Goal: Task Accomplishment & Management: Manage account settings

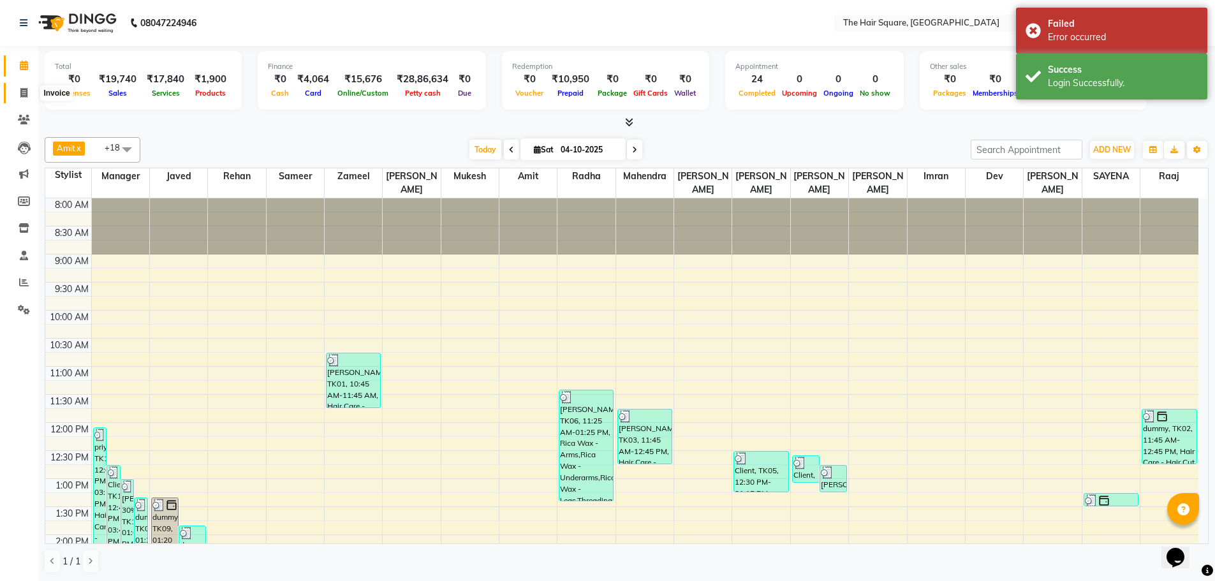
click at [26, 96] on icon at bounding box center [23, 93] width 7 height 10
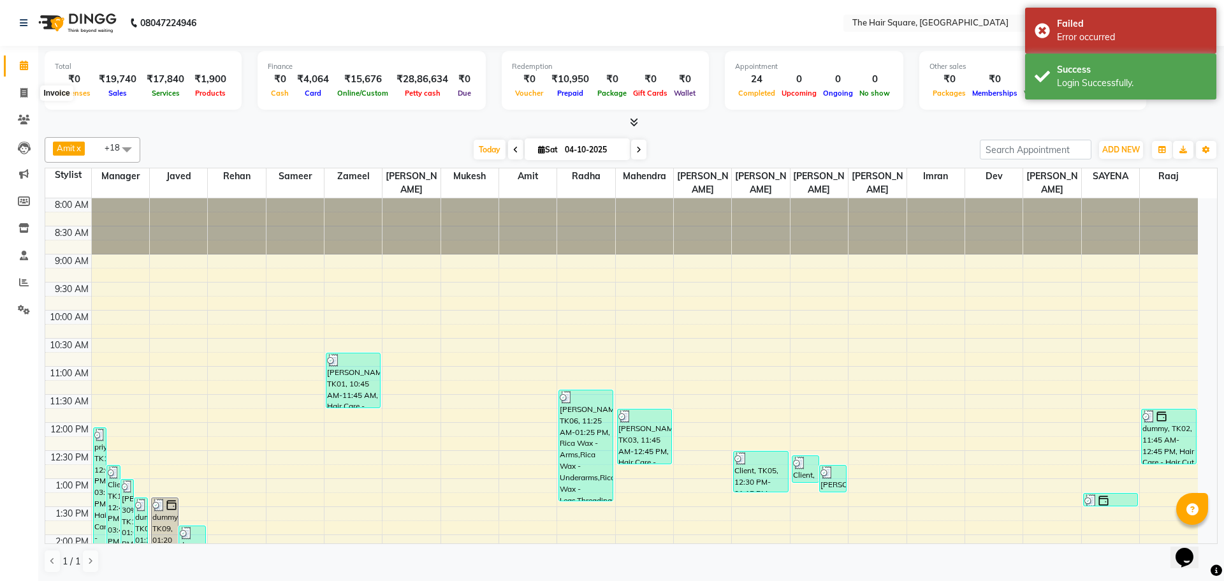
select select "service"
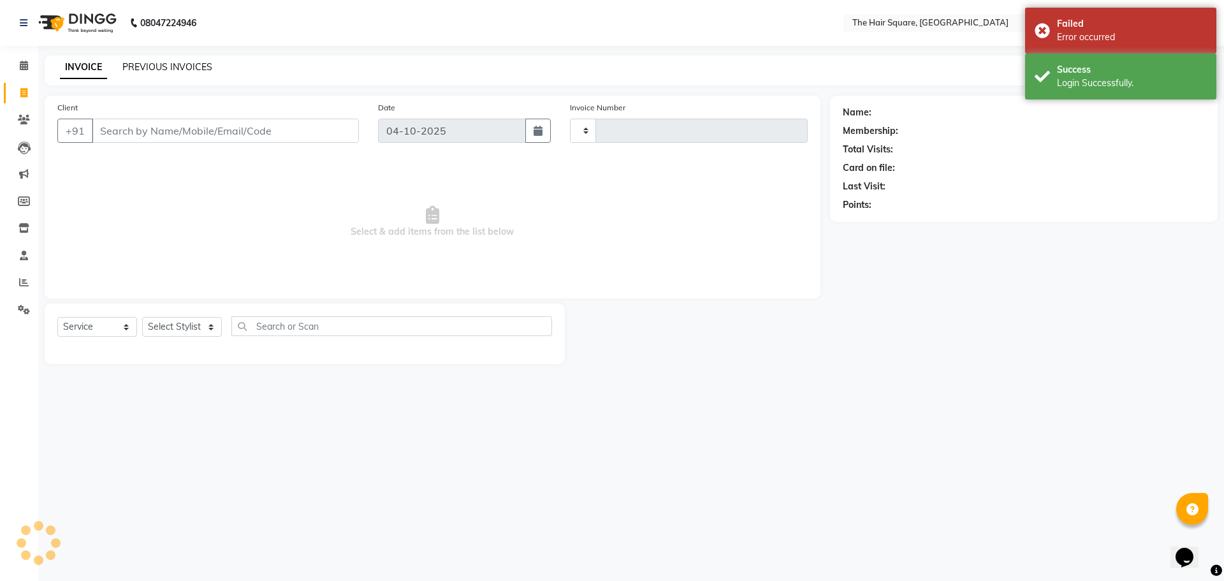
type input "3779"
select select "5768"
click at [173, 68] on link "PREVIOUS INVOICES" at bounding box center [167, 66] width 90 height 11
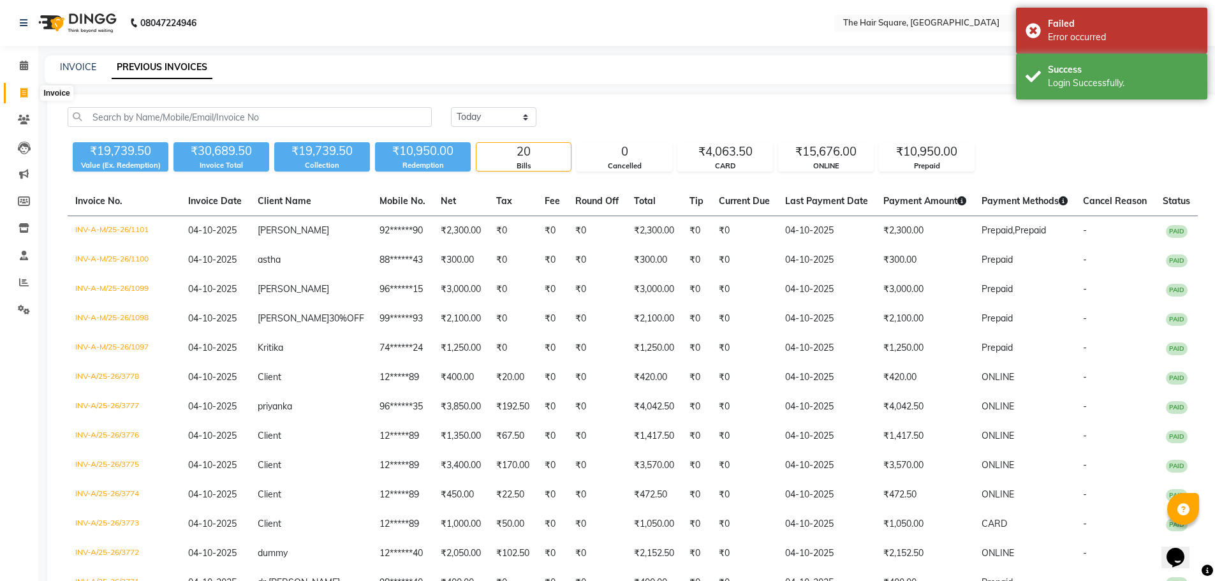
click at [20, 90] on icon at bounding box center [23, 93] width 7 height 10
select select "service"
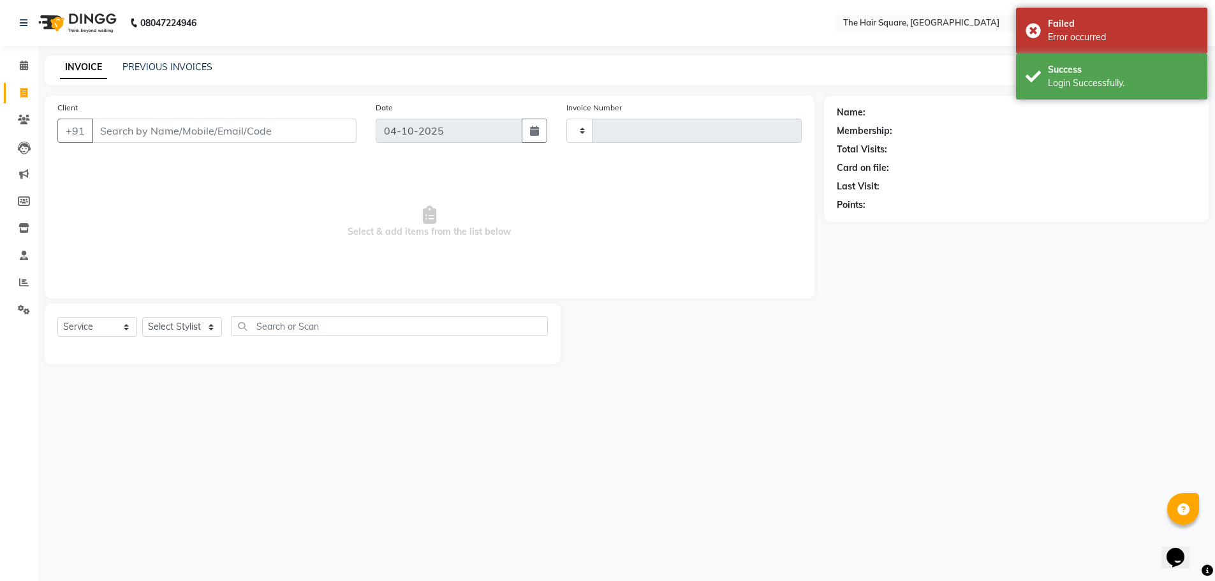
type input "3779"
select select "5768"
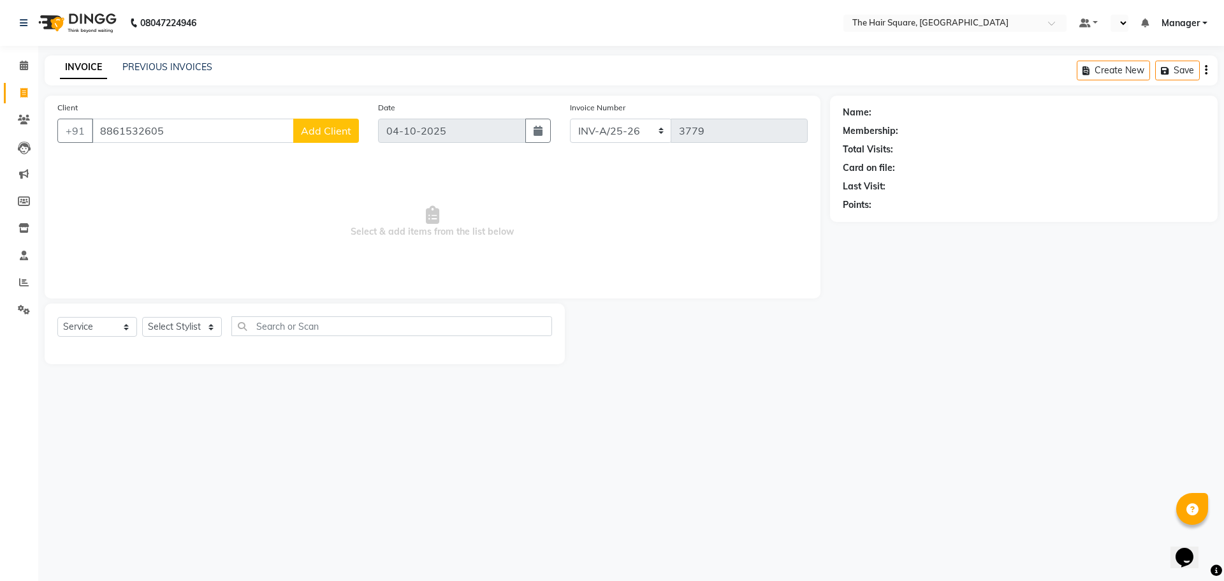
drag, startPoint x: 187, startPoint y: 133, endPoint x: 0, endPoint y: 108, distance: 188.4
click at [0, 109] on app-home "08047224946 Select Location × The Hair Square, Ambience Island Default Panel My…" at bounding box center [612, 191] width 1224 height 383
type input "123456789"
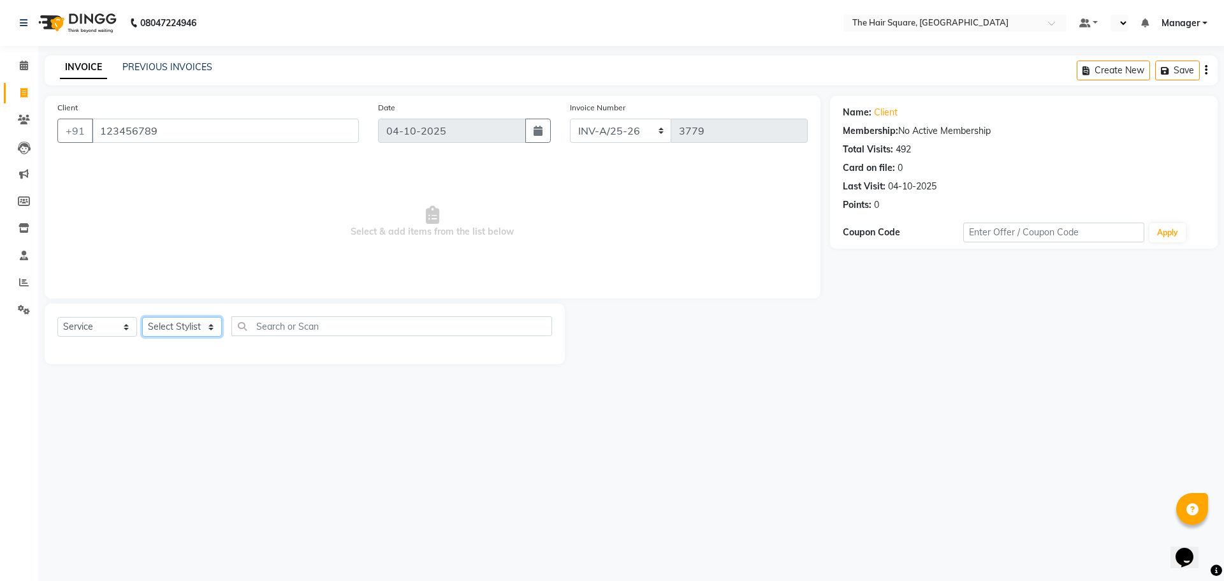
click at [184, 322] on select "Select Stylist Amit Aradhana Bittu Dev Imran Inder Javed Kim Mahendra Manager M…" at bounding box center [182, 327] width 80 height 20
select select "39358"
click at [142, 317] on select "Select Stylist Amit Aradhana Bittu Dev Imran Inder Javed Kim Mahendra Manager M…" at bounding box center [182, 327] width 80 height 20
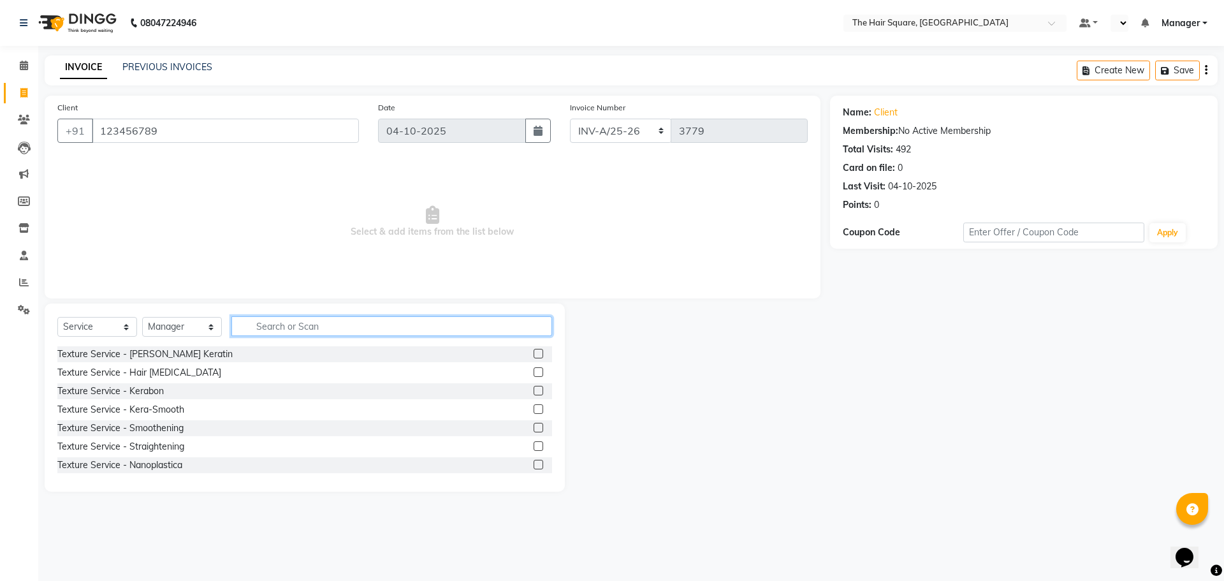
click at [290, 325] on input "text" at bounding box center [391, 326] width 321 height 20
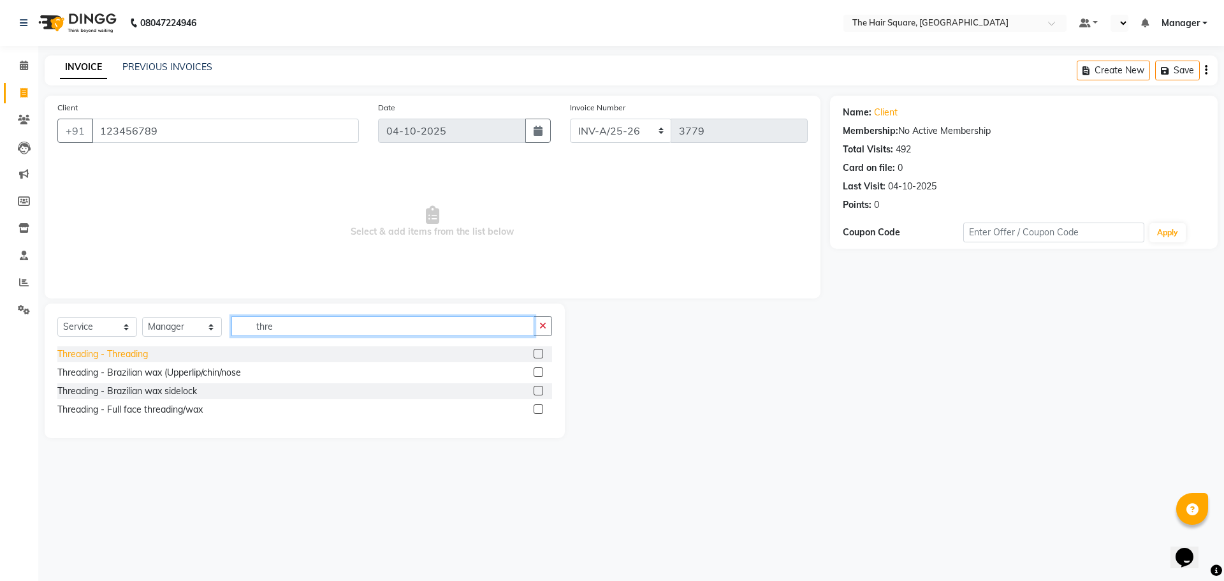
type input "thre"
click at [105, 356] on div "Threading - Threading" at bounding box center [102, 354] width 91 height 13
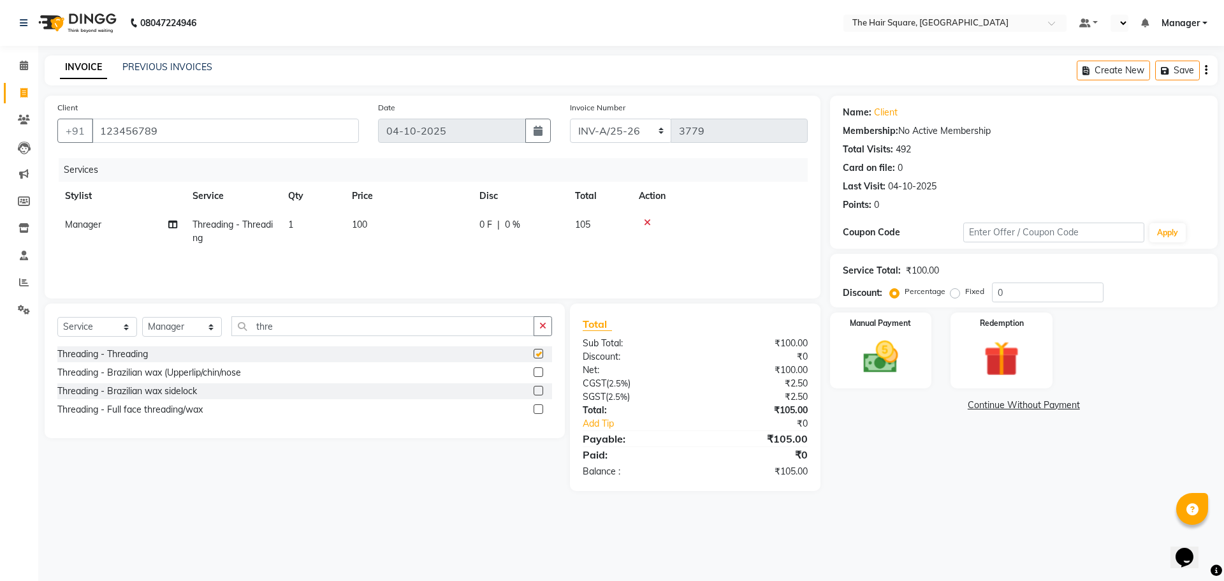
checkbox input "false"
drag, startPoint x: 316, startPoint y: 328, endPoint x: 54, endPoint y: 333, distance: 262.2
click at [57, 333] on div "Select Service Product Membership Package Voucher Prepaid Gift Card Select Styl…" at bounding box center [304, 331] width 495 height 30
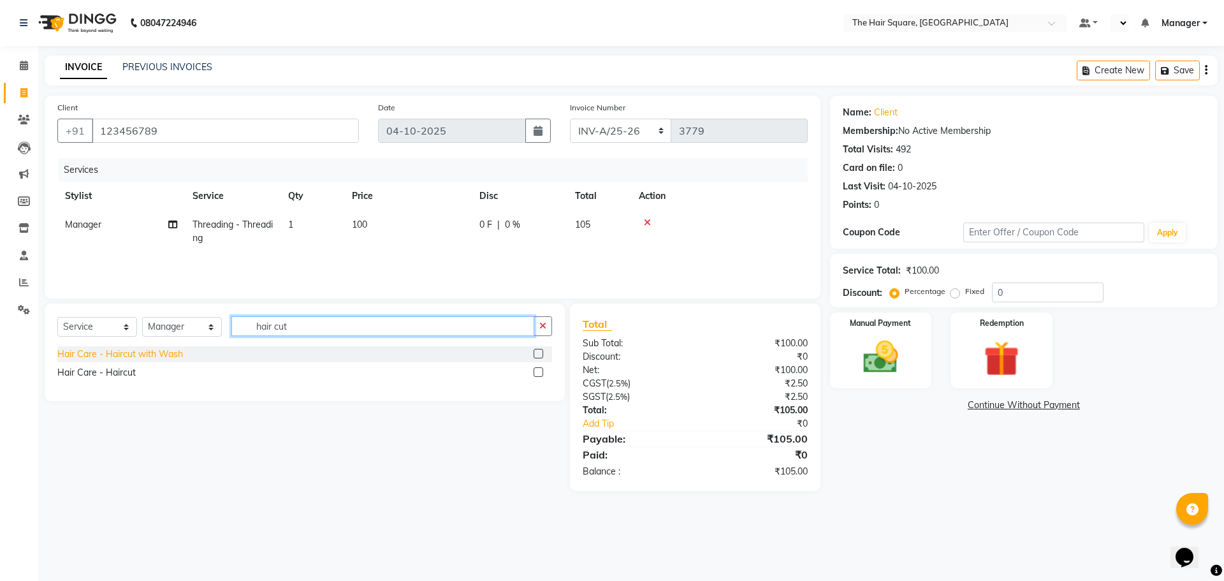
type input "hair cut"
click at [133, 351] on div "Hair Care - Haircut with Wash" at bounding box center [120, 354] width 126 height 13
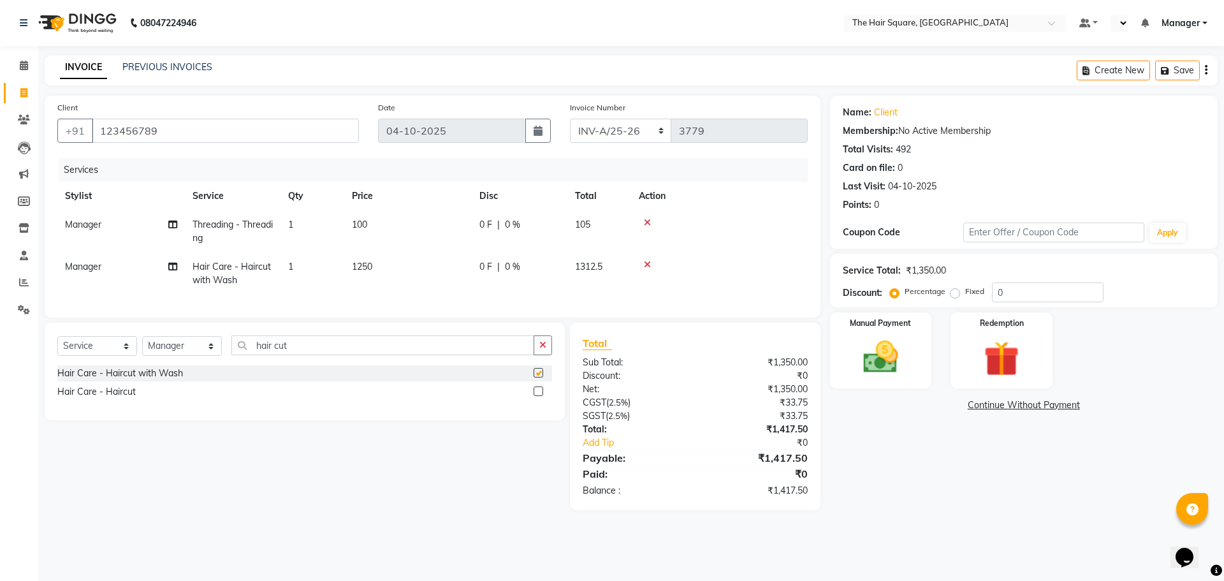
checkbox input "false"
click at [402, 276] on td "1250" at bounding box center [408, 274] width 128 height 42
select select "39358"
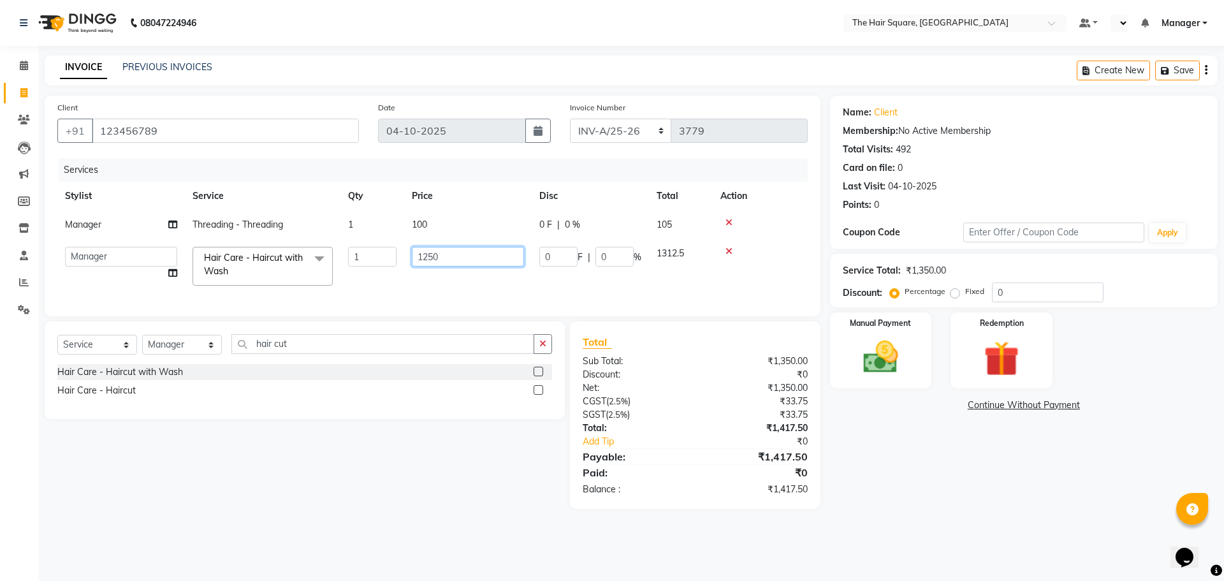
drag, startPoint x: 449, startPoint y: 258, endPoint x: 166, endPoint y: 286, distance: 283.9
click at [187, 283] on tr "Amit Aradhana Bittu Dev Imran Inder Javed Kim Mahendra Manager Mukesh Raaj Radh…" at bounding box center [432, 266] width 751 height 54
type input "600"
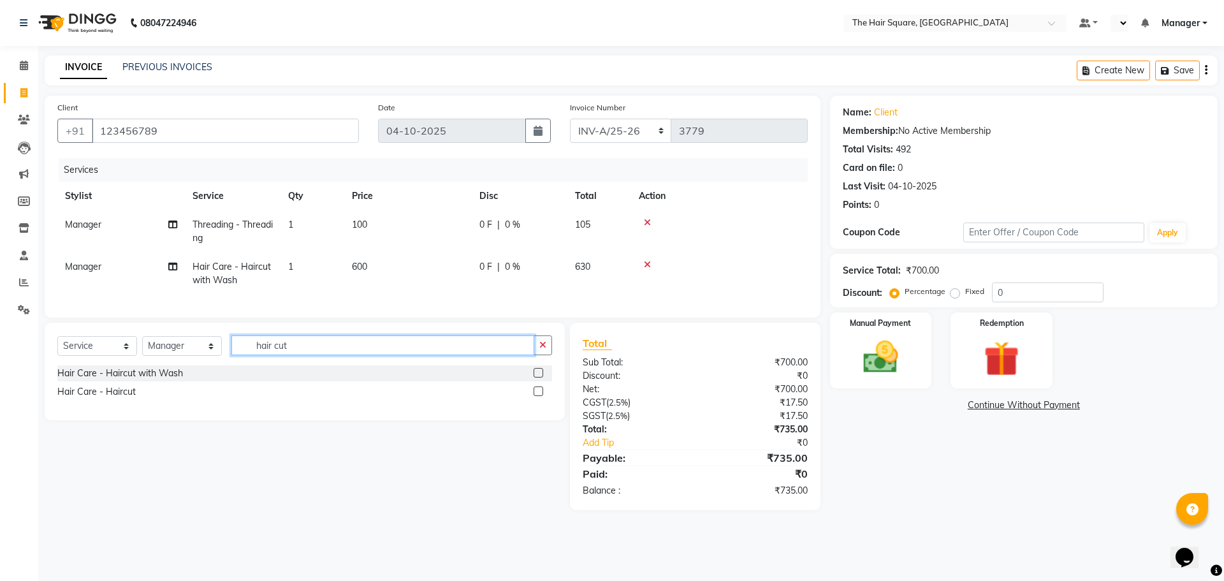
drag, startPoint x: 306, startPoint y: 360, endPoint x: 0, endPoint y: 429, distance: 313.9
click at [0, 406] on app-home "08047224946 Select Location × The Hair Square, Ambience Island Default Panel My…" at bounding box center [612, 264] width 1224 height 529
type input "beard"
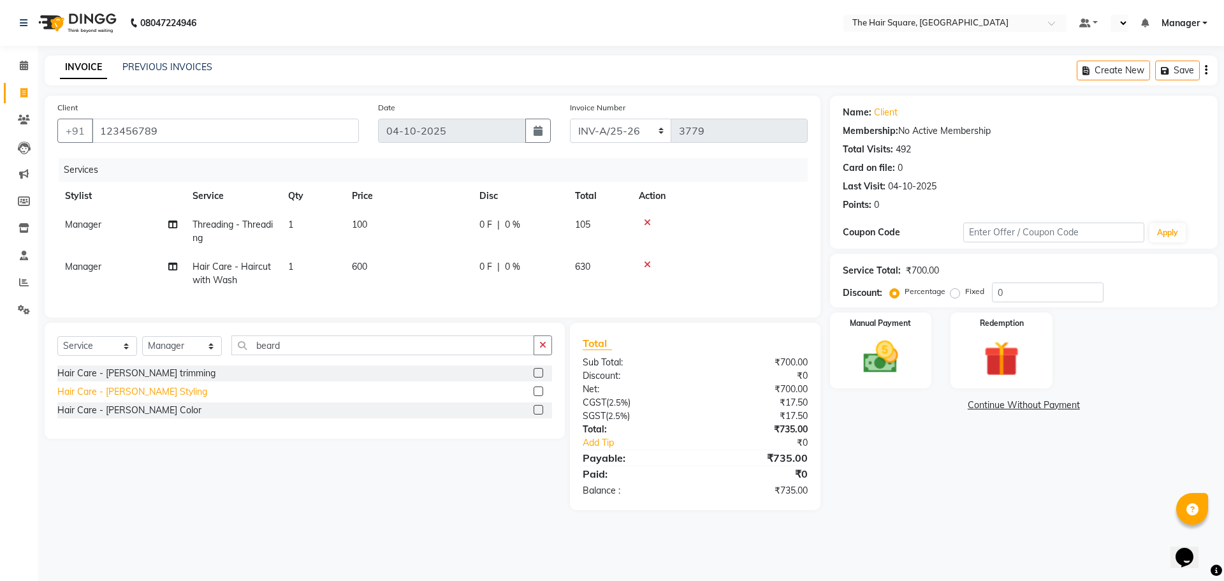
click at [97, 399] on div "Hair Care - [PERSON_NAME] Styling" at bounding box center [132, 391] width 150 height 13
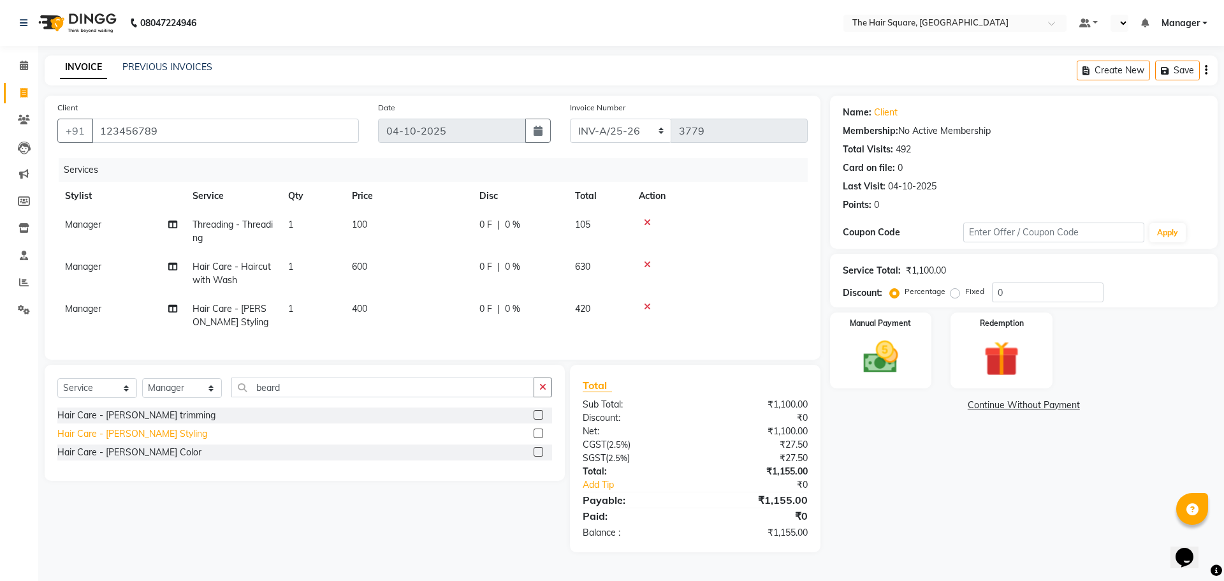
click at [108, 441] on div "Hair Care - [PERSON_NAME] Styling" at bounding box center [132, 433] width 150 height 13
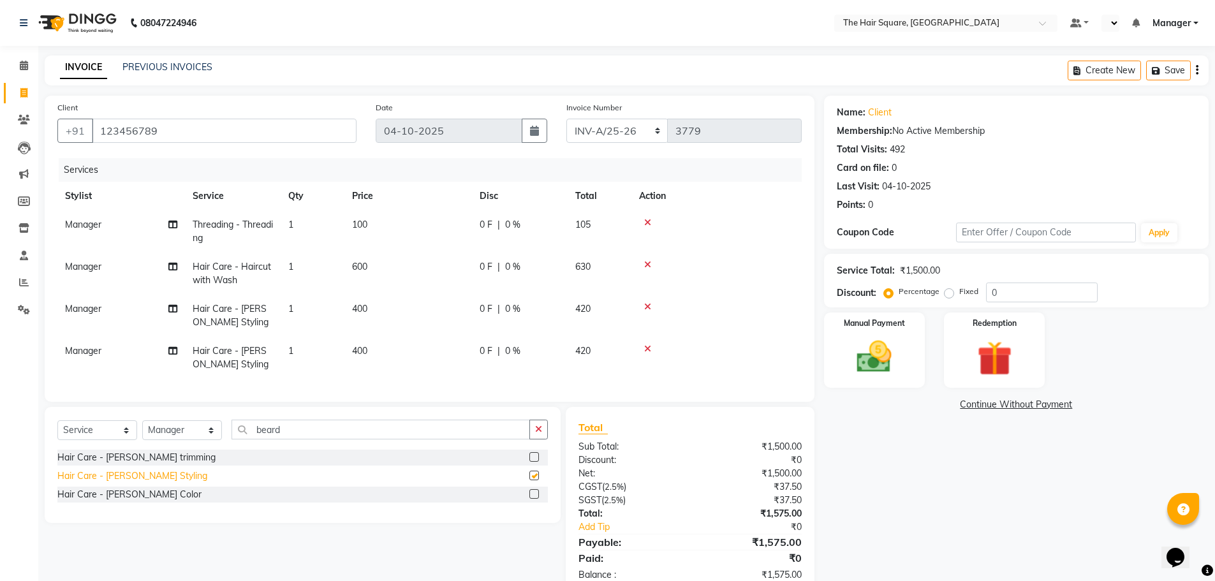
checkbox input "false"
click at [865, 358] on img at bounding box center [874, 356] width 59 height 41
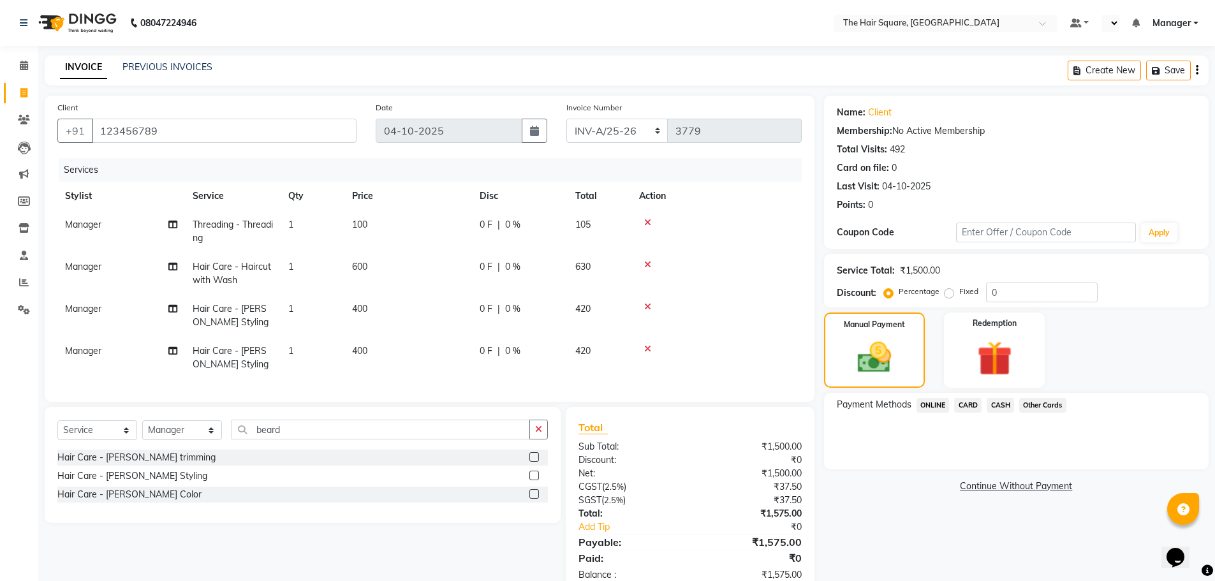
click at [933, 406] on span "ONLINE" at bounding box center [932, 405] width 33 height 15
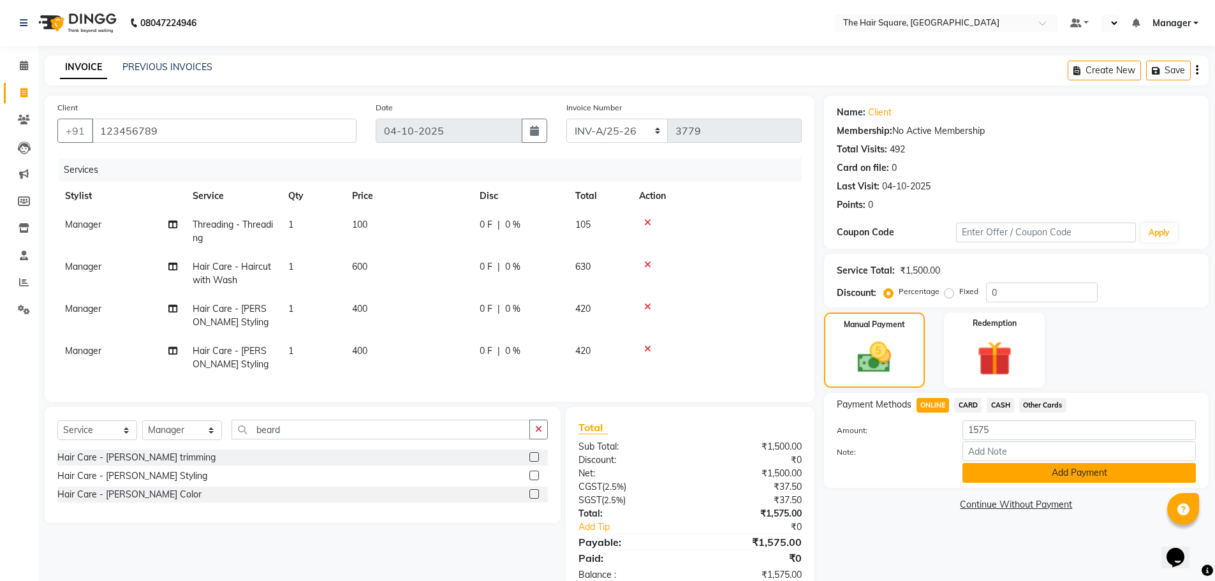
click at [1003, 473] on button "Add Payment" at bounding box center [1078, 473] width 233 height 20
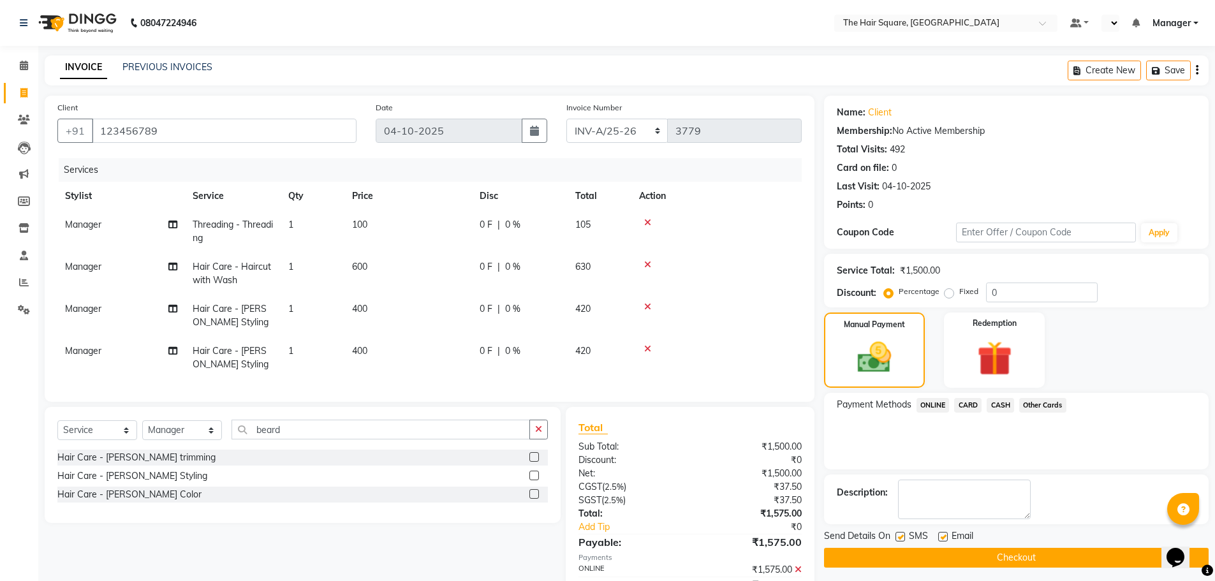
scroll to position [69, 0]
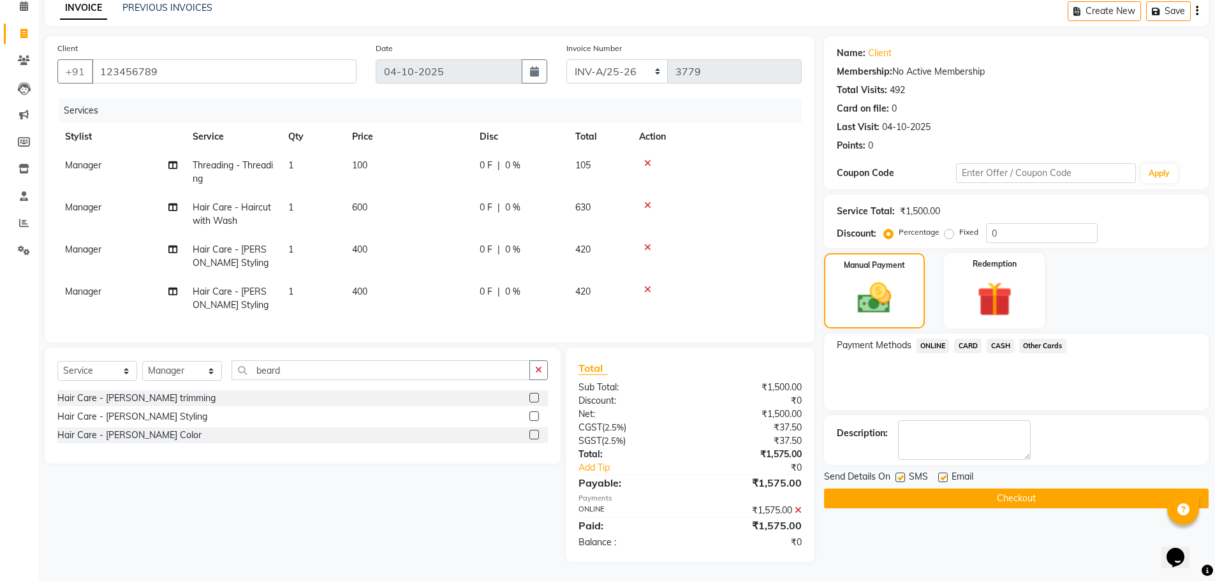
click at [902, 473] on label at bounding box center [900, 478] width 10 height 10
click at [902, 474] on input "checkbox" at bounding box center [899, 478] width 8 height 8
checkbox input "false"
click at [937, 470] on div "SMS" at bounding box center [916, 478] width 43 height 16
click at [939, 473] on label at bounding box center [943, 478] width 10 height 10
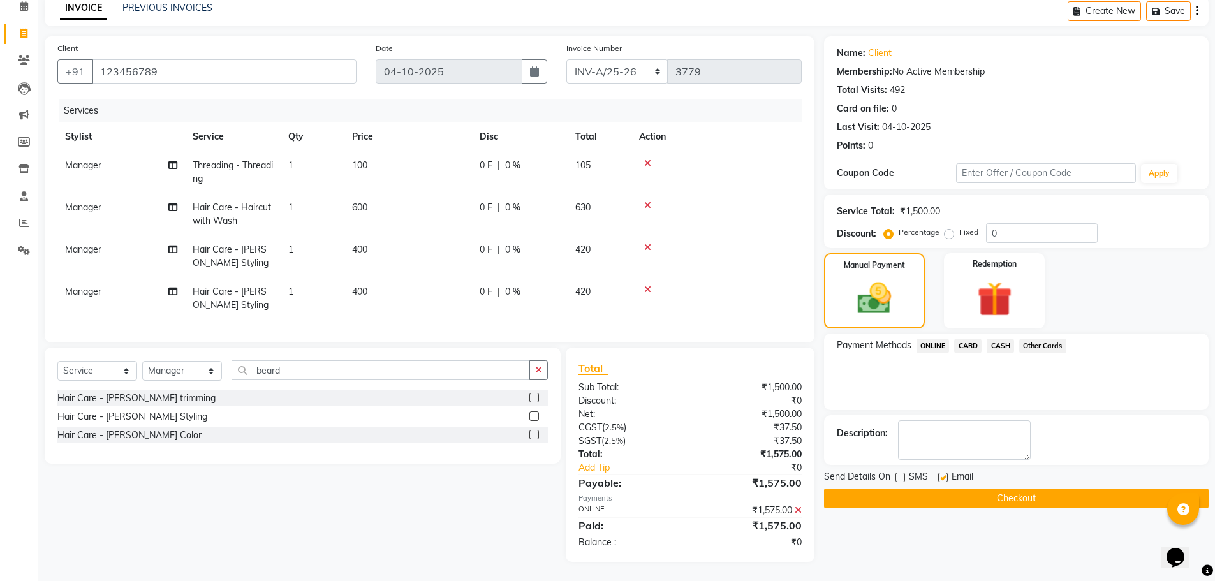
click at [939, 474] on input "checkbox" at bounding box center [942, 478] width 8 height 8
checkbox input "false"
click at [943, 493] on button "Checkout" at bounding box center [1016, 498] width 385 height 20
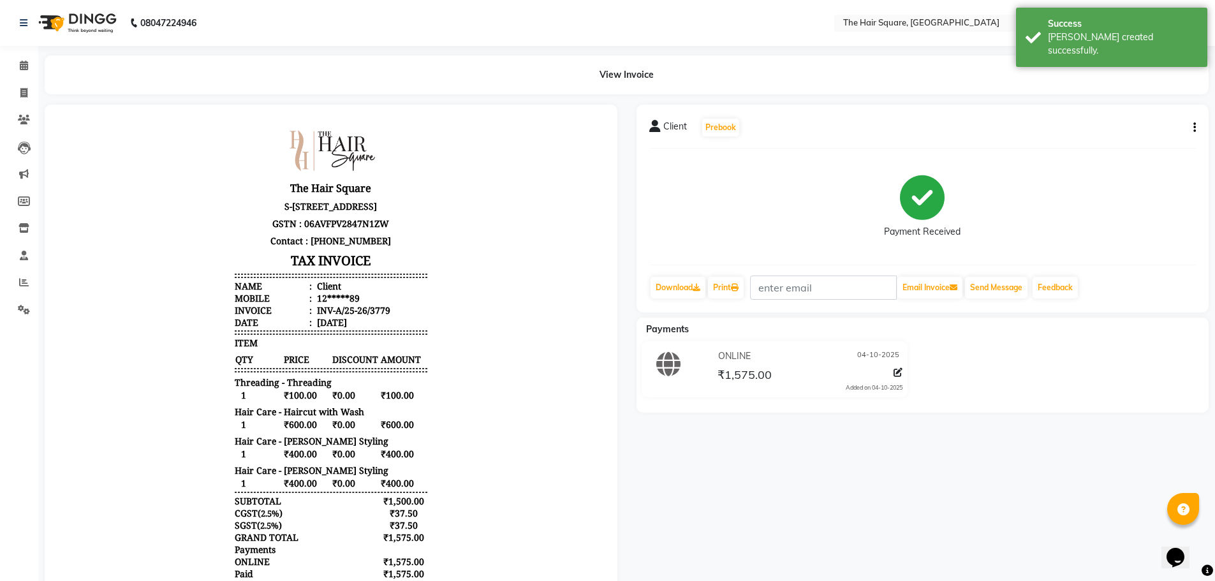
click at [1194, 128] on icon "button" at bounding box center [1194, 128] width 3 height 1
click at [1108, 129] on div "Edit Item Staff" at bounding box center [1130, 128] width 87 height 16
select select "39358"
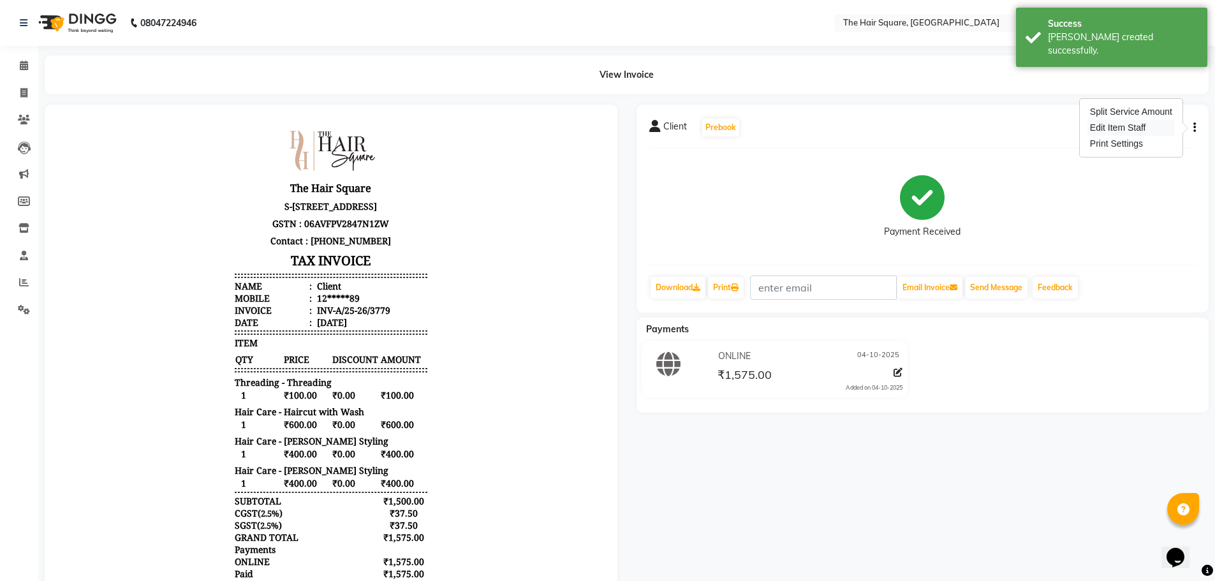
select select "39358"
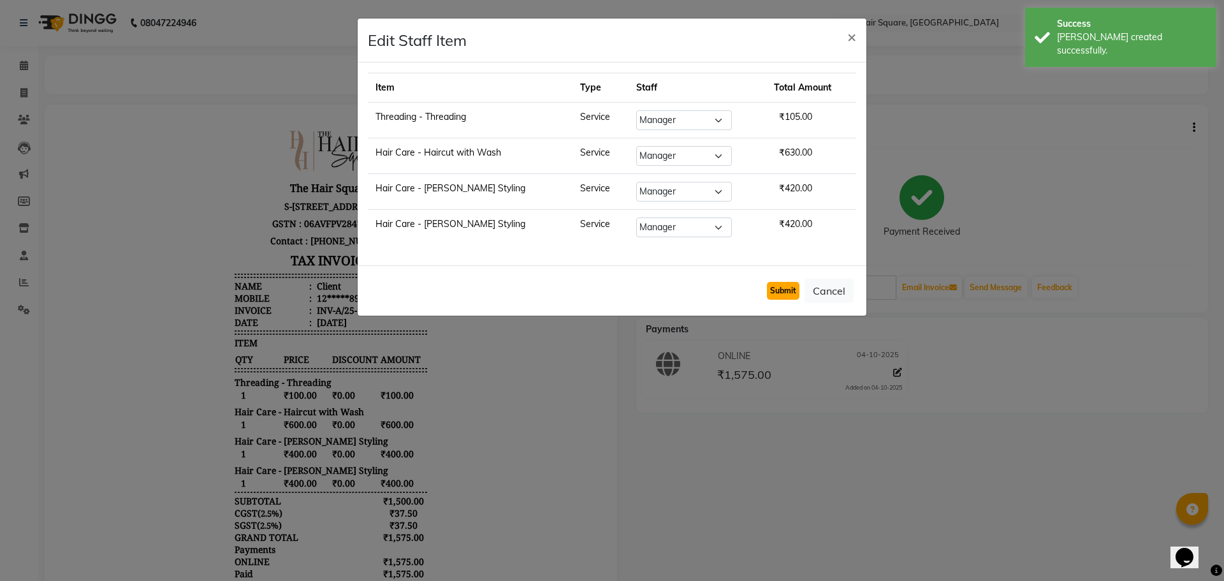
click at [786, 286] on button "Submit" at bounding box center [783, 291] width 33 height 18
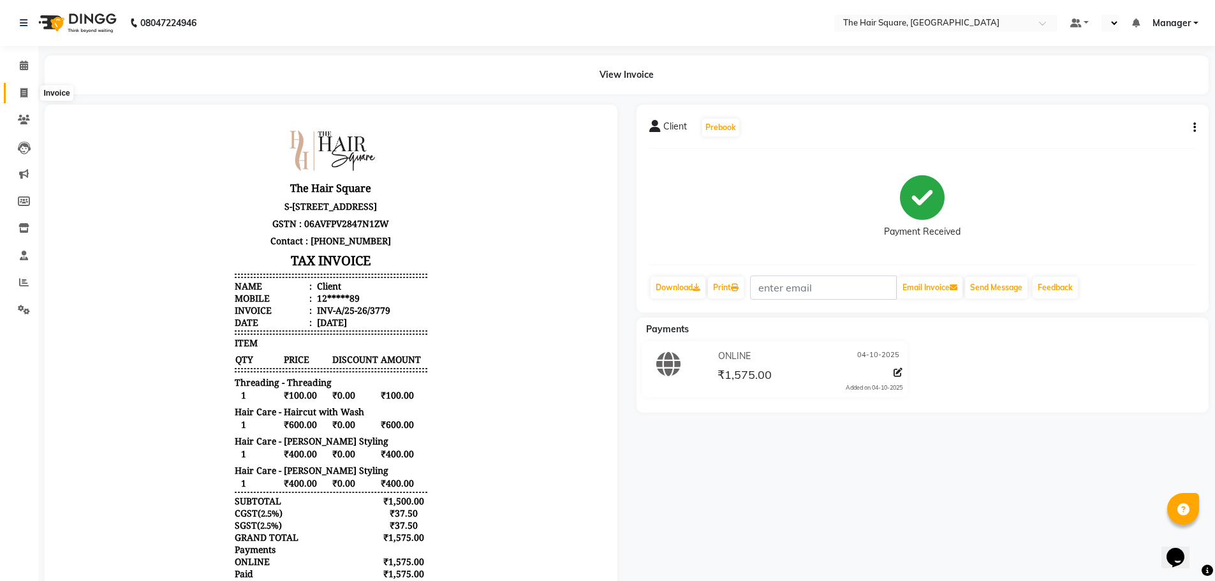
click at [28, 92] on span at bounding box center [24, 93] width 22 height 15
select select "service"
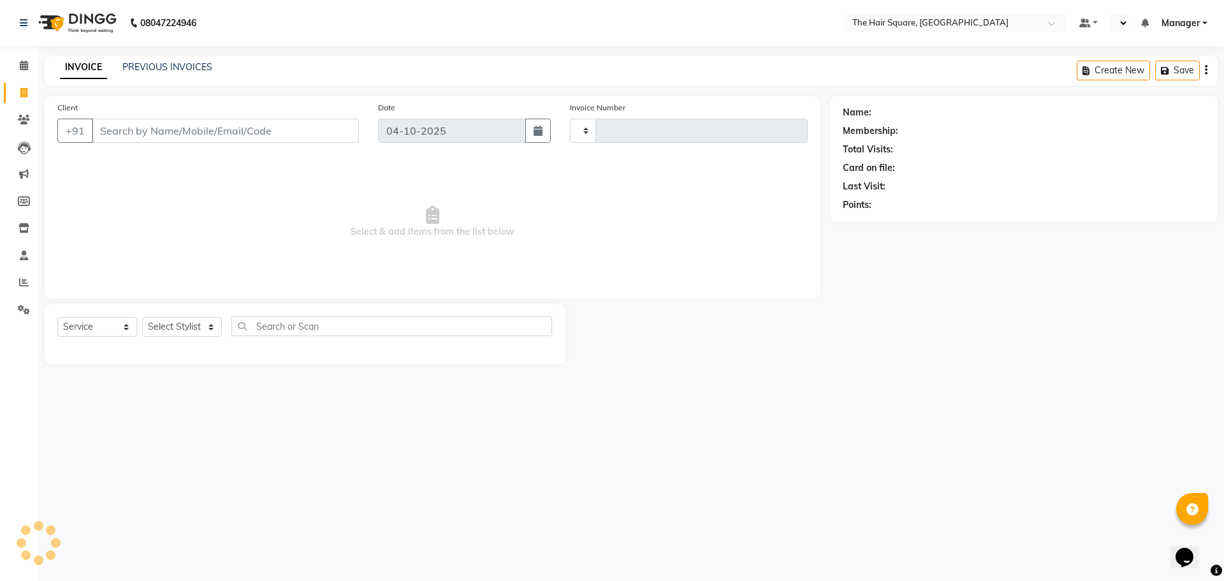
type input "3780"
select select "5768"
click at [146, 71] on link "PREVIOUS INVOICES" at bounding box center [167, 66] width 90 height 11
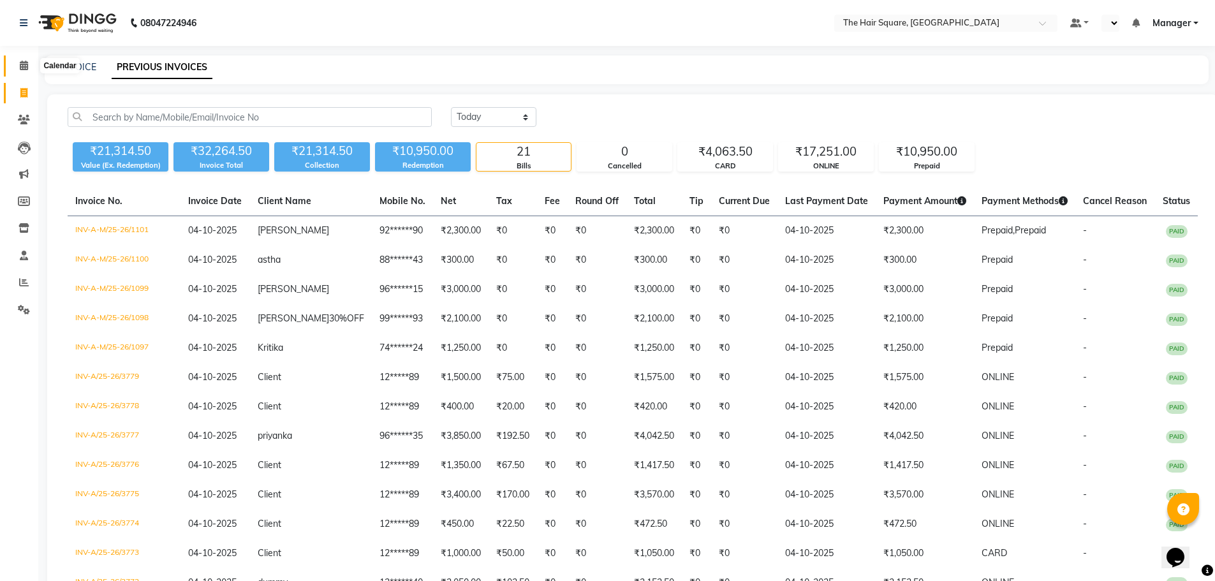
drag, startPoint x: 15, startPoint y: 66, endPoint x: 31, endPoint y: 74, distance: 18.5
click at [15, 66] on span at bounding box center [24, 66] width 22 height 15
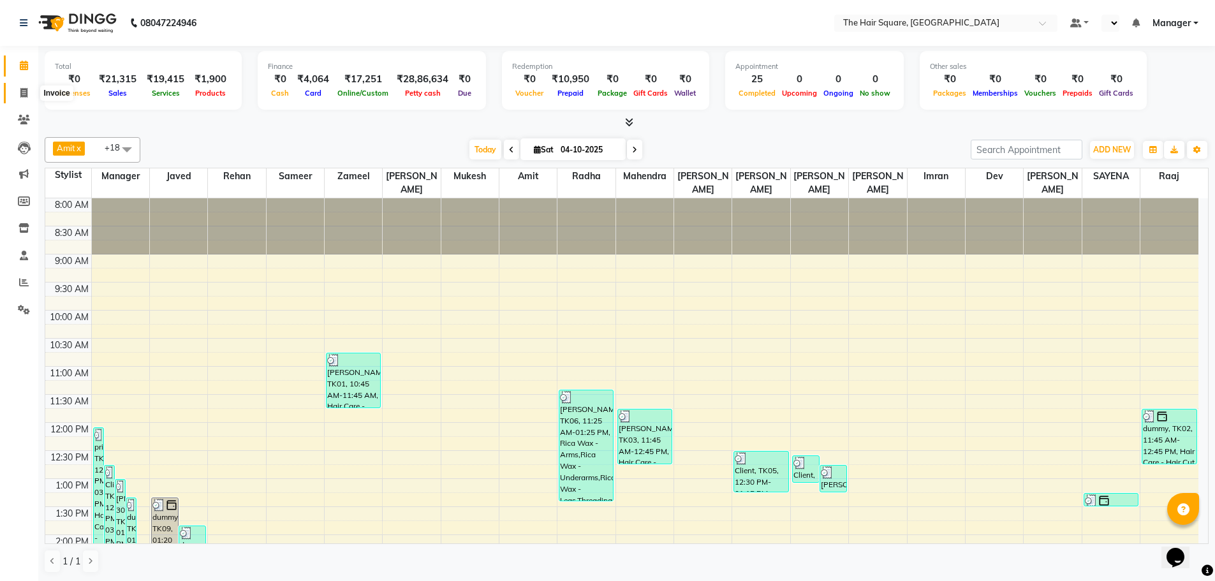
click at [22, 89] on icon at bounding box center [23, 93] width 7 height 10
drag, startPoint x: 22, startPoint y: 89, endPoint x: 55, endPoint y: 89, distance: 33.2
click at [21, 89] on icon at bounding box center [23, 93] width 7 height 10
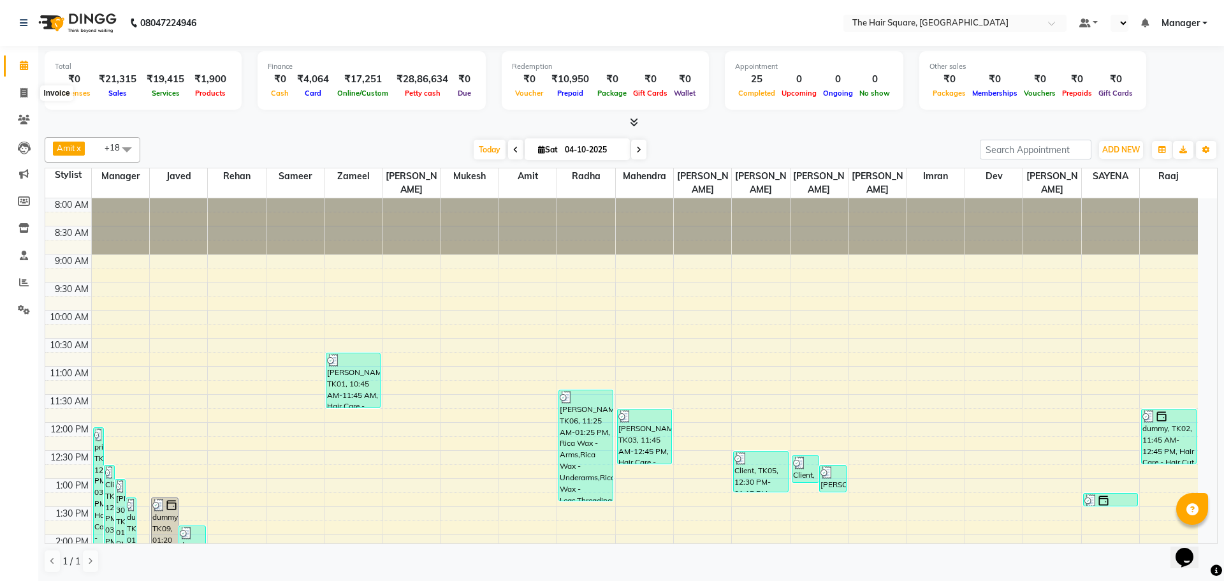
select select "5768"
select select "service"
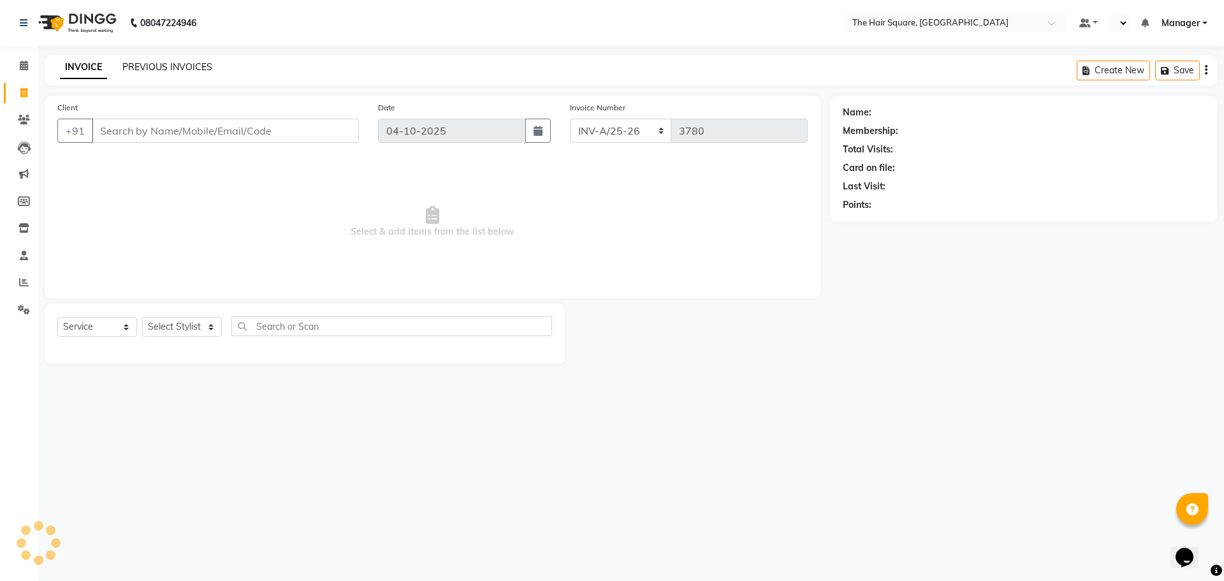
click at [166, 70] on link "PREVIOUS INVOICES" at bounding box center [167, 66] width 90 height 11
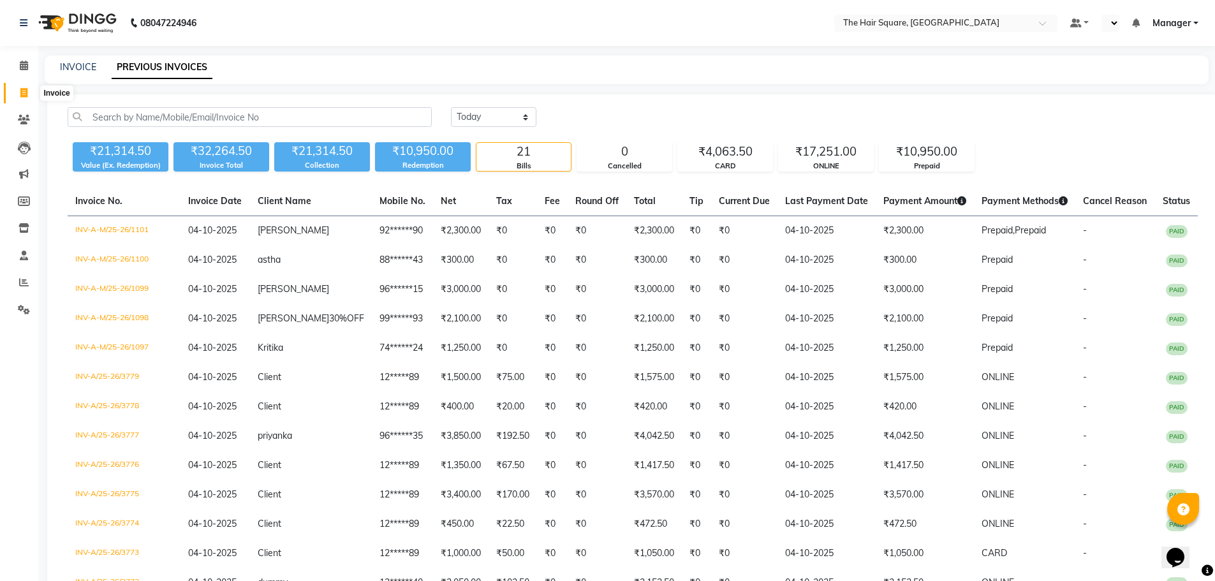
click at [21, 92] on icon at bounding box center [23, 93] width 7 height 10
select select "service"
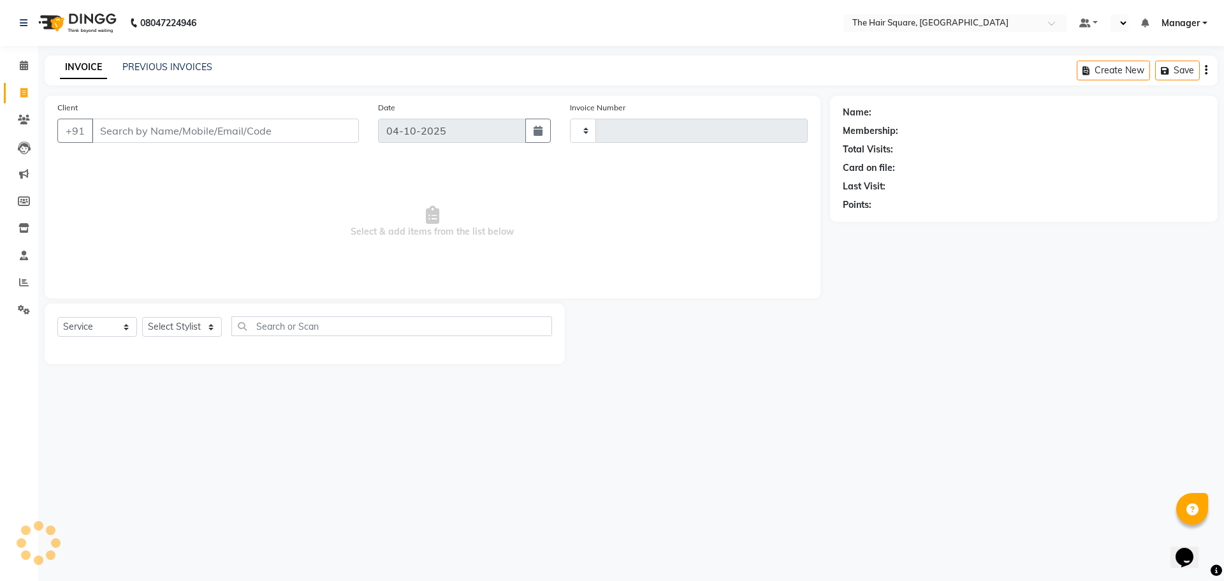
type input "3780"
select select "5768"
type input "123456789"
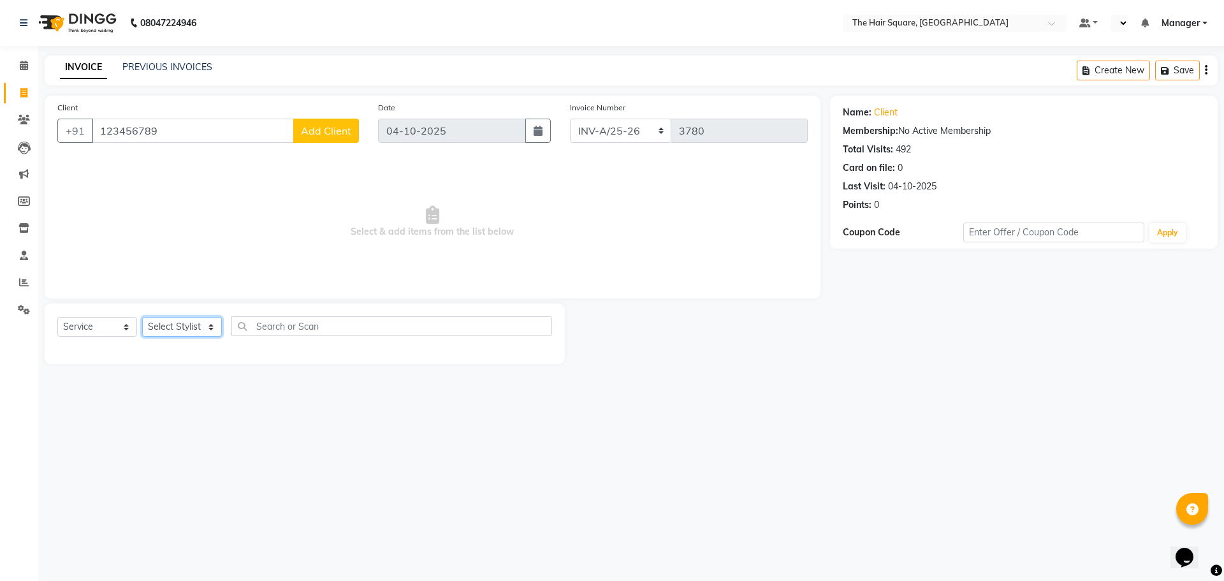
click at [173, 325] on select "Select Stylist Amit [PERSON_NAME] Dev Imran [PERSON_NAME] [PERSON_NAME] Manager…" at bounding box center [182, 327] width 80 height 20
select select "39380"
click at [142, 317] on select "Select Stylist Amit [PERSON_NAME] Dev Imran [PERSON_NAME] [PERSON_NAME] Manager…" at bounding box center [182, 327] width 80 height 20
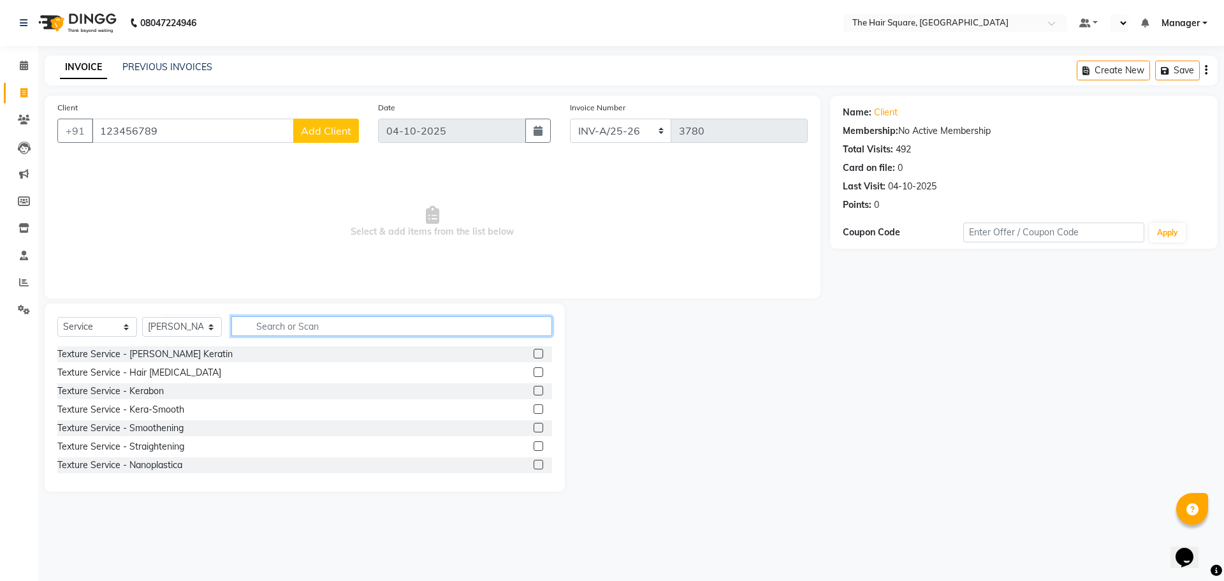
click at [295, 325] on input "text" at bounding box center [391, 326] width 321 height 20
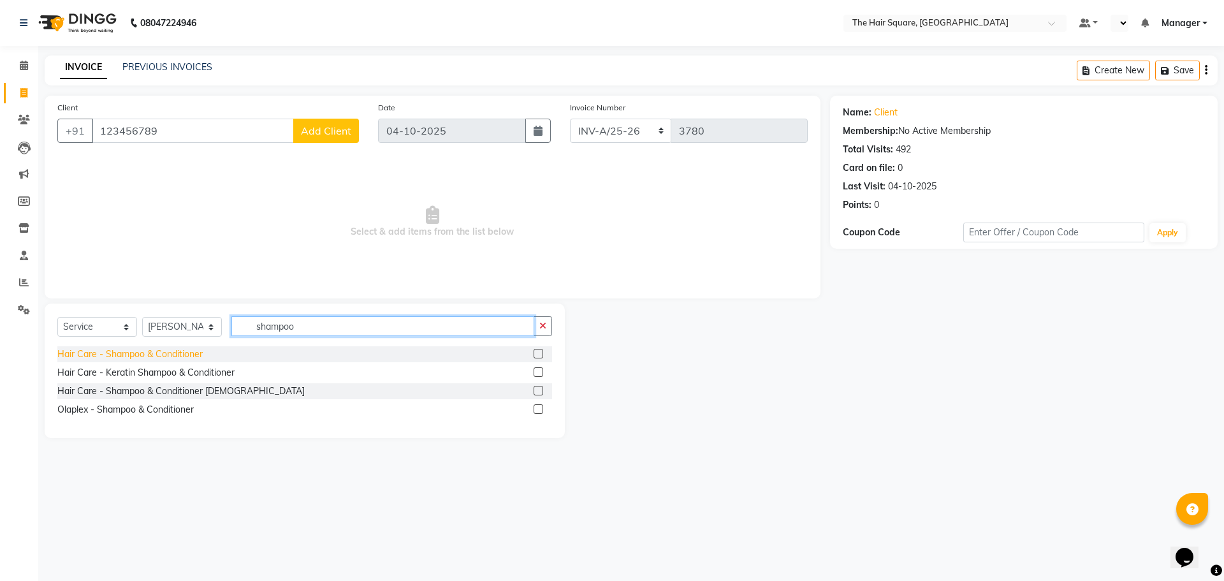
type input "shampoo"
click at [128, 358] on div "Hair Care - Shampoo & Conditioner" at bounding box center [129, 354] width 145 height 13
checkbox input "false"
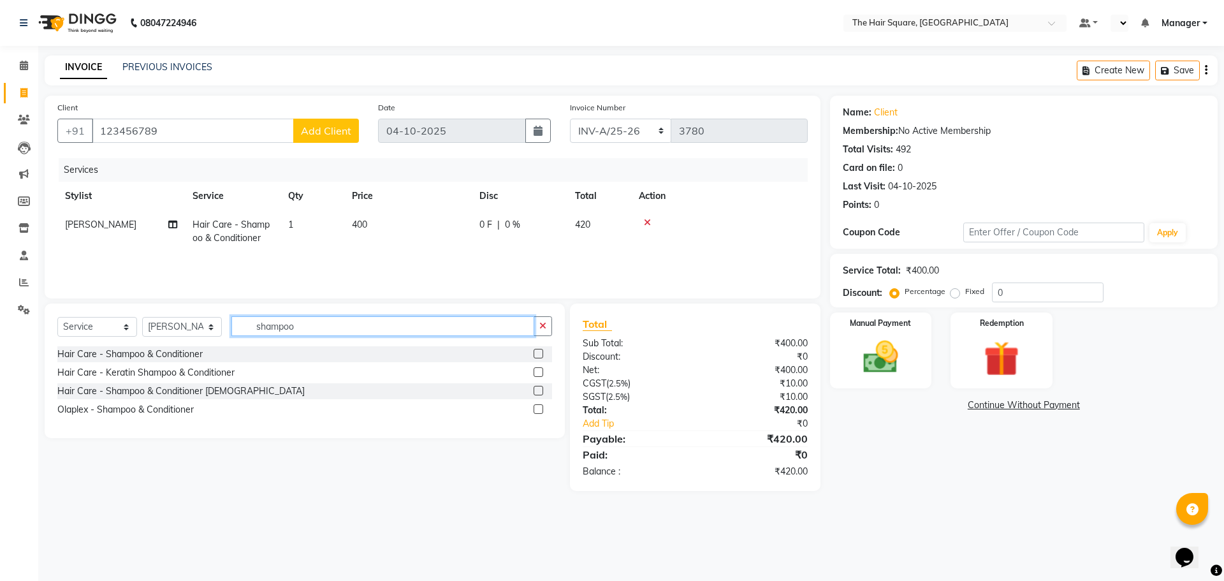
drag, startPoint x: 308, startPoint y: 328, endPoint x: 0, endPoint y: 368, distance: 310.6
click at [0, 368] on app-home "08047224946 Select Location × The Hair Square, Ambience Island Default Panel My…" at bounding box center [612, 255] width 1224 height 510
type input "hair cut"
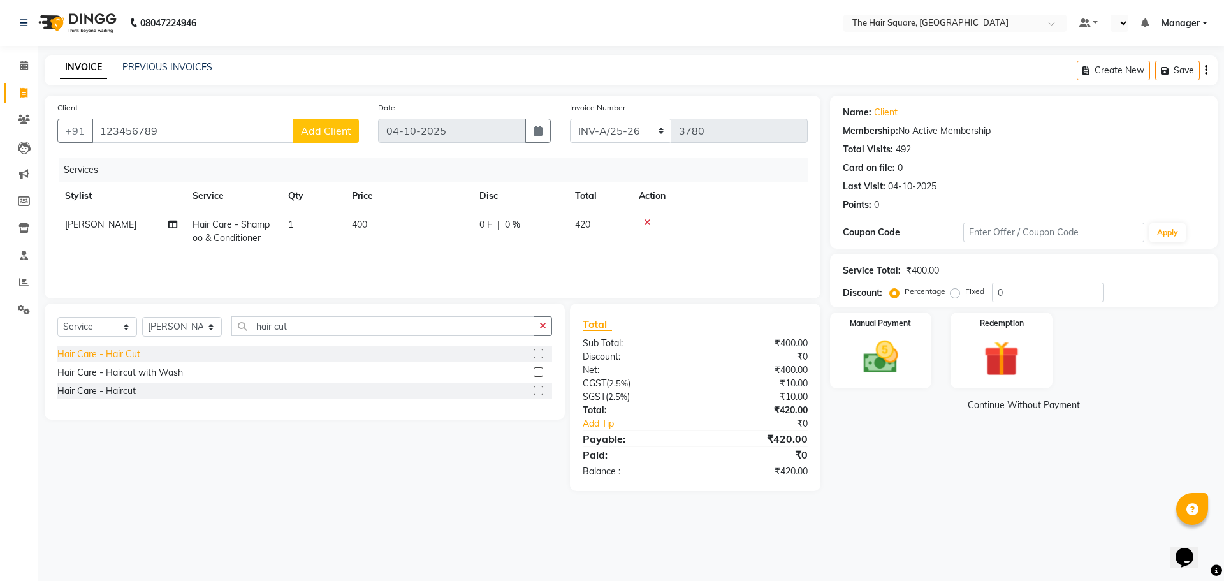
click at [110, 359] on div "Hair Care - Hair Cut" at bounding box center [98, 354] width 83 height 13
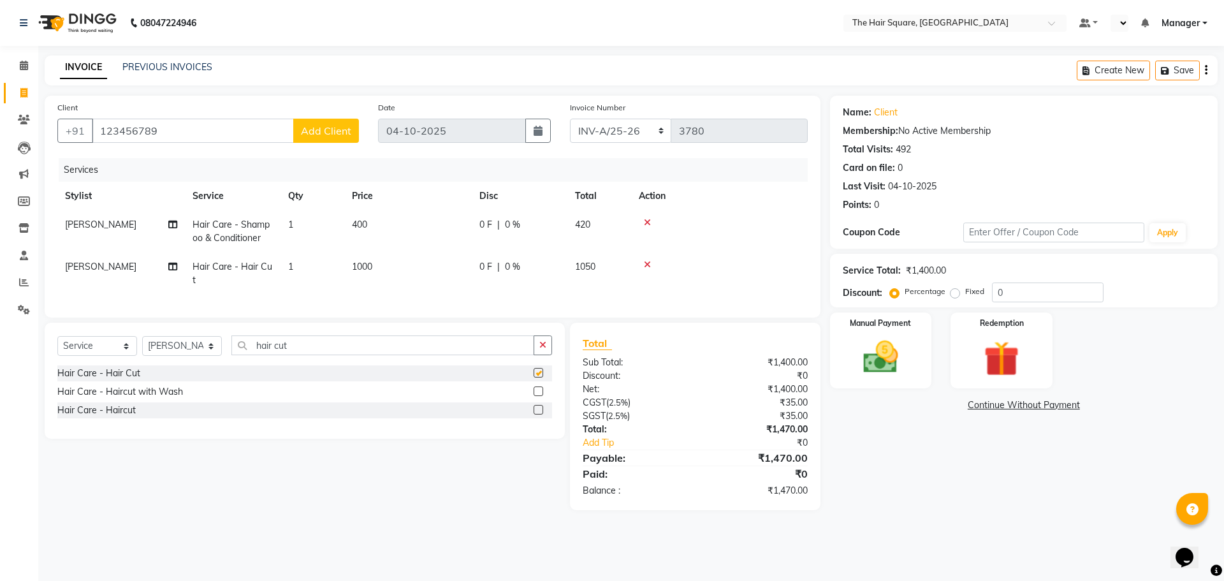
checkbox input "false"
click at [110, 280] on td "[PERSON_NAME]" at bounding box center [121, 274] width 128 height 42
select select "39380"
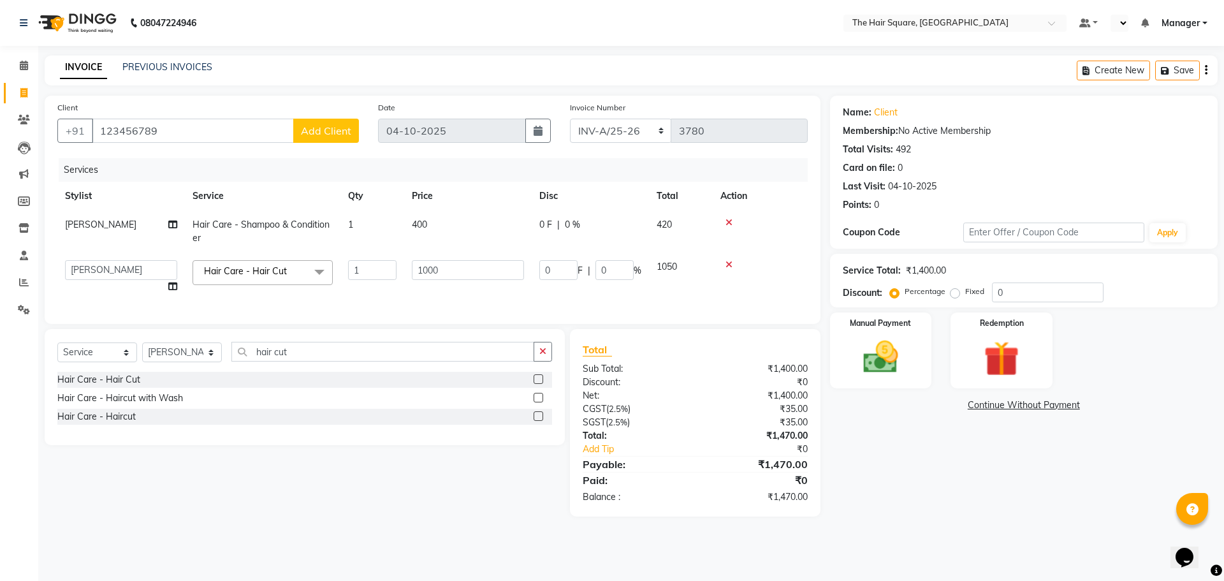
click at [110, 272] on select "Amit Aradhana Bittu Dev Imran Inder Javed Kim Mahendra Manager Mukesh Raaj Radh…" at bounding box center [121, 270] width 112 height 20
select select "75571"
click at [905, 334] on div "Manual Payment" at bounding box center [881, 350] width 106 height 78
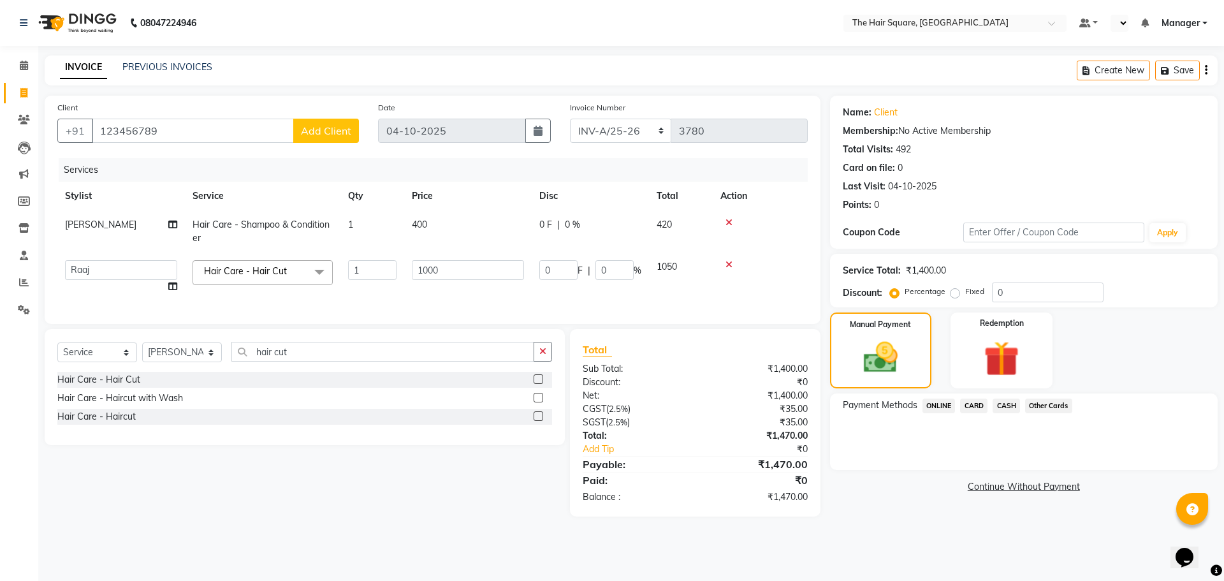
click at [947, 413] on span "ONLINE" at bounding box center [939, 406] width 33 height 15
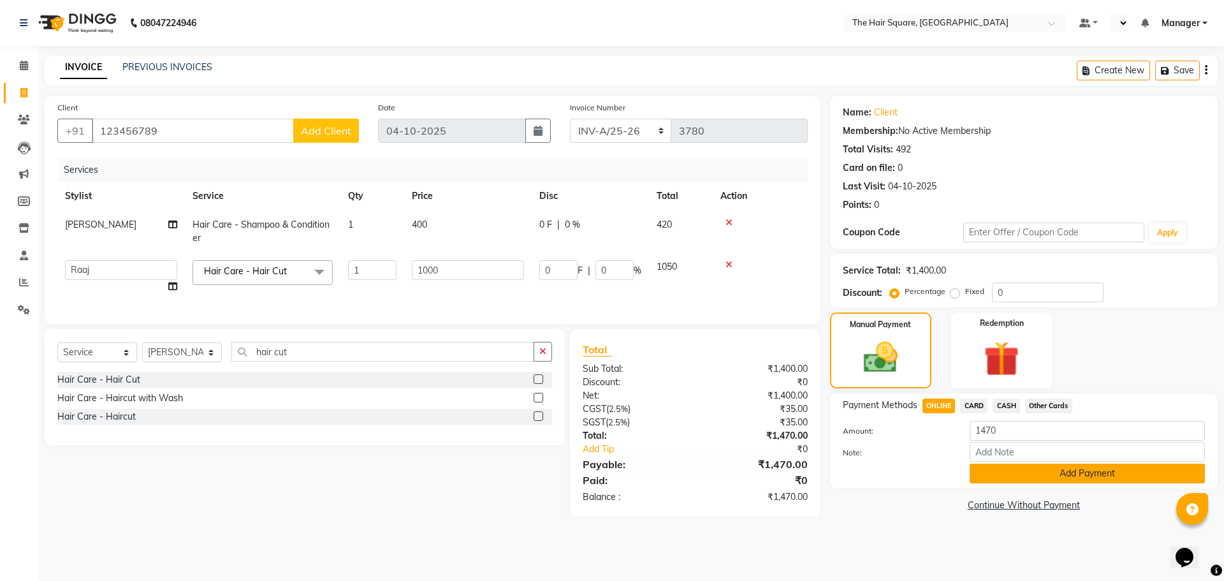
click at [983, 478] on button "Add Payment" at bounding box center [1087, 474] width 235 height 20
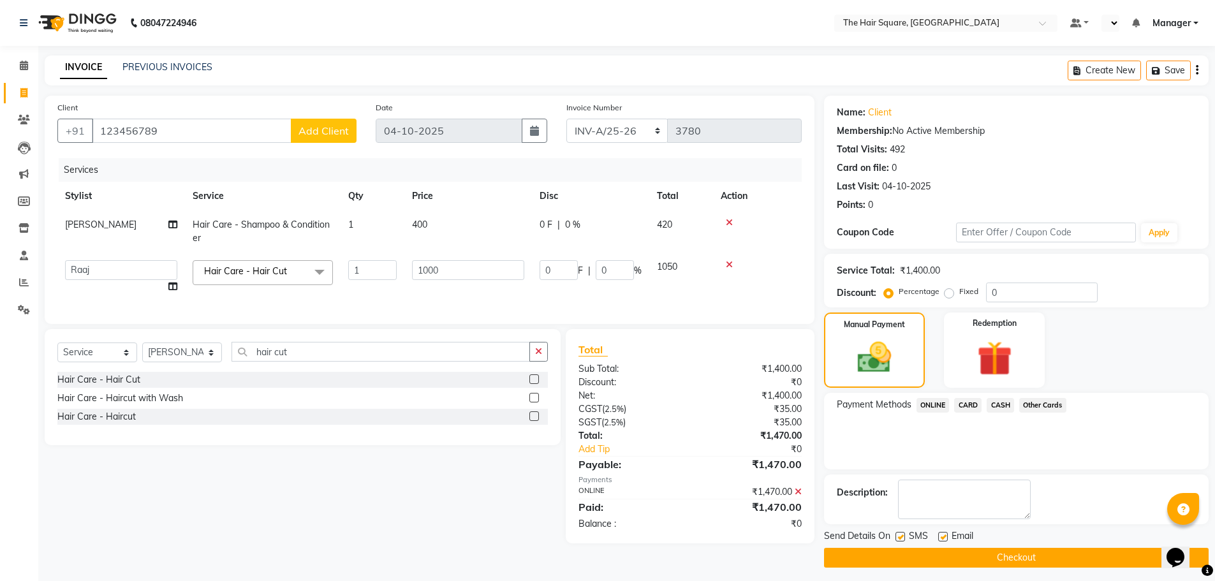
click at [899, 534] on label at bounding box center [900, 537] width 10 height 10
click at [899, 534] on input "checkbox" at bounding box center [899, 537] width 8 height 8
checkbox input "false"
click at [938, 536] on label at bounding box center [943, 537] width 10 height 10
click at [938, 536] on input "checkbox" at bounding box center [942, 537] width 8 height 8
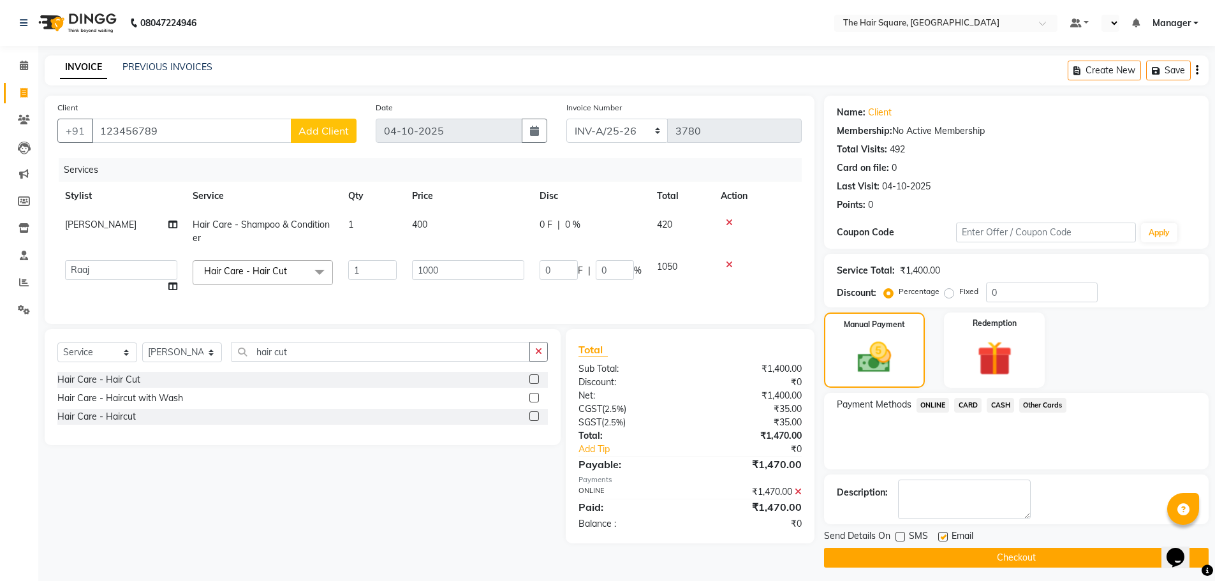
checkbox input "false"
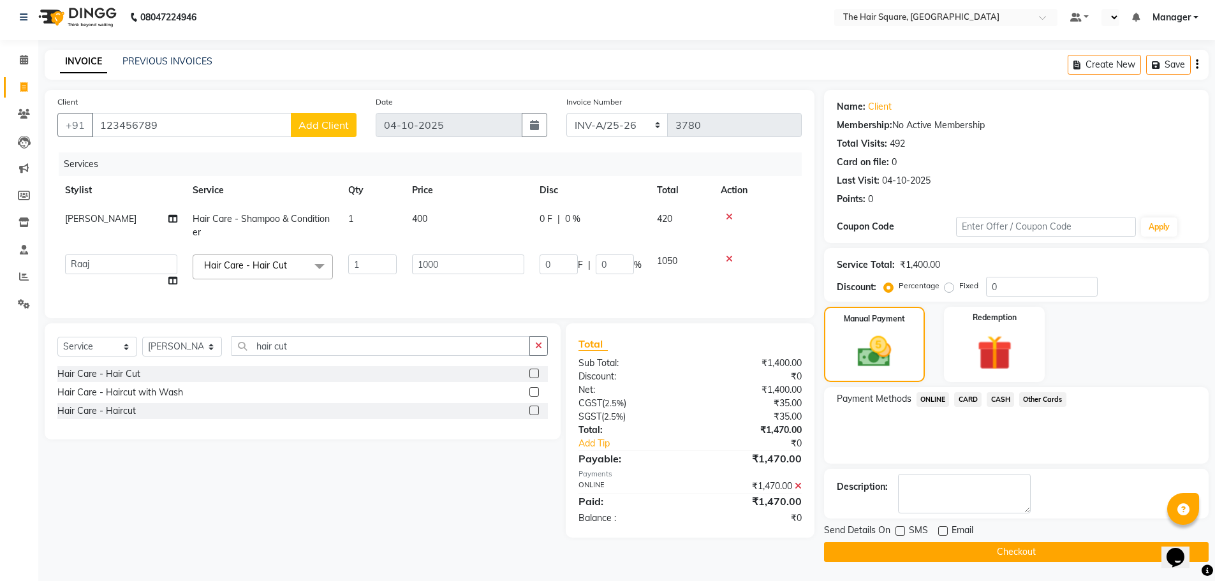
click at [885, 550] on button "Checkout" at bounding box center [1016, 552] width 385 height 20
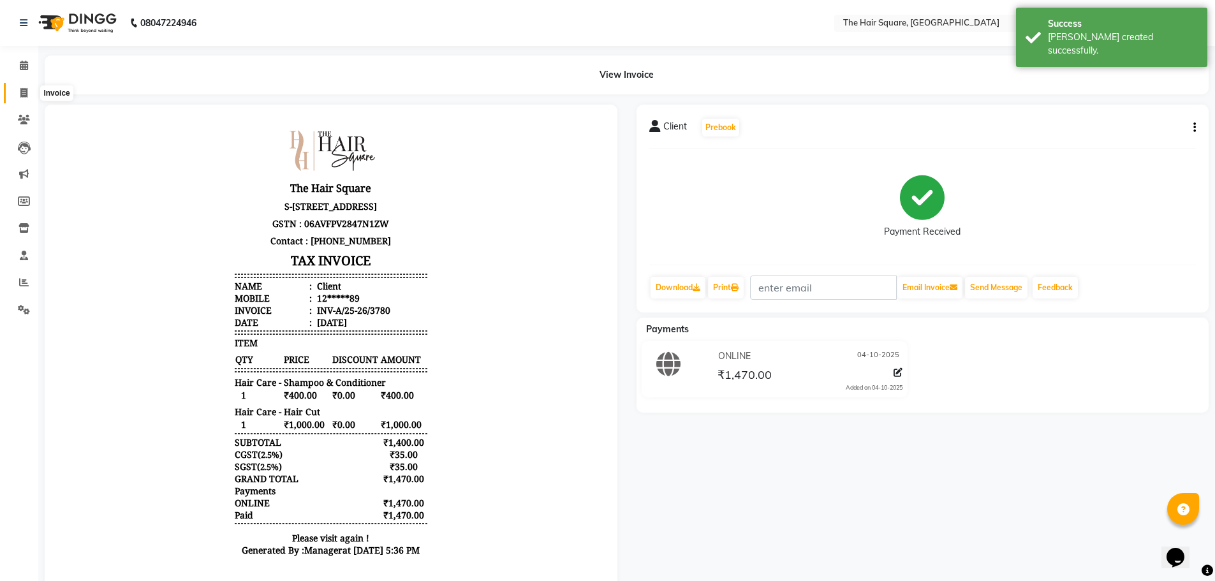
click at [13, 90] on span at bounding box center [24, 93] width 22 height 15
select select "service"
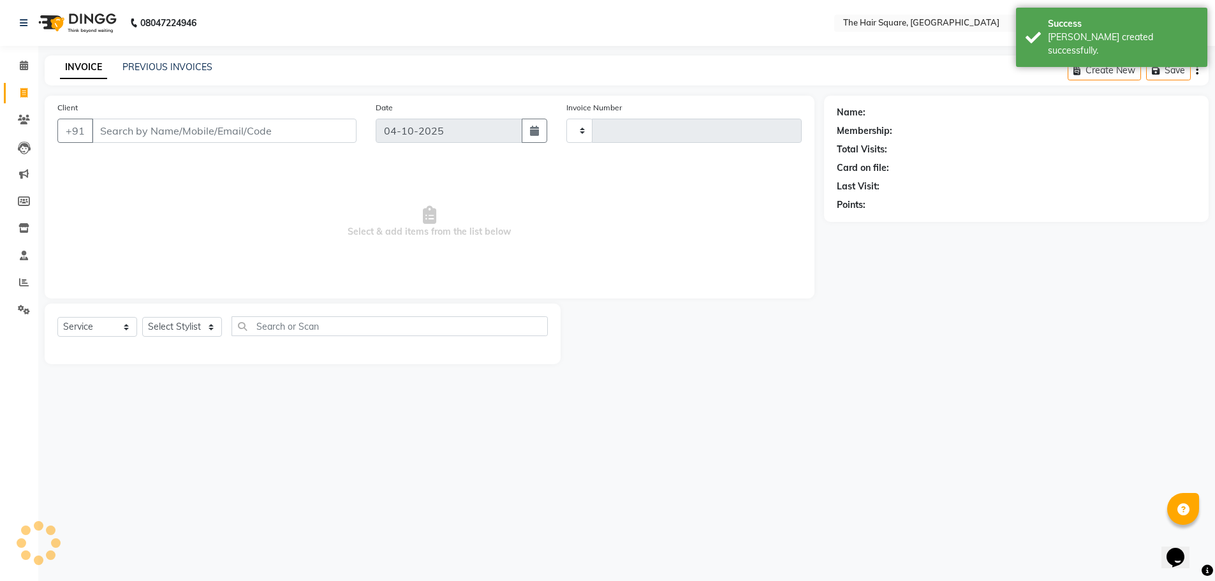
type input "3781"
select select "5768"
click at [175, 322] on select "Select Stylist Amit [PERSON_NAME] Dev Imran [PERSON_NAME] [PERSON_NAME] Manager…" at bounding box center [182, 327] width 80 height 20
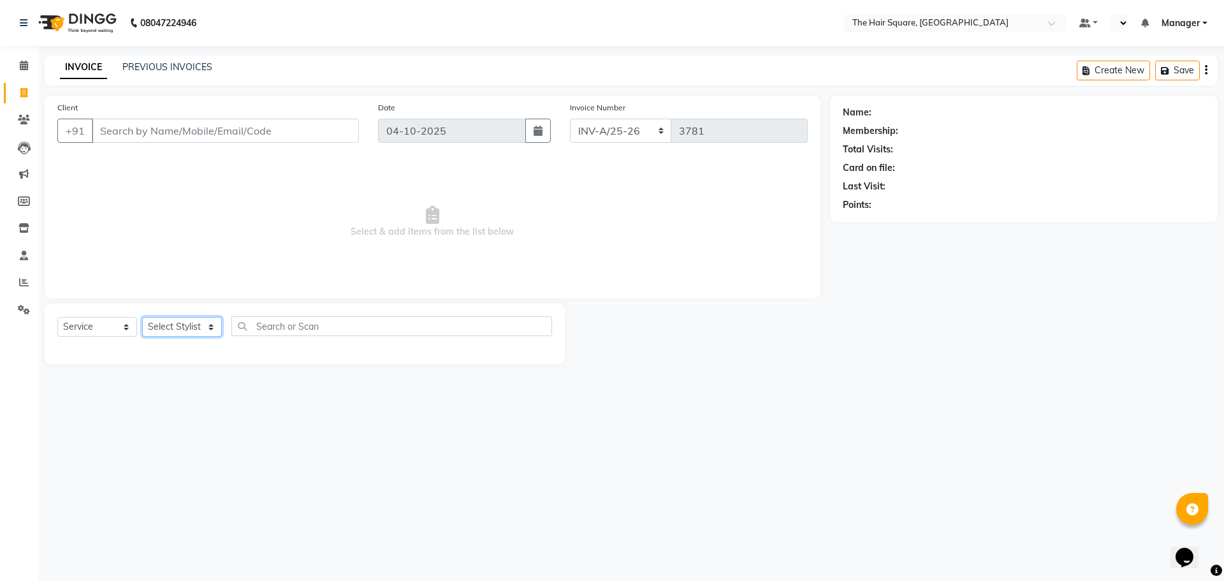
select select "39376"
click at [142, 317] on select "Select Stylist Amit [PERSON_NAME] Dev Imran [PERSON_NAME] [PERSON_NAME] Manager…" at bounding box center [182, 327] width 80 height 20
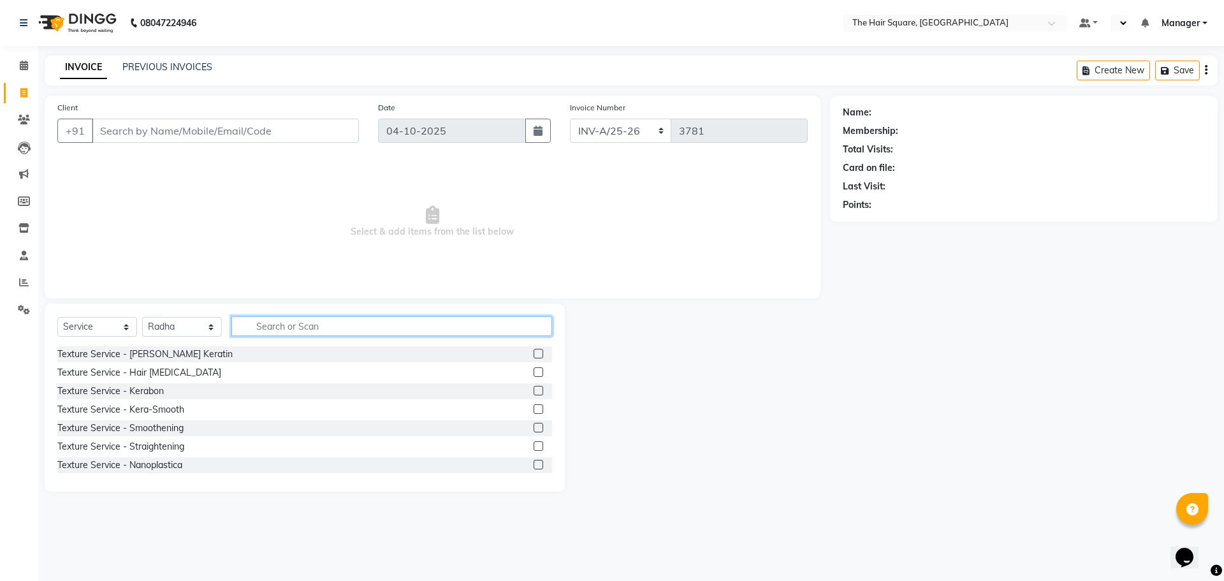
click at [366, 323] on input "text" at bounding box center [391, 326] width 321 height 20
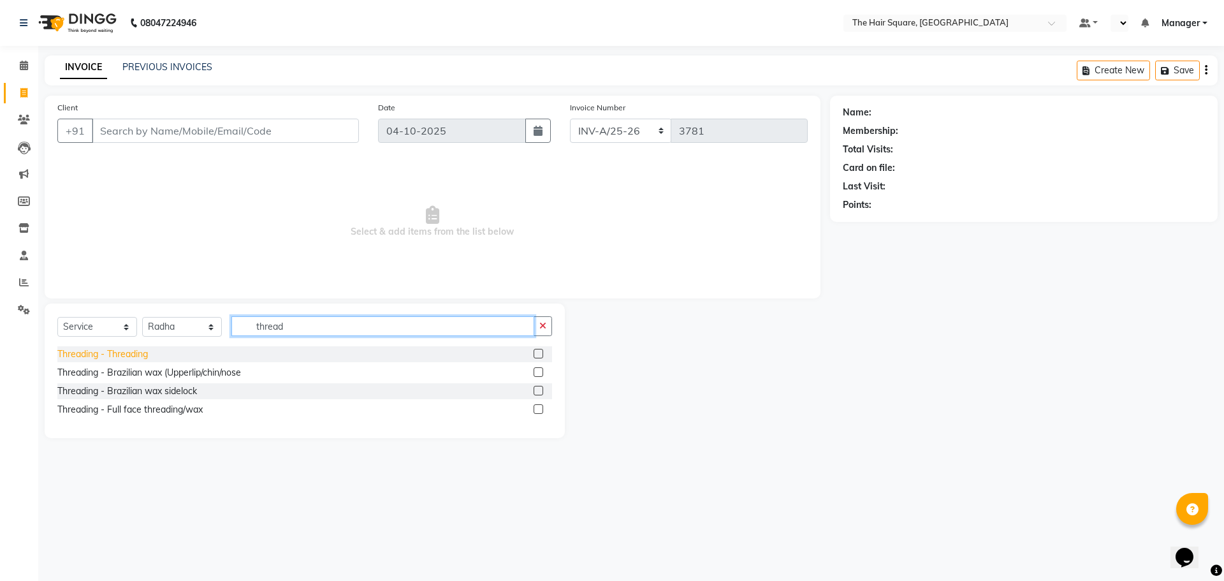
type input "thread"
click at [108, 348] on div "Threading - Threading" at bounding box center [102, 354] width 91 height 13
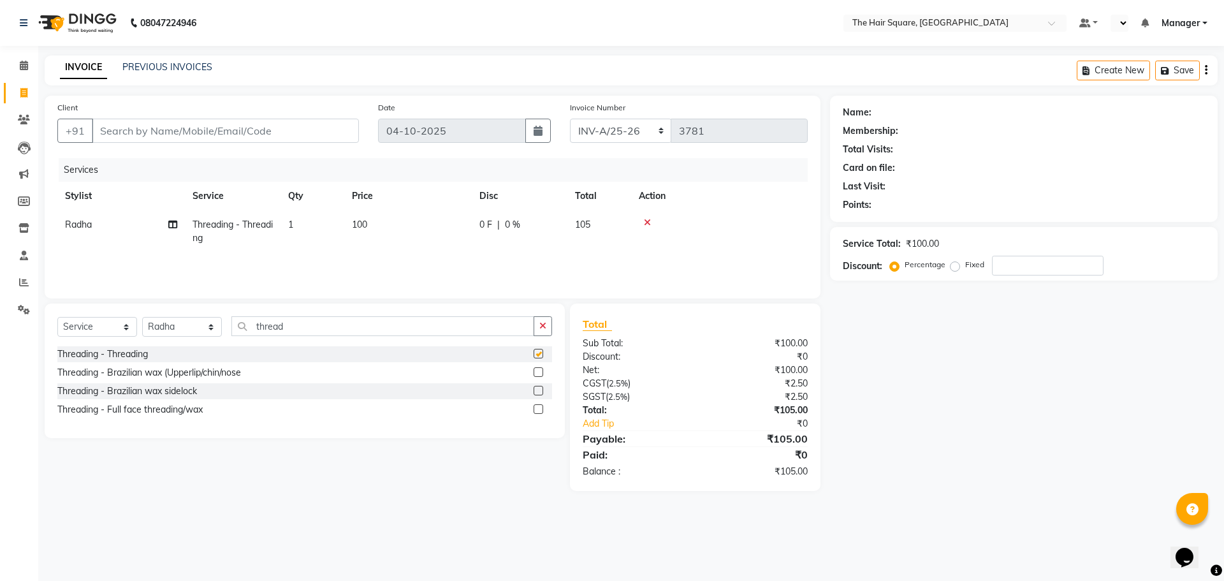
checkbox input "false"
drag, startPoint x: 288, startPoint y: 326, endPoint x: 0, endPoint y: 336, distance: 288.4
click at [0, 336] on app-home "08047224946 Select Location × The Hair Square, Ambience Island Default Panel My…" at bounding box center [612, 255] width 1224 height 510
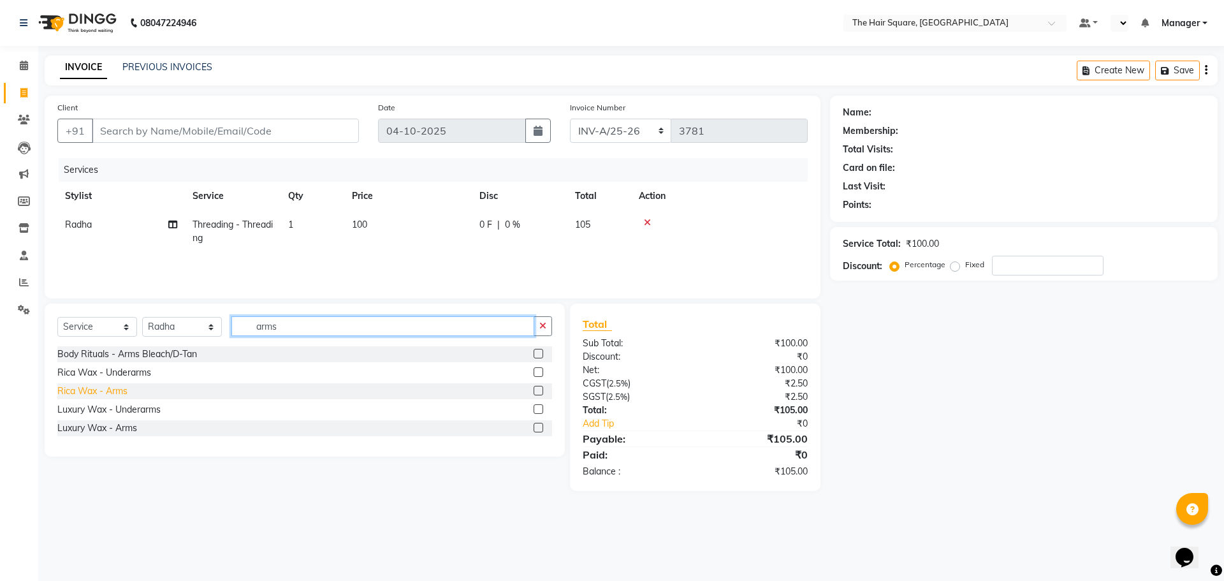
type input "arms"
click at [91, 385] on div "Rica Wax - Arms" at bounding box center [92, 391] width 70 height 13
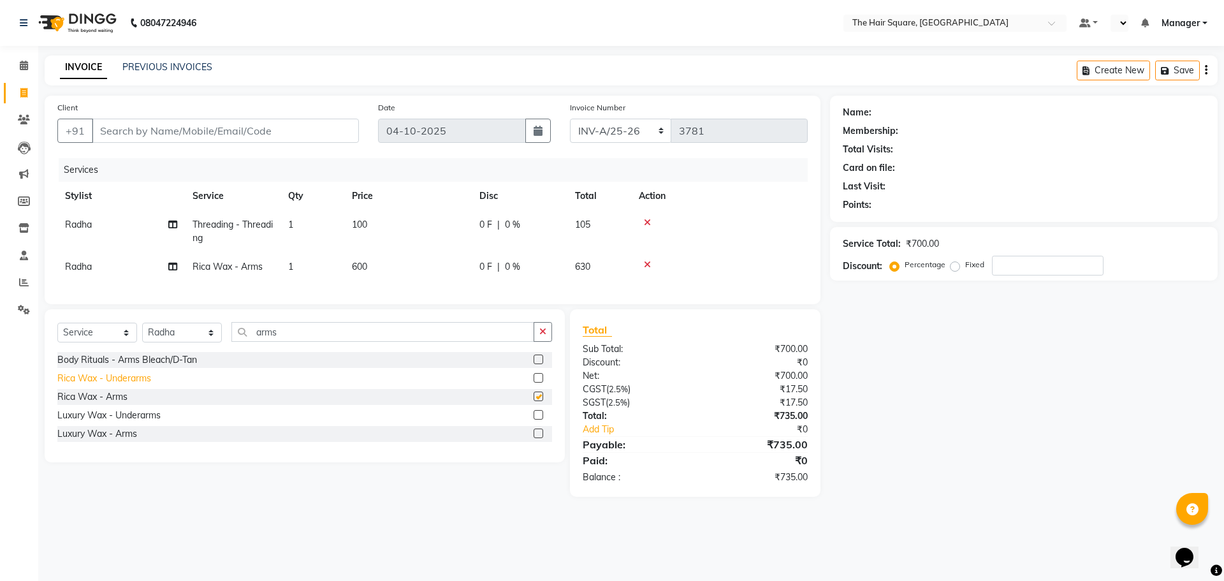
checkbox input "false"
click at [119, 385] on div "Rica Wax - Underarms" at bounding box center [104, 378] width 94 height 13
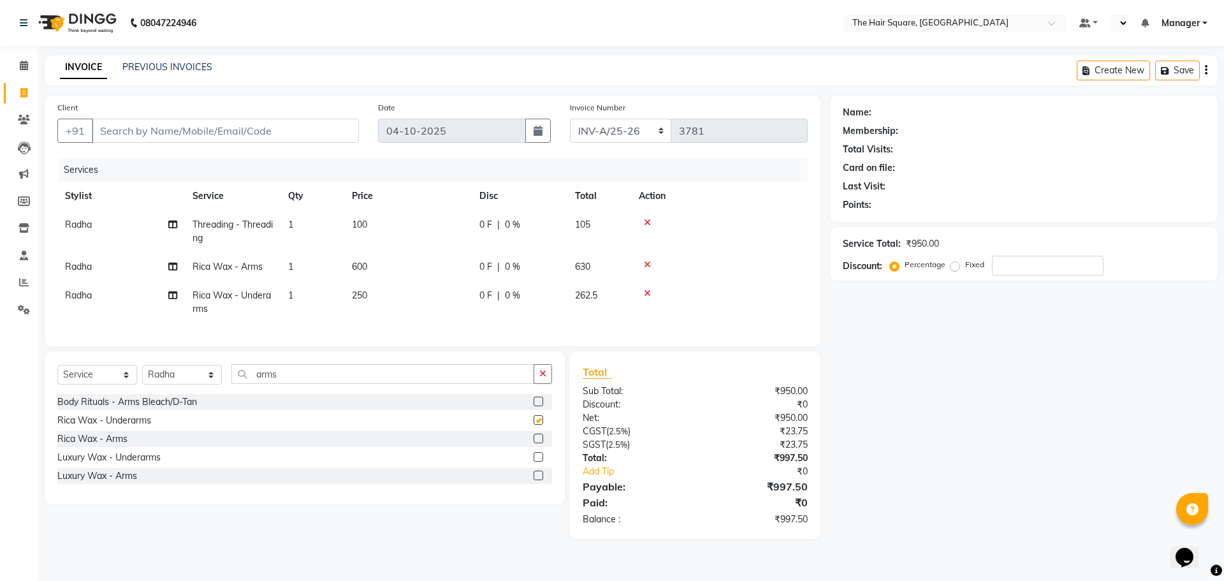
checkbox input "false"
click at [541, 378] on icon "button" at bounding box center [543, 373] width 7 height 9
click at [105, 278] on td "Radha" at bounding box center [121, 267] width 128 height 29
select select "39376"
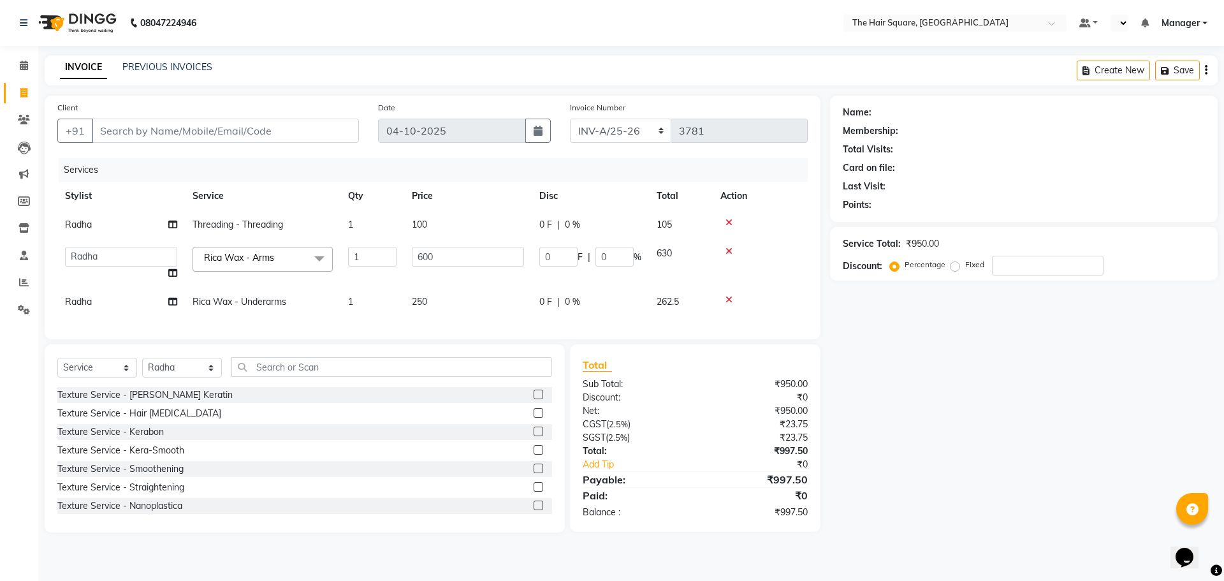
click at [106, 275] on td "Amit Aradhana Bittu Dev Imran Inder Javed Kim Mahendra Manager Mukesh Raaj Radh…" at bounding box center [121, 263] width 128 height 48
click at [108, 272] on td "Amit Aradhana Bittu Dev Imran Inder Javed Kim Mahendra Manager Mukesh Raaj Radh…" at bounding box center [121, 263] width 128 height 48
click at [108, 269] on td "Amit Aradhana Bittu Dev Imran Inder Javed Kim Mahendra Manager Mukesh Raaj Radh…" at bounding box center [121, 263] width 128 height 48
click at [112, 259] on select "Amit Aradhana Bittu Dev Imran Inder Javed Kim Mahendra Manager Mukesh Raaj Radh…" at bounding box center [121, 257] width 112 height 20
select select "67434"
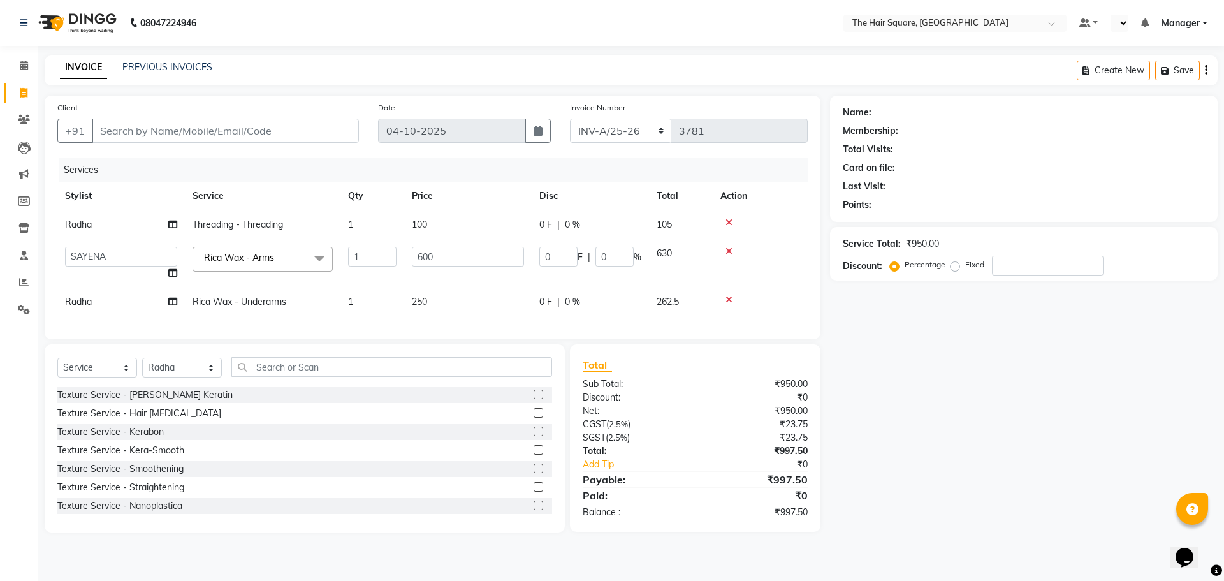
click at [103, 300] on td "Radha" at bounding box center [121, 302] width 128 height 29
select select "39376"
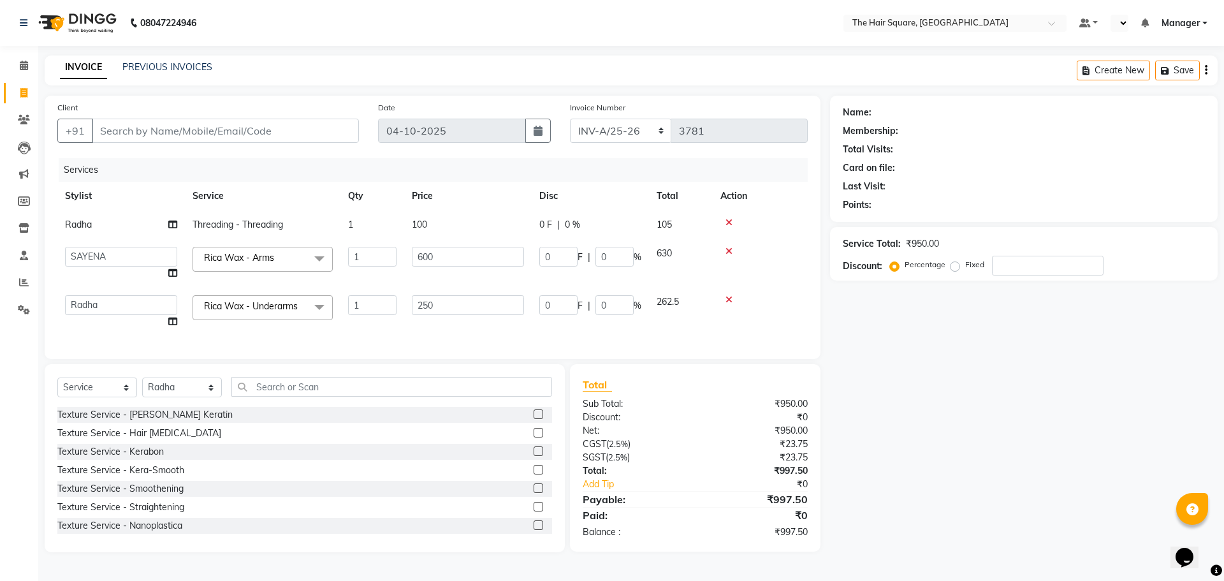
click at [103, 300] on select "Amit Aradhana Bittu Dev Imran Inder Javed Kim Mahendra Manager Mukesh Raaj Radh…" at bounding box center [121, 305] width 112 height 20
select select "67434"
click at [207, 140] on input "Client" at bounding box center [225, 131] width 267 height 24
click at [333, 389] on input "text" at bounding box center [391, 387] width 321 height 20
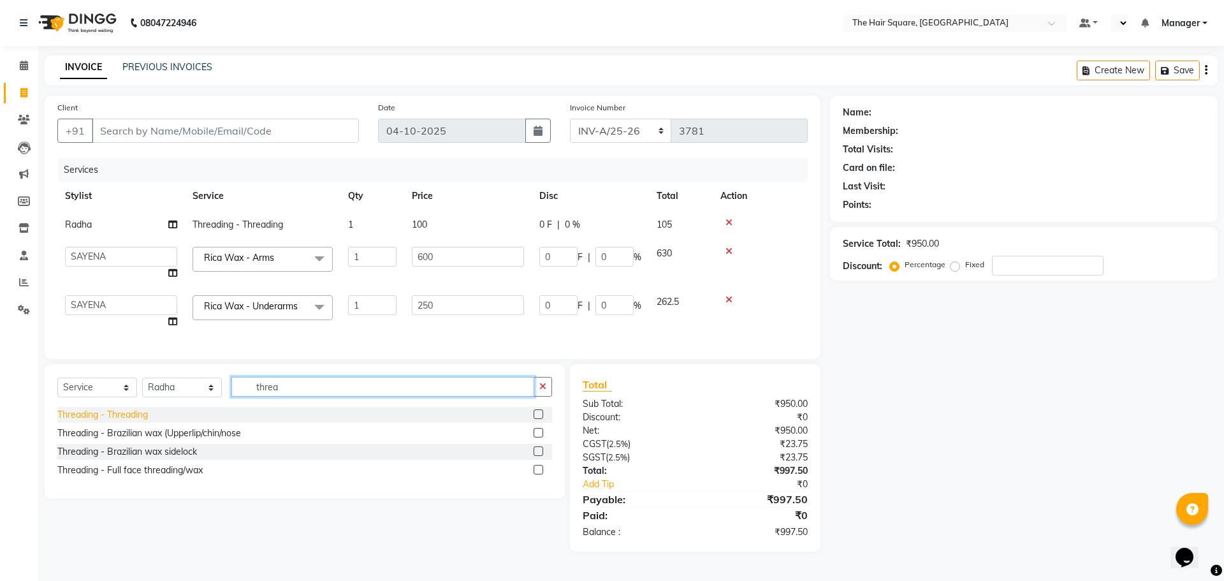
type input "threa"
click at [140, 422] on div "Threading - Threading" at bounding box center [102, 414] width 91 height 13
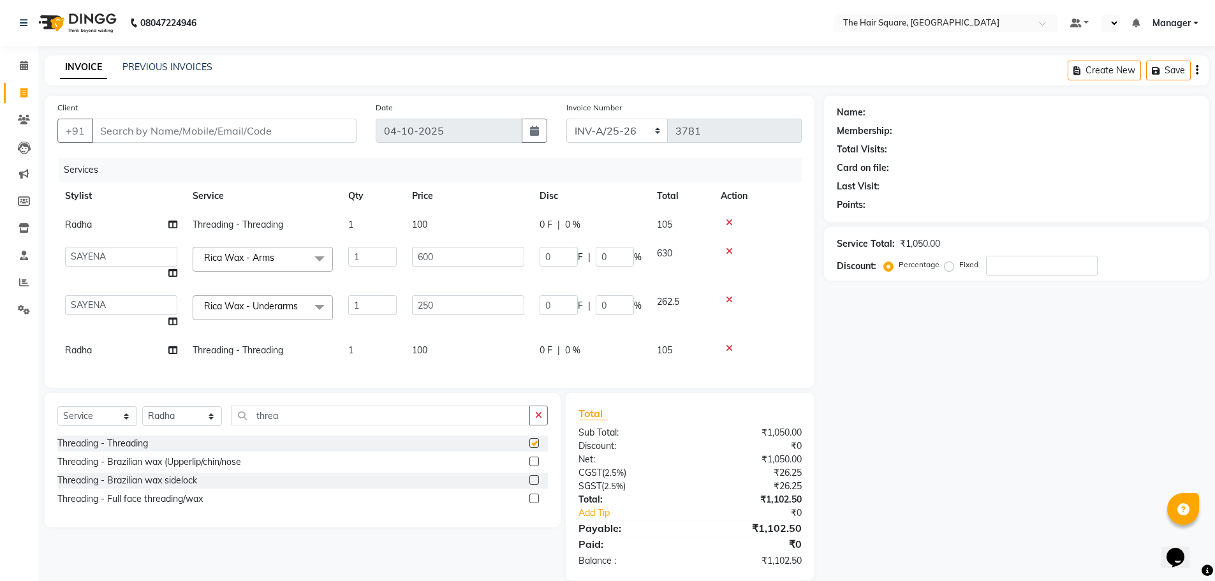
checkbox input "false"
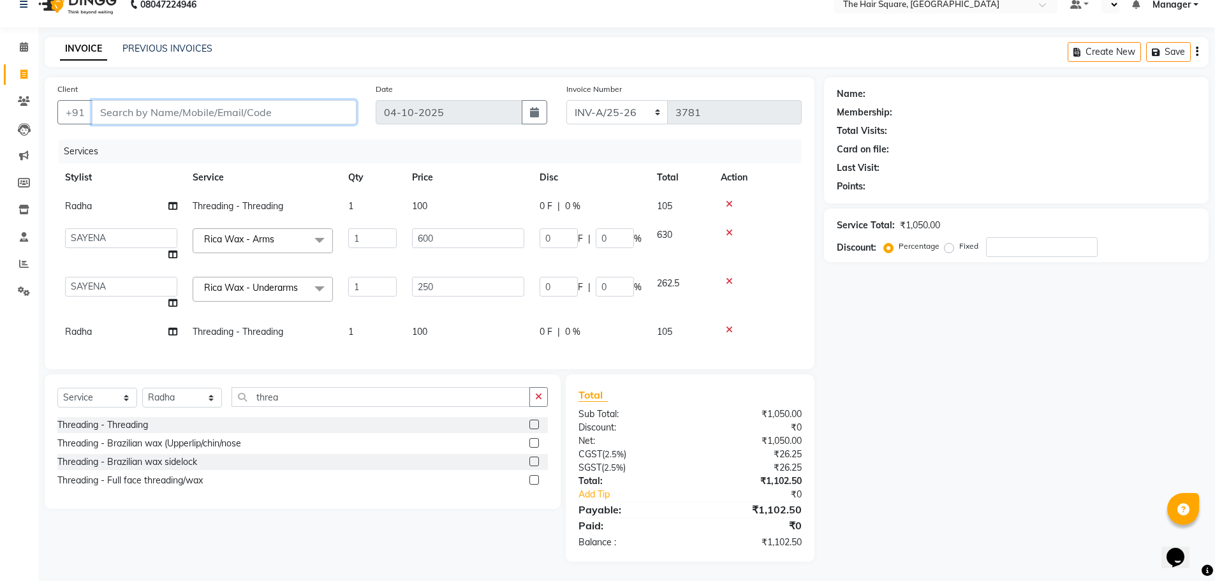
click at [163, 103] on input "Client" at bounding box center [224, 112] width 265 height 24
type input "1"
type input "0"
type input "123456789"
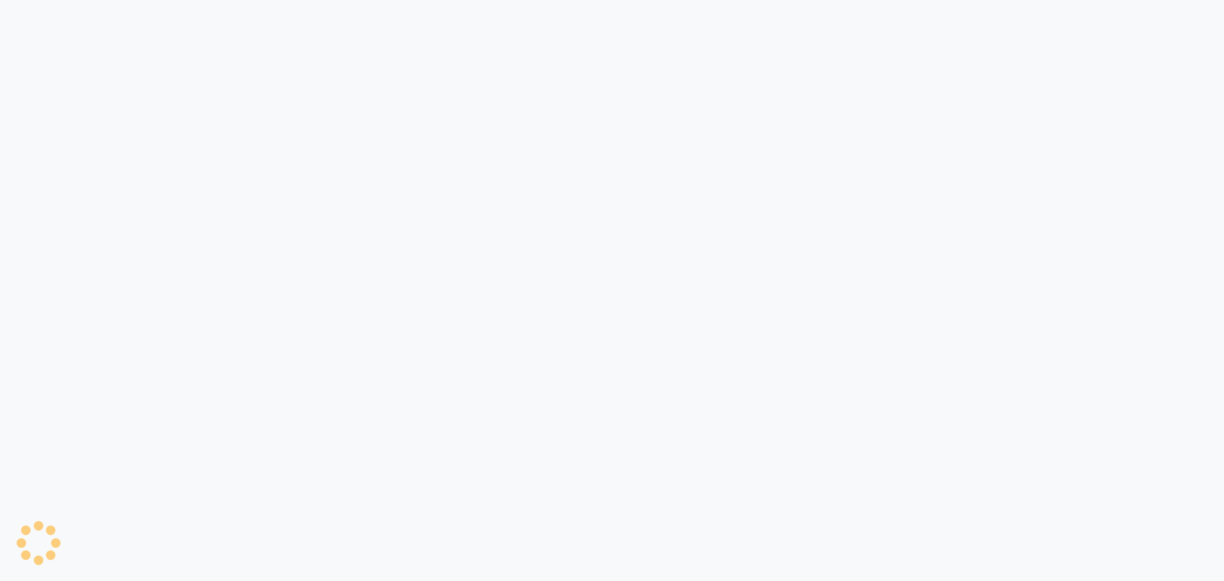
select select "5768"
select select "service"
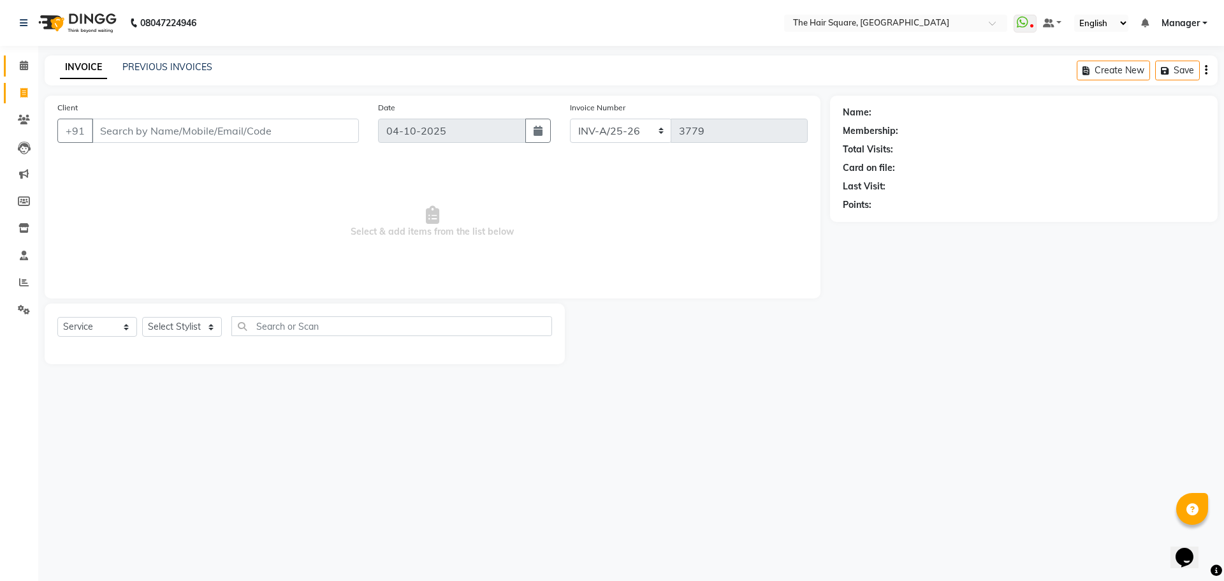
click at [10, 64] on link "Calendar" at bounding box center [19, 65] width 31 height 21
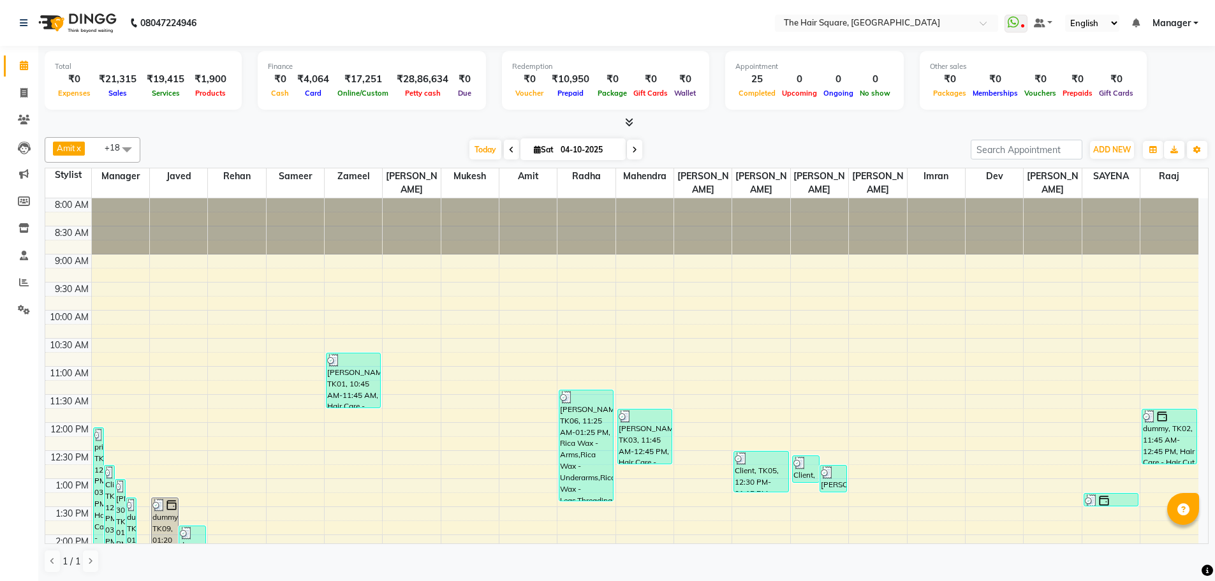
click at [24, 101] on link "Invoice" at bounding box center [19, 93] width 31 height 21
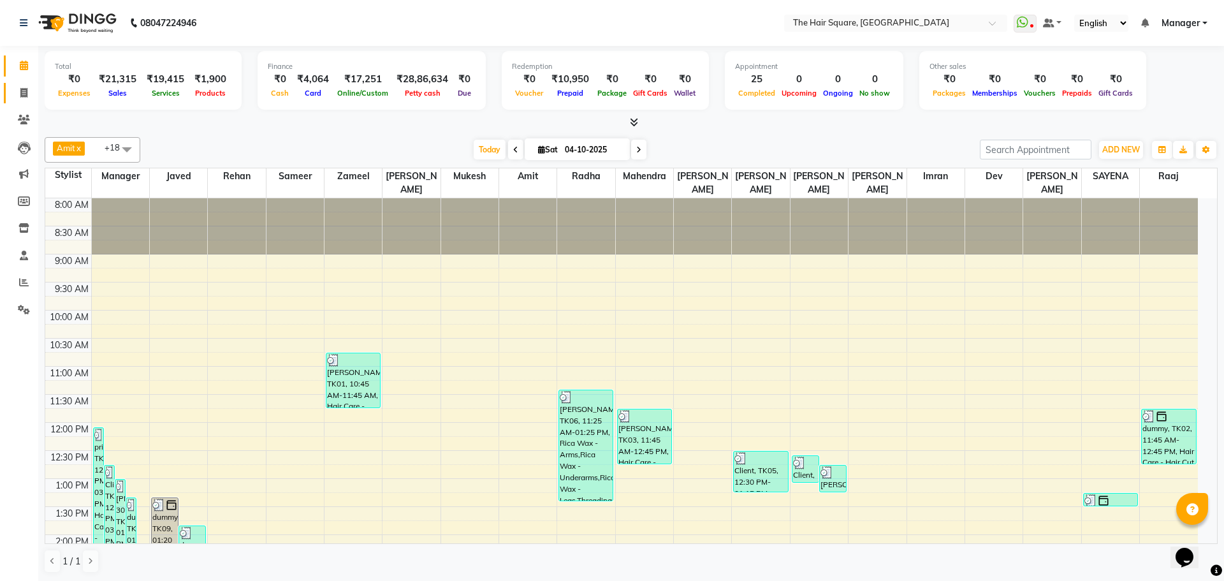
select select "5768"
select select "service"
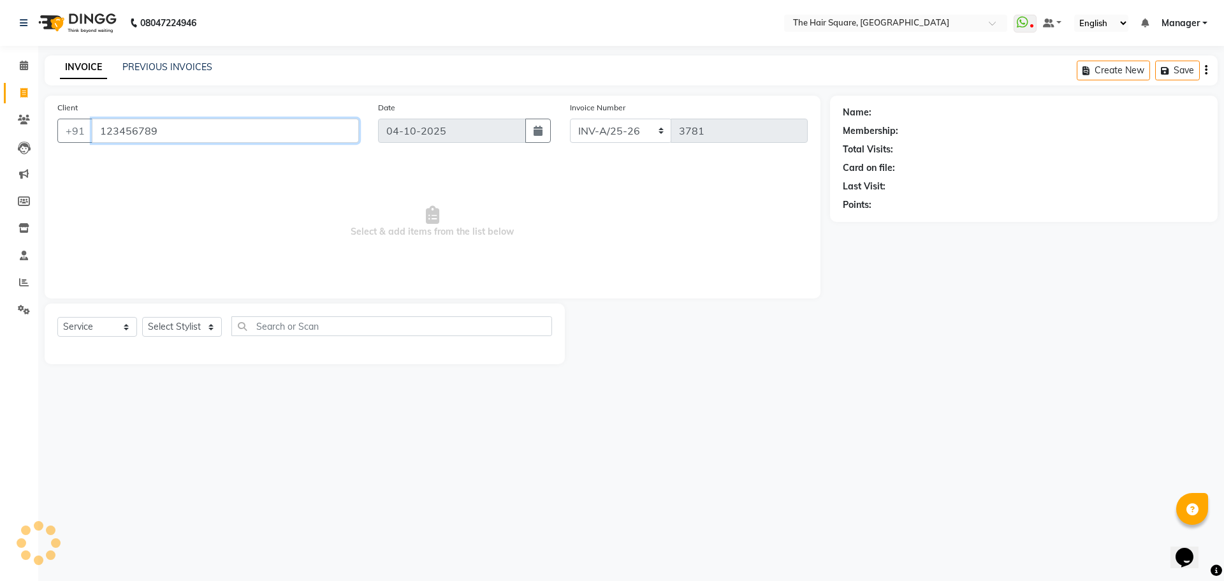
type input "123456789"
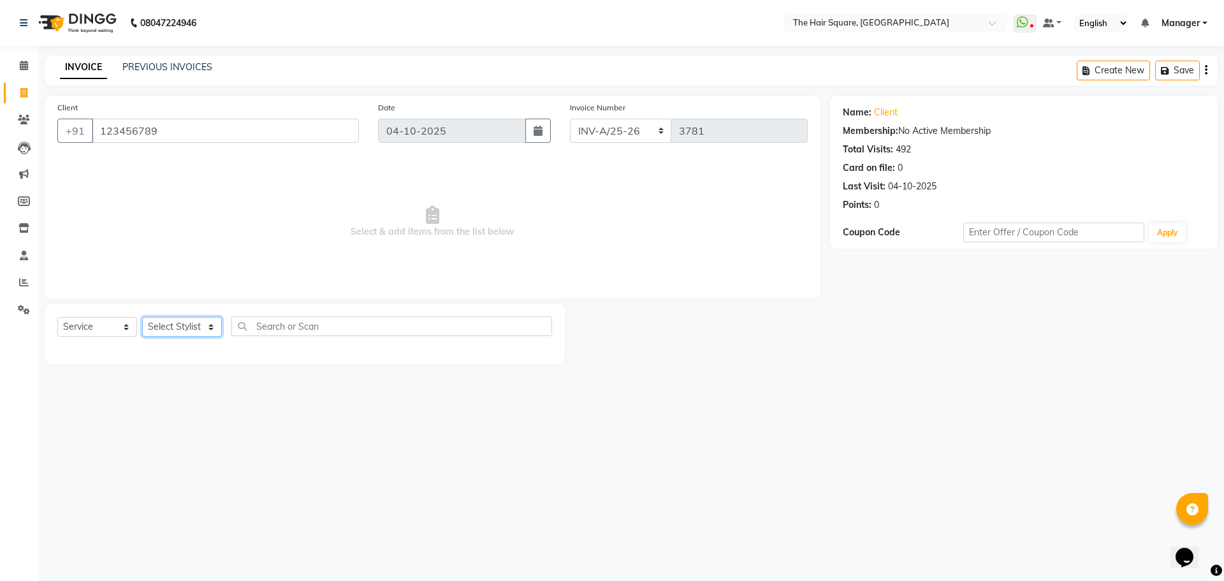
click at [210, 322] on select "Select Stylist Amit Aradhana Bittu Dev Imran Inder Javed Kim Mahendra Manager M…" at bounding box center [182, 327] width 80 height 20
click at [210, 490] on div "08047224946 Select Location × The Hair Square, Ambience Island WhatsApp Status …" at bounding box center [612, 290] width 1224 height 581
drag, startPoint x: 169, startPoint y: 326, endPoint x: 160, endPoint y: 327, distance: 9.0
click at [169, 326] on select "Select Stylist Amit [PERSON_NAME] Dev Imran [PERSON_NAME] [PERSON_NAME] Manager…" at bounding box center [182, 327] width 80 height 20
click at [286, 240] on span "Select & add items from the list below" at bounding box center [432, 222] width 751 height 128
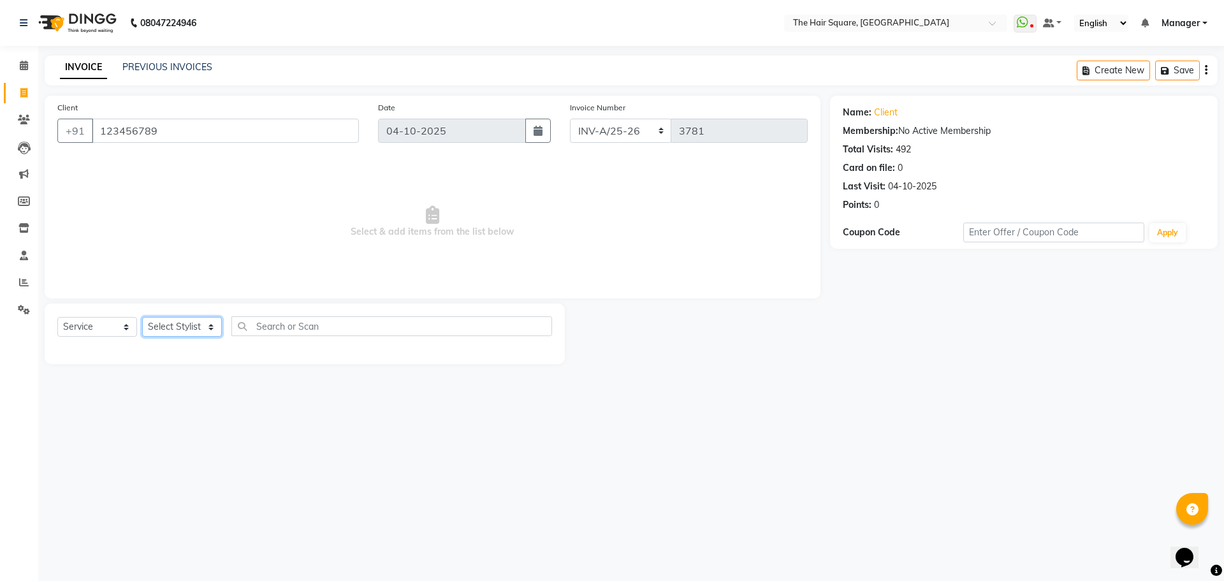
click at [179, 328] on select "Select Stylist Amit [PERSON_NAME] Dev Imran [PERSON_NAME] [PERSON_NAME] Manager…" at bounding box center [182, 327] width 80 height 20
select select "39358"
click at [142, 317] on select "Select Stylist Amit [PERSON_NAME] Dev Imran [PERSON_NAME] [PERSON_NAME] Manager…" at bounding box center [182, 327] width 80 height 20
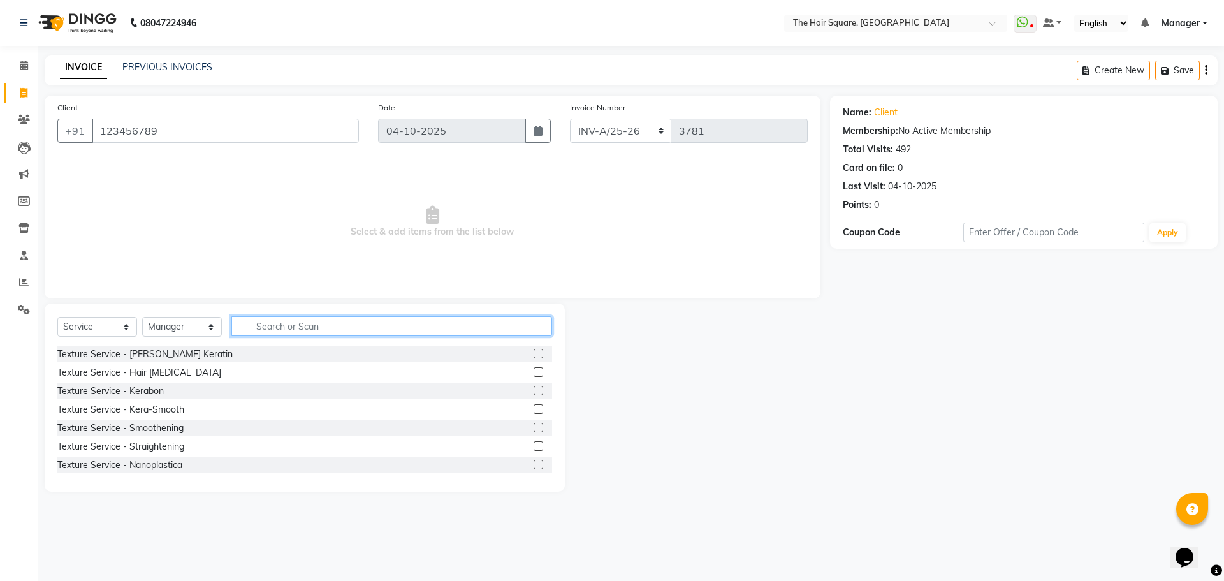
click at [286, 328] on input "text" at bounding box center [391, 326] width 321 height 20
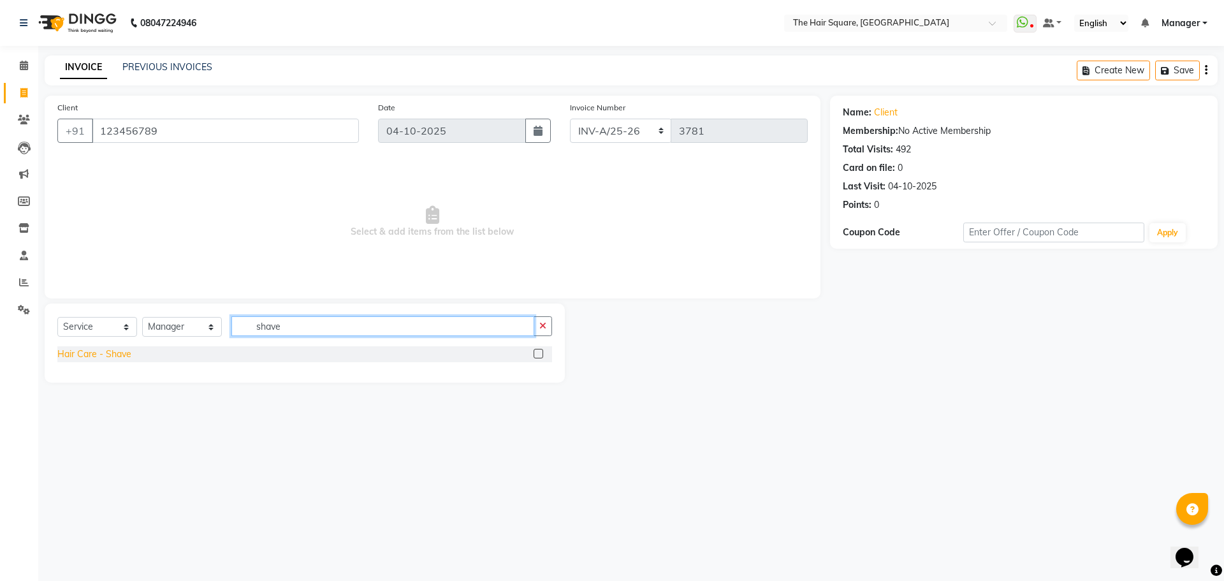
type input "shave"
click at [105, 350] on div "Hair Care - Shave" at bounding box center [94, 354] width 74 height 13
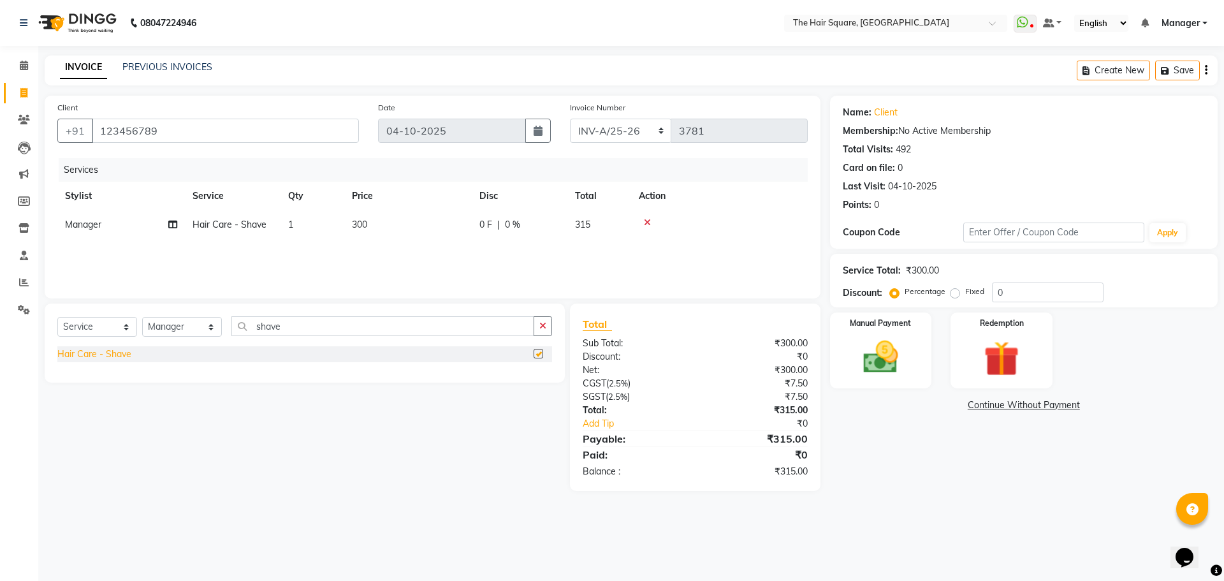
checkbox input "false"
click at [89, 219] on span "Manager" at bounding box center [83, 224] width 36 height 11
select select "39358"
select select "39369"
click at [861, 366] on img at bounding box center [880, 357] width 59 height 42
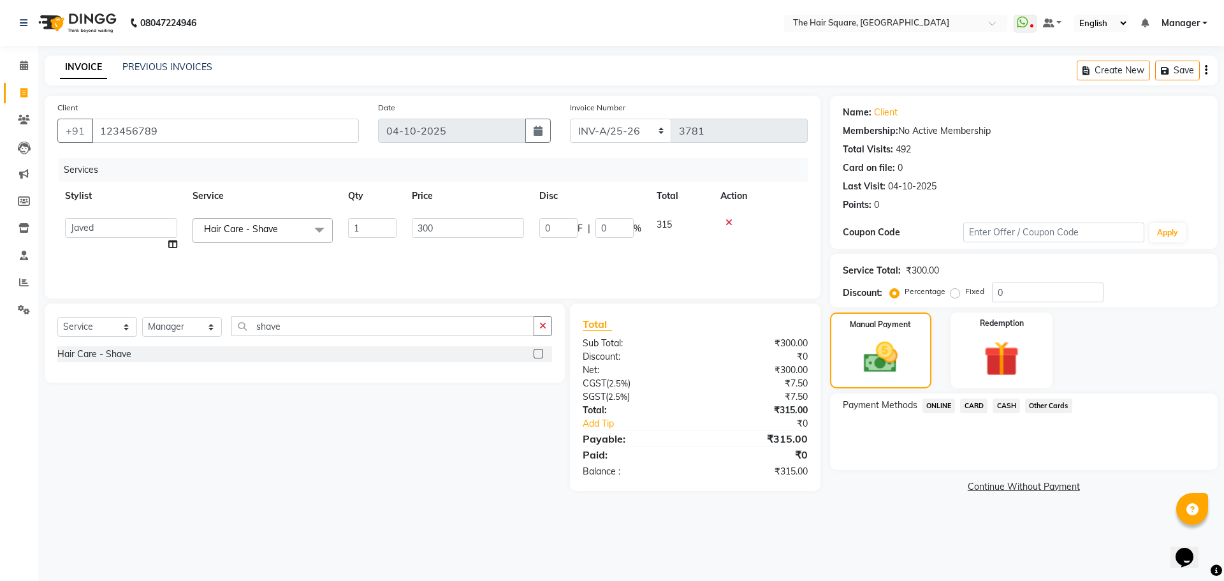
click at [943, 407] on span "ONLINE" at bounding box center [939, 406] width 33 height 15
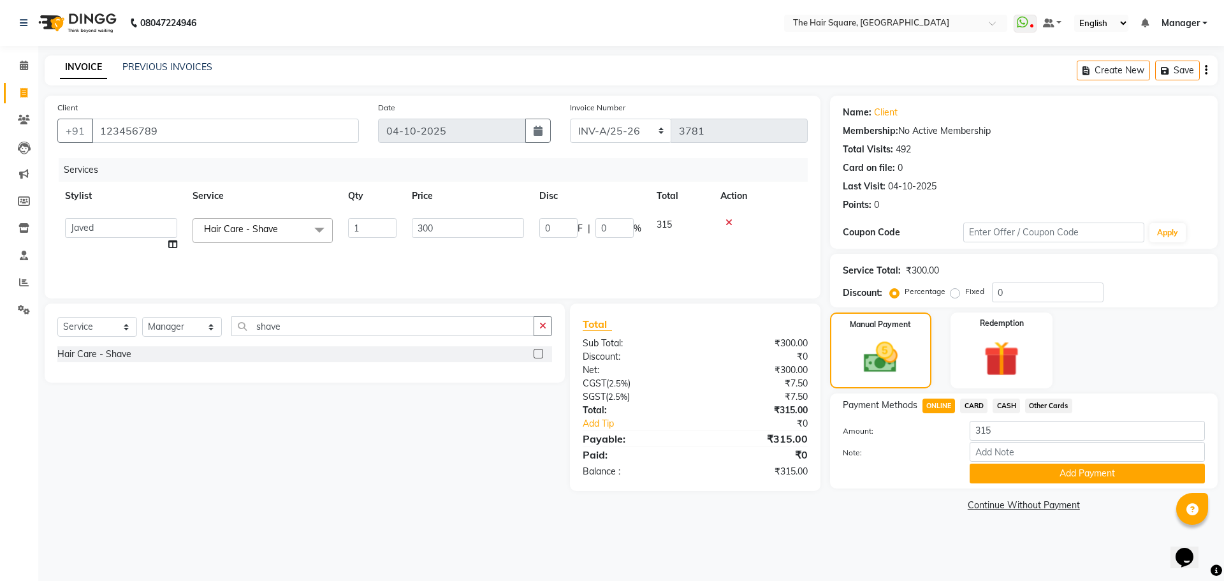
click at [982, 402] on span "CARD" at bounding box center [973, 406] width 27 height 15
click at [952, 403] on span "ONLINE" at bounding box center [939, 406] width 33 height 15
click at [993, 479] on button "Add Payment" at bounding box center [1087, 474] width 235 height 20
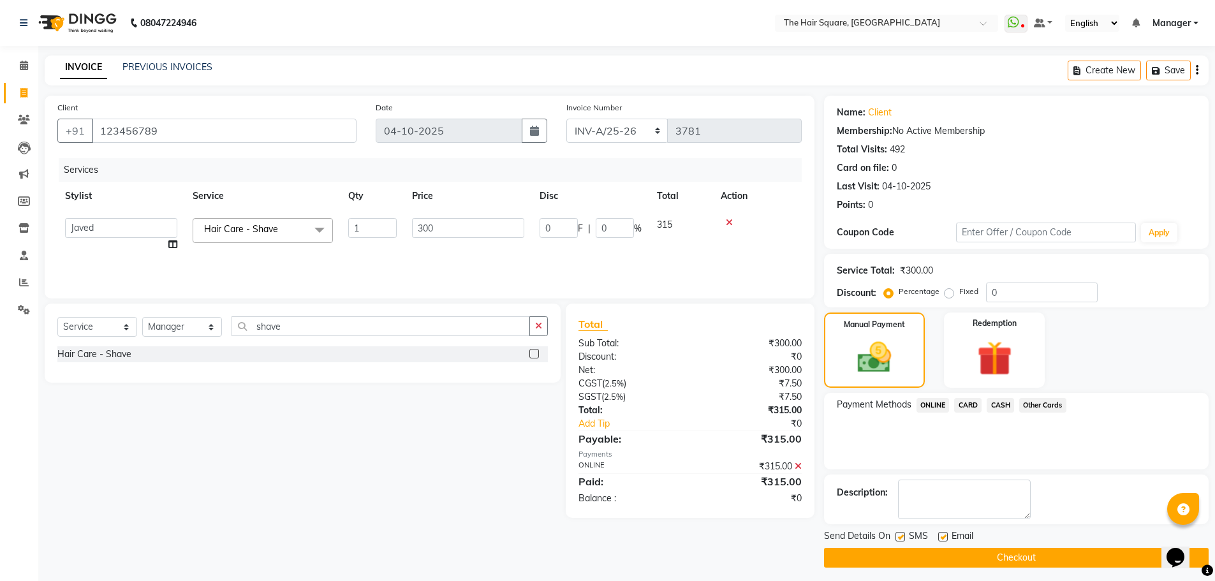
click at [896, 537] on label at bounding box center [900, 537] width 10 height 10
click at [896, 537] on input "checkbox" at bounding box center [899, 537] width 8 height 8
checkbox input "false"
click at [951, 535] on span "Email" at bounding box center [962, 537] width 22 height 16
click at [943, 538] on label at bounding box center [943, 537] width 10 height 10
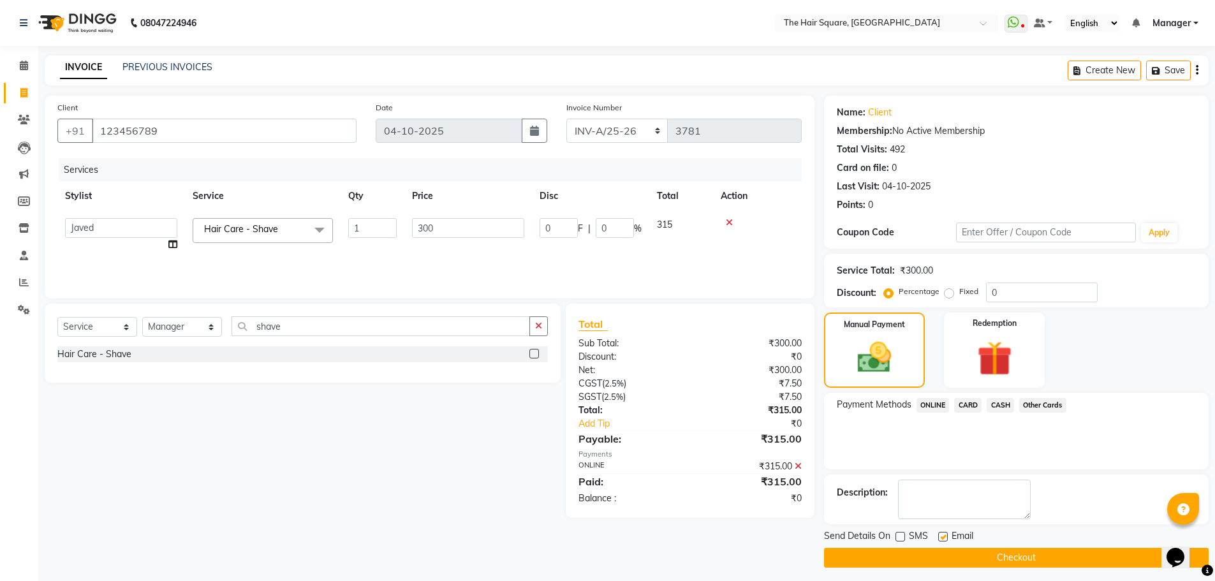
click at [943, 538] on input "checkbox" at bounding box center [942, 537] width 8 height 8
checkbox input "false"
click at [945, 552] on button "Checkout" at bounding box center [1016, 558] width 385 height 20
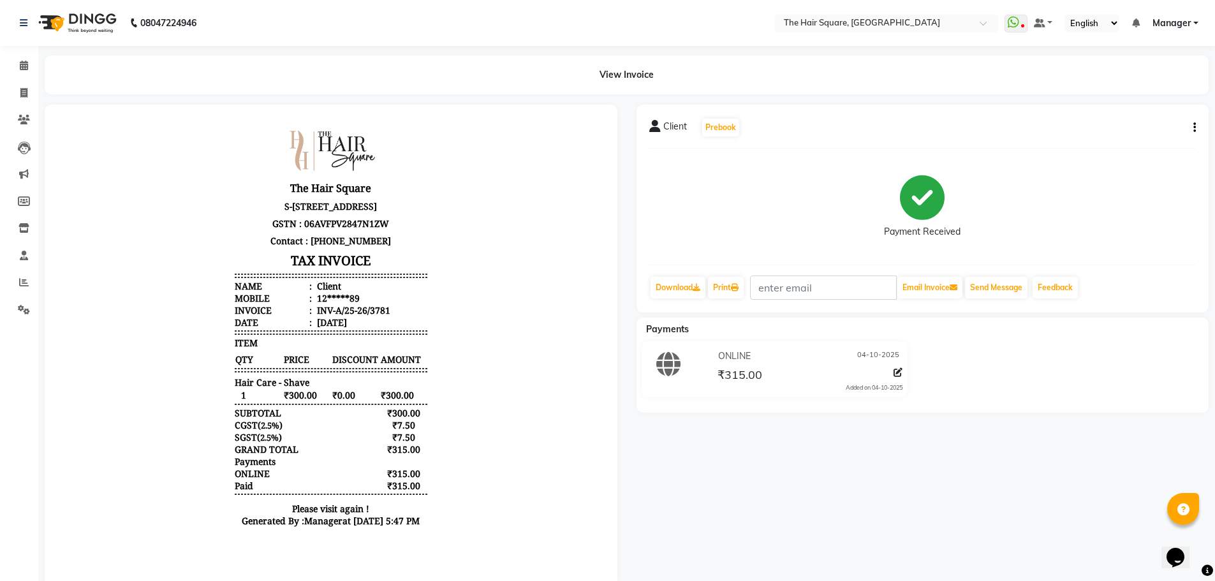
click at [1192, 129] on button "button" at bounding box center [1192, 127] width 8 height 13
click at [1140, 124] on div "Edit Item Staff" at bounding box center [1130, 128] width 87 height 16
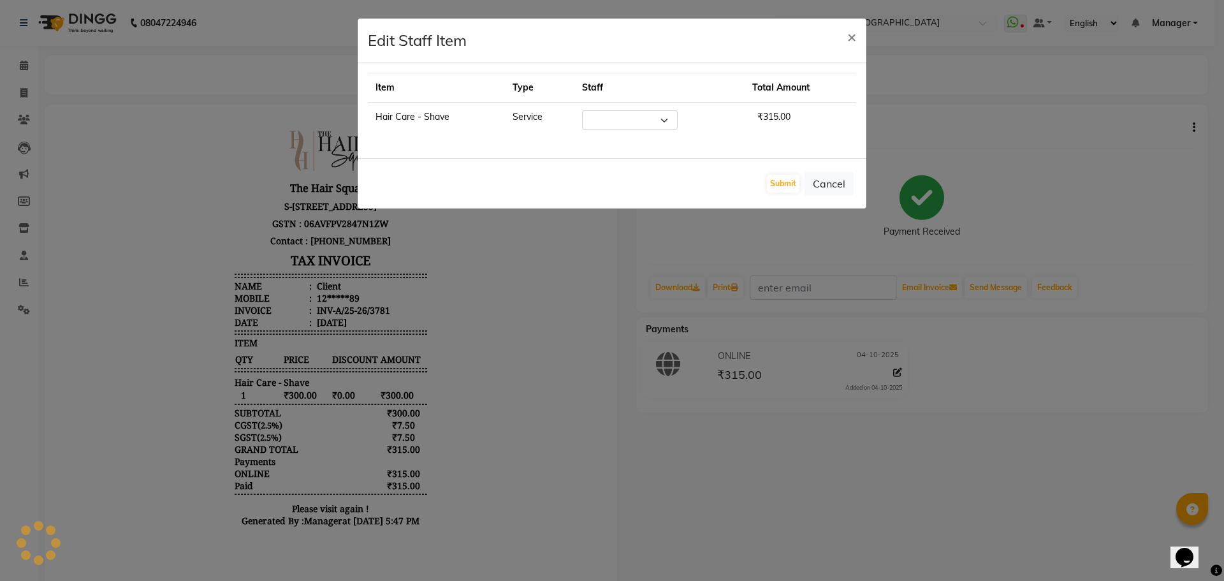
select select "39369"
drag, startPoint x: 823, startPoint y: 180, endPoint x: 809, endPoint y: 187, distance: 16.0
click at [820, 186] on button "Cancel" at bounding box center [829, 184] width 49 height 24
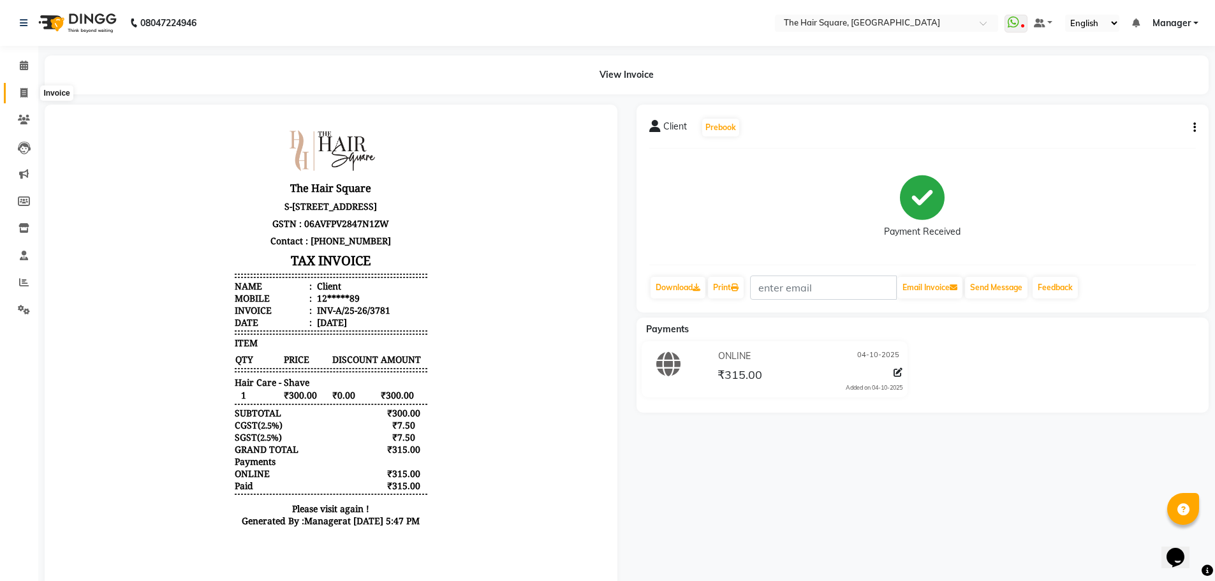
click at [20, 93] on icon at bounding box center [23, 93] width 7 height 10
select select "5768"
select select "service"
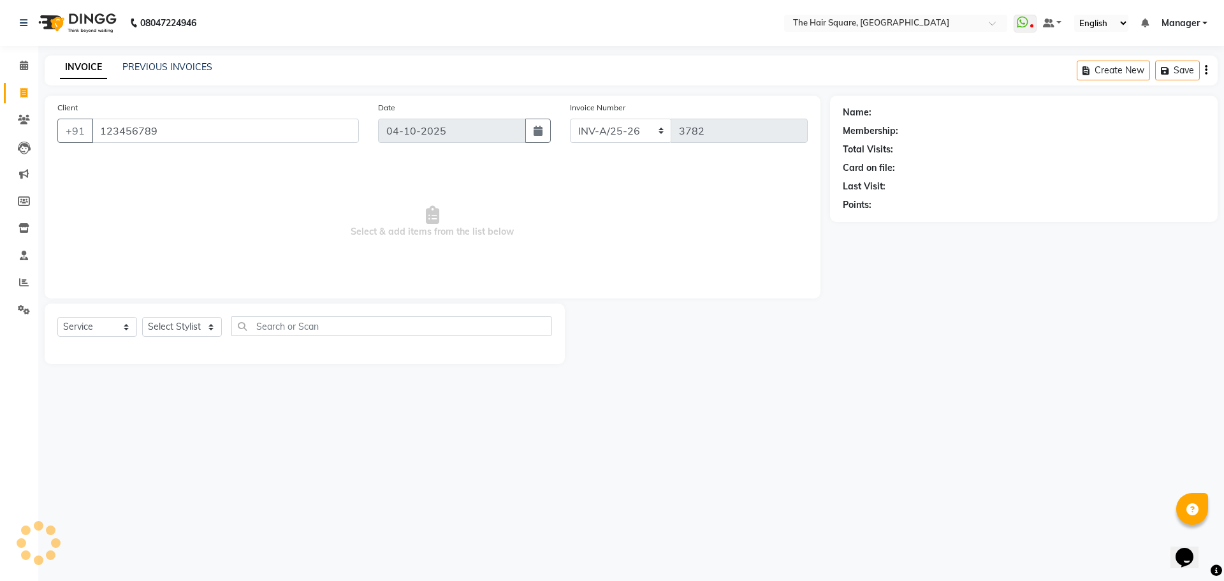
type input "123456789"
click at [180, 330] on select "Select Stylist Amit [PERSON_NAME] Dev Imran [PERSON_NAME] [PERSON_NAME] Manager…" at bounding box center [182, 327] width 80 height 20
select select "39369"
click at [142, 317] on select "Select Stylist Amit [PERSON_NAME] Dev Imran [PERSON_NAME] [PERSON_NAME] Manager…" at bounding box center [182, 327] width 80 height 20
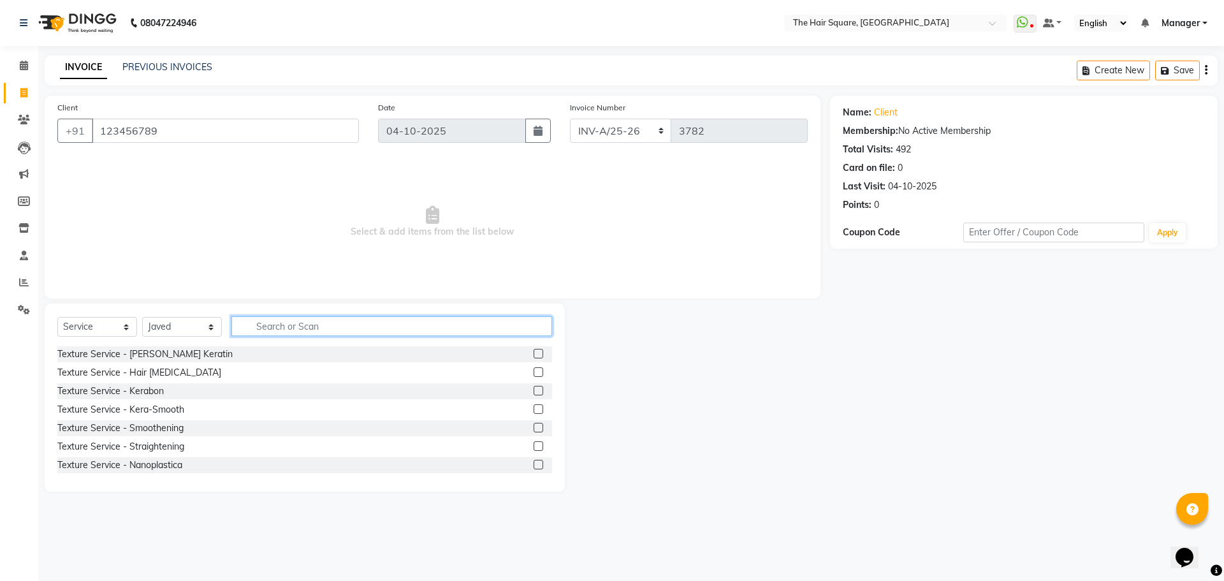
click at [263, 323] on input "text" at bounding box center [391, 326] width 321 height 20
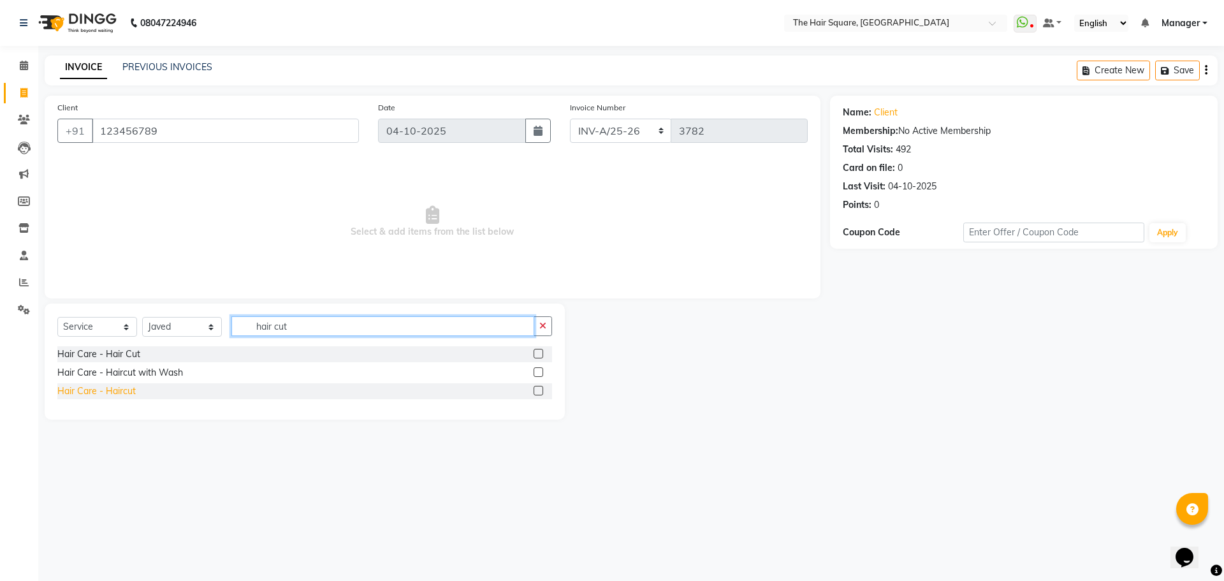
type input "hair cut"
click at [107, 390] on div "Hair Care - Haircut" at bounding box center [96, 391] width 78 height 13
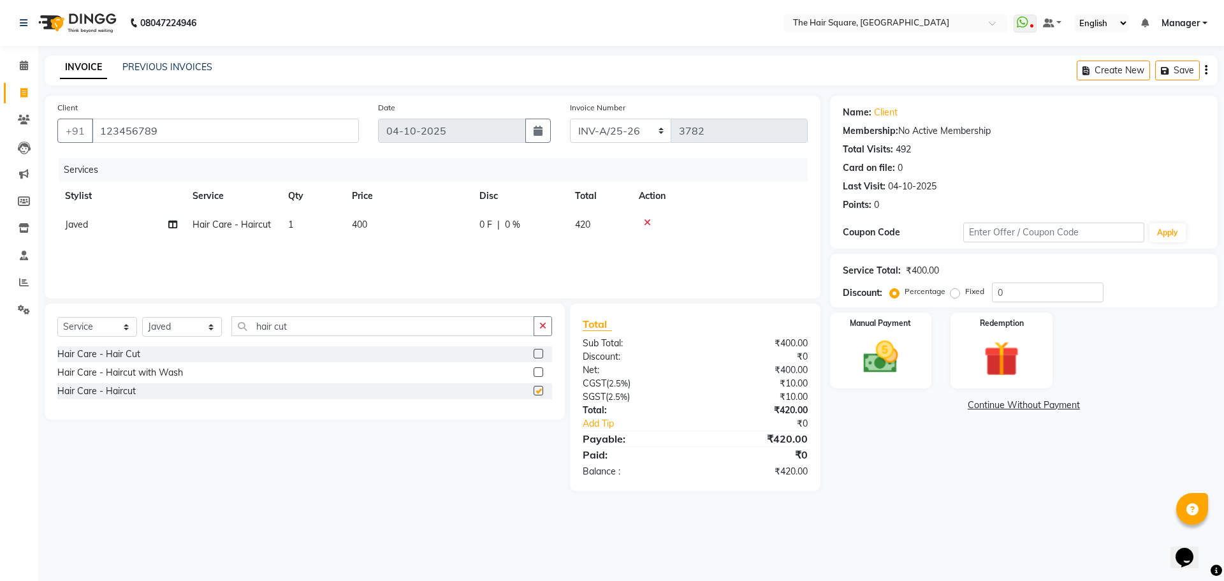
checkbox input "false"
click at [881, 364] on img at bounding box center [880, 357] width 59 height 42
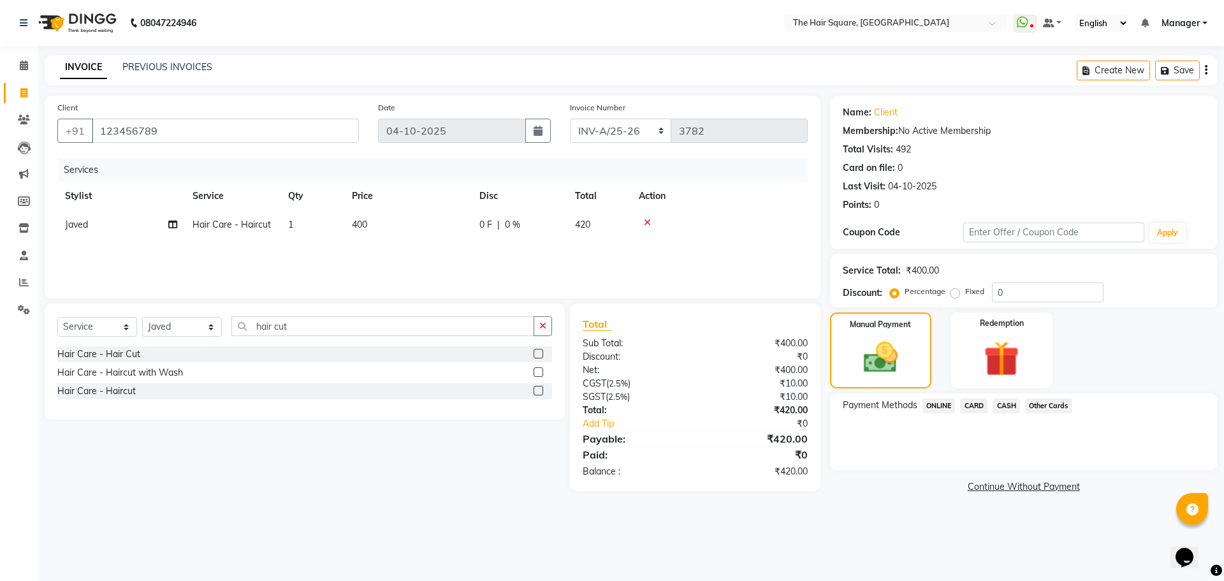
click at [938, 402] on span "ONLINE" at bounding box center [939, 406] width 33 height 15
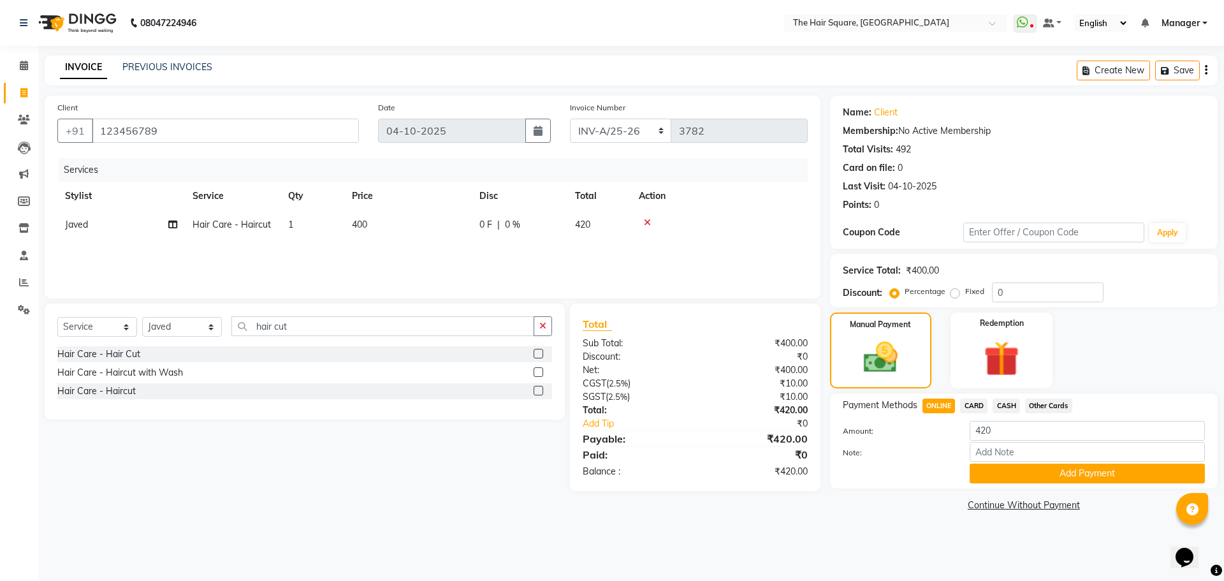
click at [977, 404] on span "CARD" at bounding box center [973, 406] width 27 height 15
click at [937, 406] on span "ONLINE" at bounding box center [939, 406] width 33 height 15
click at [1004, 471] on button "Add Payment" at bounding box center [1087, 474] width 235 height 20
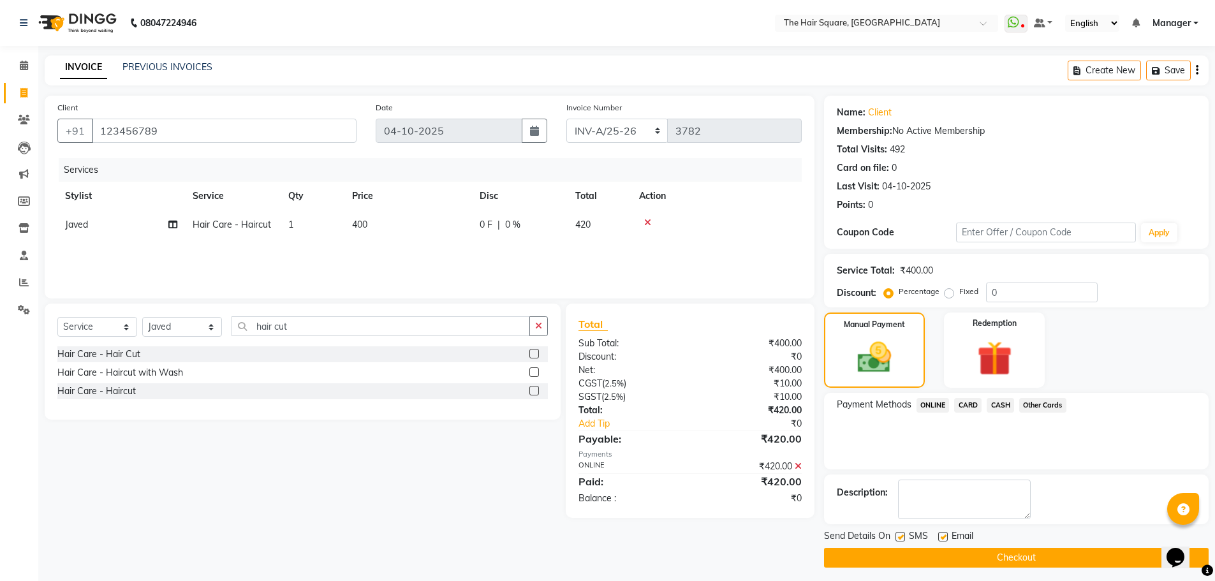
drag, startPoint x: 898, startPoint y: 535, endPoint x: 951, endPoint y: 550, distance: 55.1
click at [898, 536] on label at bounding box center [900, 537] width 10 height 10
click at [898, 536] on input "checkbox" at bounding box center [899, 537] width 8 height 8
checkbox input "false"
click at [944, 536] on label at bounding box center [943, 537] width 10 height 10
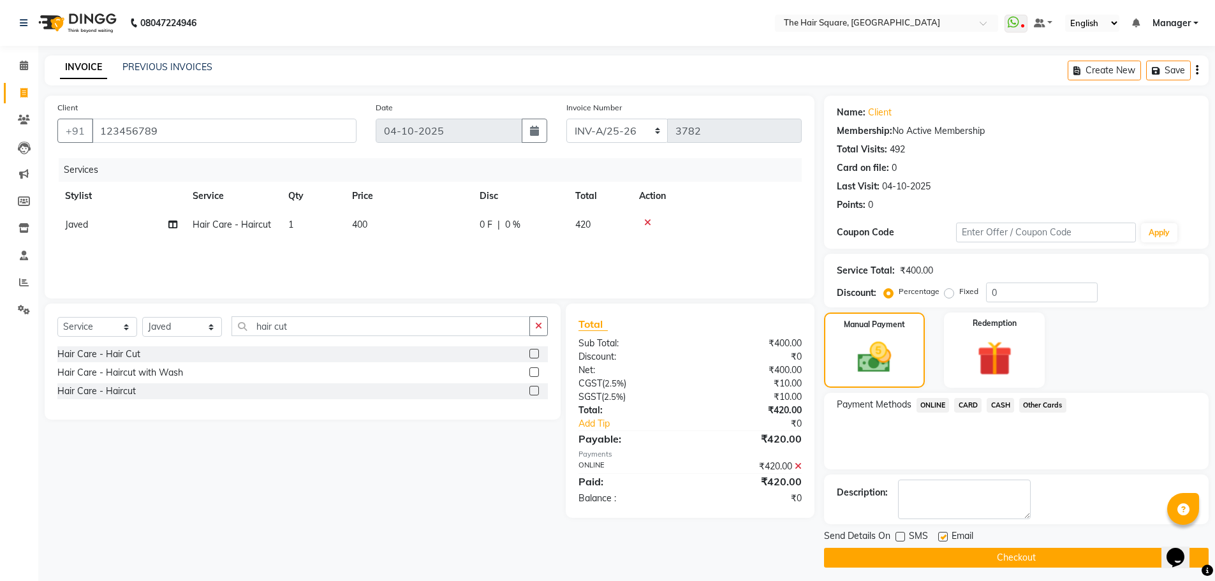
click at [944, 536] on input "checkbox" at bounding box center [942, 537] width 8 height 8
checkbox input "false"
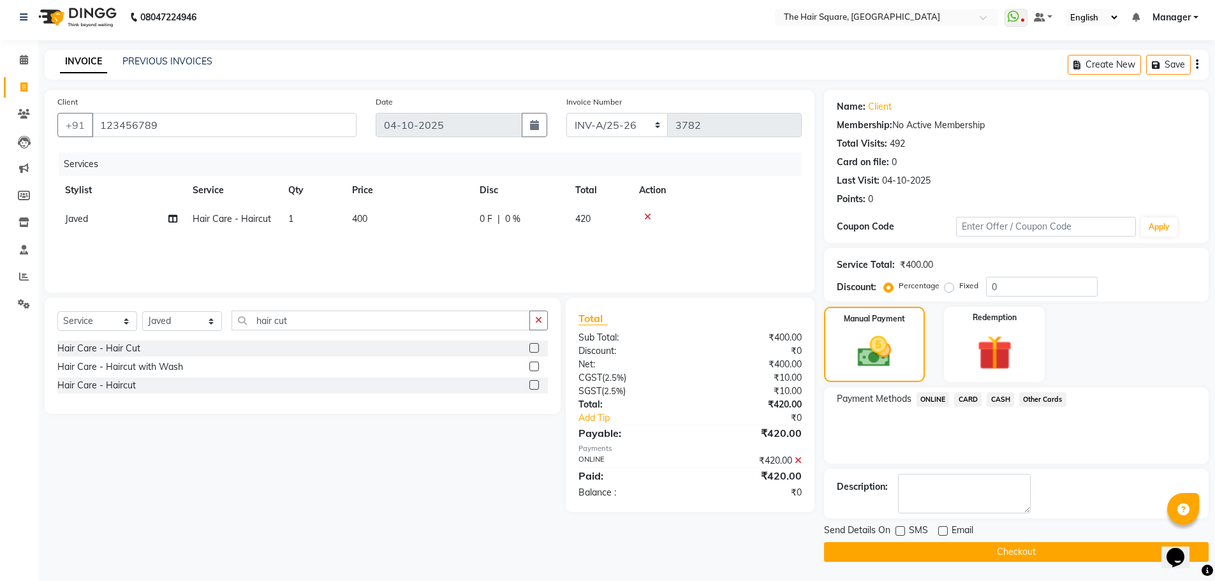
click at [953, 556] on button "Checkout" at bounding box center [1016, 552] width 385 height 20
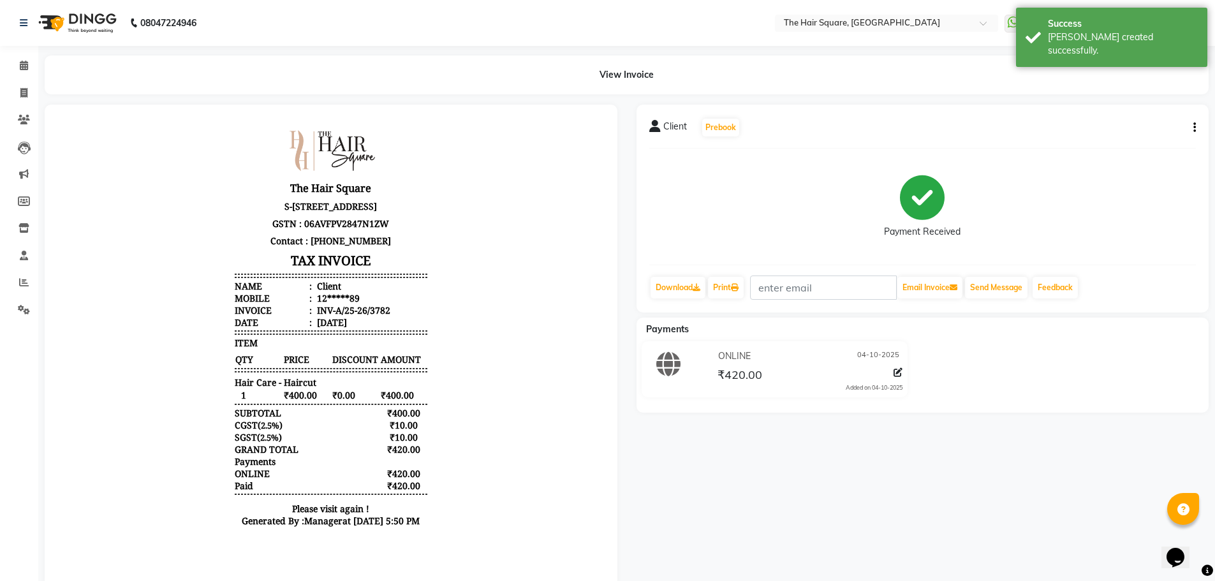
click at [1204, 126] on div "Client Prebook Payment Received Download Print Email Invoice Send Message Feedb…" at bounding box center [922, 209] width 573 height 208
click at [1194, 128] on icon "button" at bounding box center [1194, 128] width 3 height 1
click at [1127, 133] on div "Edit Item Staff" at bounding box center [1130, 128] width 87 height 16
select select "39369"
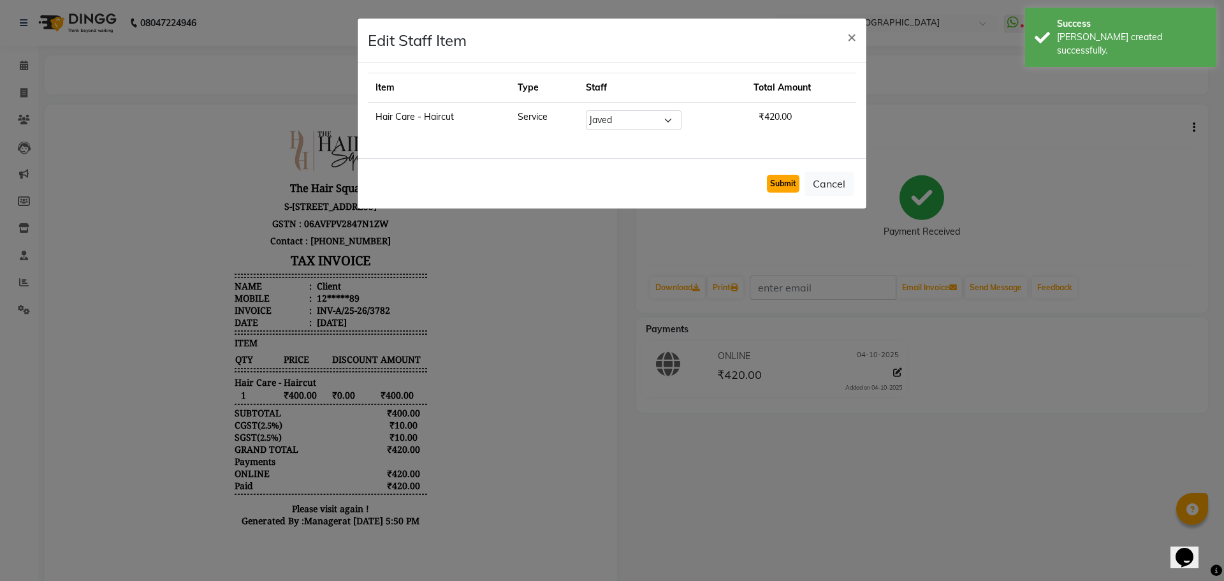
click at [775, 188] on button "Submit" at bounding box center [783, 184] width 33 height 18
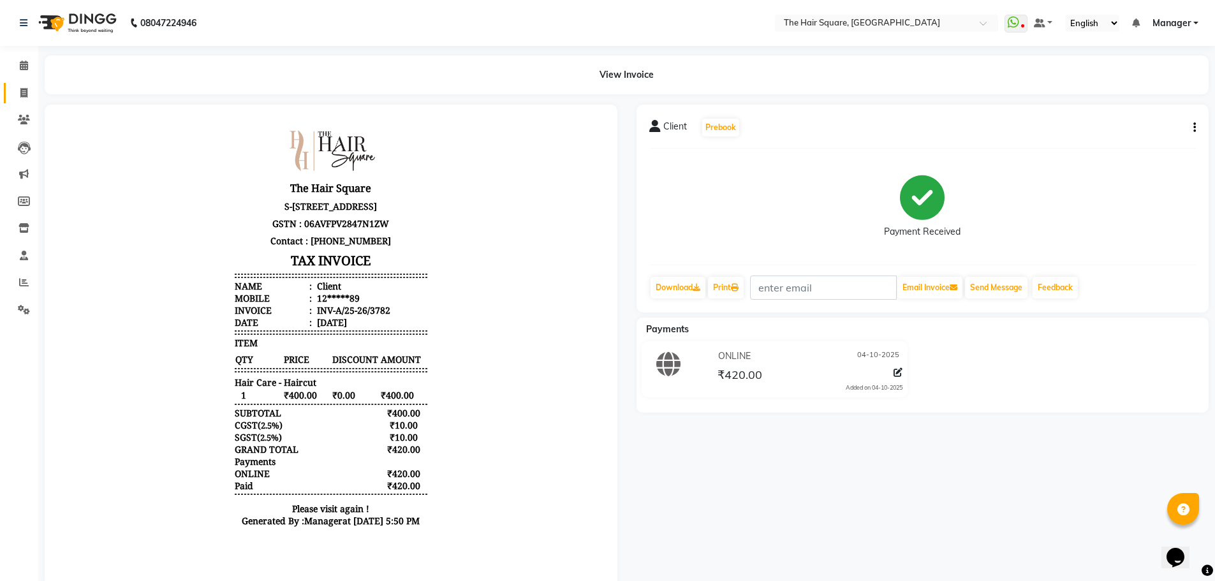
click at [18, 98] on span at bounding box center [24, 93] width 22 height 15
select select "service"
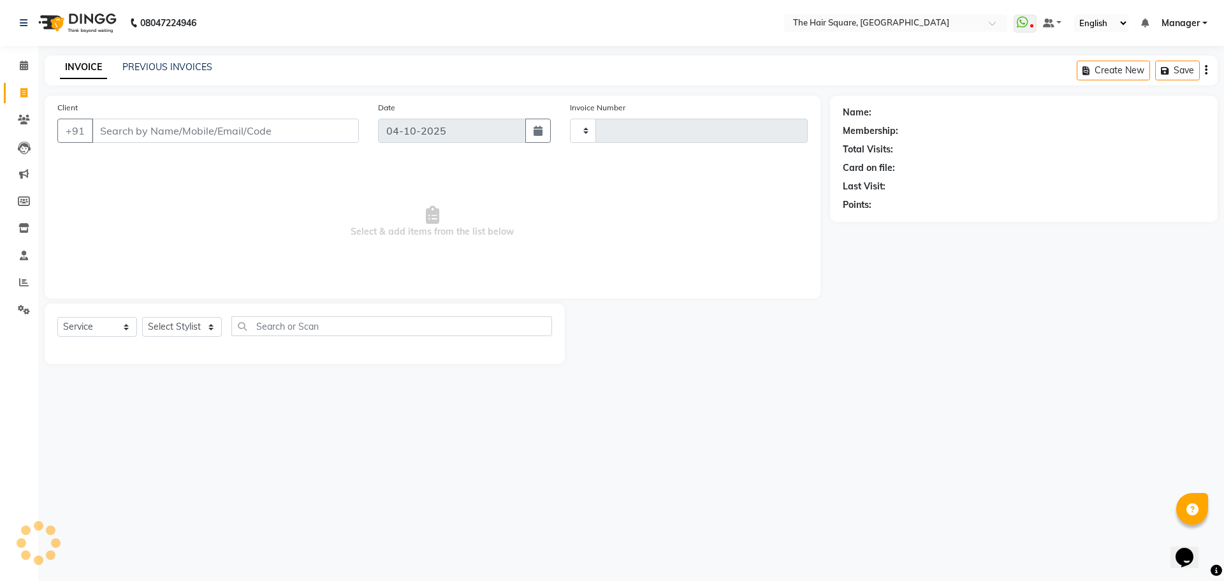
type input "3783"
select select "5768"
type input "123456789"
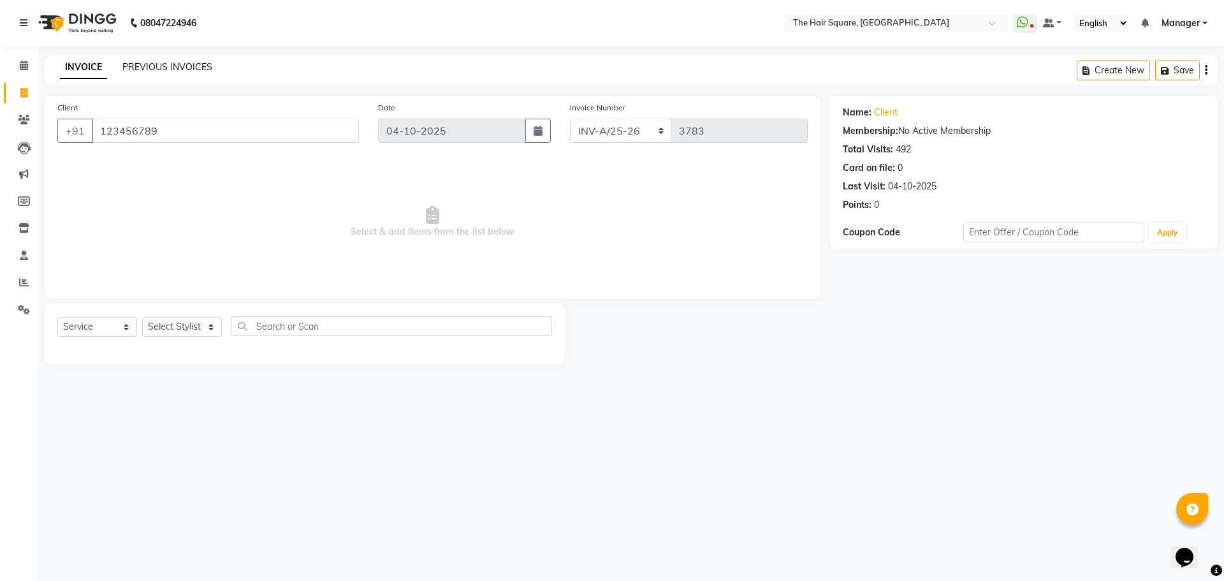
click at [151, 64] on link "PREVIOUS INVOICES" at bounding box center [167, 66] width 90 height 11
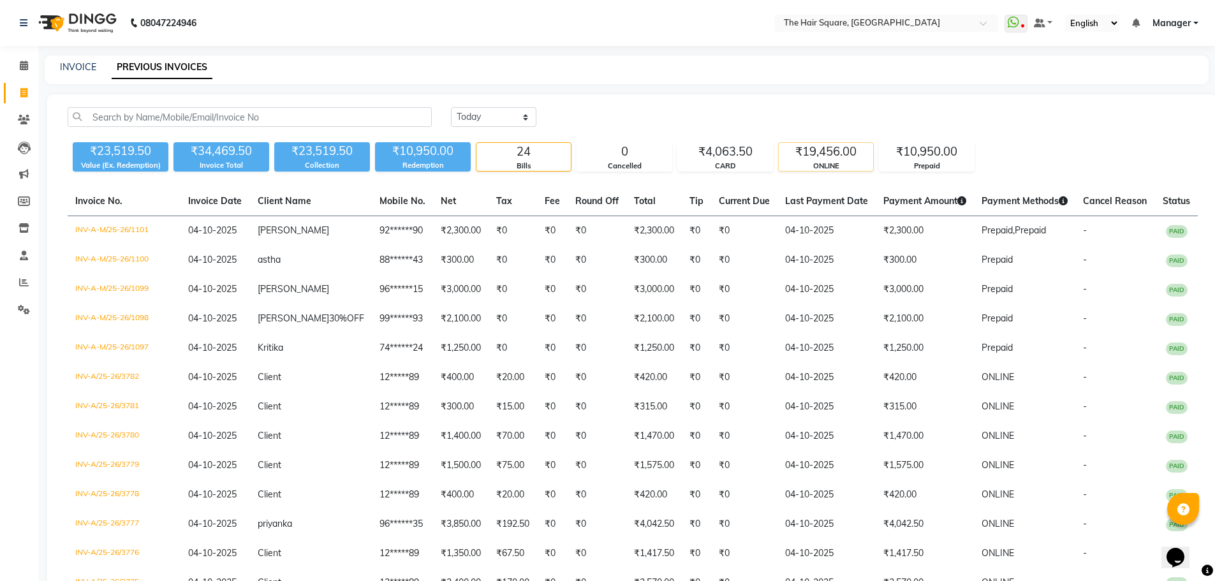
click at [808, 143] on div "₹19,456.00" at bounding box center [826, 152] width 94 height 18
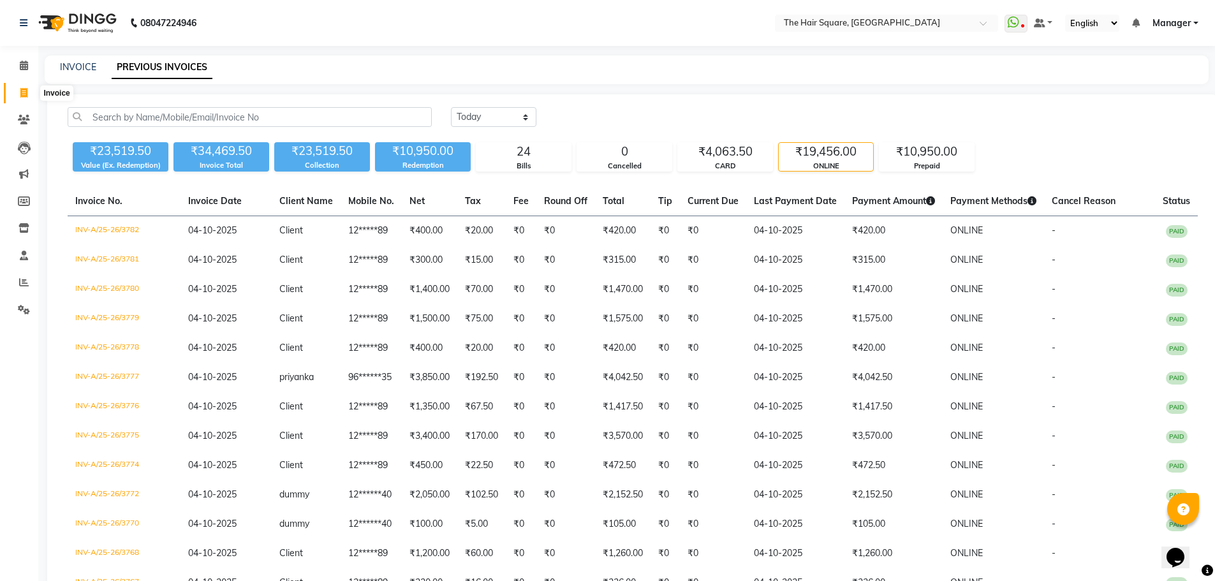
click at [19, 92] on span at bounding box center [24, 93] width 22 height 15
select select "service"
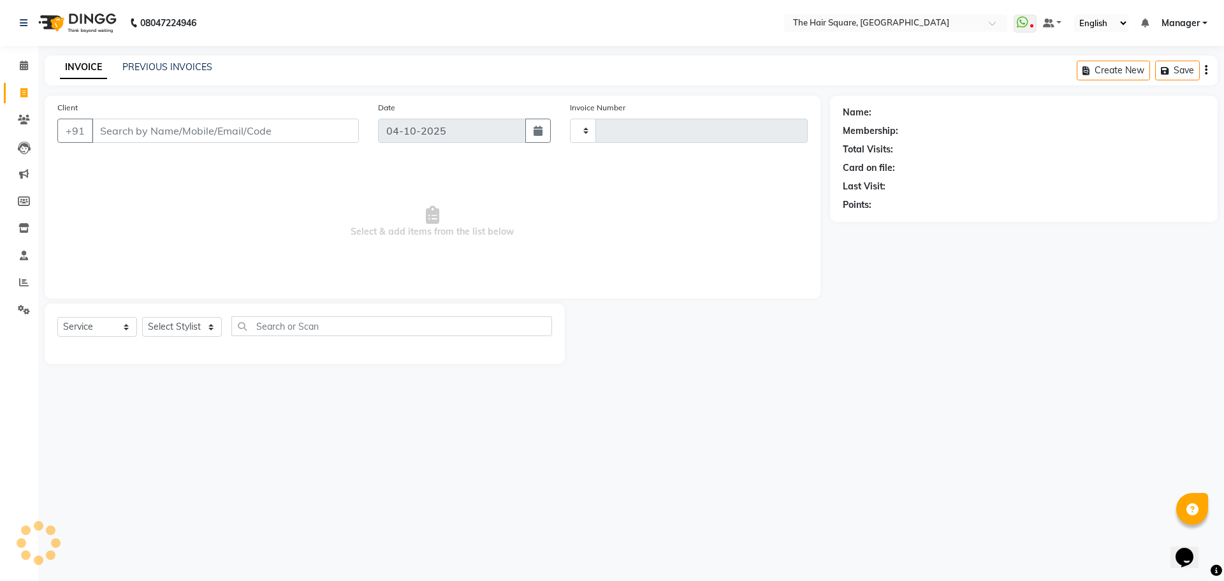
type input "3783"
select select "5768"
click at [186, 328] on select "Select Stylist Amit [PERSON_NAME] Dev Imran [PERSON_NAME] [PERSON_NAME] Manager…" at bounding box center [182, 327] width 80 height 20
select select "67434"
click at [142, 317] on select "Select Stylist Amit [PERSON_NAME] Dev Imran [PERSON_NAME] [PERSON_NAME] Manager…" at bounding box center [182, 327] width 80 height 20
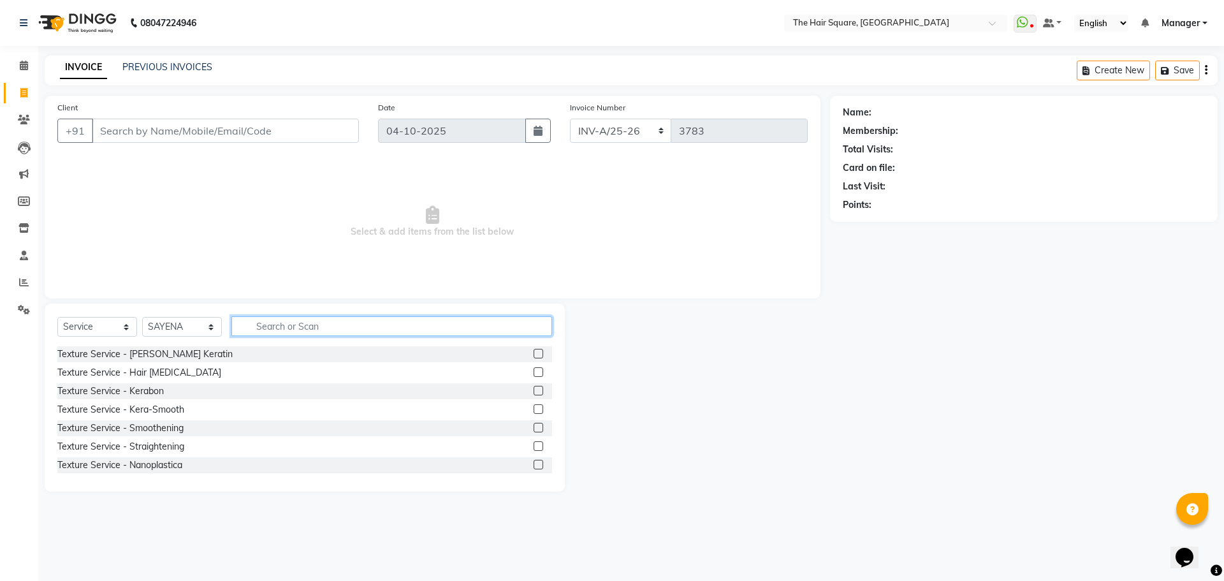
click at [274, 332] on input "text" at bounding box center [391, 326] width 321 height 20
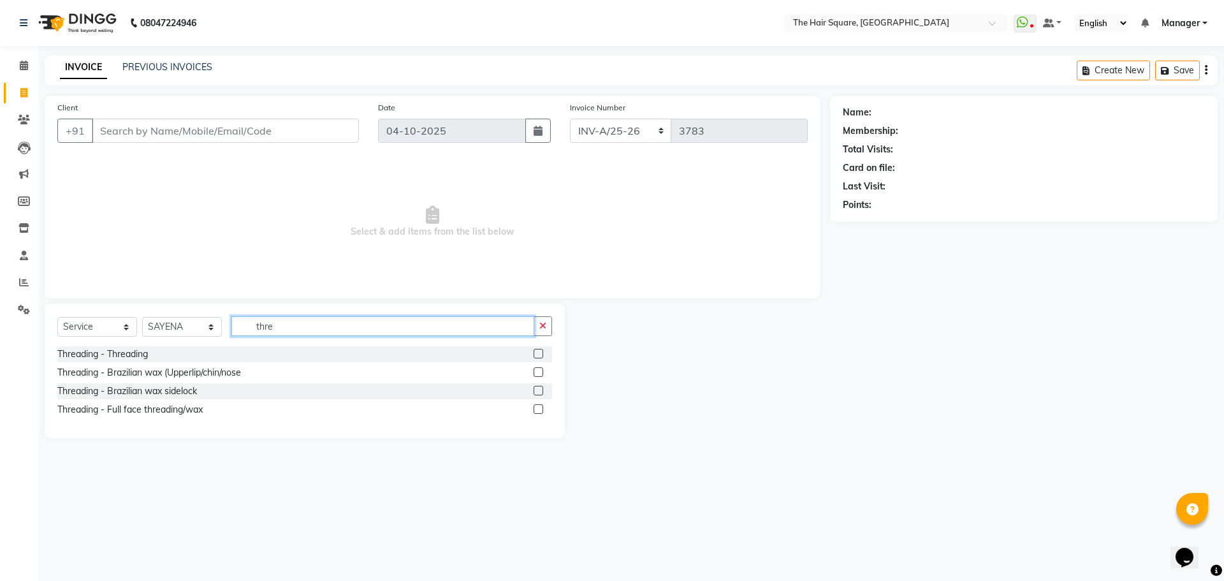
type input "thre"
click at [80, 362] on div "Threading - Threading Threading - Brazilian wax (Upperlip/chin/nose Threading -…" at bounding box center [304, 383] width 495 height 74
click at [82, 355] on div "Threading - Threading" at bounding box center [102, 354] width 91 height 13
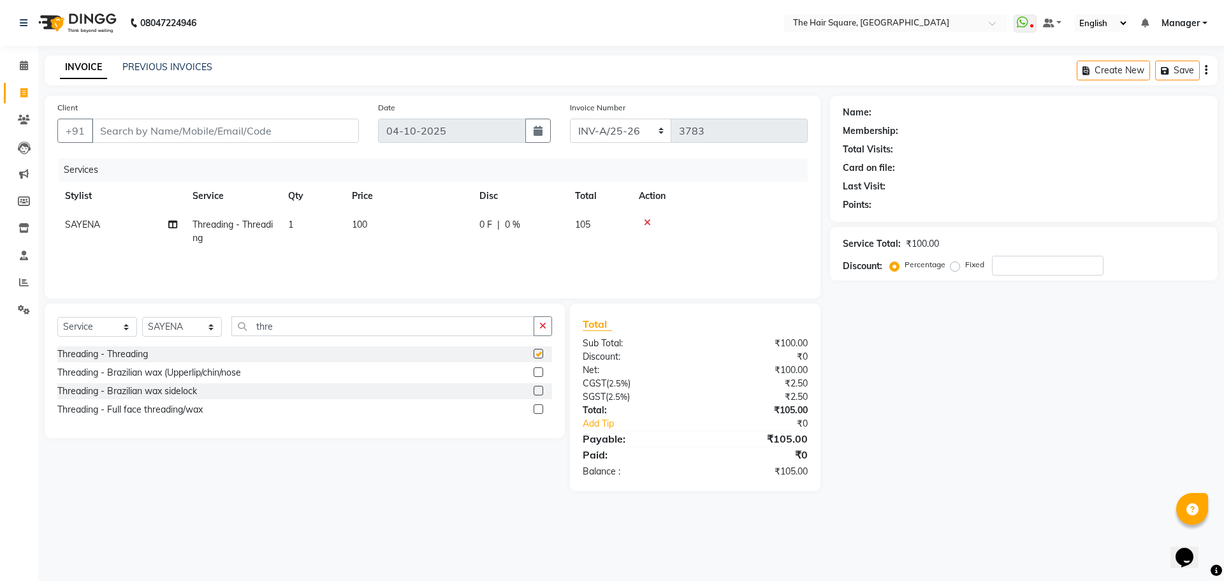
checkbox input "false"
click at [314, 221] on td "1" at bounding box center [313, 231] width 64 height 42
select select "67434"
drag, startPoint x: 369, startPoint y: 228, endPoint x: 224, endPoint y: 226, distance: 145.4
click at [269, 232] on tr "Amit Aradhana Bittu Dev Imran Inder Javed Kim Mahendra Manager Mukesh Raaj Radh…" at bounding box center [432, 234] width 751 height 48
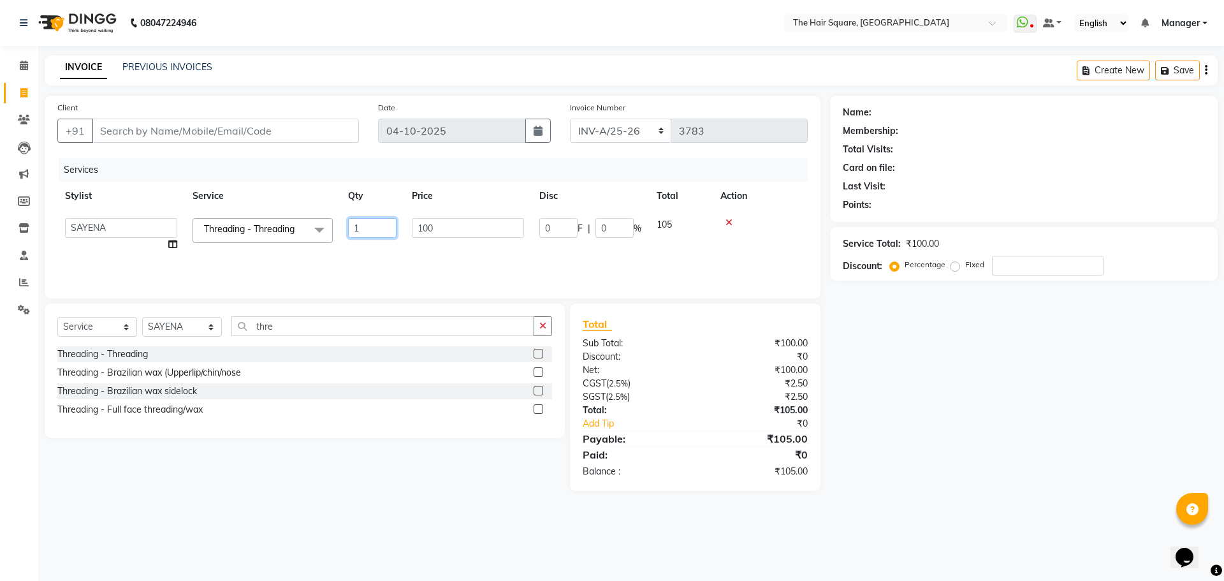
type input "2"
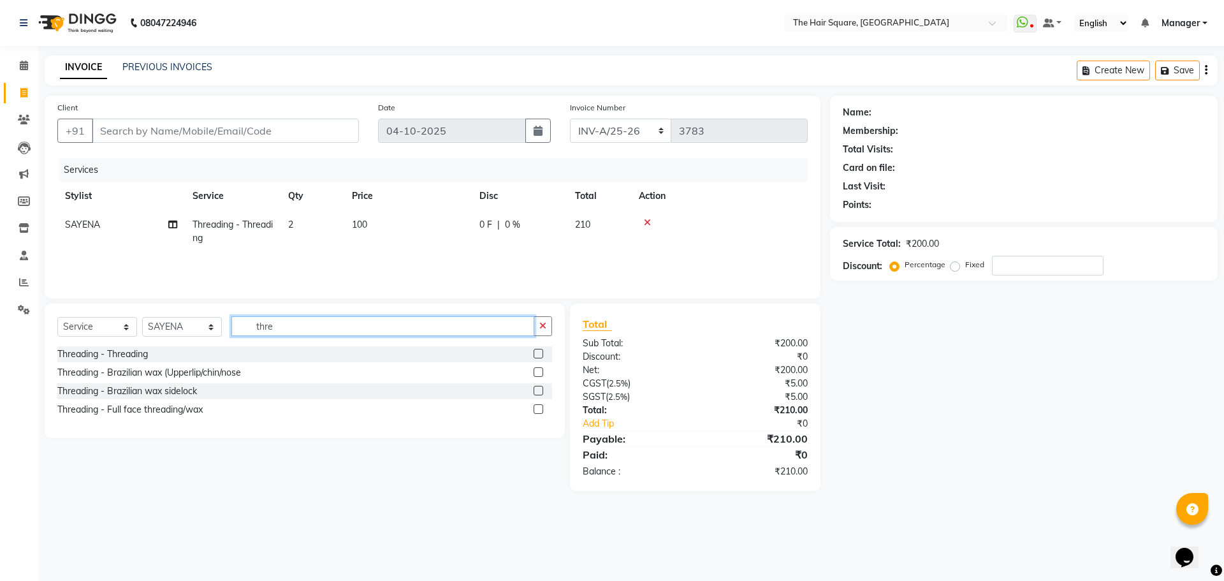
drag, startPoint x: 286, startPoint y: 330, endPoint x: 70, endPoint y: 344, distance: 216.6
click at [63, 344] on div "Select Service Product Membership Package Voucher Prepaid Gift Card Select Styl…" at bounding box center [304, 331] width 495 height 30
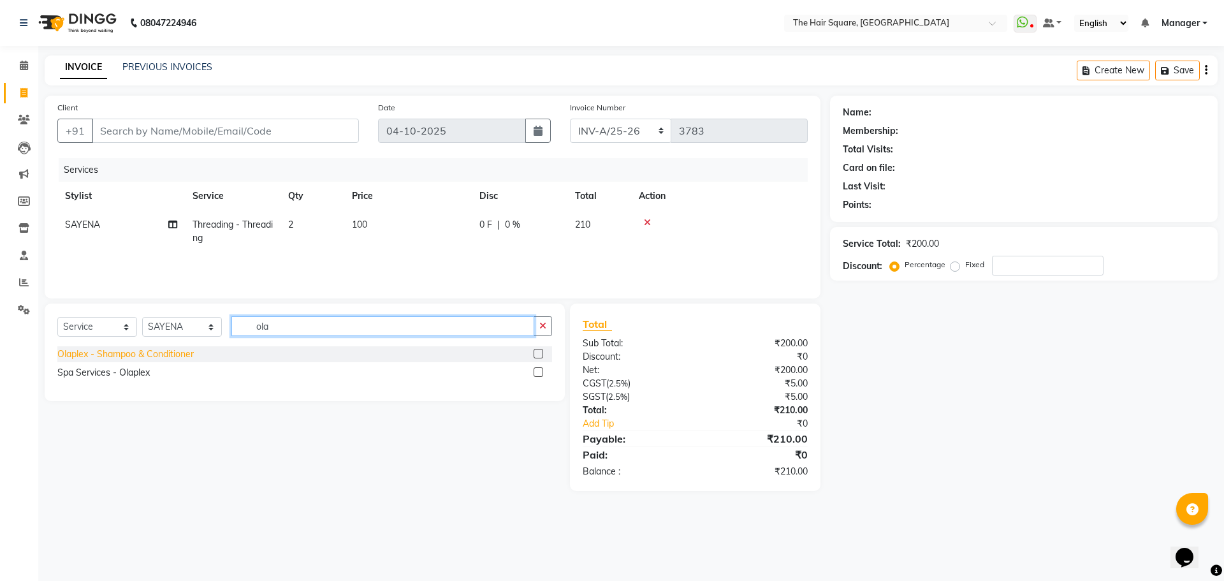
type input "ola"
click at [132, 355] on div "Olaplex - Shampoo & Conditioner" at bounding box center [125, 354] width 136 height 13
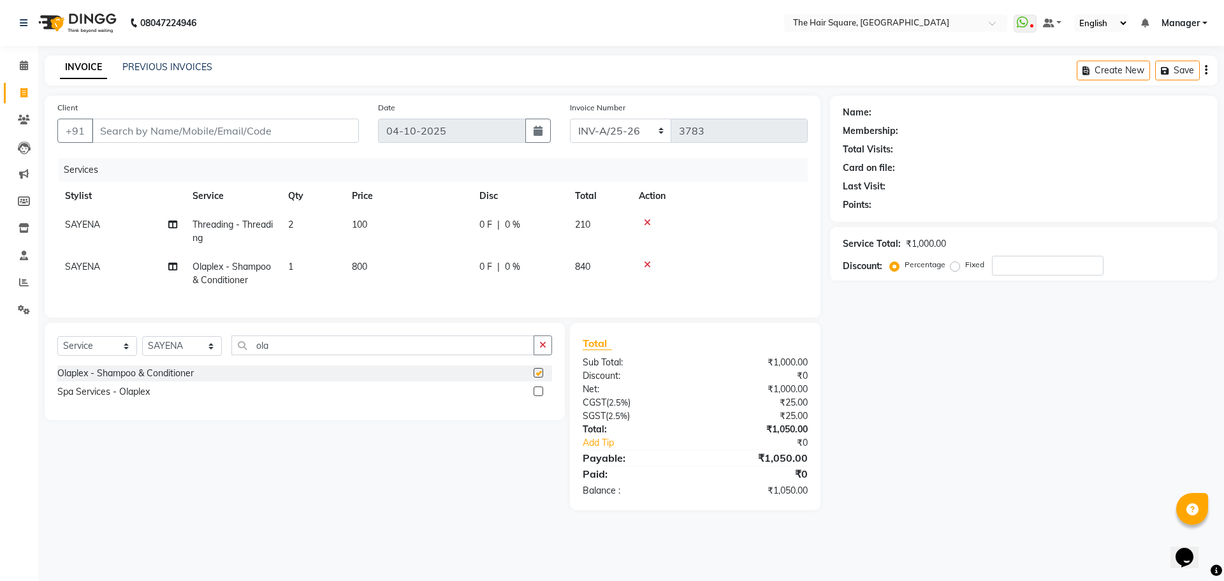
checkbox input "false"
drag, startPoint x: 321, startPoint y: 351, endPoint x: 0, endPoint y: 447, distance: 334.9
click at [0, 413] on app-home "08047224946 Select Location × The Hair Square, Ambience Island WhatsApp Status …" at bounding box center [612, 264] width 1224 height 529
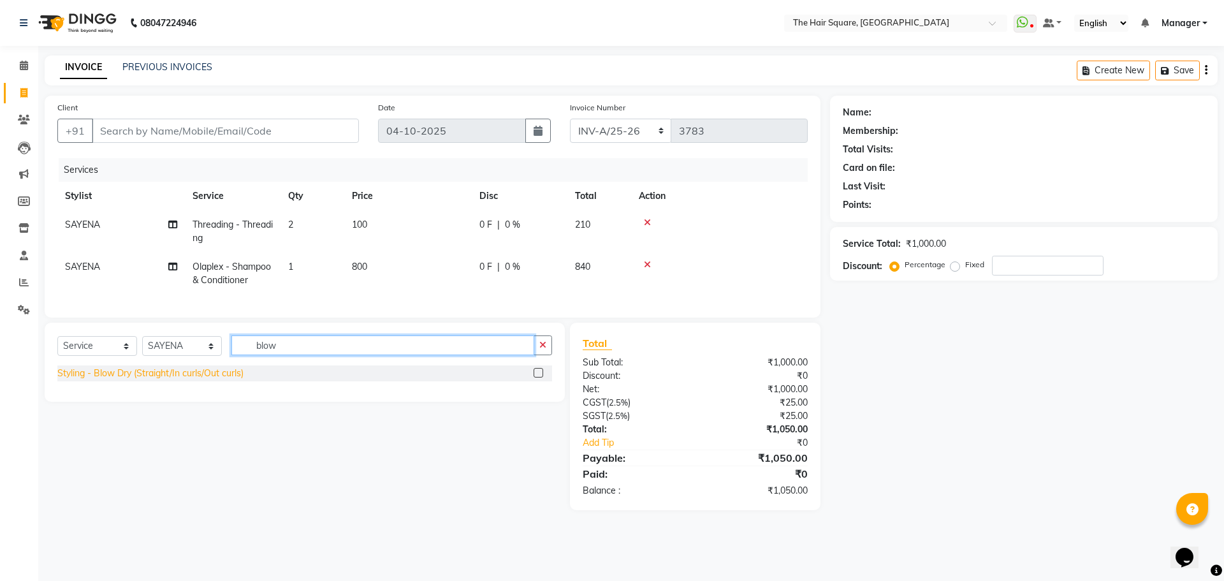
type input "blow"
click at [126, 379] on div "Styling - Blow Dry (Straight/In curls/Out curls)" at bounding box center [150, 373] width 186 height 13
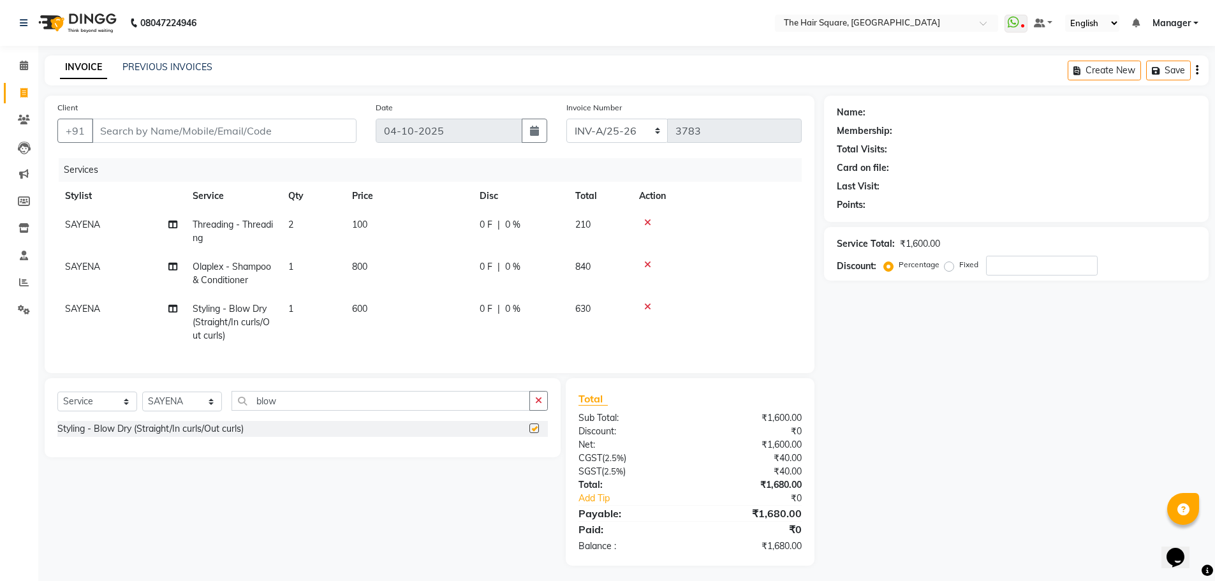
checkbox input "false"
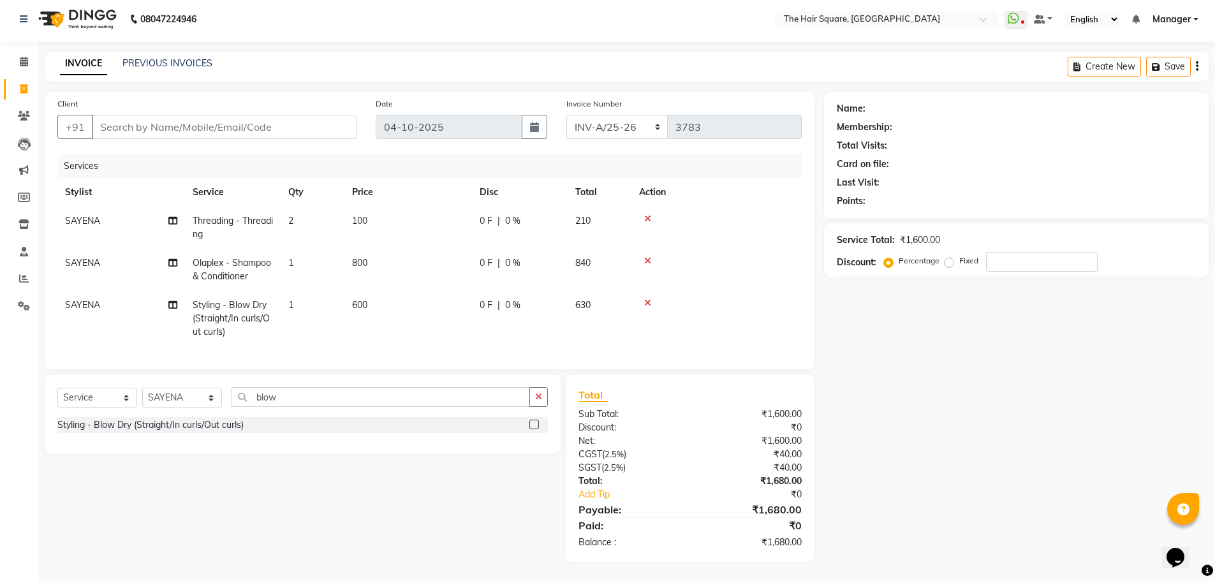
click at [80, 299] on span "SAYENA" at bounding box center [82, 304] width 35 height 11
select select "67434"
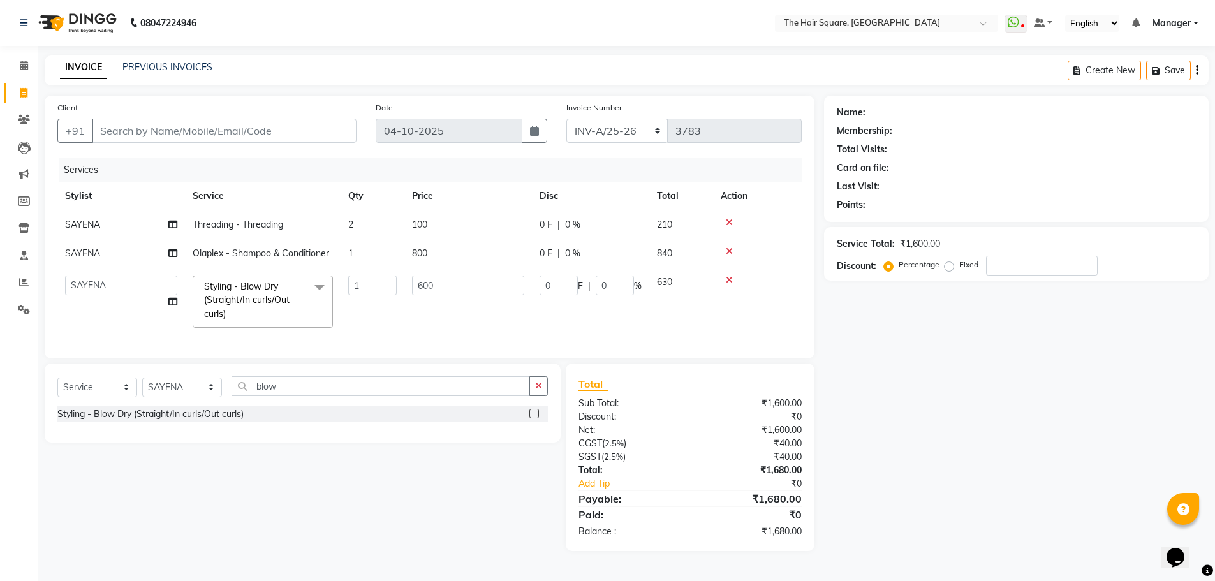
scroll to position [0, 0]
click at [83, 295] on td "Amit Aradhana Bittu Dev Imran Inder Javed Kim Mahendra Manager Mukesh Raaj Radh…" at bounding box center [121, 302] width 128 height 68
click at [86, 286] on select "Amit Aradhana Bittu Dev Imran Inder Javed Kim Mahendra Manager Mukesh Raaj Radh…" at bounding box center [121, 285] width 112 height 20
select select "39372"
click at [109, 247] on td "SAYENA" at bounding box center [121, 253] width 128 height 29
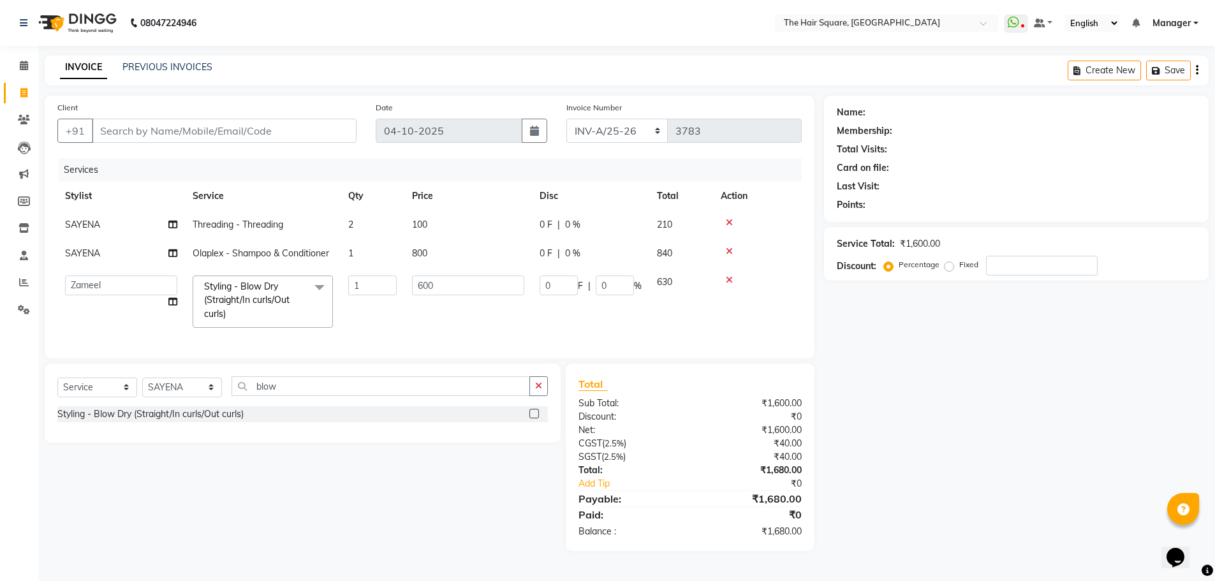
select select "67434"
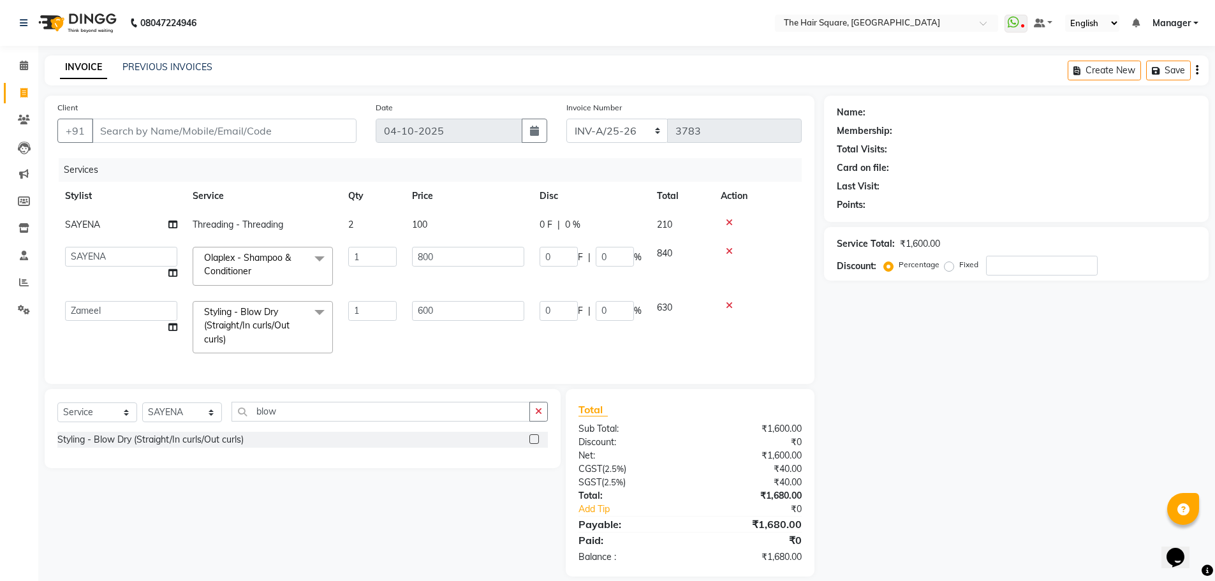
click at [111, 255] on select "Amit Aradhana Bittu Dev Imran Inder Javed Kim Mahendra Manager Mukesh Raaj Radh…" at bounding box center [121, 257] width 112 height 20
select select "39378"
click at [249, 129] on input "Client" at bounding box center [224, 131] width 265 height 24
type input "1"
type input "0"
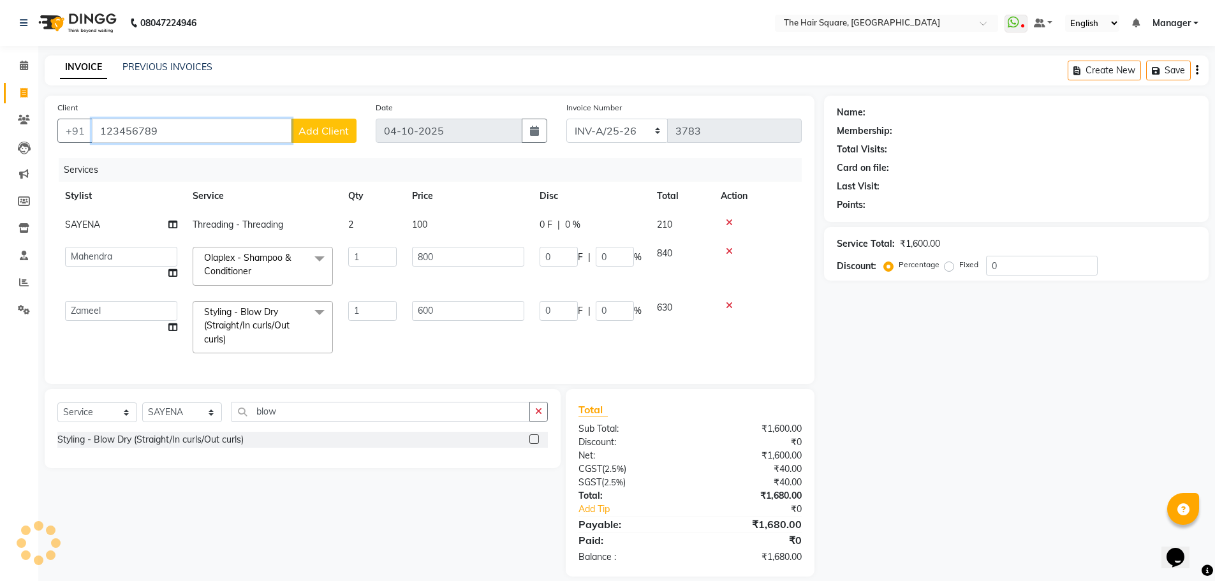
type input "123456789"
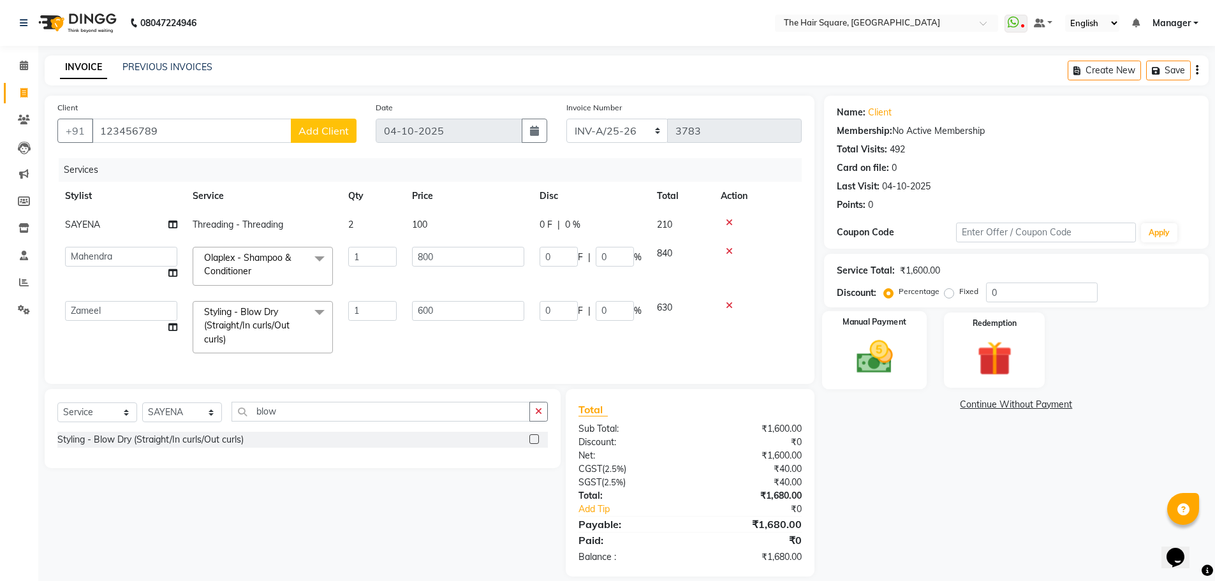
click at [870, 342] on img at bounding box center [874, 356] width 59 height 41
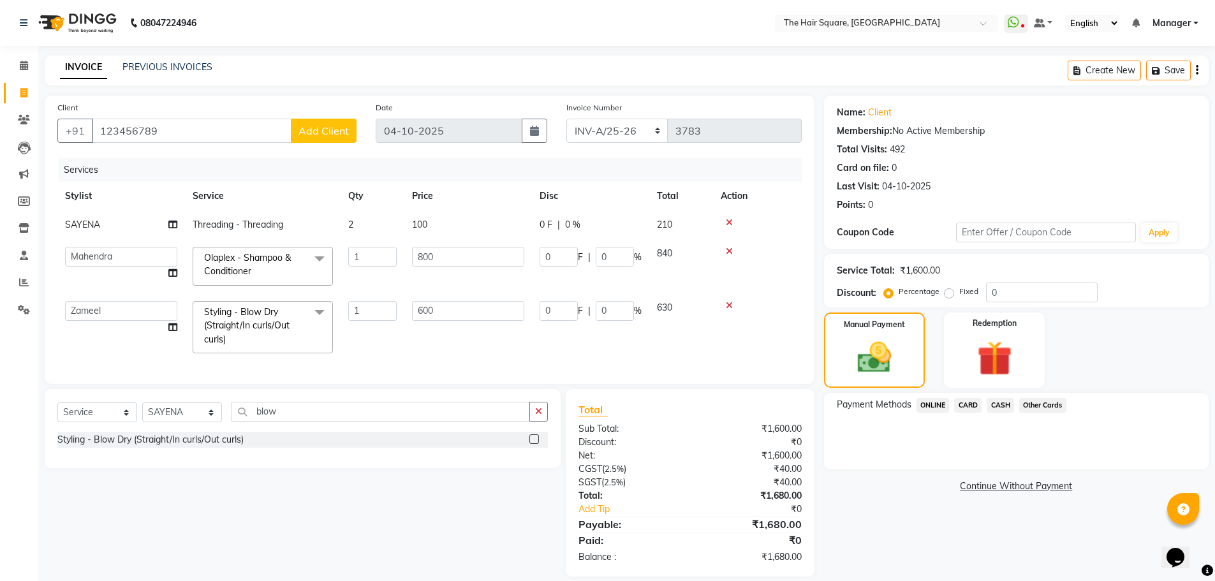
click at [937, 406] on span "ONLINE" at bounding box center [932, 405] width 33 height 15
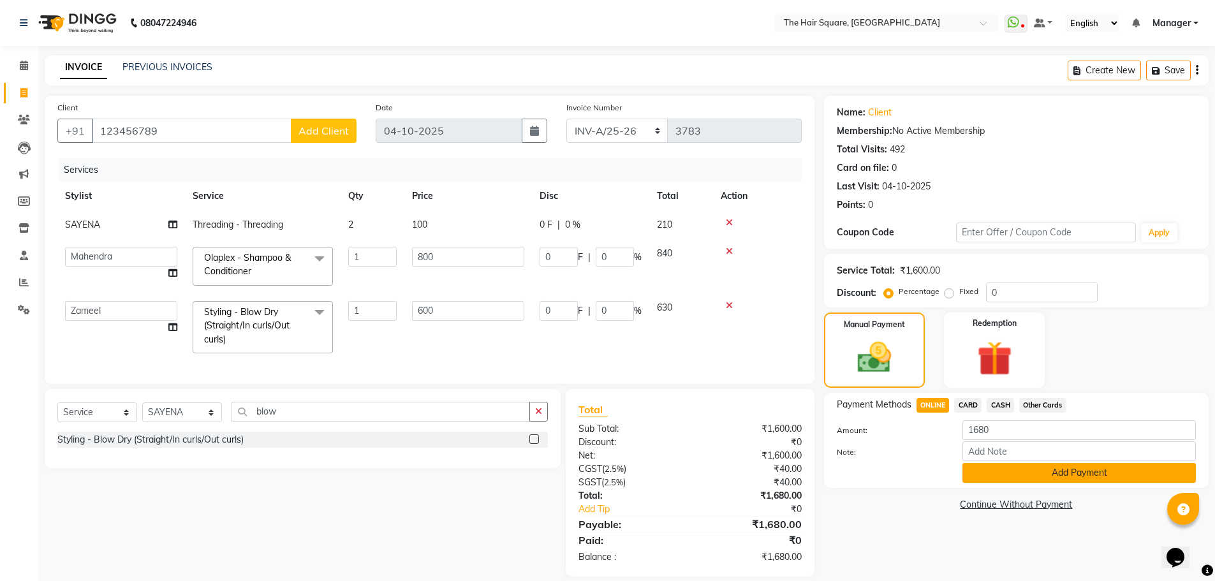
click at [981, 469] on button "Add Payment" at bounding box center [1078, 473] width 233 height 20
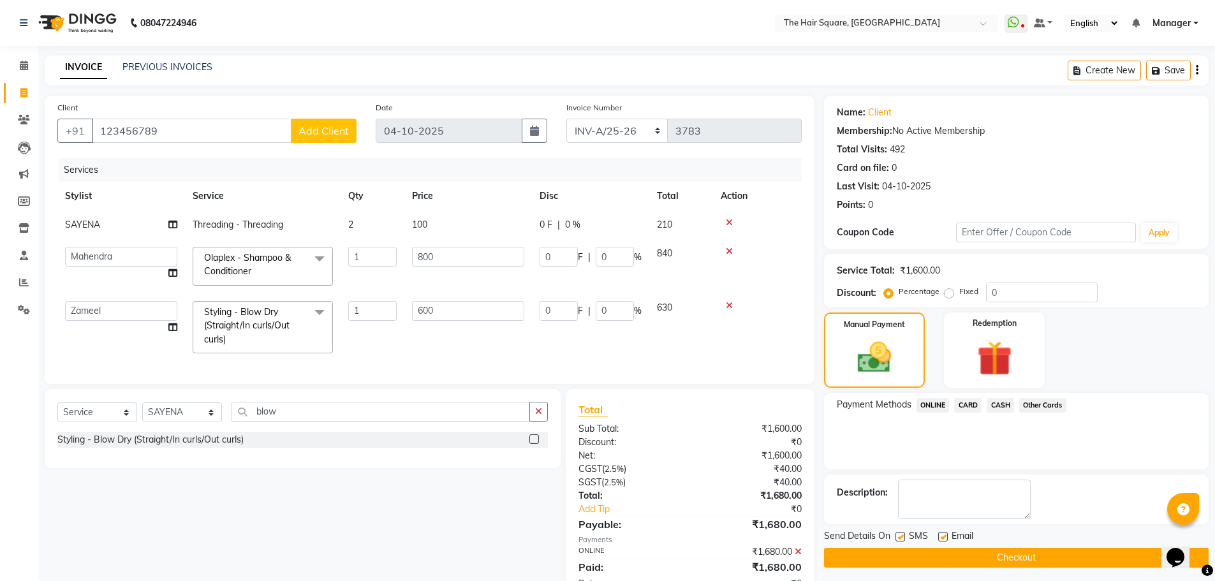
scroll to position [51, 0]
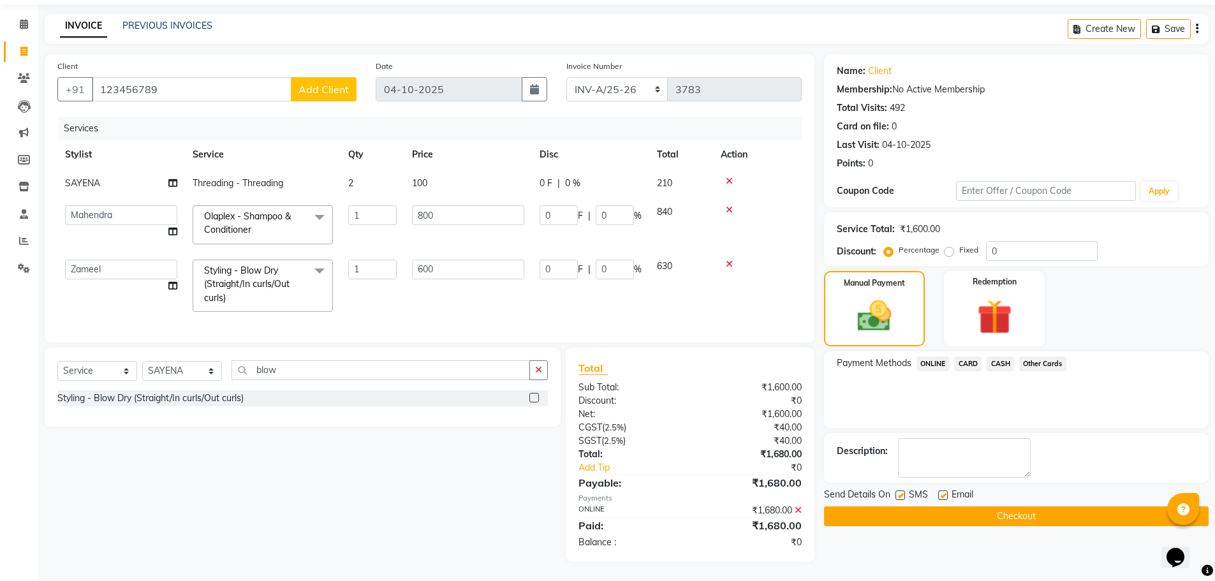
click at [902, 490] on label at bounding box center [900, 495] width 10 height 10
click at [902, 492] on input "checkbox" at bounding box center [899, 496] width 8 height 8
checkbox input "false"
click at [940, 490] on label at bounding box center [943, 495] width 10 height 10
click at [940, 492] on input "checkbox" at bounding box center [942, 496] width 8 height 8
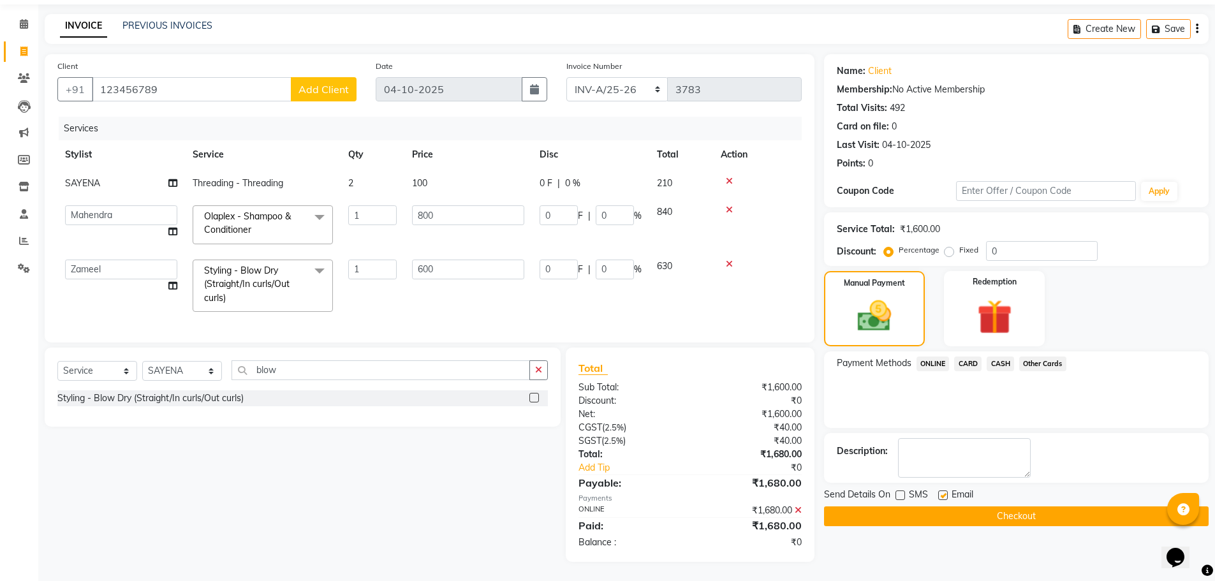
checkbox input "false"
click at [1022, 508] on button "Checkout" at bounding box center [1016, 516] width 385 height 20
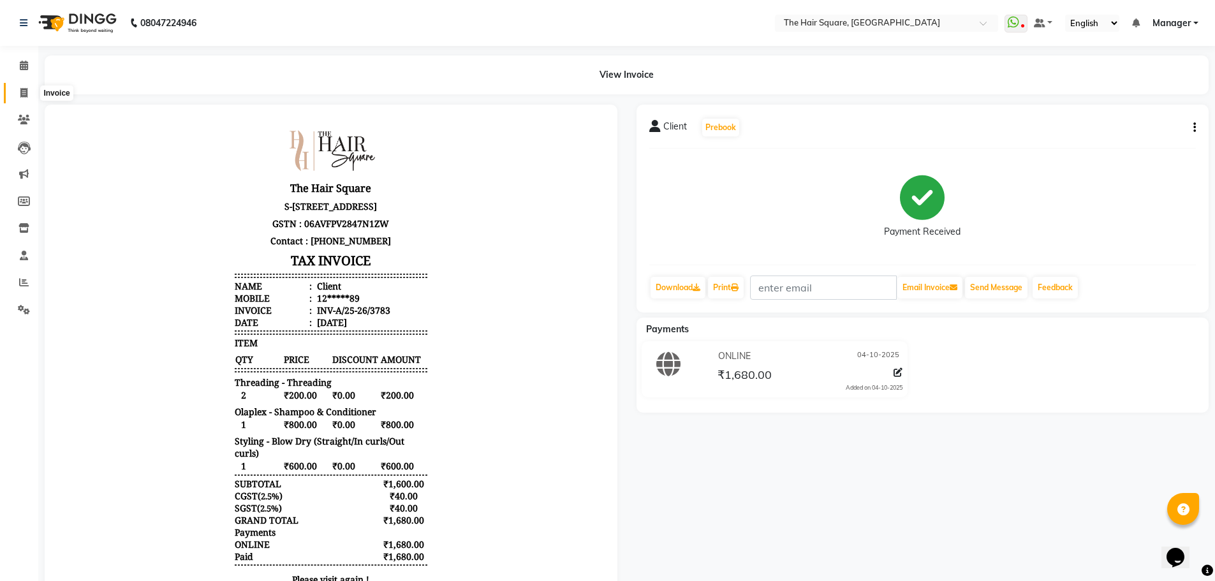
drag, startPoint x: 23, startPoint y: 93, endPoint x: 34, endPoint y: 106, distance: 17.2
click at [24, 93] on icon at bounding box center [23, 93] width 7 height 10
select select "service"
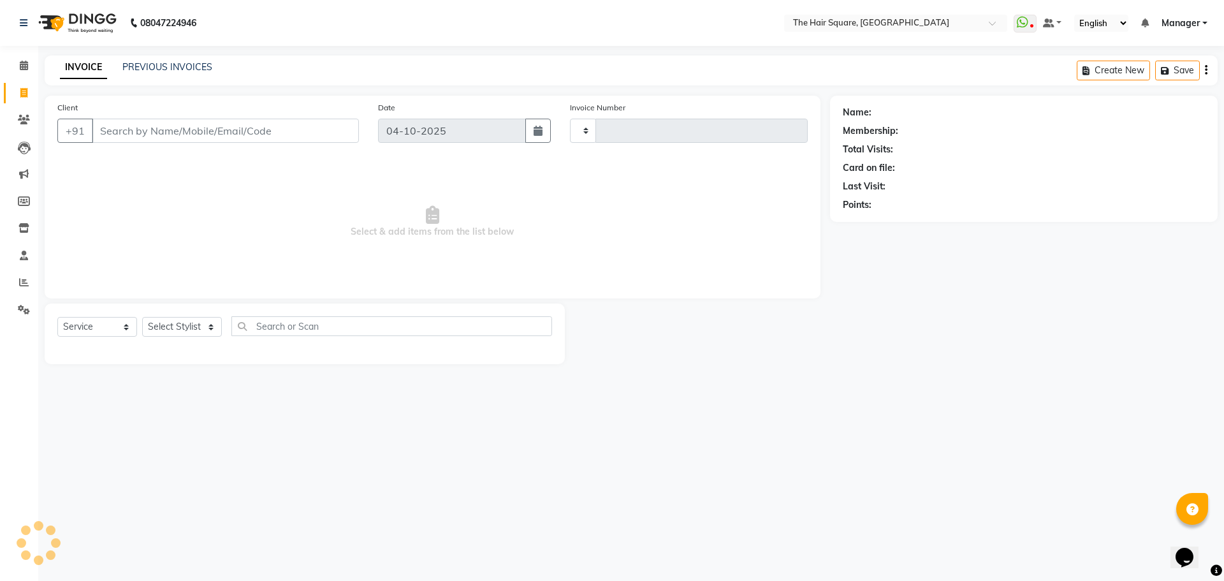
type input "3784"
select select "5768"
click at [187, 317] on select "Select Stylist" at bounding box center [182, 327] width 80 height 20
click at [195, 330] on select "Select Stylist" at bounding box center [182, 327] width 80 height 20
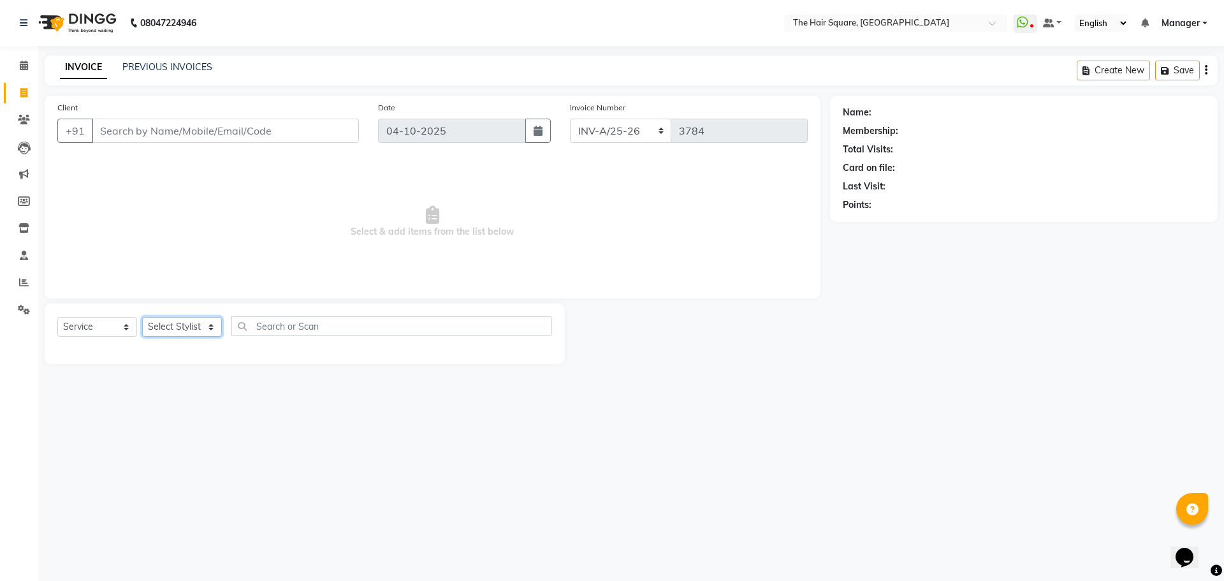
select select "39370"
click at [142, 317] on select "Select Stylist Amit [PERSON_NAME] Dev Imran [PERSON_NAME] [PERSON_NAME] Manager…" at bounding box center [182, 327] width 80 height 20
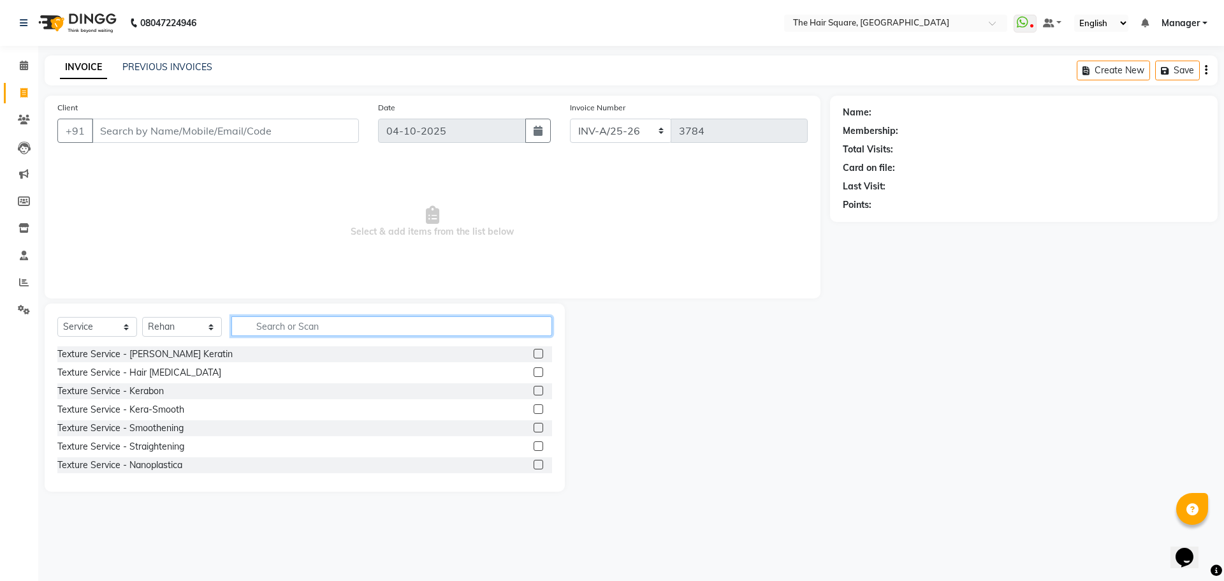
click at [288, 328] on input "text" at bounding box center [391, 326] width 321 height 20
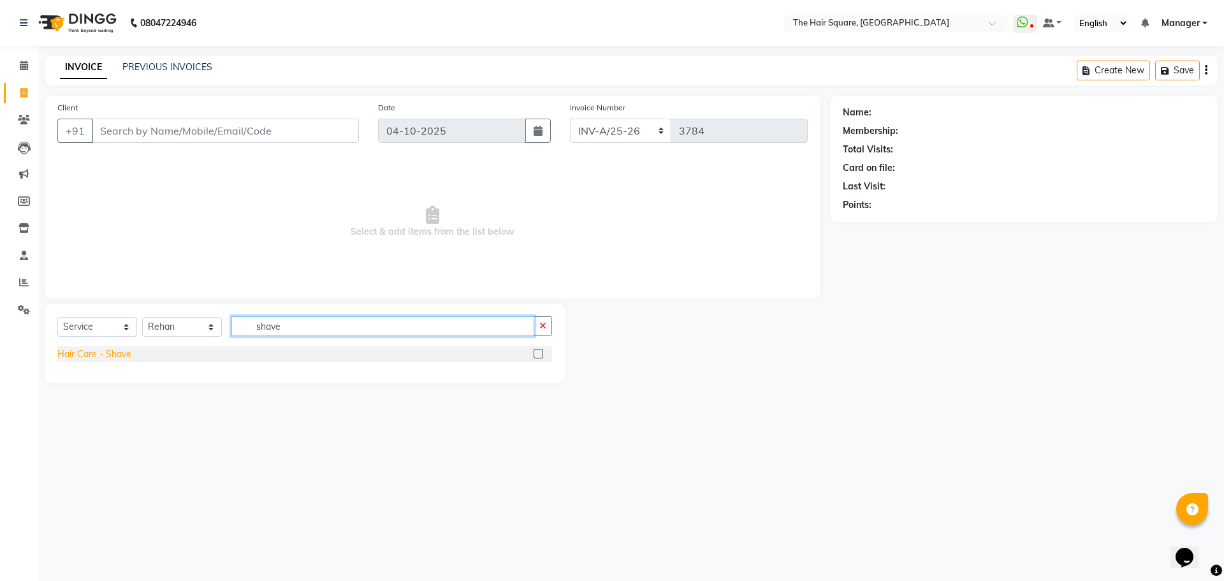
type input "shave"
drag, startPoint x: 104, startPoint y: 351, endPoint x: 119, endPoint y: 348, distance: 14.9
click at [104, 350] on div "Hair Care - Shave" at bounding box center [94, 354] width 74 height 13
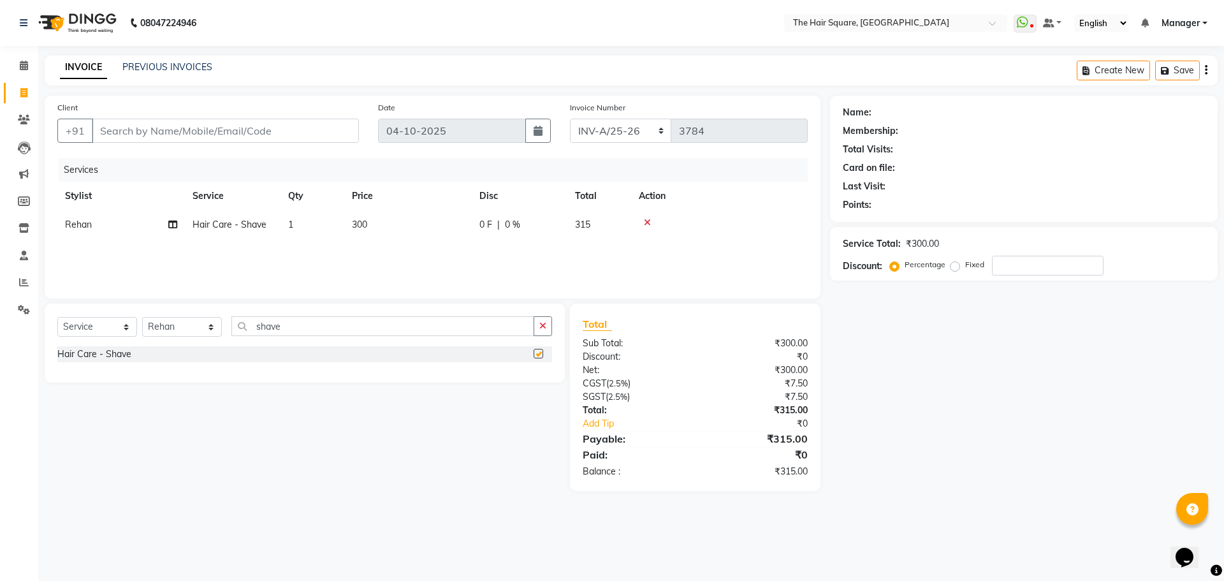
checkbox input "false"
click at [159, 329] on select "Select Stylist Amit [PERSON_NAME] Dev Imran [PERSON_NAME] [PERSON_NAME] Manager…" at bounding box center [182, 327] width 80 height 20
select select "39372"
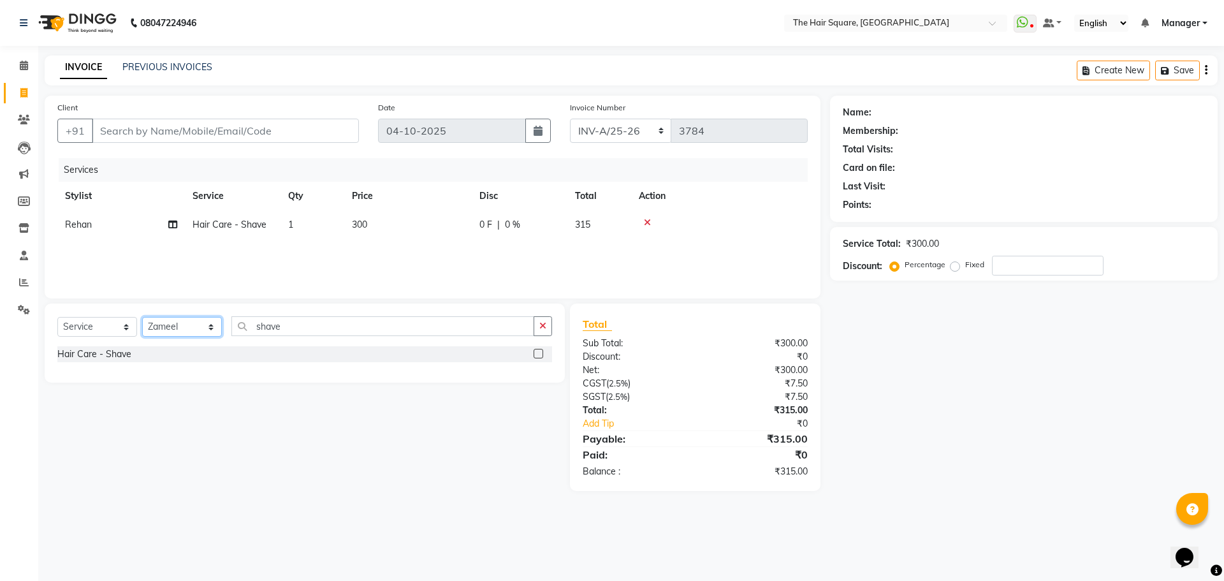
click at [142, 317] on select "Select Stylist Amit [PERSON_NAME] Dev Imran [PERSON_NAME] [PERSON_NAME] Manager…" at bounding box center [182, 327] width 80 height 20
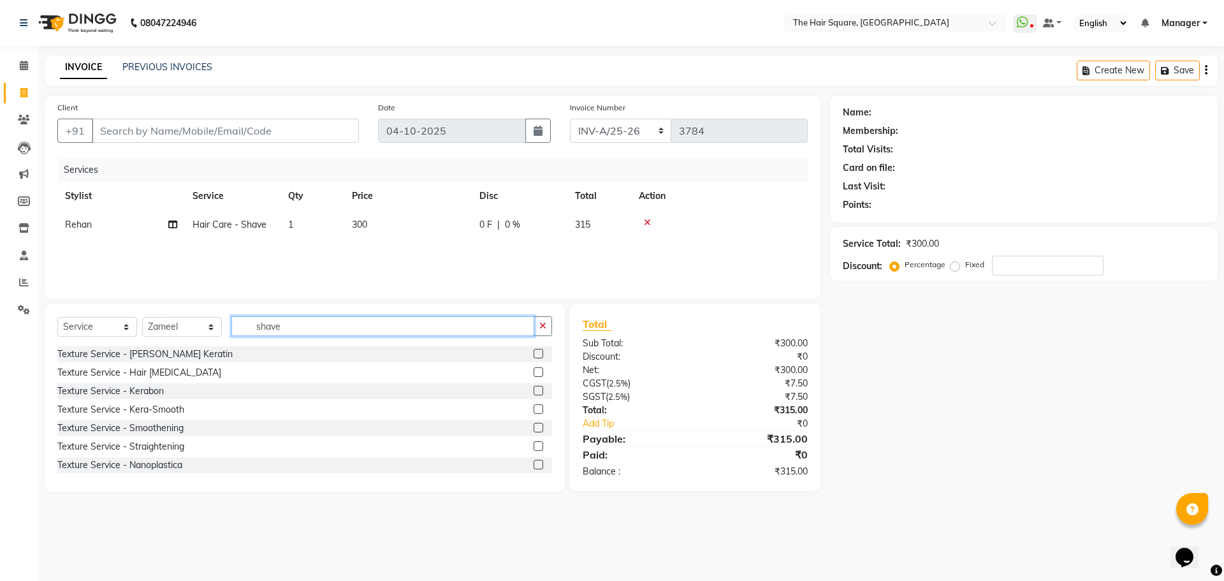
drag, startPoint x: 338, startPoint y: 326, endPoint x: 0, endPoint y: 323, distance: 338.0
click at [0, 323] on app-home "08047224946 Select Location × The Hair Square, Ambience Island WhatsApp Status …" at bounding box center [612, 255] width 1224 height 511
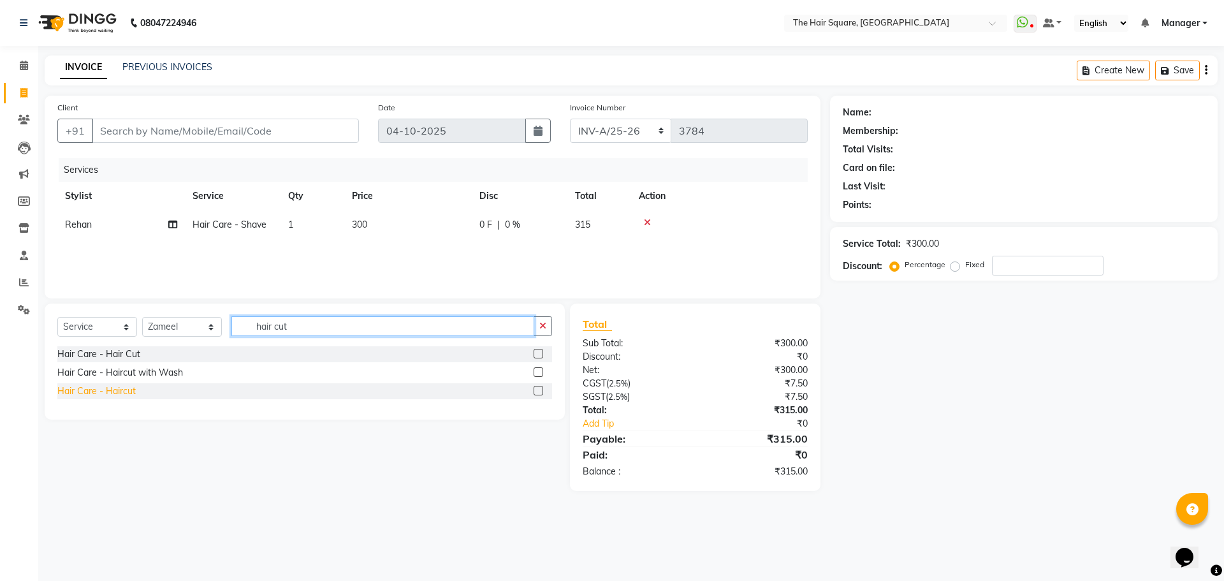
type input "hair cut"
click at [119, 385] on div "Hair Care - Haircut" at bounding box center [96, 391] width 78 height 13
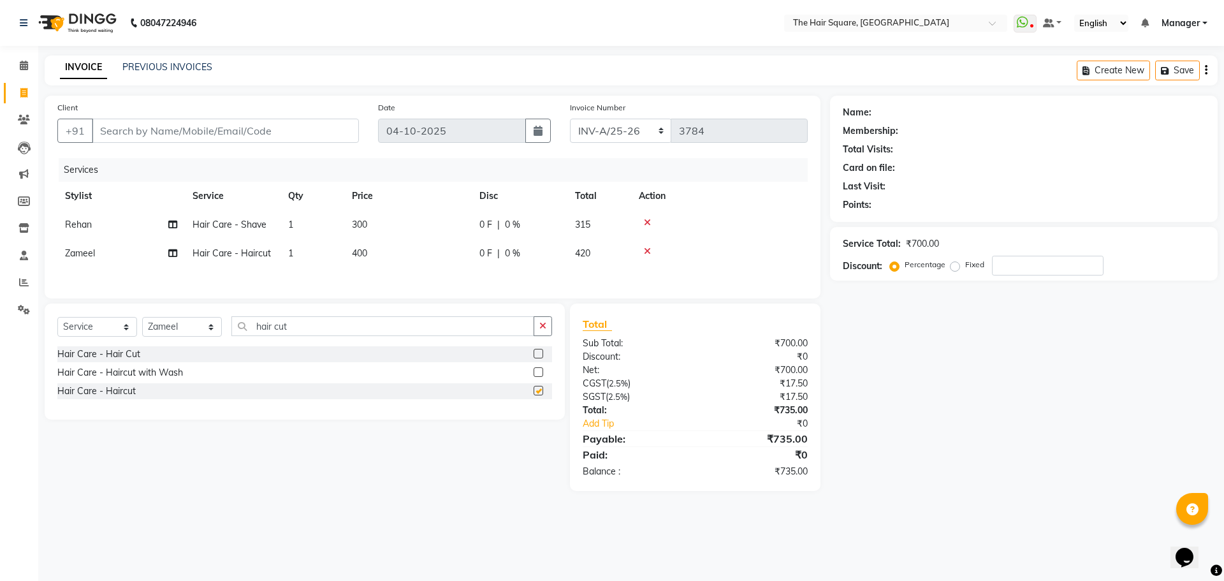
checkbox input "false"
click at [645, 246] on td at bounding box center [719, 253] width 177 height 29
click at [646, 252] on icon at bounding box center [647, 251] width 7 height 9
click at [537, 351] on label at bounding box center [539, 354] width 10 height 10
click at [537, 351] on input "checkbox" at bounding box center [538, 354] width 8 height 8
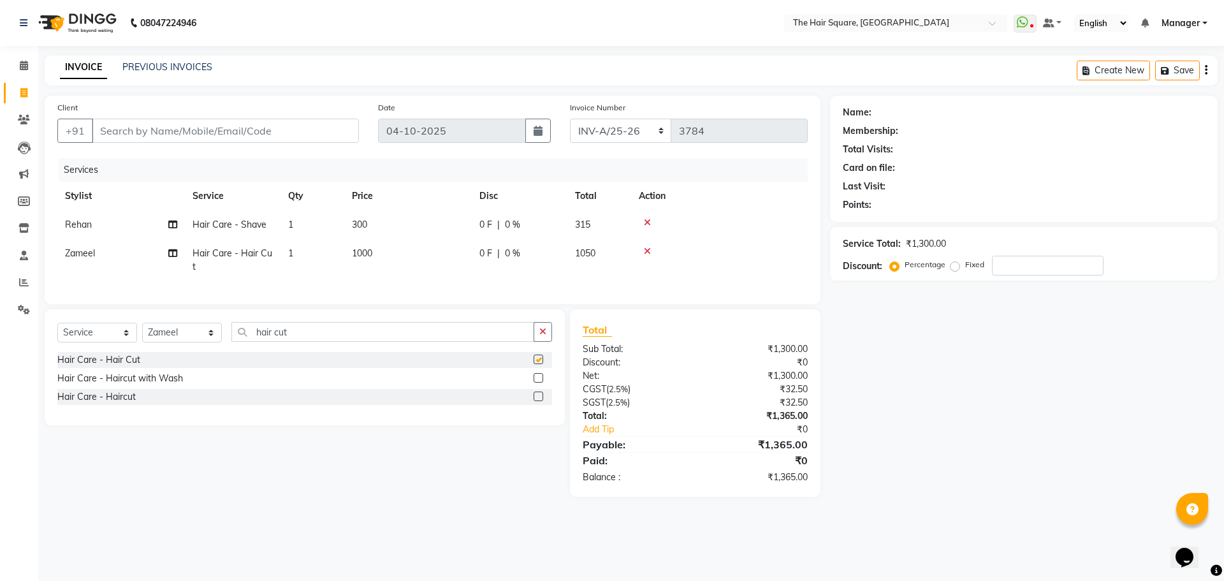
checkbox input "false"
drag, startPoint x: 300, startPoint y: 340, endPoint x: 85, endPoint y: 365, distance: 215.7
click at [98, 352] on div "Select Service Product Membership Package Voucher Prepaid Gift Card Select Styl…" at bounding box center [304, 337] width 495 height 30
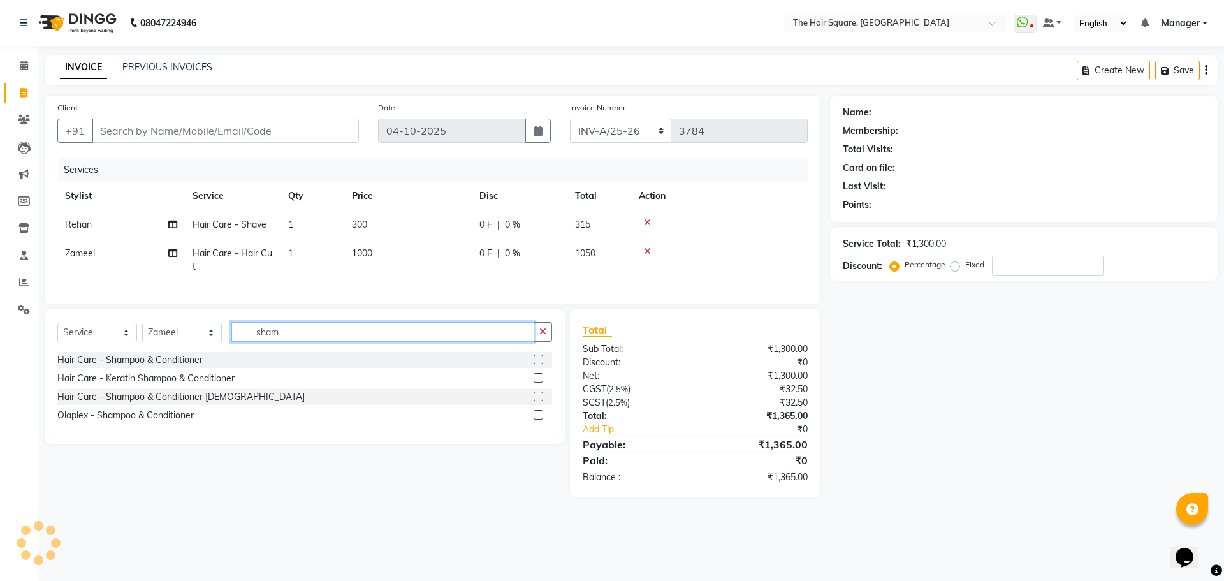
type input "sham"
click at [85, 365] on div "Hair Care - Shampoo & Conditioner" at bounding box center [129, 359] width 145 height 13
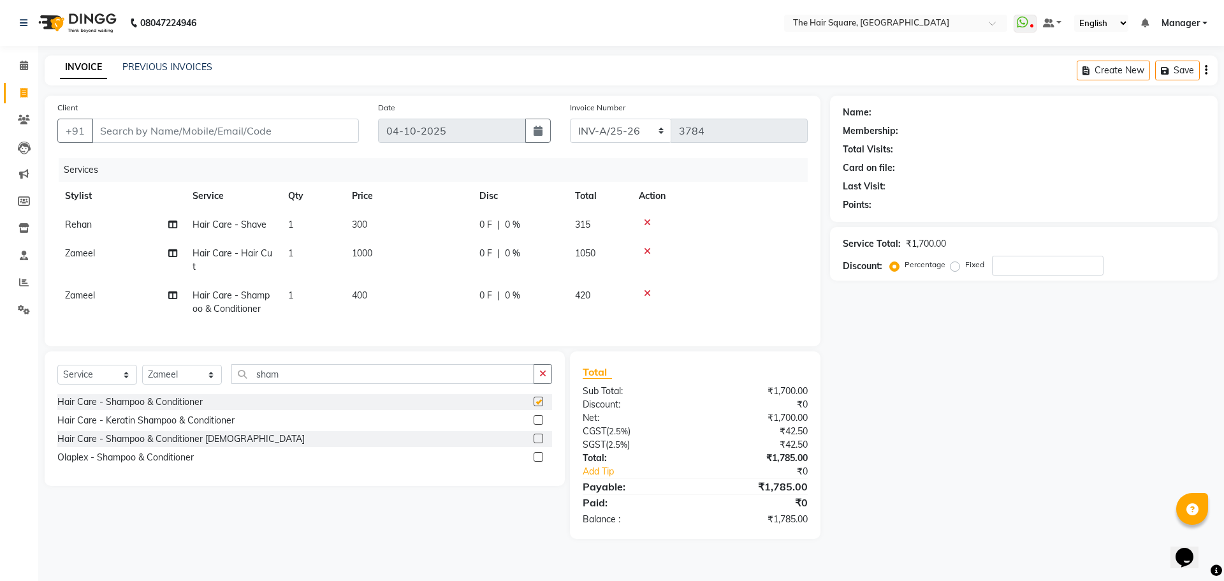
checkbox input "false"
click at [407, 277] on td "1000" at bounding box center [408, 260] width 128 height 42
select select "39372"
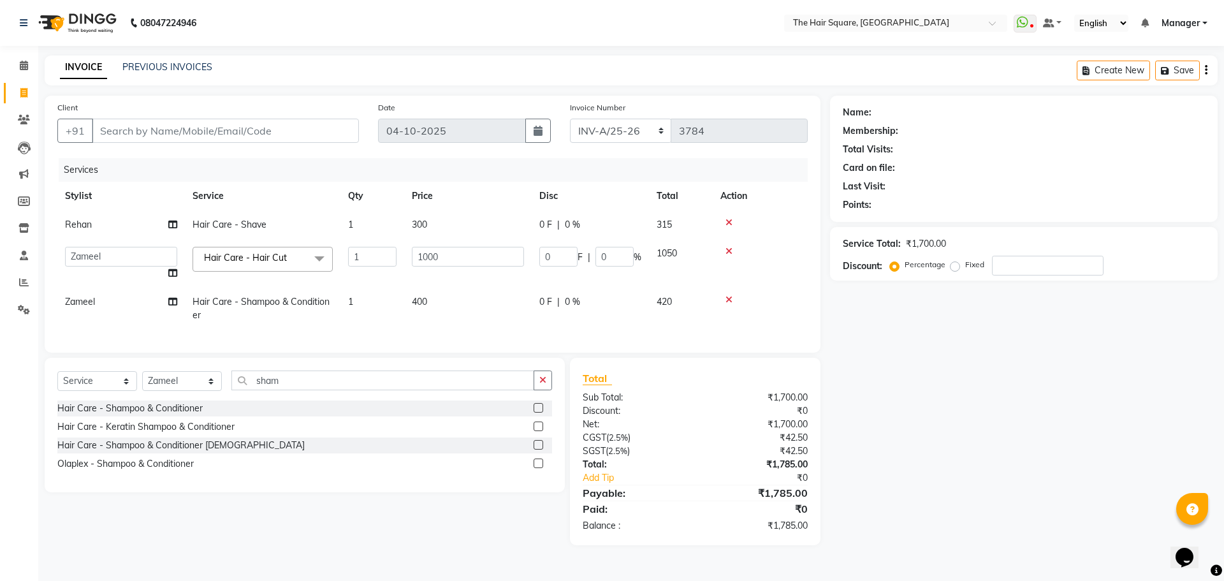
click at [427, 304] on span "400" at bounding box center [419, 301] width 15 height 11
select select "39372"
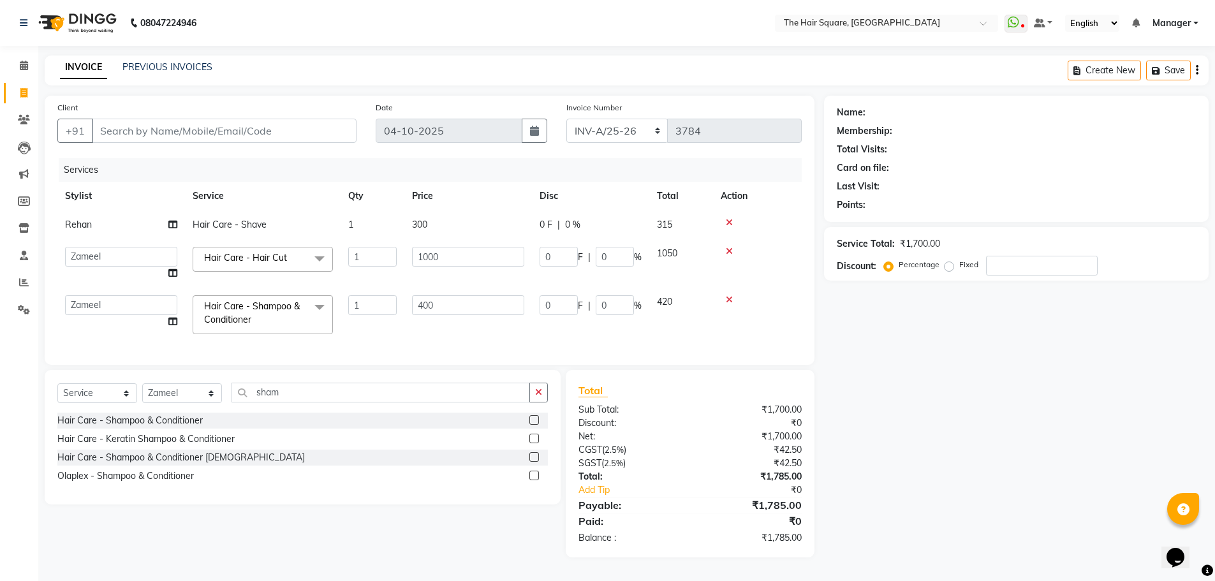
click at [458, 315] on td "400" at bounding box center [468, 315] width 128 height 54
drag, startPoint x: 459, startPoint y: 301, endPoint x: 64, endPoint y: 310, distance: 394.9
click at [89, 312] on tr "Amit Aradhana Bittu Dev Imran Inder Javed Kim Mahendra Manager Mukesh Raaj Radh…" at bounding box center [429, 315] width 744 height 54
type input "250"
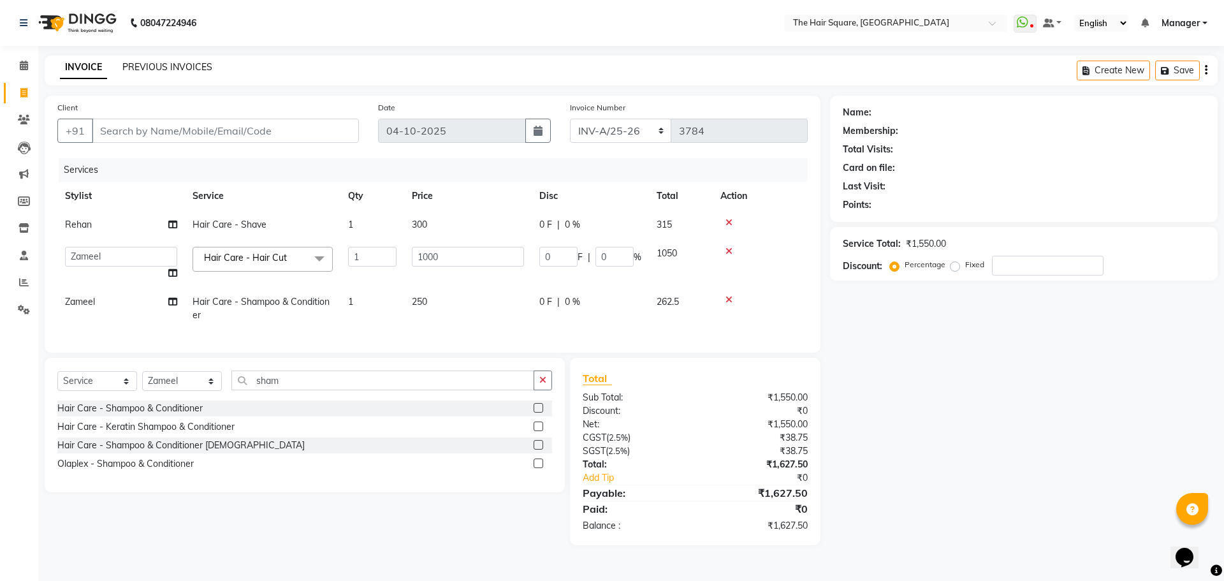
click at [164, 66] on link "PREVIOUS INVOICES" at bounding box center [167, 66] width 90 height 11
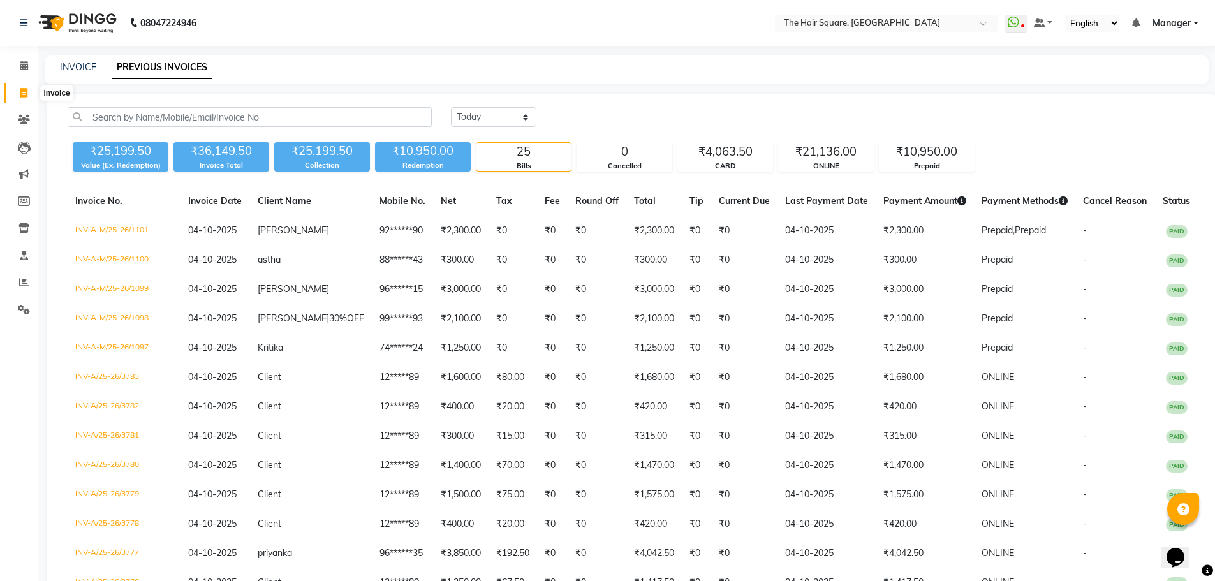
click at [20, 98] on span at bounding box center [24, 93] width 22 height 15
select select "service"
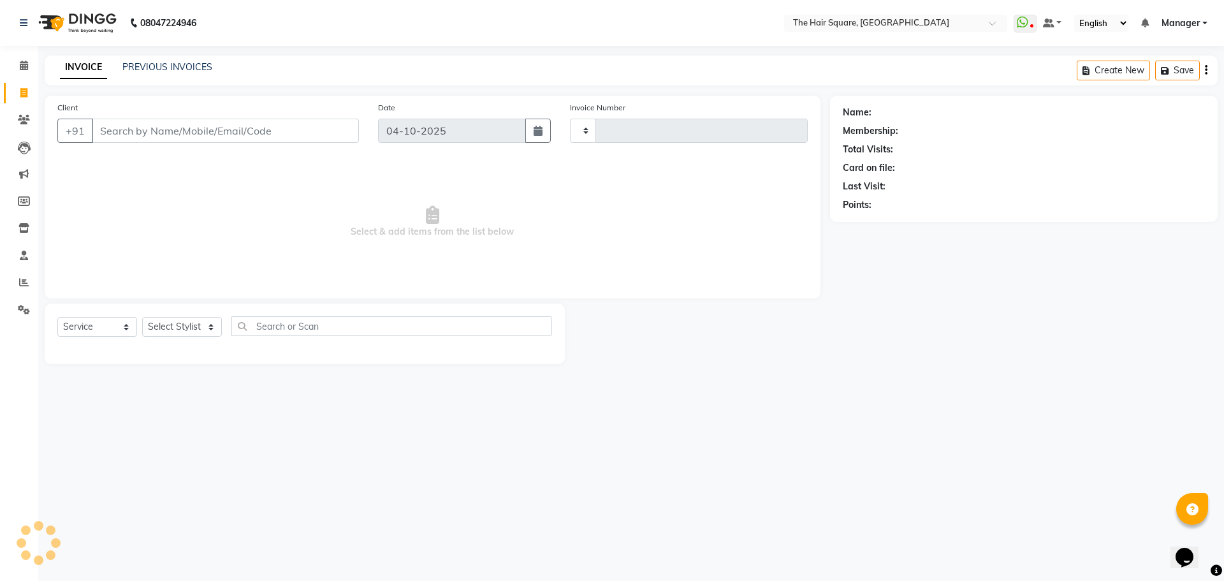
type input "3784"
select select "5768"
type input "123456789"
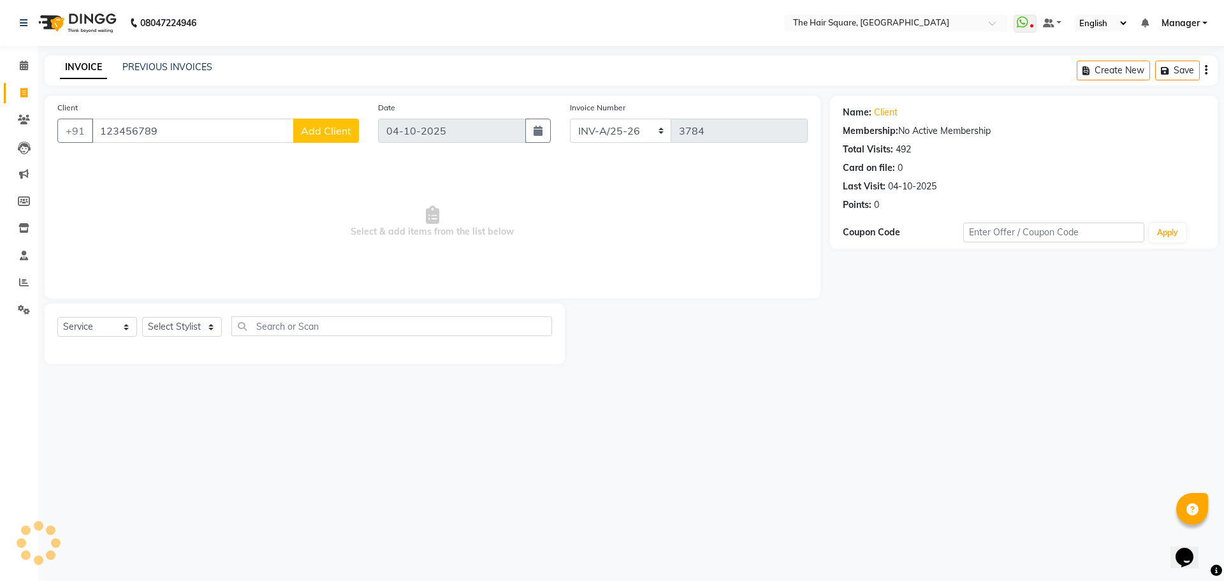
drag, startPoint x: 202, startPoint y: 308, endPoint x: 182, endPoint y: 314, distance: 21.4
click at [199, 309] on div "Select Service Product Membership Package Voucher Prepaid Gift Card Select Styl…" at bounding box center [305, 334] width 520 height 61
click at [181, 327] on select "Select Stylist Amit [PERSON_NAME] Dev Imran [PERSON_NAME] [PERSON_NAME] Manager…" at bounding box center [182, 327] width 80 height 20
select select "39358"
click at [142, 317] on select "Select Stylist Amit [PERSON_NAME] Dev Imran [PERSON_NAME] [PERSON_NAME] Manager…" at bounding box center [182, 327] width 80 height 20
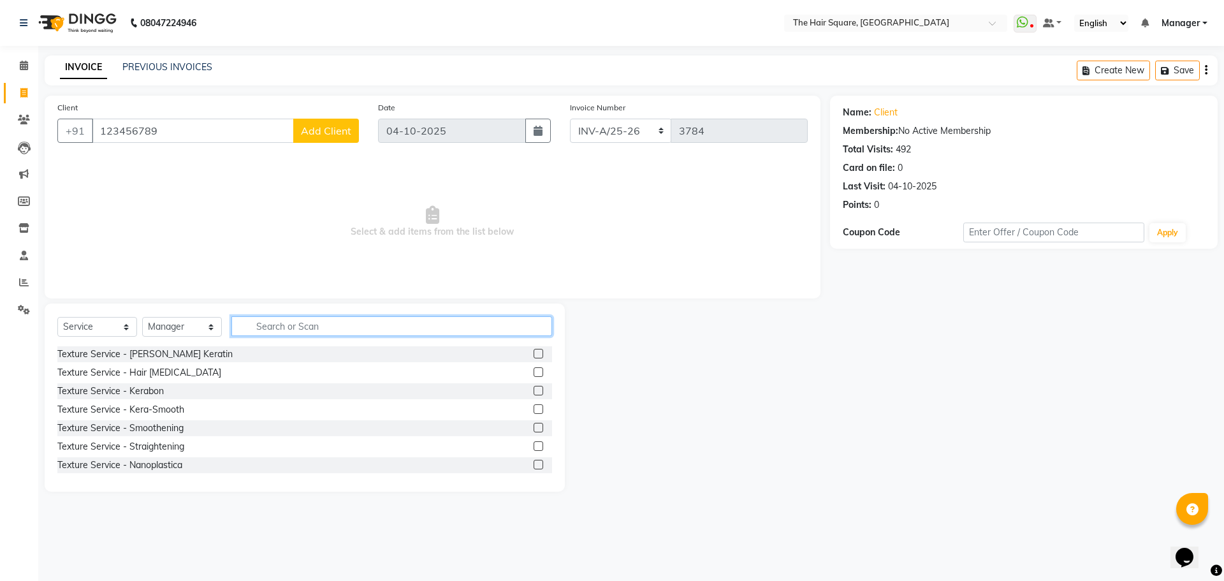
click at [260, 323] on input "text" at bounding box center [391, 326] width 321 height 20
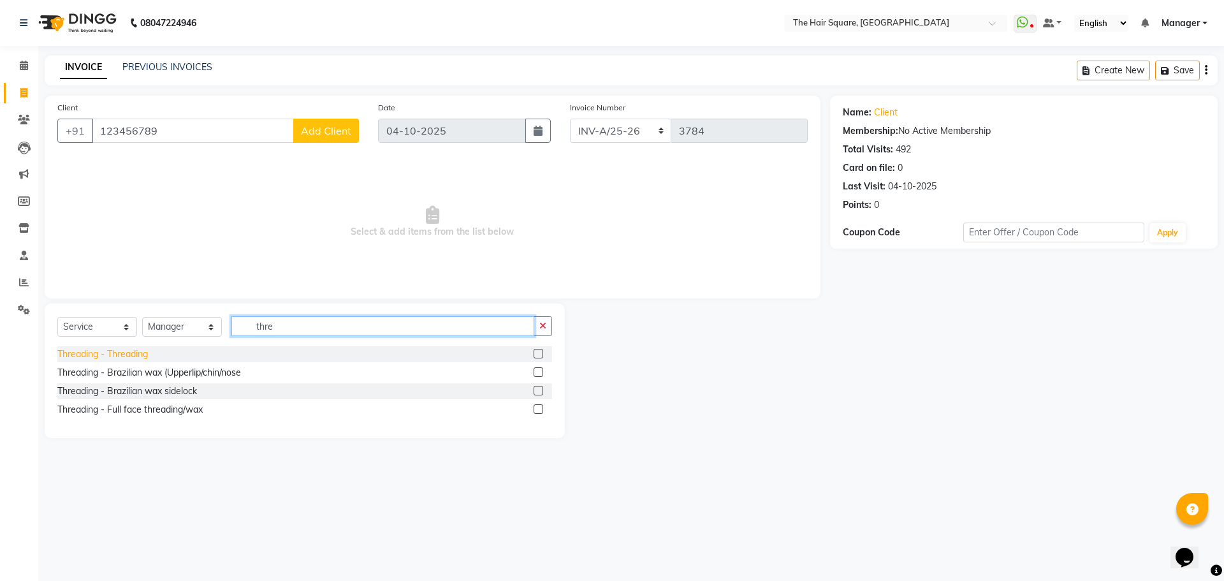
type input "thre"
click at [147, 357] on div "Threading - Threading" at bounding box center [102, 354] width 91 height 13
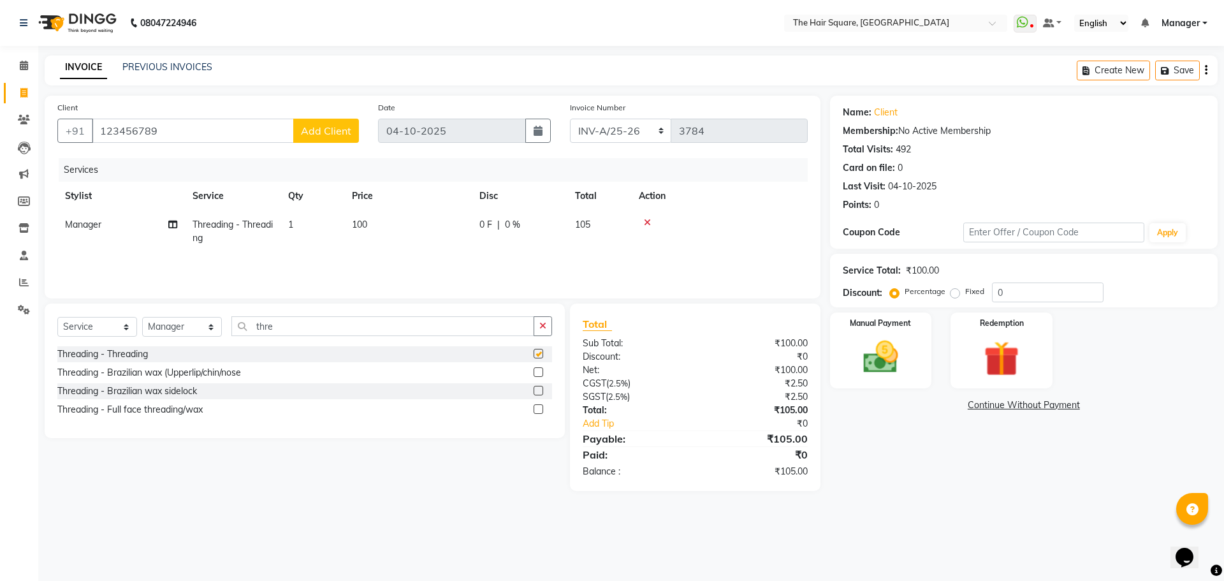
checkbox input "false"
click at [919, 365] on div "Manual Payment" at bounding box center [881, 350] width 106 height 78
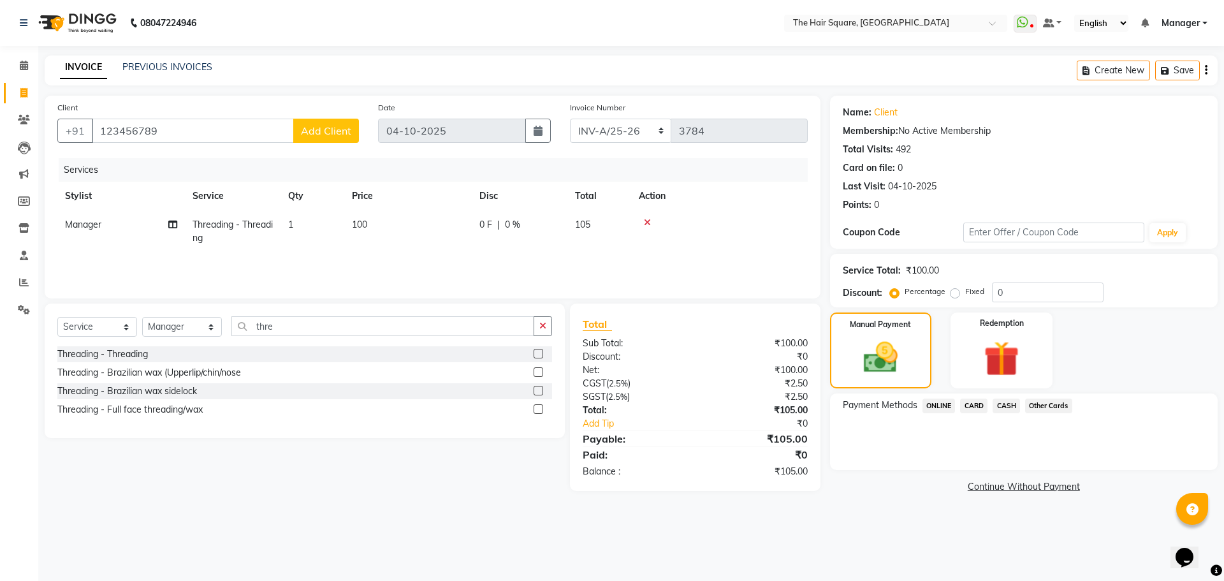
click at [941, 407] on span "ONLINE" at bounding box center [939, 406] width 33 height 15
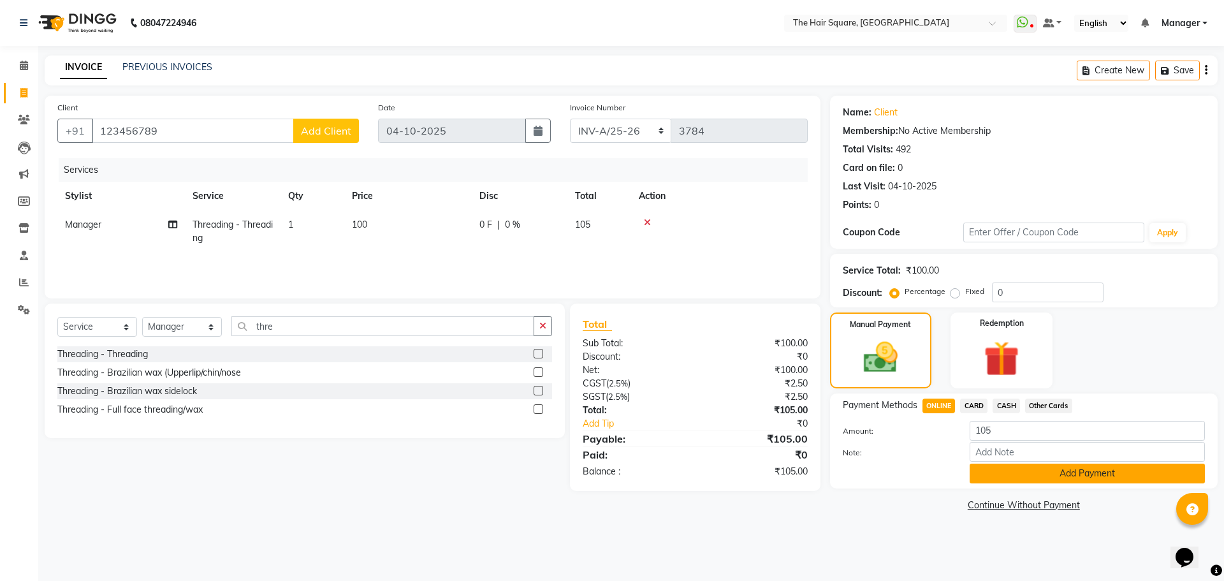
click at [1001, 471] on button "Add Payment" at bounding box center [1087, 474] width 235 height 20
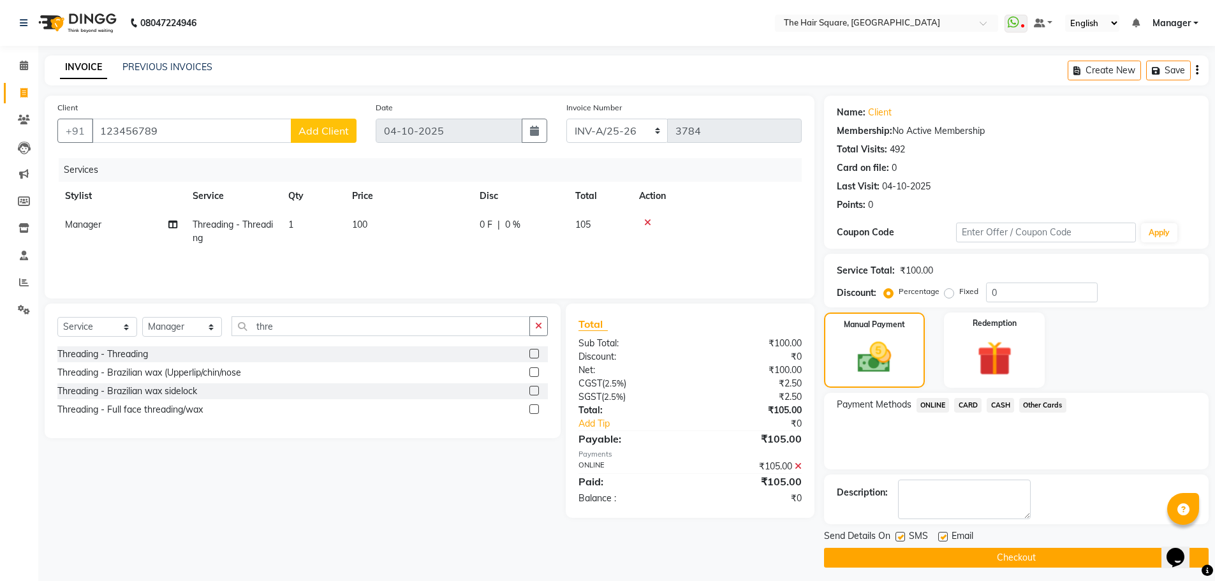
scroll to position [6, 0]
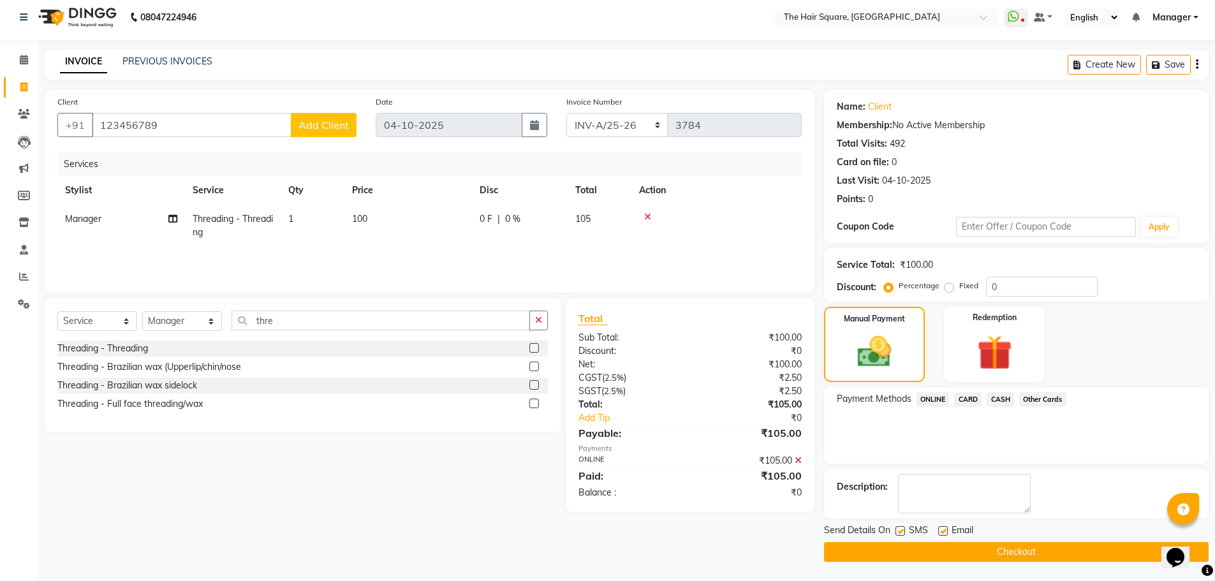
click at [899, 531] on label at bounding box center [900, 531] width 10 height 10
click at [899, 531] on input "checkbox" at bounding box center [899, 531] width 8 height 8
checkbox input "false"
click at [942, 527] on label at bounding box center [943, 531] width 10 height 10
click at [942, 527] on input "checkbox" at bounding box center [942, 531] width 8 height 8
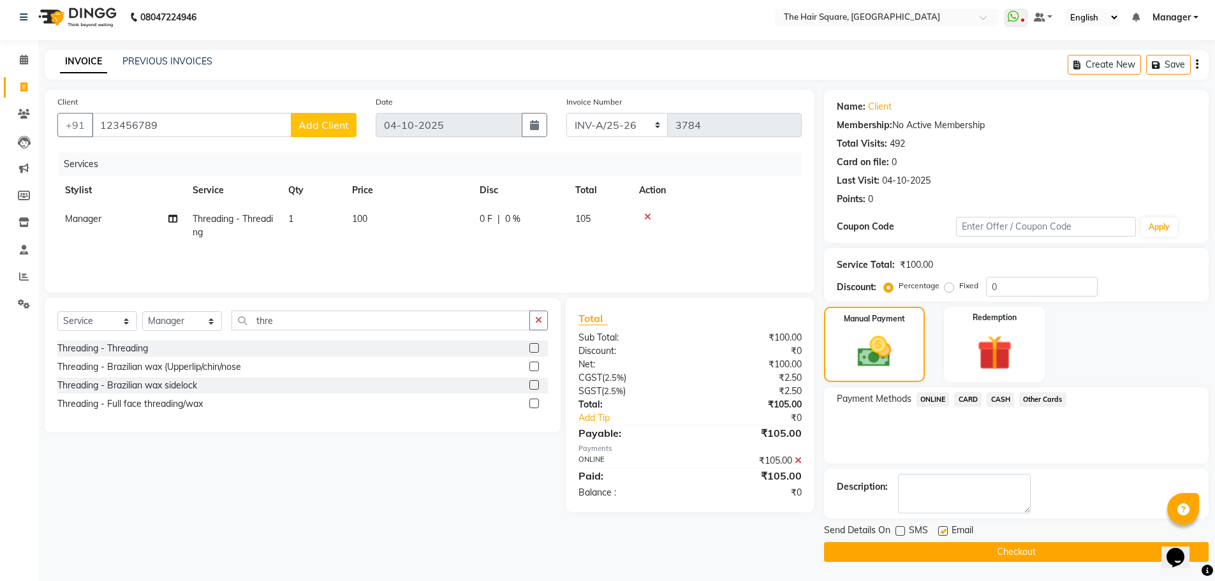
checkbox input "false"
click at [944, 556] on button "Checkout" at bounding box center [1016, 552] width 385 height 20
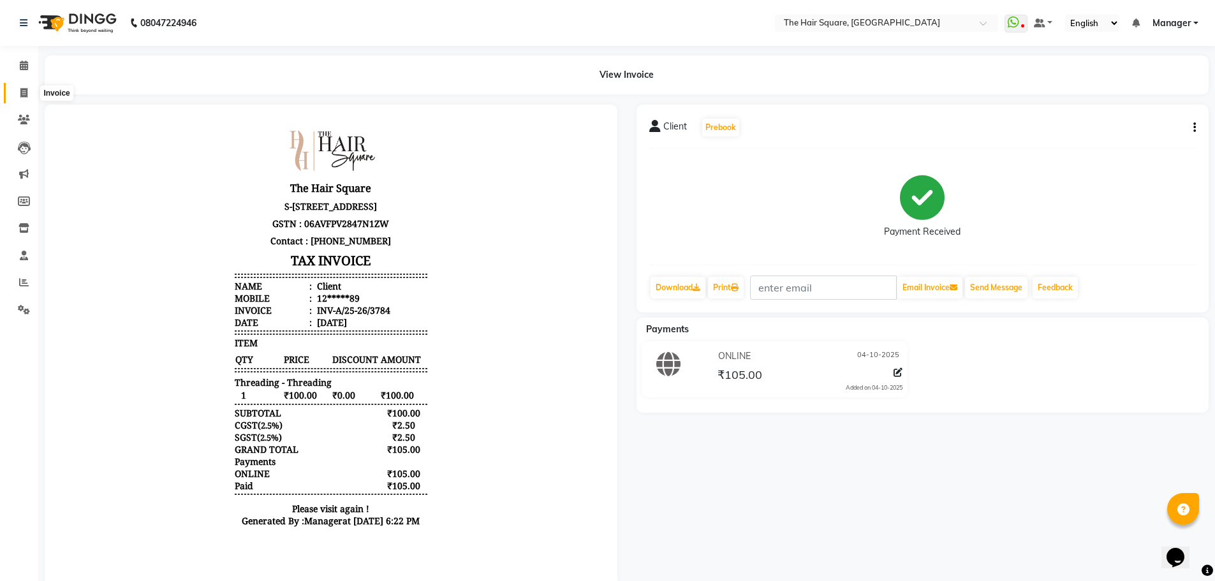
click at [24, 89] on icon at bounding box center [23, 93] width 7 height 10
select select "service"
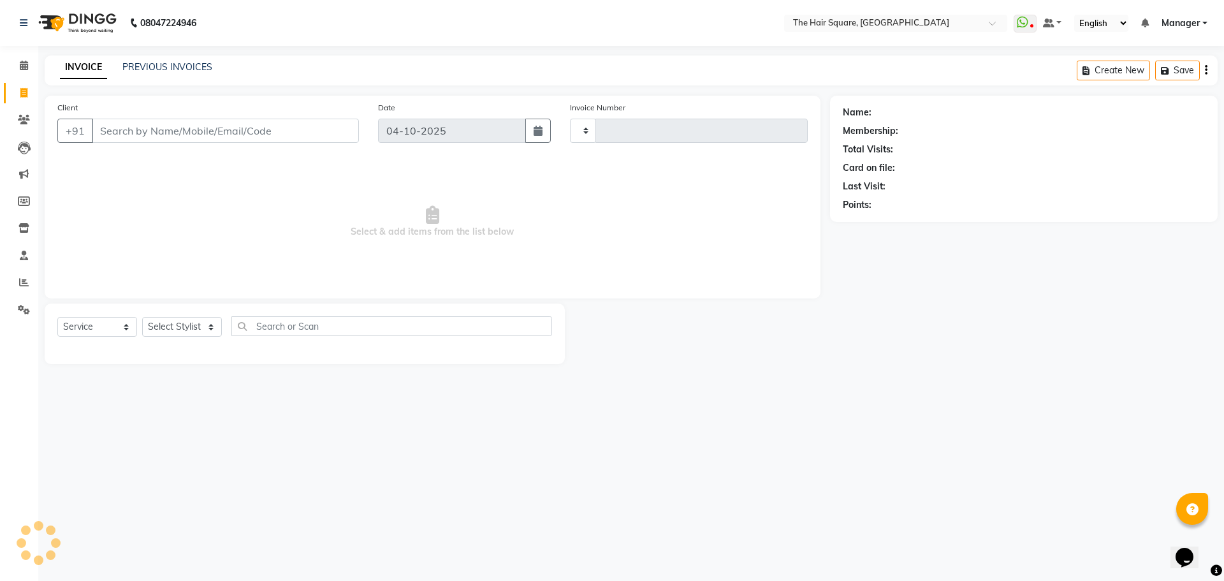
type input "3785"
select select "5768"
click at [189, 329] on select "Select Stylist Amit [PERSON_NAME] Dev Imran [PERSON_NAME] [PERSON_NAME] Manager…" at bounding box center [182, 327] width 80 height 20
select select "39376"
click at [142, 317] on select "Select Stylist Amit [PERSON_NAME] Dev Imran [PERSON_NAME] [PERSON_NAME] Manager…" at bounding box center [182, 327] width 80 height 20
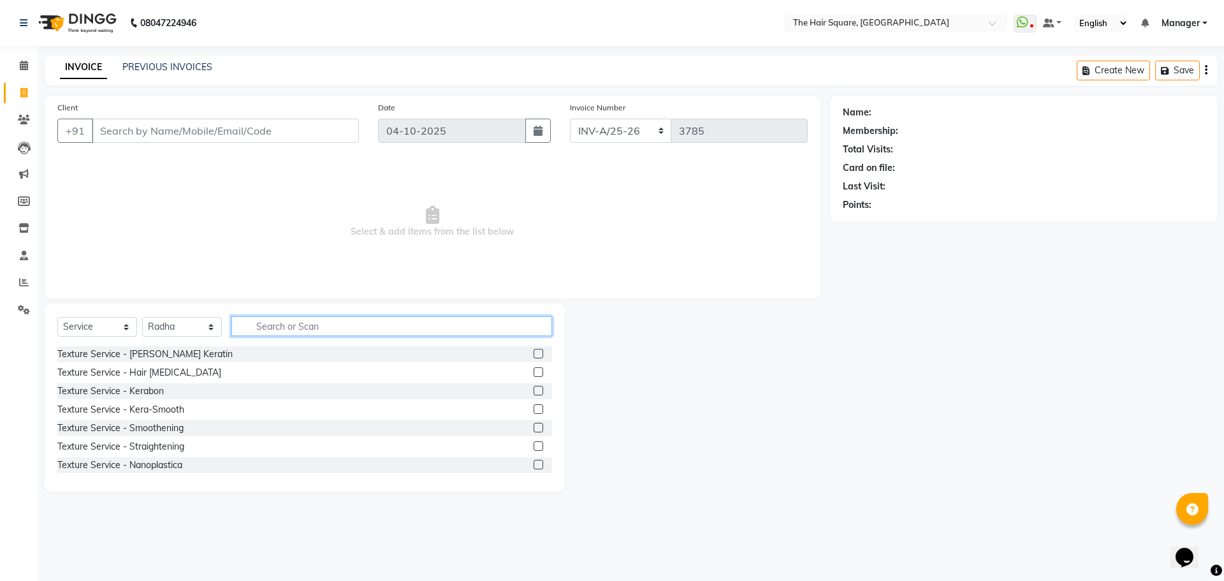
click at [277, 335] on input "text" at bounding box center [391, 326] width 321 height 20
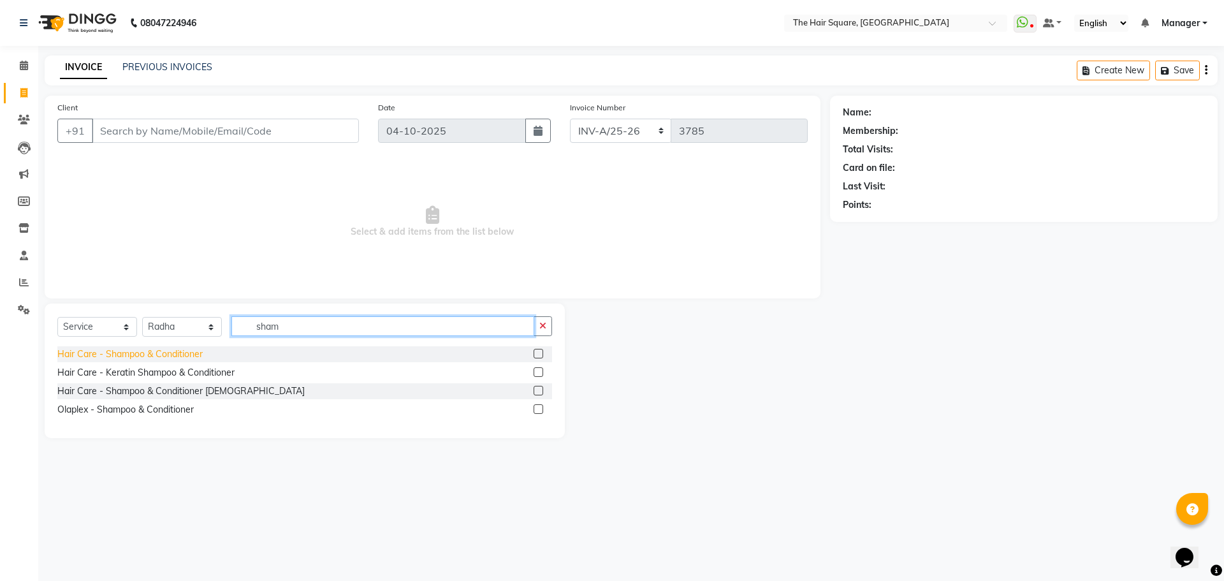
type input "sham"
click at [101, 352] on div "Hair Care - Shampoo & Conditioner" at bounding box center [129, 354] width 145 height 13
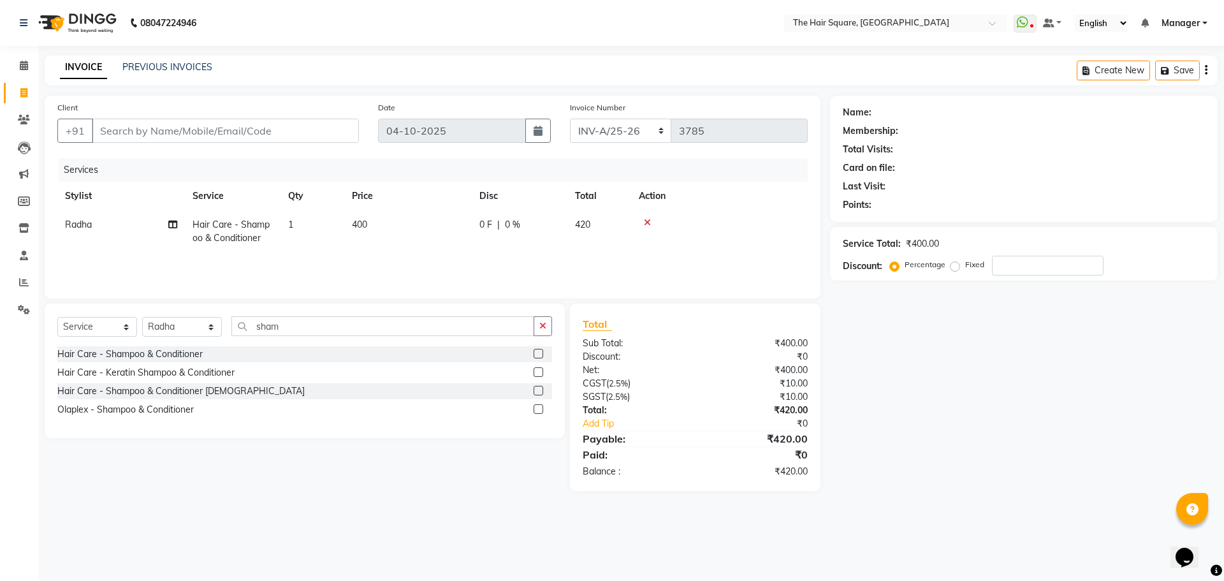
click at [114, 360] on div "Hair Care - Shampoo & Conditioner" at bounding box center [129, 354] width 145 height 13
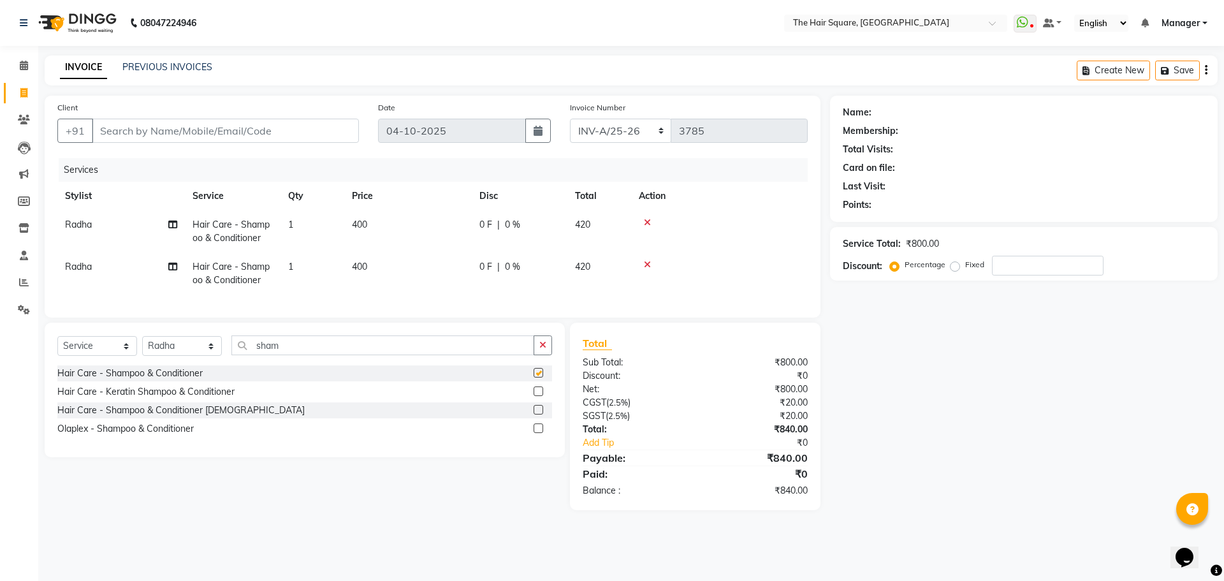
checkbox input "false"
drag, startPoint x: 96, startPoint y: 260, endPoint x: 95, endPoint y: 283, distance: 23.0
click at [96, 260] on td "Radha" at bounding box center [121, 274] width 128 height 42
select select "39376"
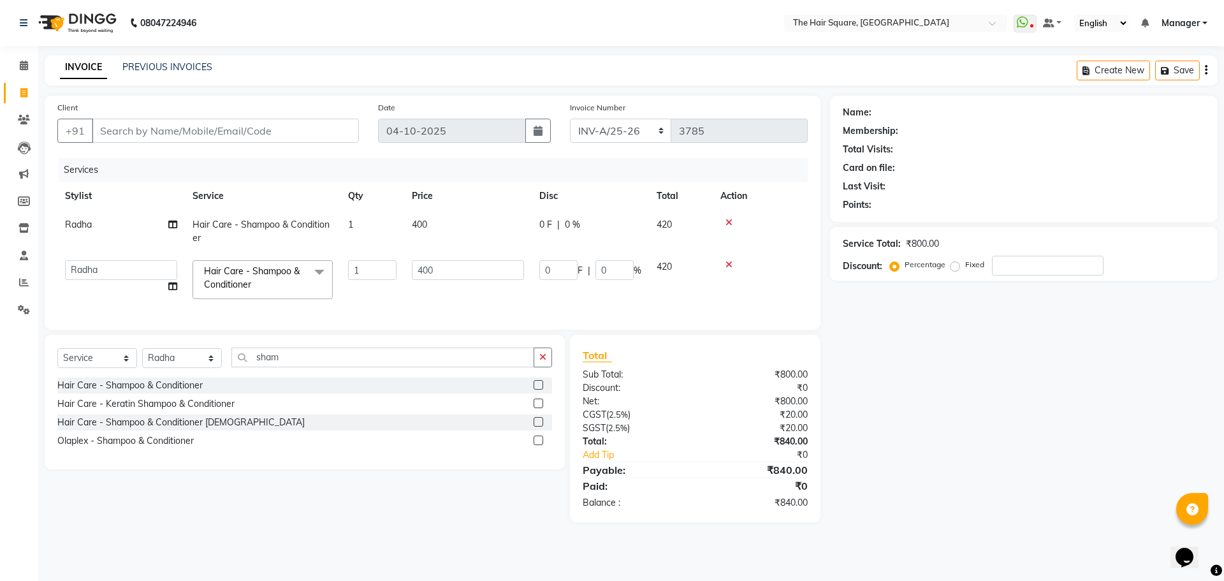
click at [96, 283] on td "Amit Aradhana Bittu Dev Imran Inder Javed Kim Mahendra Manager Mukesh Raaj Radh…" at bounding box center [121, 280] width 128 height 54
click at [98, 265] on select "Amit Aradhana Bittu Dev Imran Inder Javed Kim Mahendra Manager Mukesh Raaj Radh…" at bounding box center [121, 270] width 112 height 20
select select "39378"
click at [207, 368] on select "Select Stylist Amit [PERSON_NAME] Dev Imran [PERSON_NAME] [PERSON_NAME] Manager…" at bounding box center [182, 358] width 80 height 20
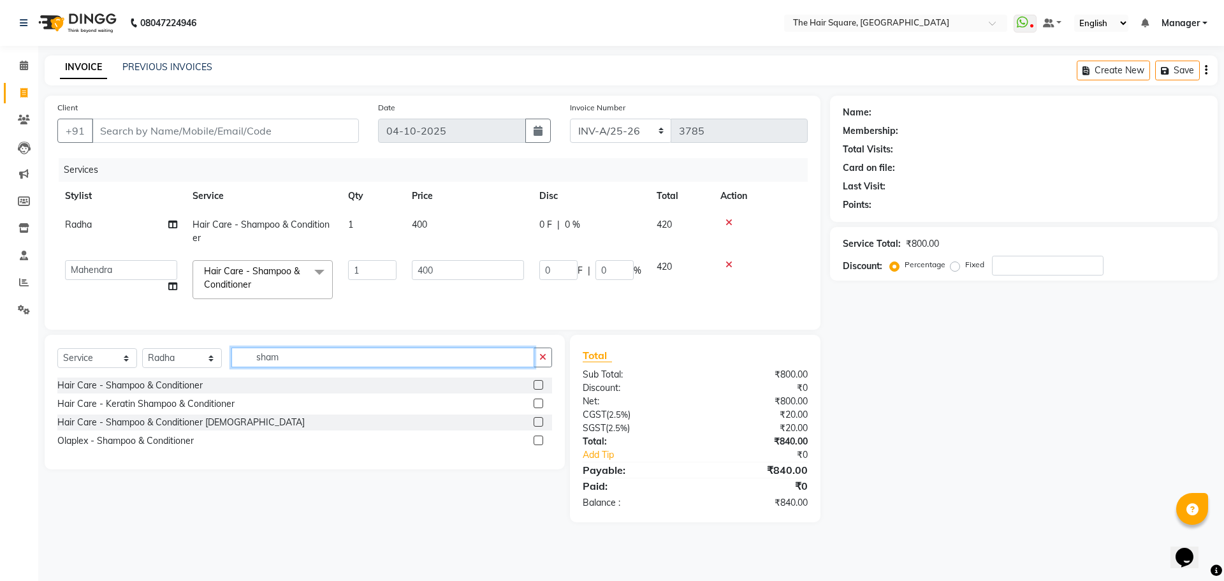
drag, startPoint x: 302, startPoint y: 366, endPoint x: 0, endPoint y: 436, distance: 309.5
click at [0, 416] on app-home "08047224946 Select Location × The Hair Square, Ambience Island WhatsApp Status …" at bounding box center [612, 270] width 1224 height 541
drag, startPoint x: 335, startPoint y: 368, endPoint x: 0, endPoint y: 409, distance: 338.0
click at [0, 413] on app-home "08047224946 Select Location × The Hair Square, Ambience Island WhatsApp Status …" at bounding box center [612, 270] width 1224 height 541
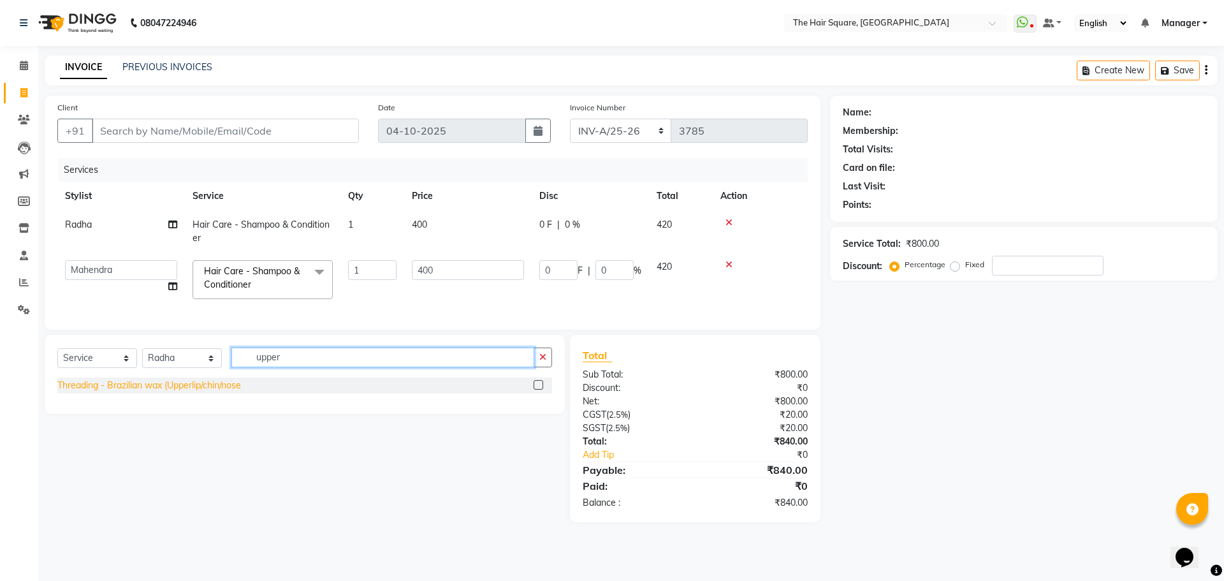
type input "upper"
click at [183, 392] on div "Threading - Brazilian wax (Upperlip/chin/nose" at bounding box center [149, 385] width 184 height 13
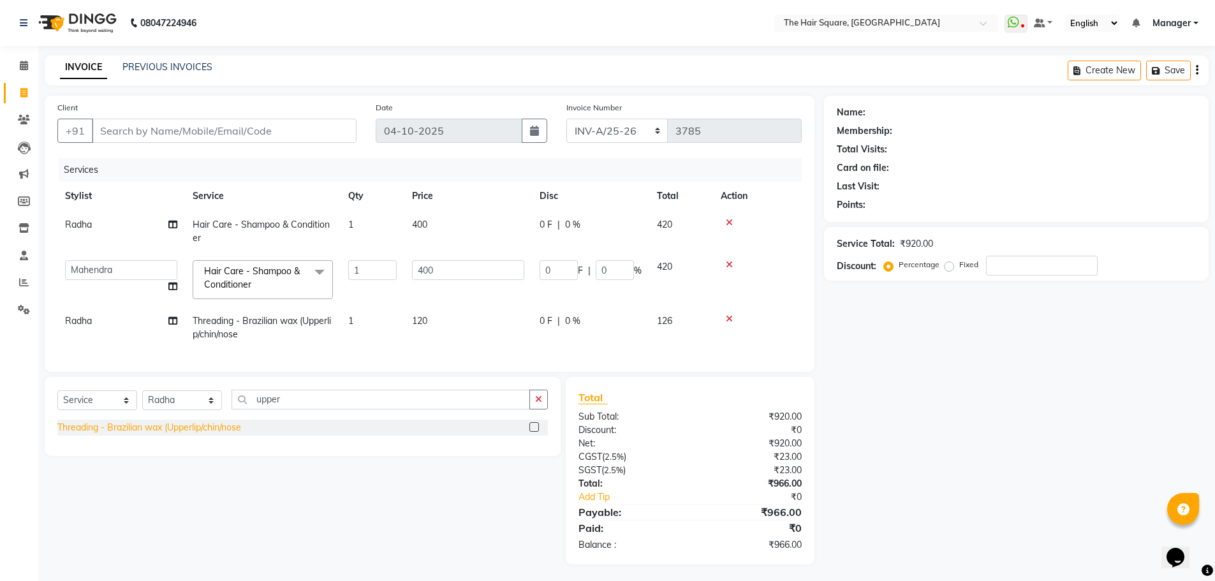
click at [165, 434] on div "Threading - Brazilian wax (Upperlip/chin/nose" at bounding box center [149, 427] width 184 height 13
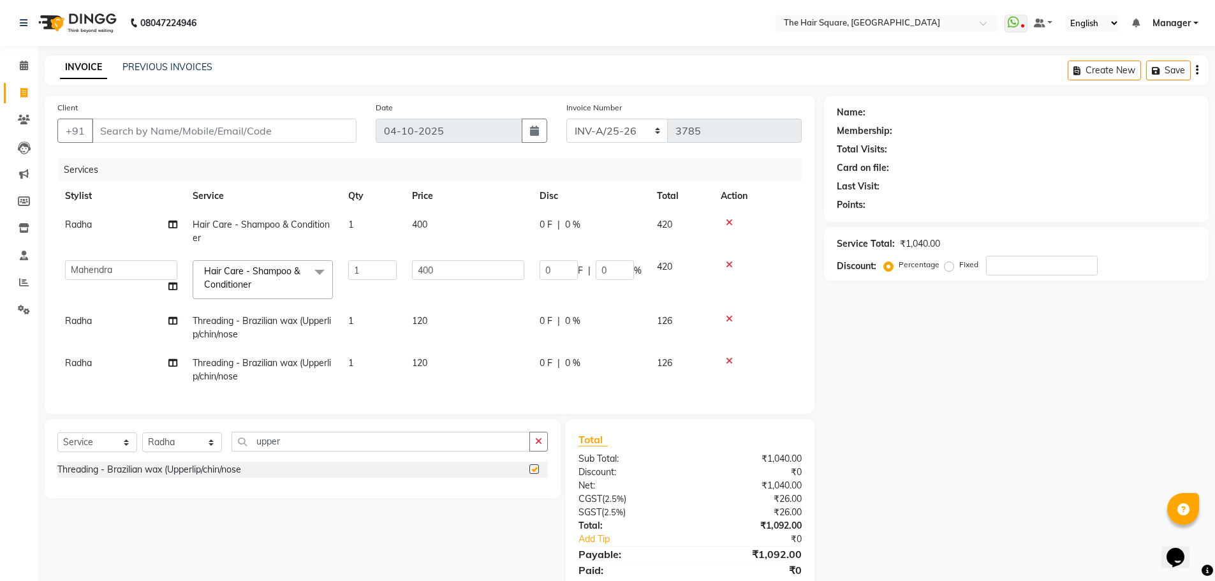
checkbox input "false"
click at [461, 378] on td "120" at bounding box center [468, 370] width 128 height 42
select select "39376"
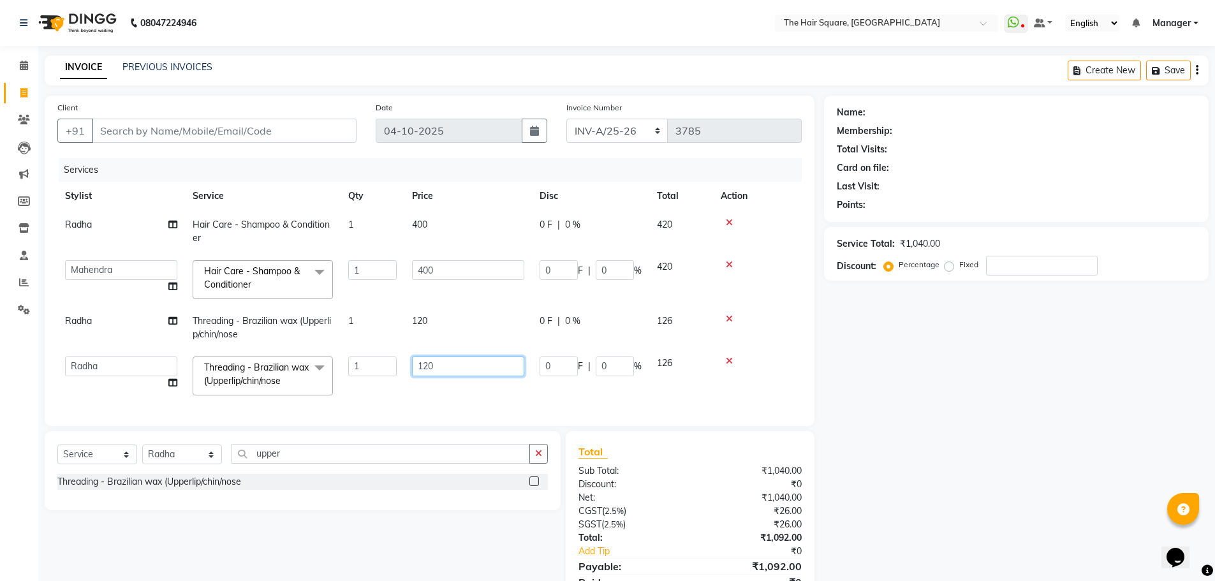
drag, startPoint x: 499, startPoint y: 358, endPoint x: 0, endPoint y: 378, distance: 499.7
click at [4, 372] on app-home "08047224946 Select Location × The Hair Square, Ambience Island WhatsApp Status …" at bounding box center [607, 319] width 1215 height 638
type input "200"
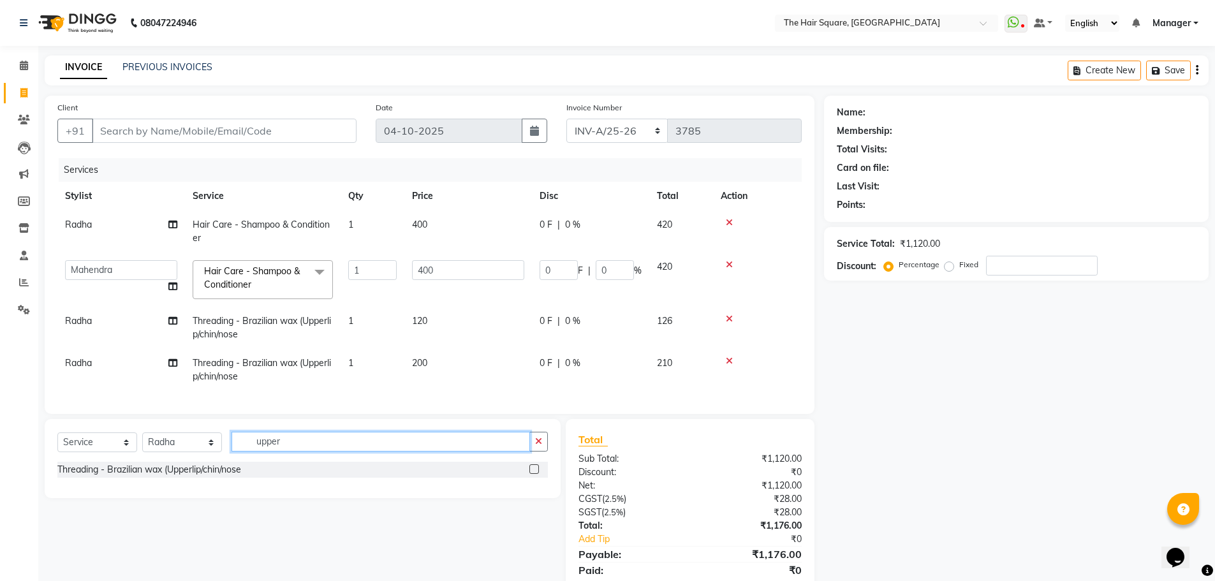
drag, startPoint x: 295, startPoint y: 448, endPoint x: 0, endPoint y: 469, distance: 295.4
click at [0, 469] on app-home "08047224946 Select Location × The Hair Square, Ambience Island WhatsApp Status …" at bounding box center [607, 313] width 1215 height 626
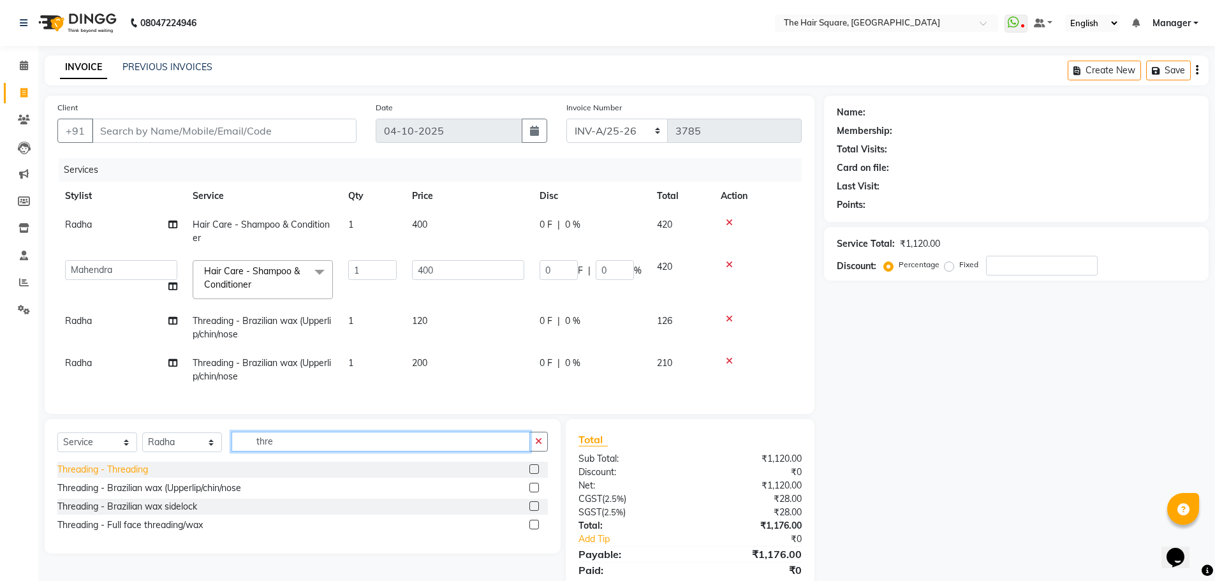
type input "thre"
click at [141, 476] on div "Threading - Threading" at bounding box center [102, 469] width 91 height 13
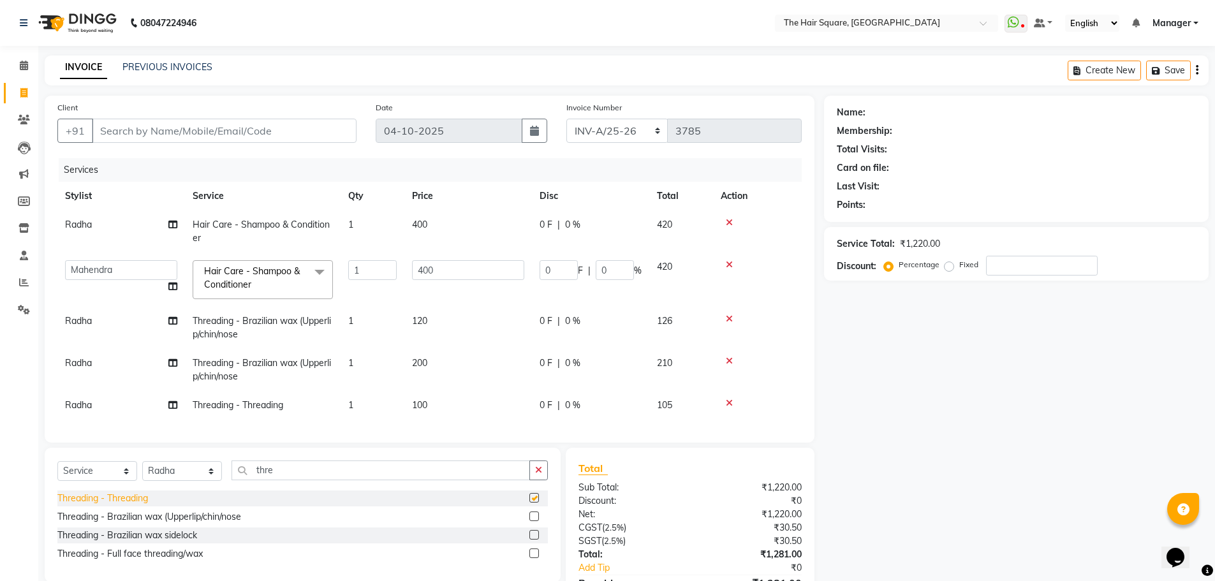
checkbox input "false"
click at [149, 524] on div "Threading - Brazilian wax (Upperlip/chin/nose" at bounding box center [149, 516] width 184 height 13
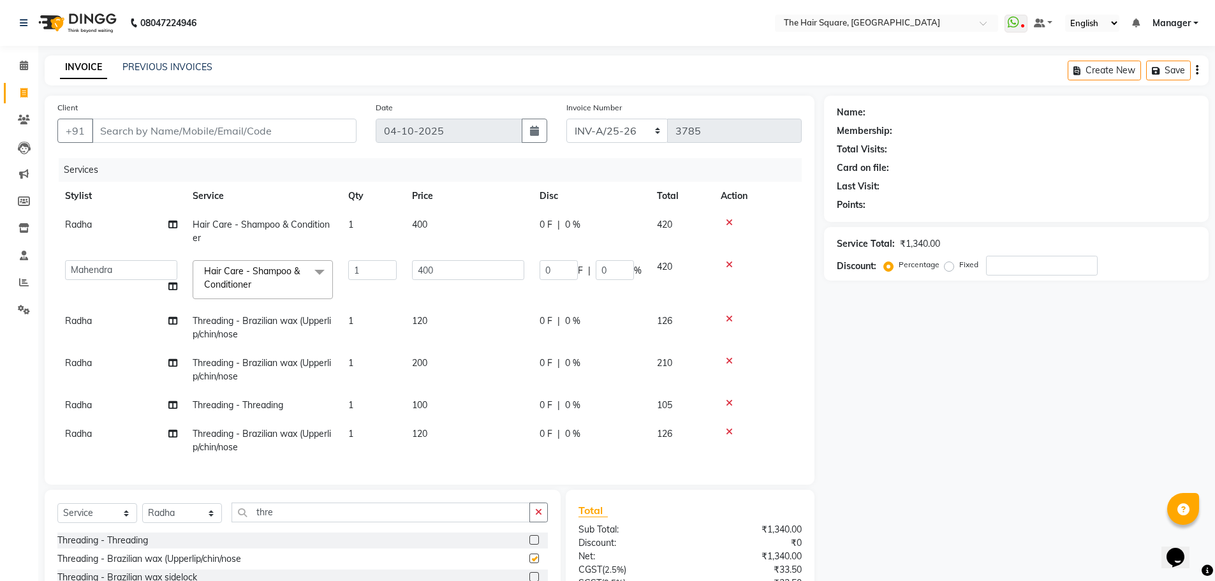
checkbox input "false"
click at [395, 434] on td "1" at bounding box center [373, 441] width 64 height 42
select select "39376"
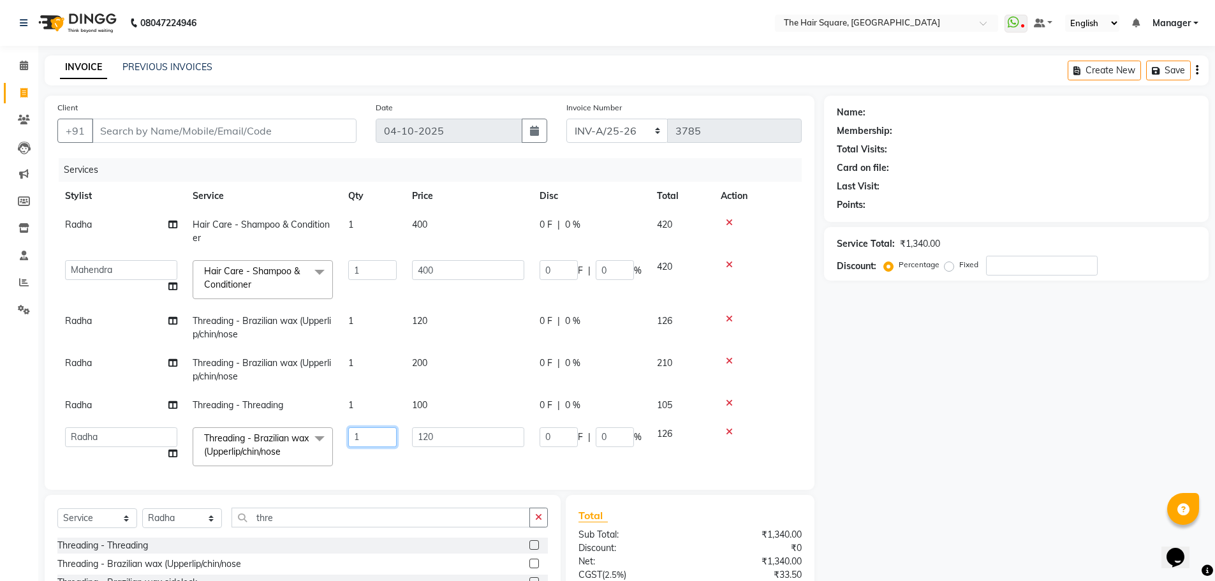
drag, startPoint x: 378, startPoint y: 441, endPoint x: 0, endPoint y: 479, distance: 379.4
click at [0, 462] on app-home "08047224946 Select Location × The Hair Square, Ambience Island WhatsApp Status …" at bounding box center [607, 350] width 1215 height 701
type input "2"
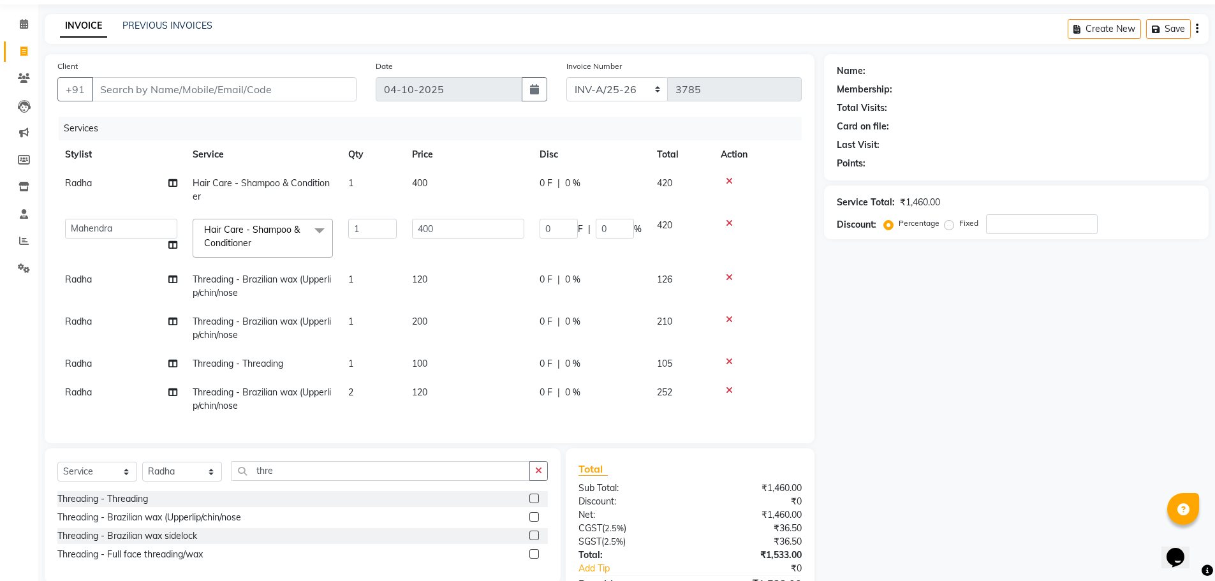
scroll to position [64, 0]
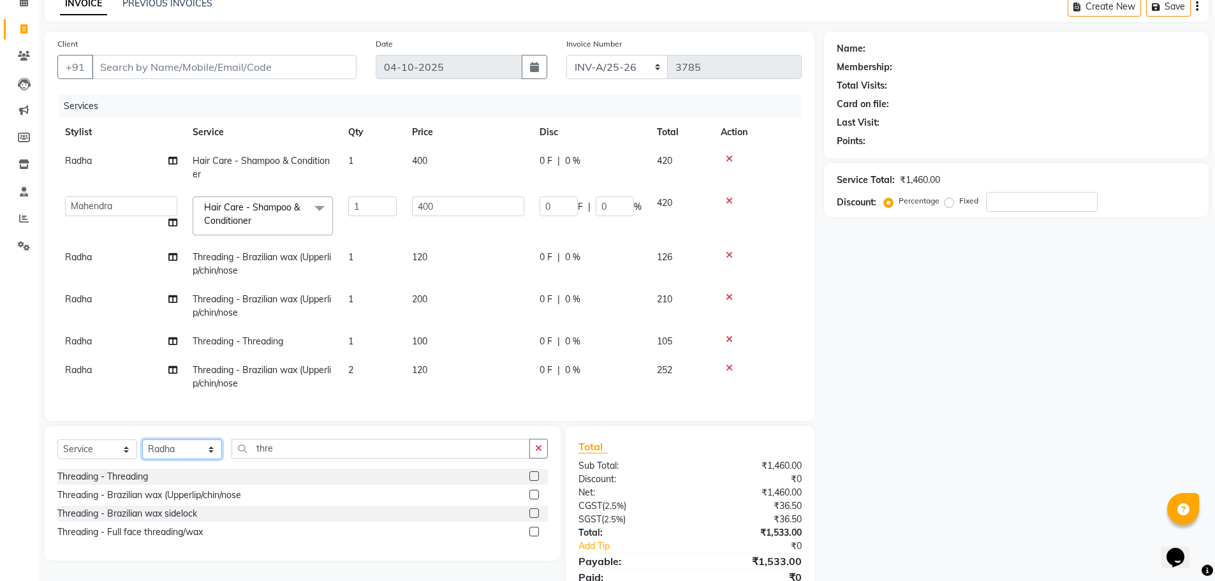
click at [202, 448] on select "Select Stylist Amit [PERSON_NAME] Dev Imran [PERSON_NAME] [PERSON_NAME] Manager…" at bounding box center [182, 449] width 80 height 20
select select "39371"
click at [142, 439] on select "Select Stylist Amit [PERSON_NAME] Dev Imran [PERSON_NAME] [PERSON_NAME] Manager…" at bounding box center [182, 449] width 80 height 20
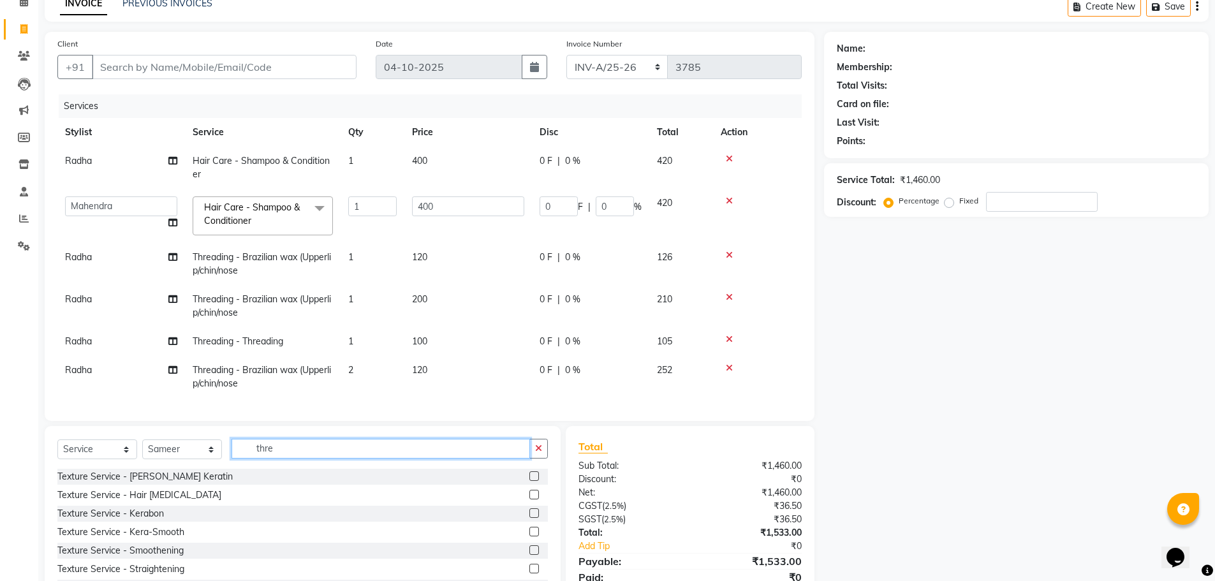
drag, startPoint x: 296, startPoint y: 451, endPoint x: 85, endPoint y: 484, distance: 213.0
click at [89, 470] on div "Select Service Product Membership Package Voucher Prepaid Gift Card Select Styl…" at bounding box center [303, 520] width 516 height 188
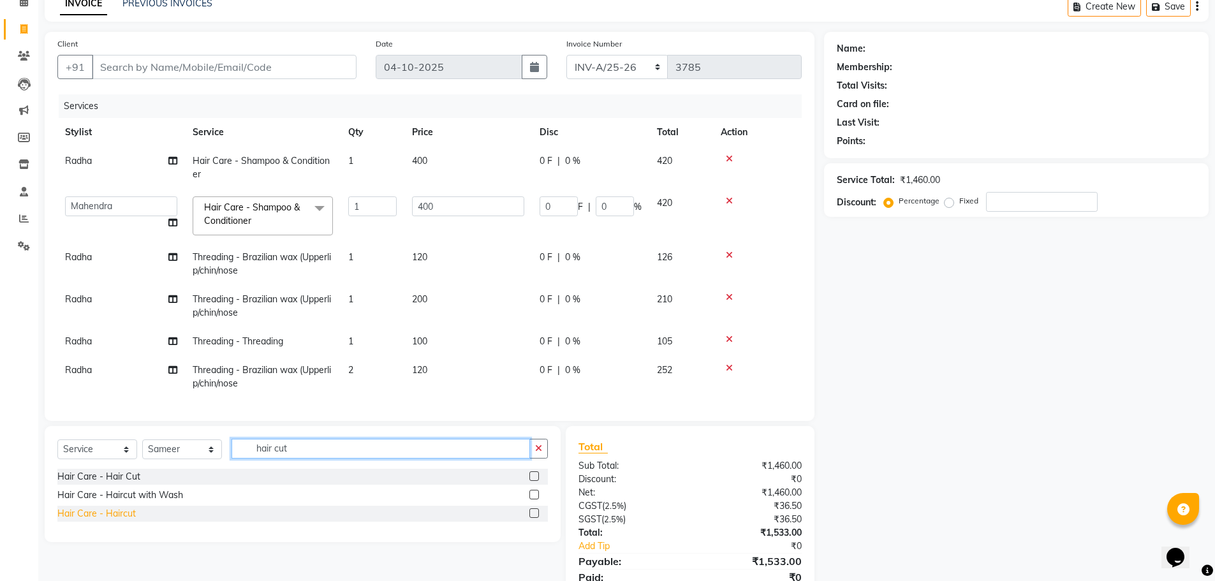
type input "hair cut"
click at [96, 515] on div "Hair Care - Haircut" at bounding box center [96, 513] width 78 height 13
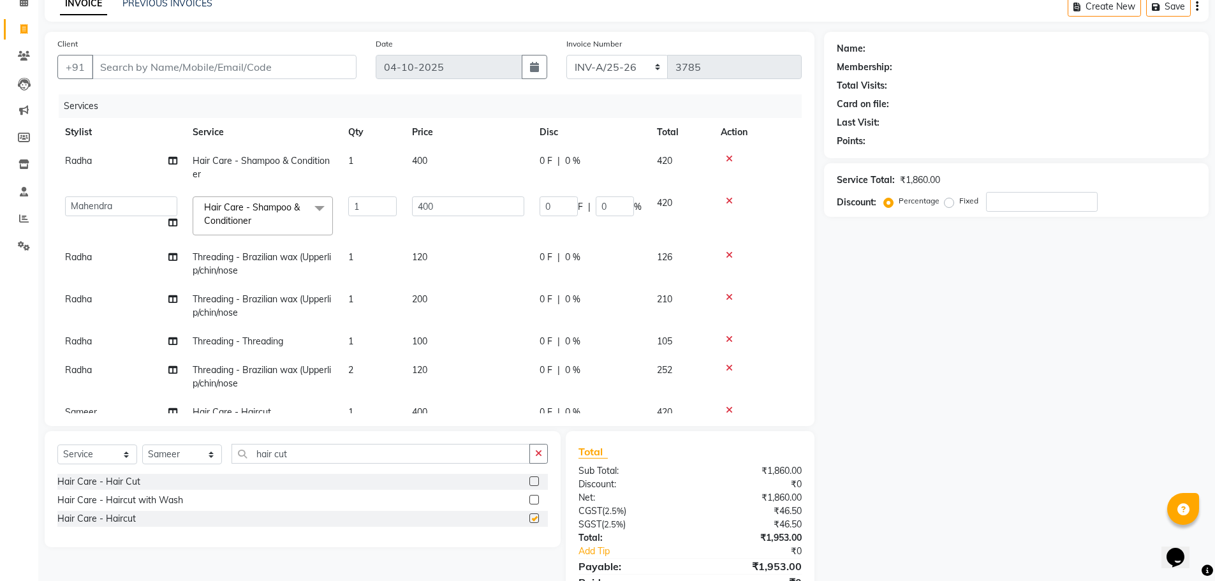
checkbox input "false"
drag, startPoint x: 321, startPoint y: 452, endPoint x: 0, endPoint y: 462, distance: 321.6
click at [0, 463] on app-home "08047224946 Select Location × The Hair Square, Ambience Island WhatsApp Status …" at bounding box center [607, 286] width 1215 height 701
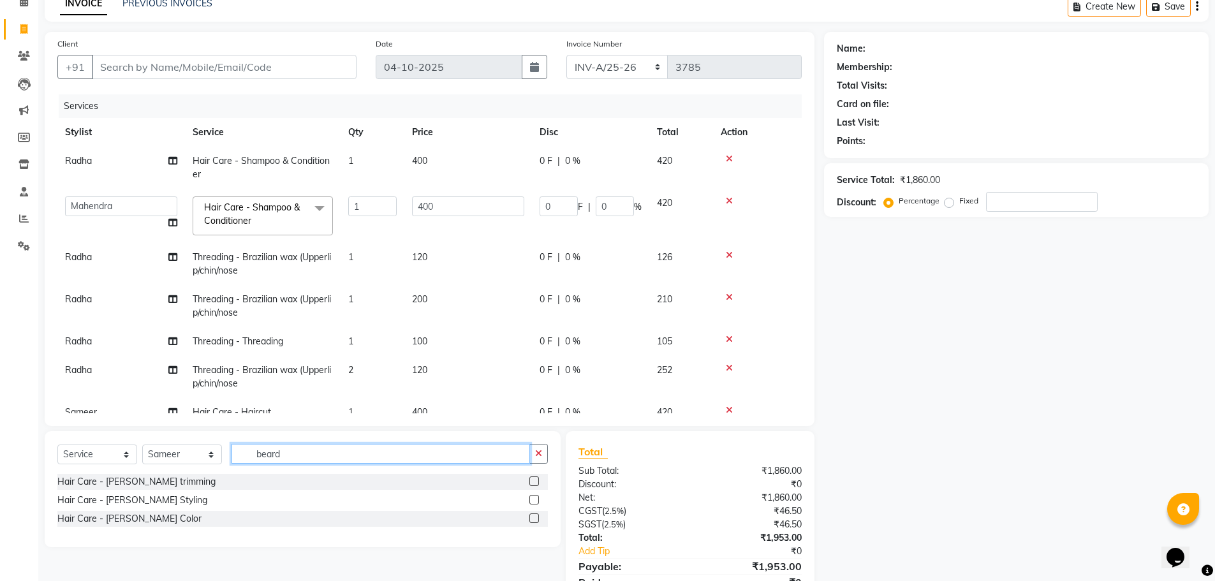
scroll to position [33, 0]
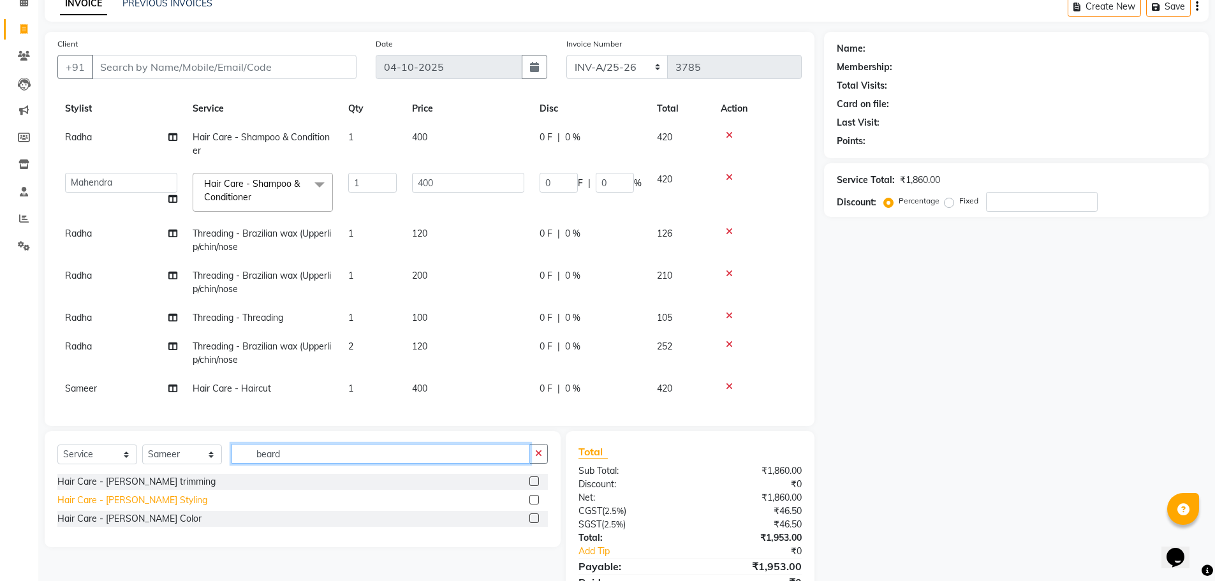
type input "beard"
click at [112, 498] on div "Hair Care - [PERSON_NAME] Styling" at bounding box center [132, 500] width 150 height 13
checkbox input "false"
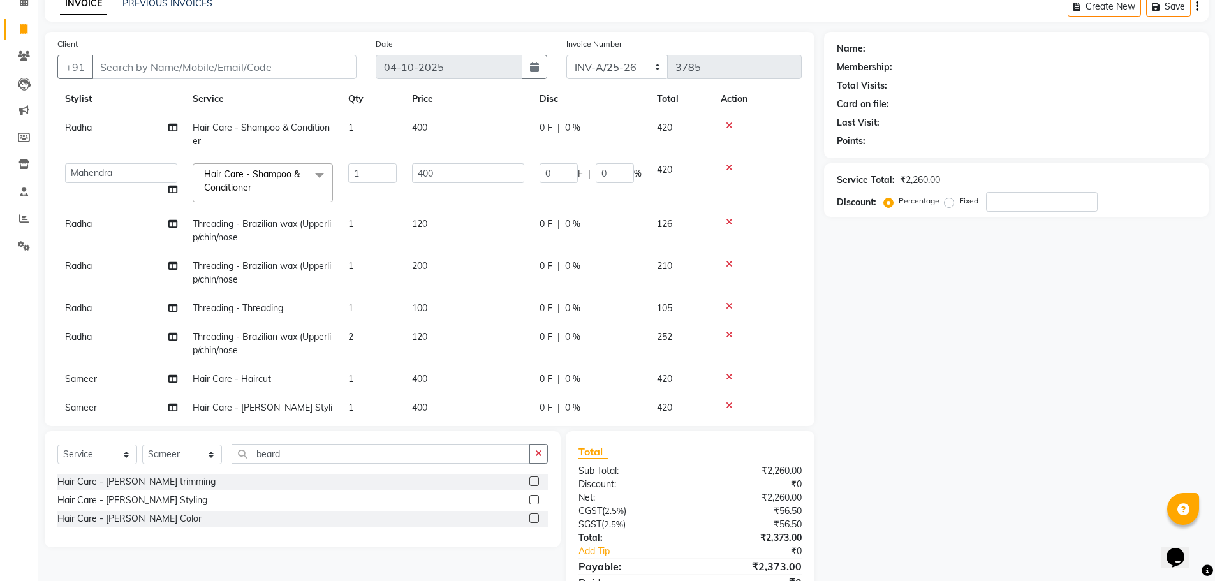
scroll to position [62, 0]
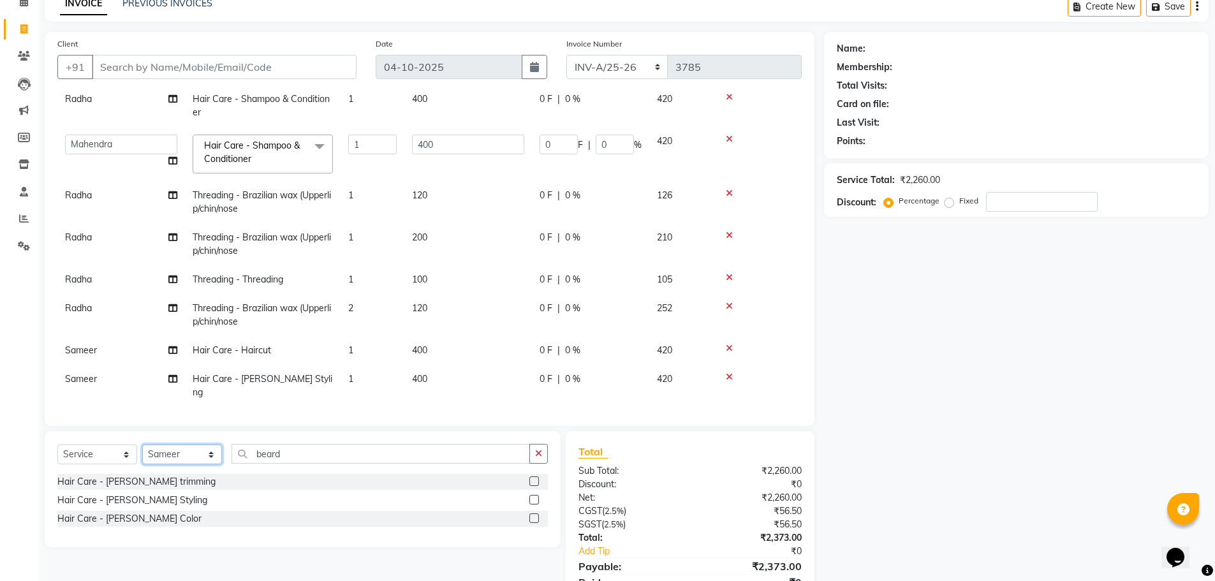
drag, startPoint x: 182, startPoint y: 457, endPoint x: 191, endPoint y: 446, distance: 13.6
click at [182, 457] on select "Select Stylist Amit [PERSON_NAME] Dev Imran [PERSON_NAME] [PERSON_NAME] Manager…" at bounding box center [182, 454] width 80 height 20
select select "39378"
click at [142, 444] on select "Select Stylist Amit [PERSON_NAME] Dev Imran [PERSON_NAME] [PERSON_NAME] Manager…" at bounding box center [182, 454] width 80 height 20
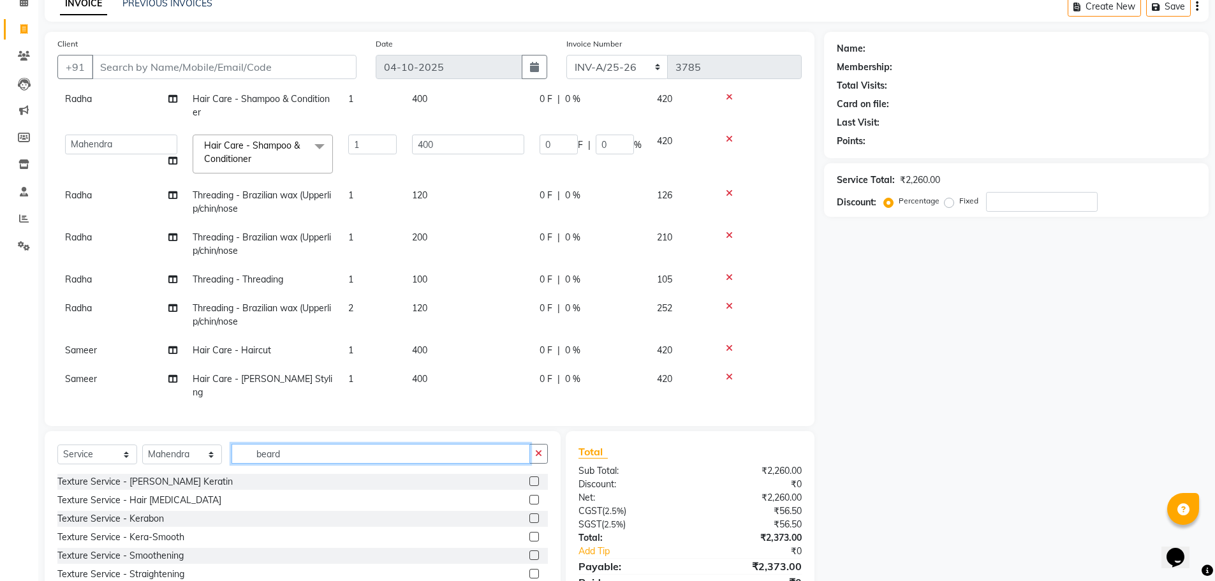
drag, startPoint x: 279, startPoint y: 455, endPoint x: 0, endPoint y: 459, distance: 278.7
click at [3, 457] on app-home "08047224946 Select Location × The Hair Square, Ambience Island WhatsApp Status …" at bounding box center [607, 287] width 1215 height 702
type input "nail e"
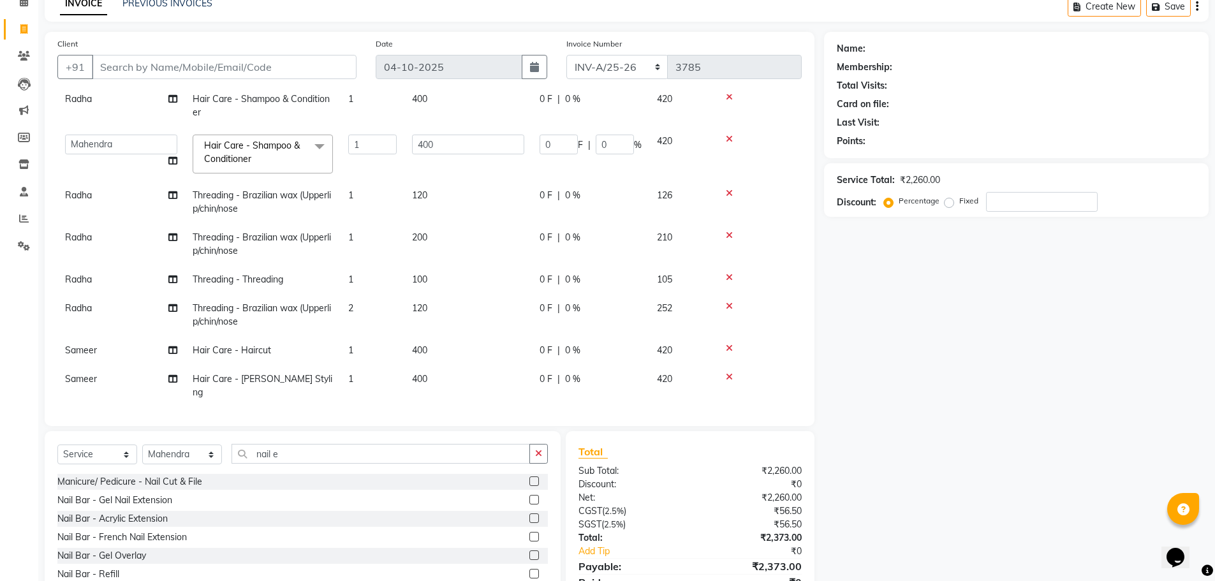
drag, startPoint x: 129, startPoint y: 502, endPoint x: 286, endPoint y: 495, distance: 157.0
click at [129, 502] on div "Nail Bar - Gel Nail Extension" at bounding box center [114, 500] width 115 height 13
checkbox input "false"
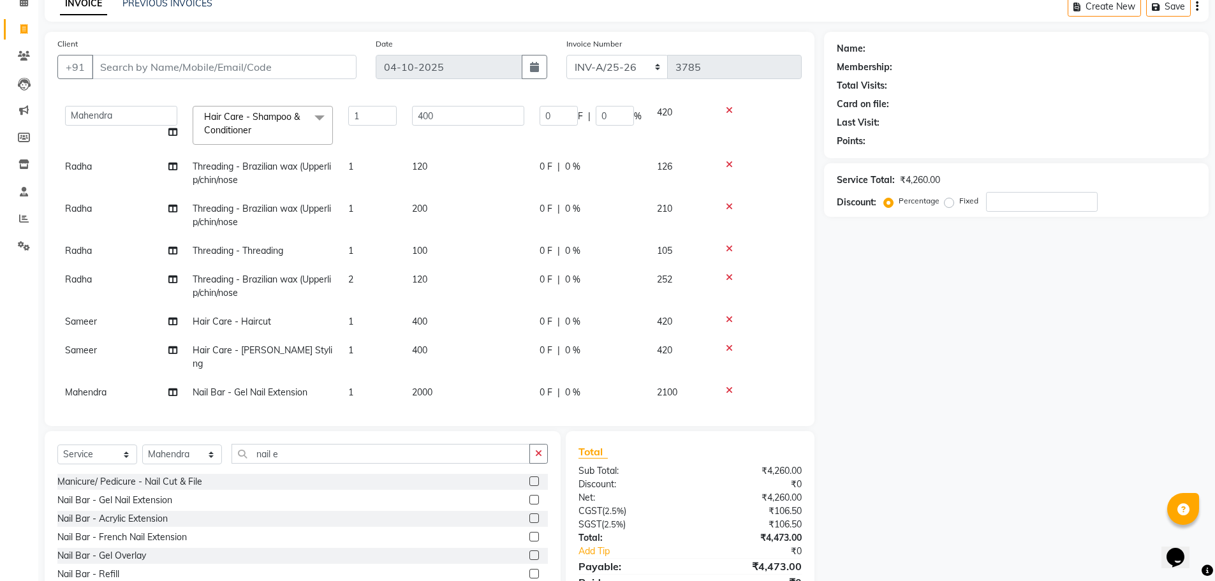
click at [479, 379] on td "2000" at bounding box center [468, 392] width 128 height 29
select select "39378"
drag, startPoint x: 479, startPoint y: 379, endPoint x: 297, endPoint y: 404, distance: 183.5
click at [305, 401] on tr "Amit Aradhana Bittu Dev Imran Inder Javed Kim Mahendra Manager Mukesh Raaj Radh…" at bounding box center [429, 405] width 744 height 54
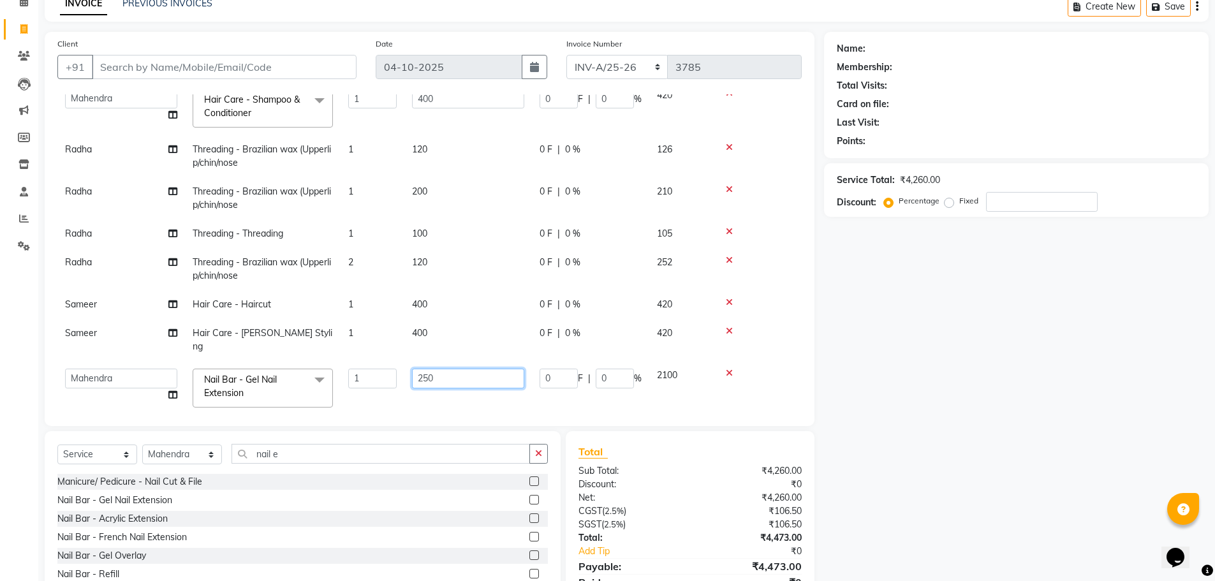
type input "2500"
click at [948, 306] on div "Name: Membership: Total Visits: Card on file: Last Visit: Points: Service Total…" at bounding box center [1021, 325] width 394 height 587
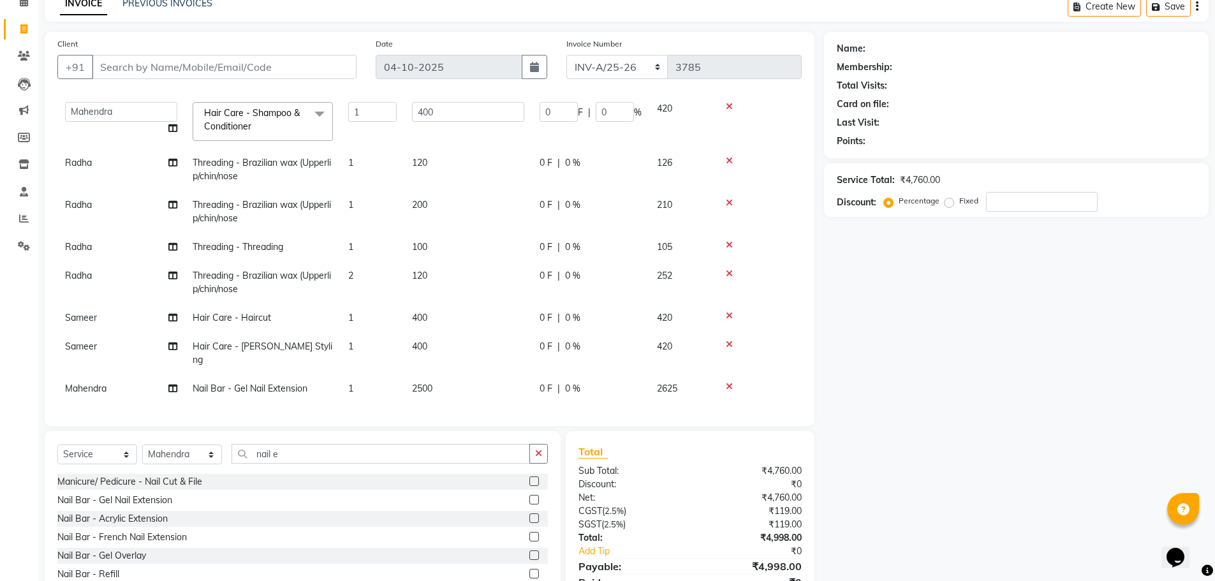
scroll to position [91, 0]
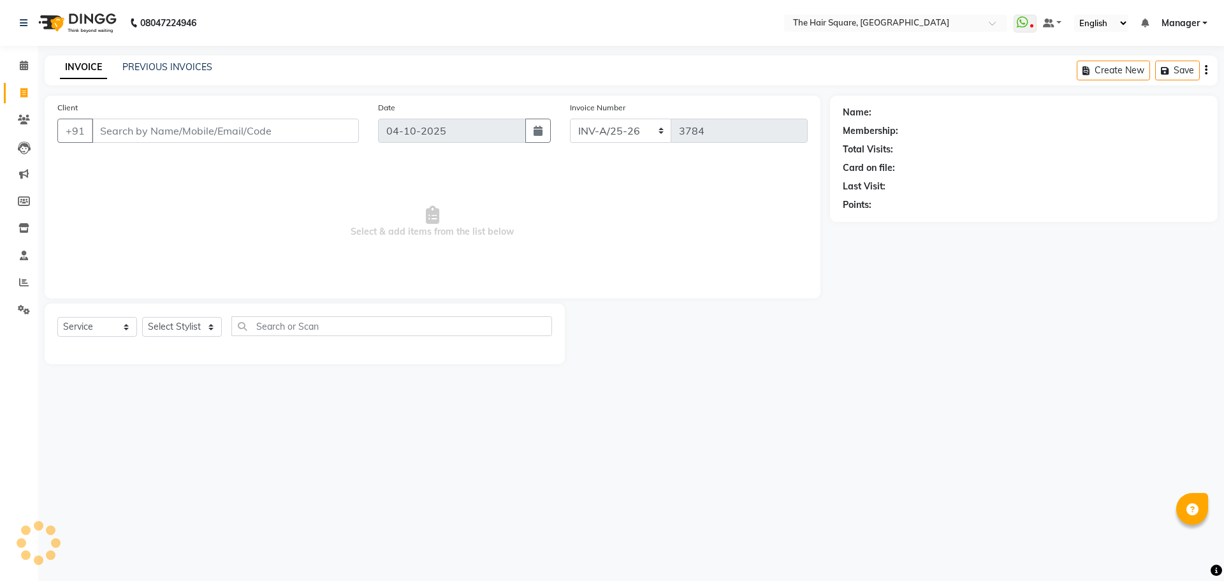
select select "5768"
select select "service"
select select "39369"
click at [142, 317] on select "Select Stylist Amit [PERSON_NAME] Dev Imran [PERSON_NAME] [PERSON_NAME] Manager…" at bounding box center [182, 327] width 80 height 20
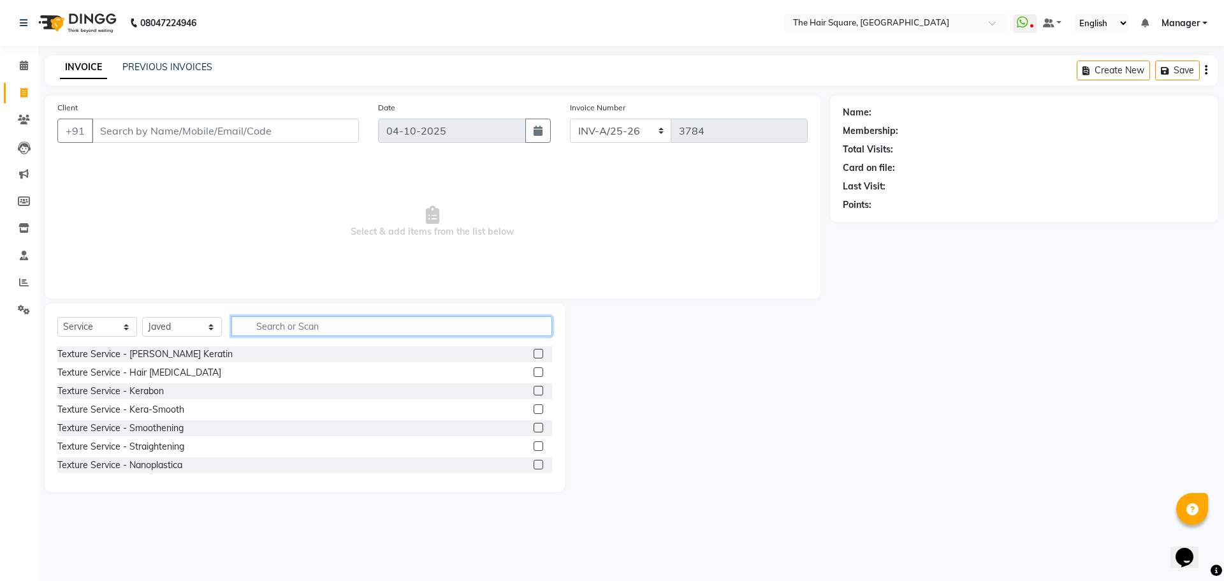
click at [267, 317] on input "text" at bounding box center [391, 326] width 321 height 20
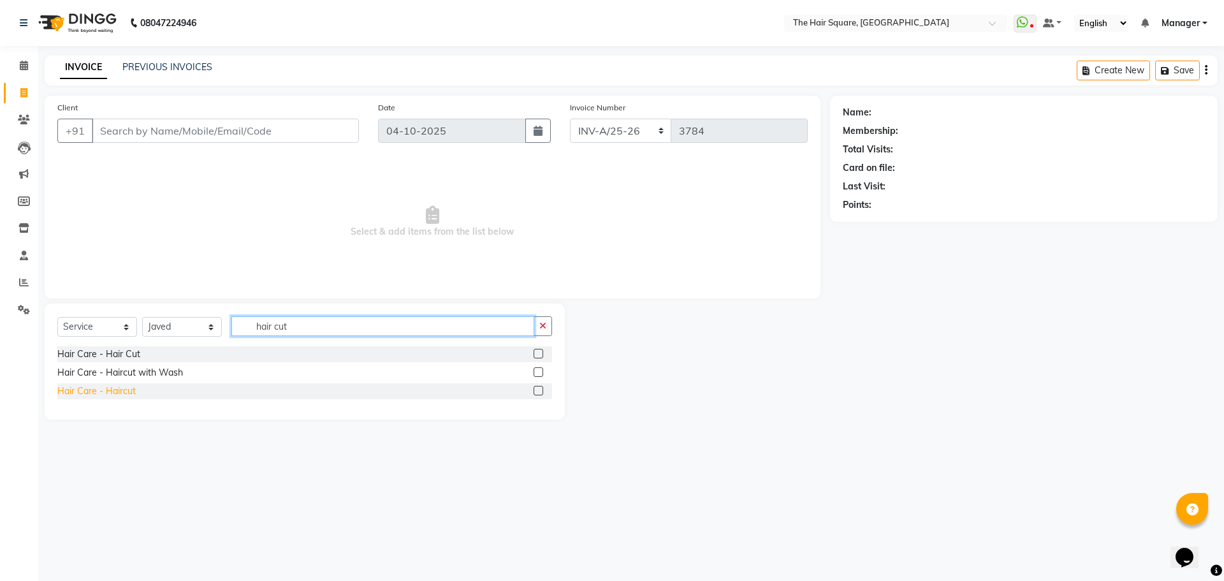
type input "hair cut"
click at [111, 390] on div "Hair Care - Haircut" at bounding box center [96, 391] width 78 height 13
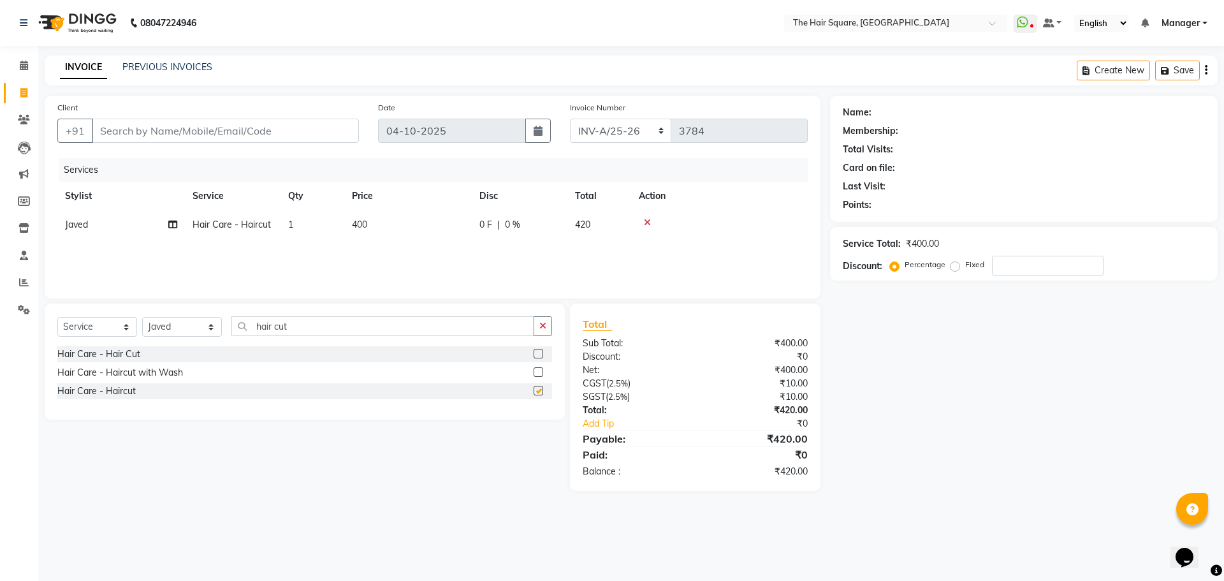
checkbox input "false"
click at [108, 326] on select "Select Service Product Membership Package Voucher Prepaid Gift Card" at bounding box center [97, 327] width 80 height 20
select select "product"
click at [57, 317] on select "Select Service Product Membership Package Voucher Prepaid Gift Card" at bounding box center [97, 327] width 80 height 20
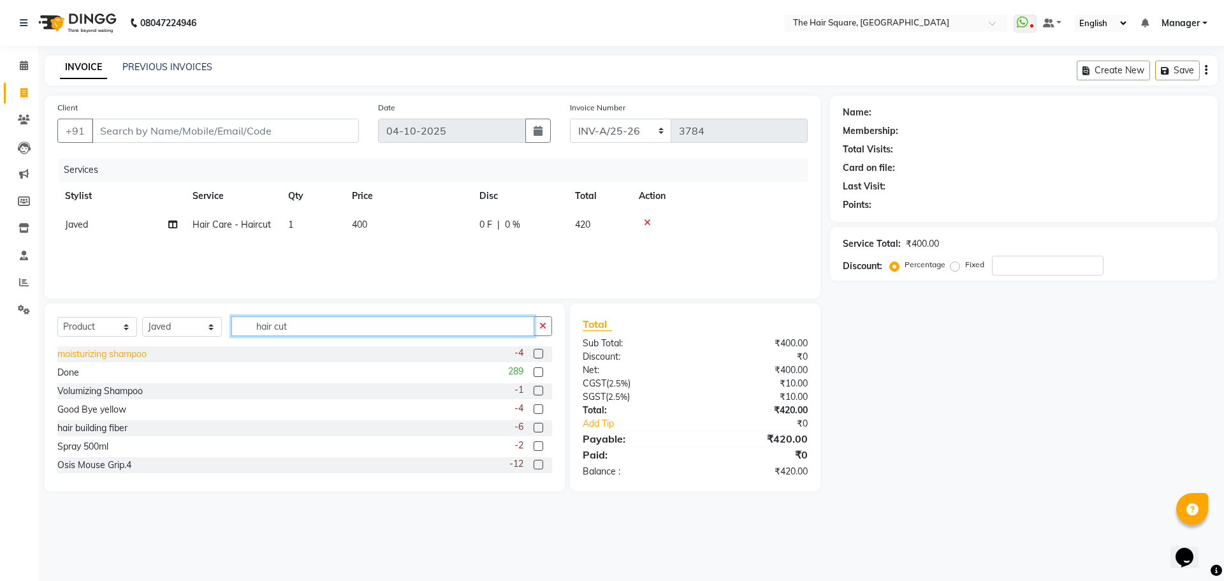
drag, startPoint x: 305, startPoint y: 330, endPoint x: 105, endPoint y: 349, distance: 201.1
click at [111, 333] on div "Select Service Product Membership Package Voucher Prepaid Gift Card Select Styl…" at bounding box center [304, 331] width 495 height 30
type input "fib"
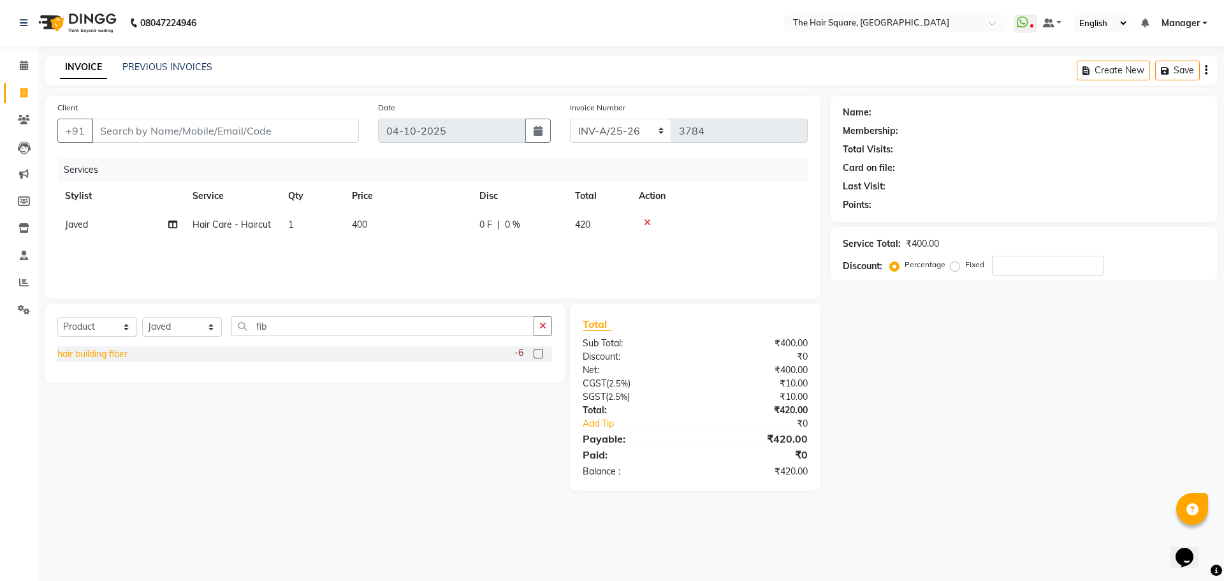
click at [78, 351] on div "hair building fiber" at bounding box center [92, 354] width 70 height 13
checkbox input "false"
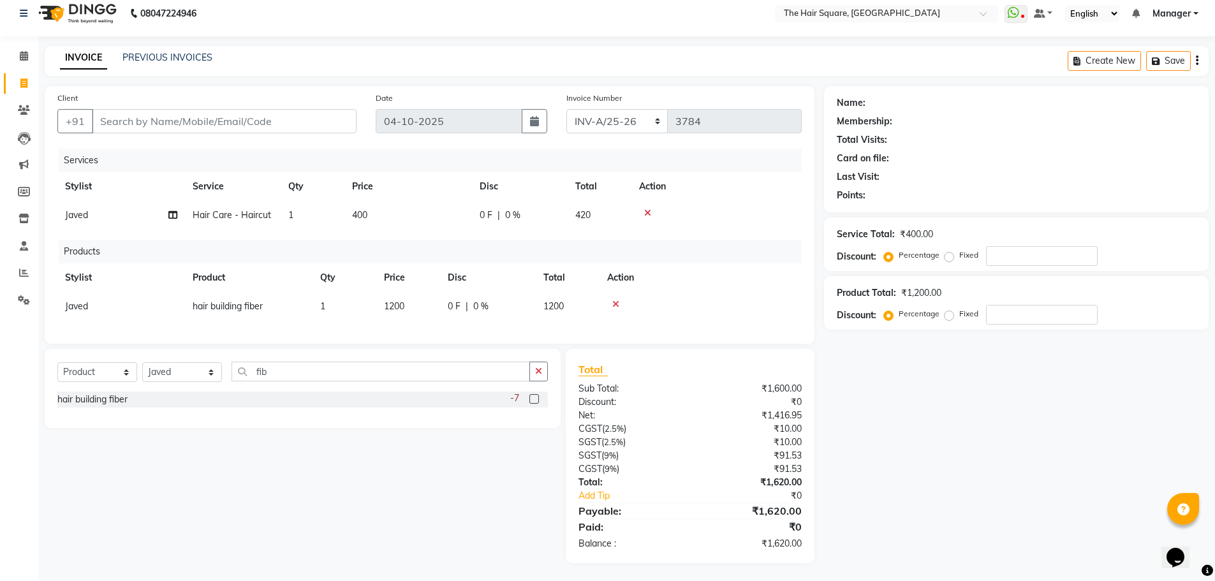
scroll to position [20, 0]
click at [206, 108] on input "Client" at bounding box center [224, 120] width 265 height 24
type input "9"
type input "0"
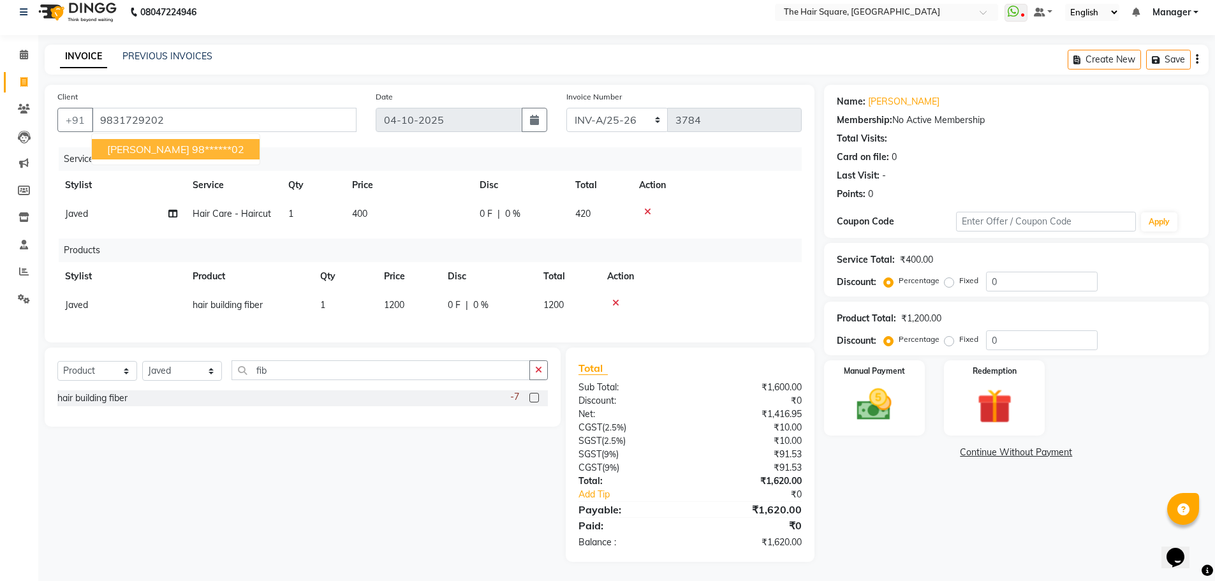
click at [181, 143] on span "sonika aggarwal" at bounding box center [148, 149] width 82 height 13
type input "98******02"
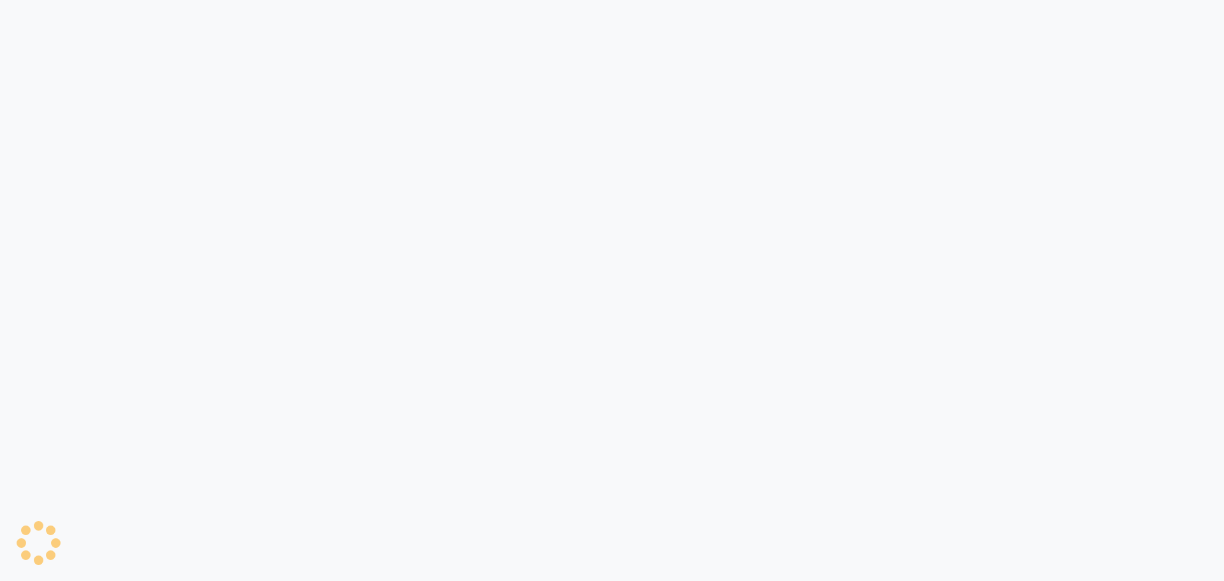
select select "5768"
select select "service"
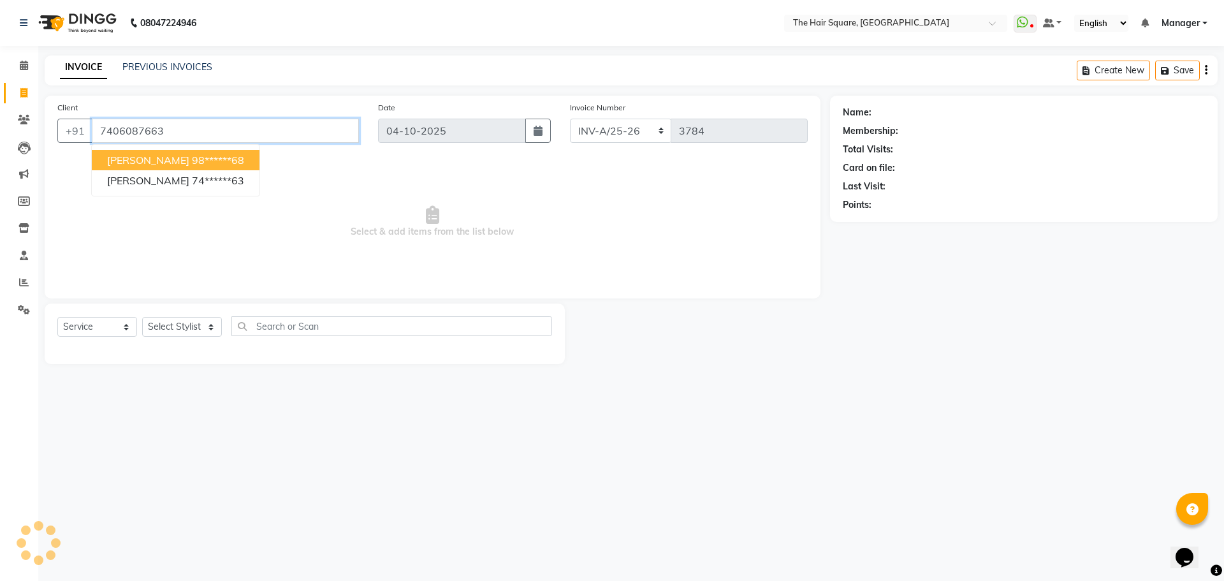
type input "7406087663"
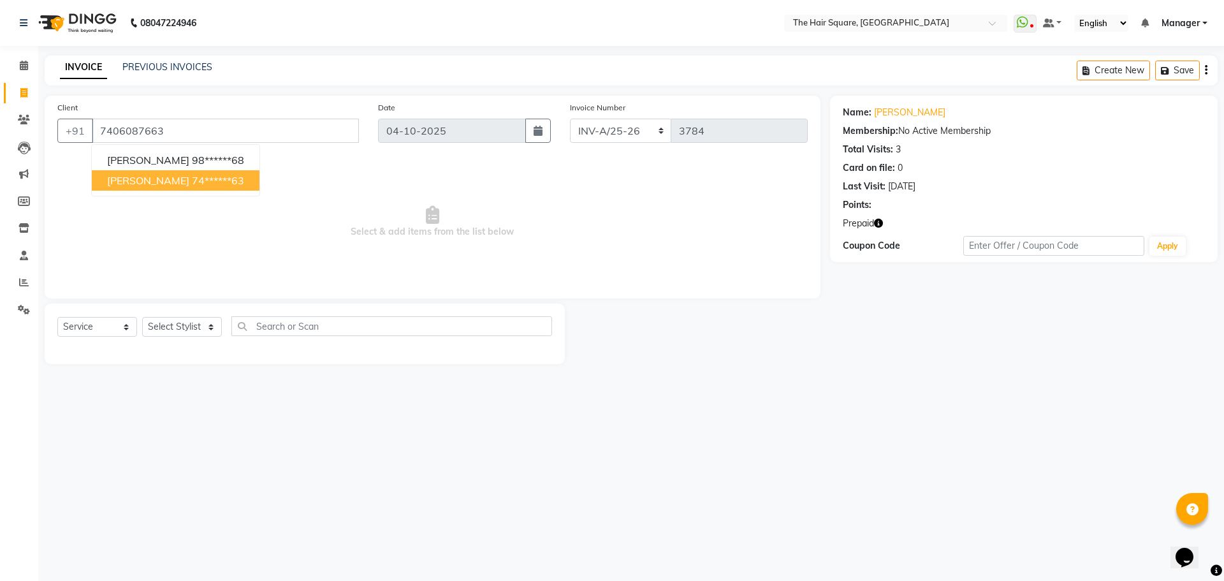
click at [881, 221] on icon "button" at bounding box center [878, 223] width 9 height 9
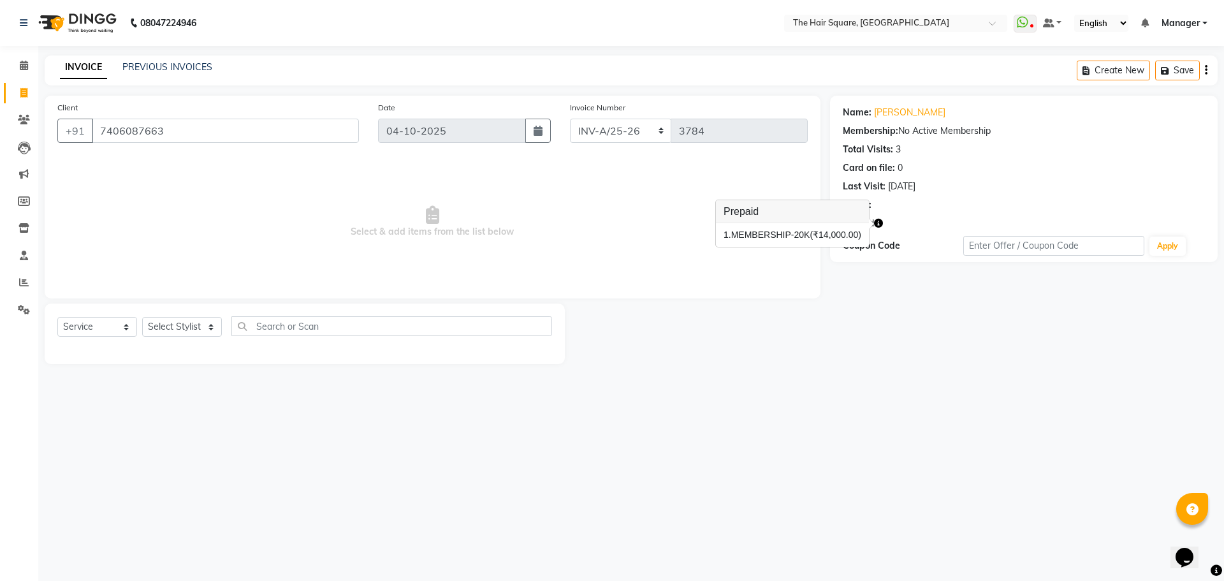
click at [700, 404] on div "08047224946 Select Location × The Hair Square, Ambience Island WhatsApp Status …" at bounding box center [612, 290] width 1224 height 581
click at [171, 68] on link "PREVIOUS INVOICES" at bounding box center [167, 66] width 90 height 11
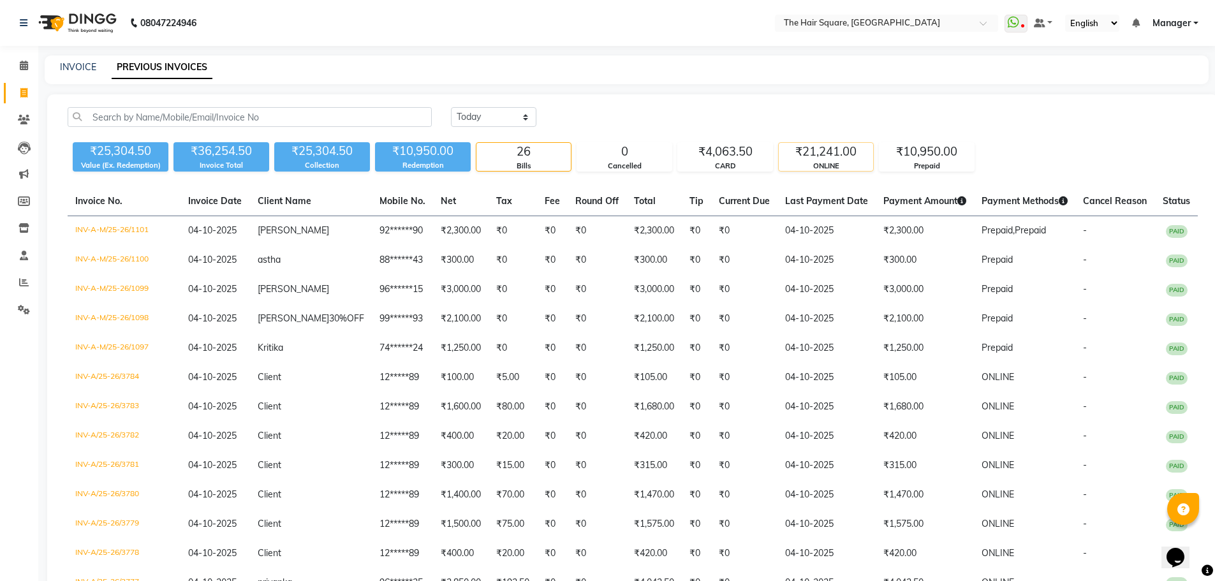
click at [799, 147] on div "₹21,241.00" at bounding box center [826, 152] width 94 height 18
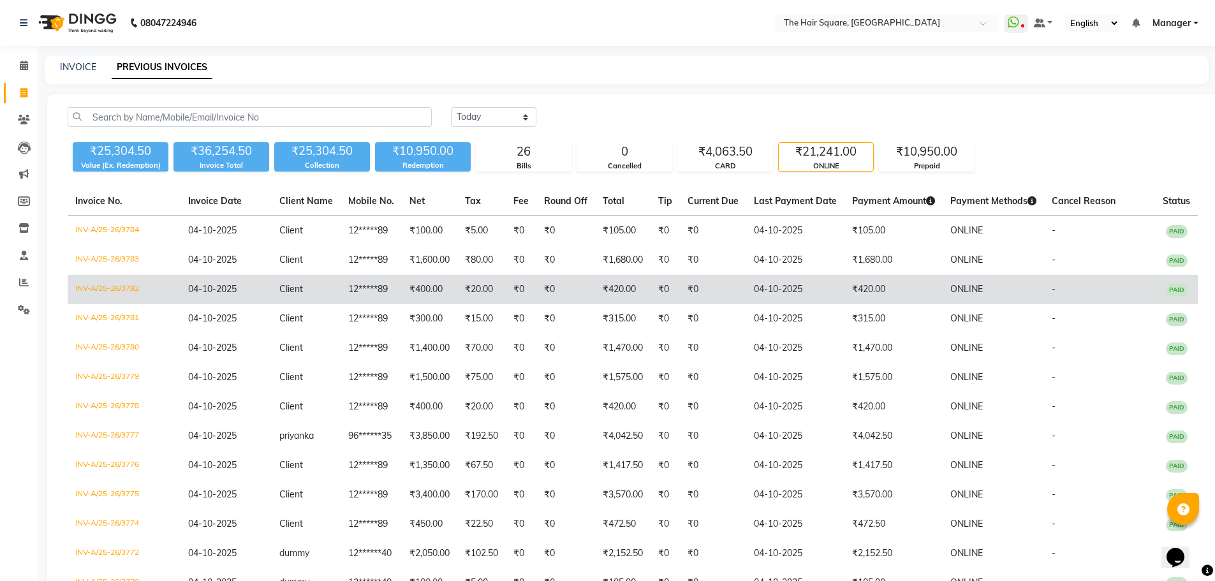
click at [814, 288] on td "04-10-2025" at bounding box center [795, 289] width 98 height 29
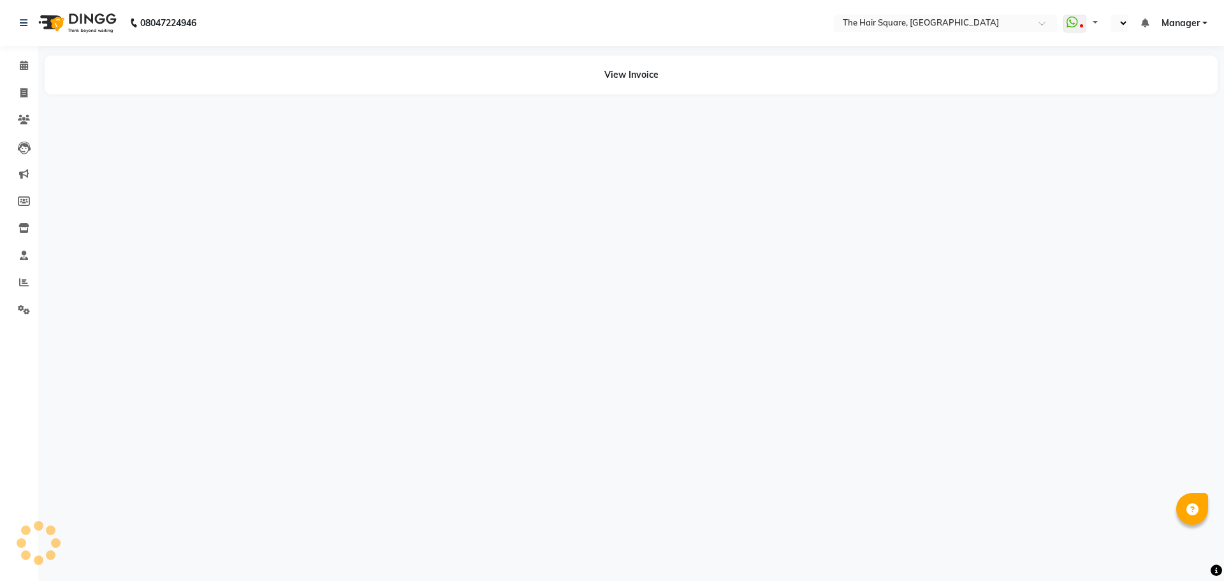
select select "en"
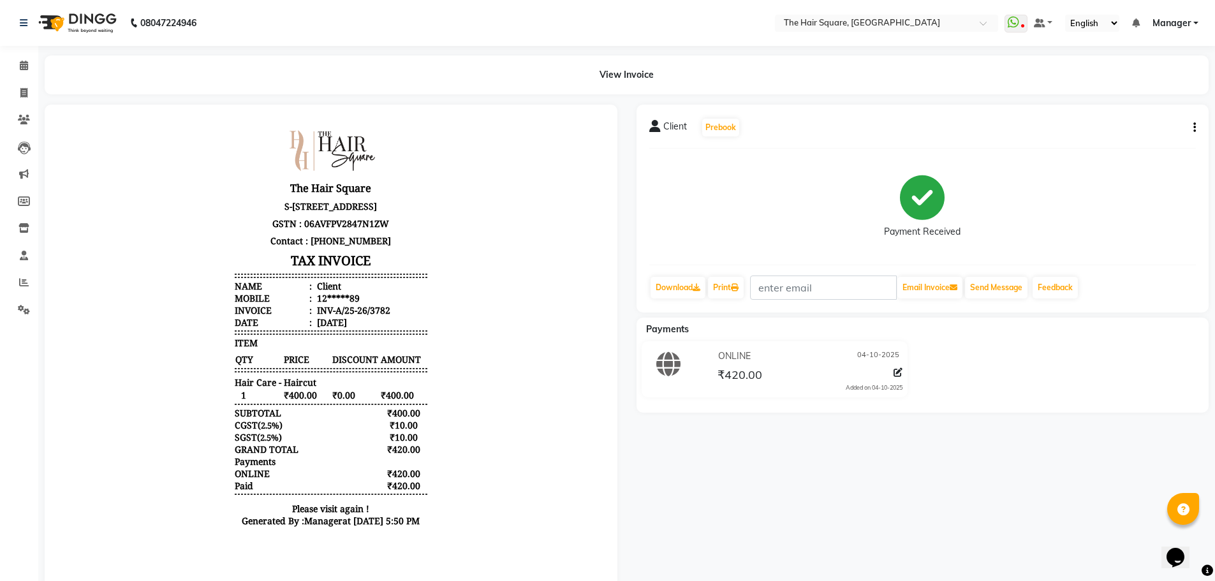
click at [1191, 124] on button "button" at bounding box center [1192, 127] width 8 height 13
click at [1135, 124] on div "Edit Item Staff" at bounding box center [1130, 128] width 87 height 16
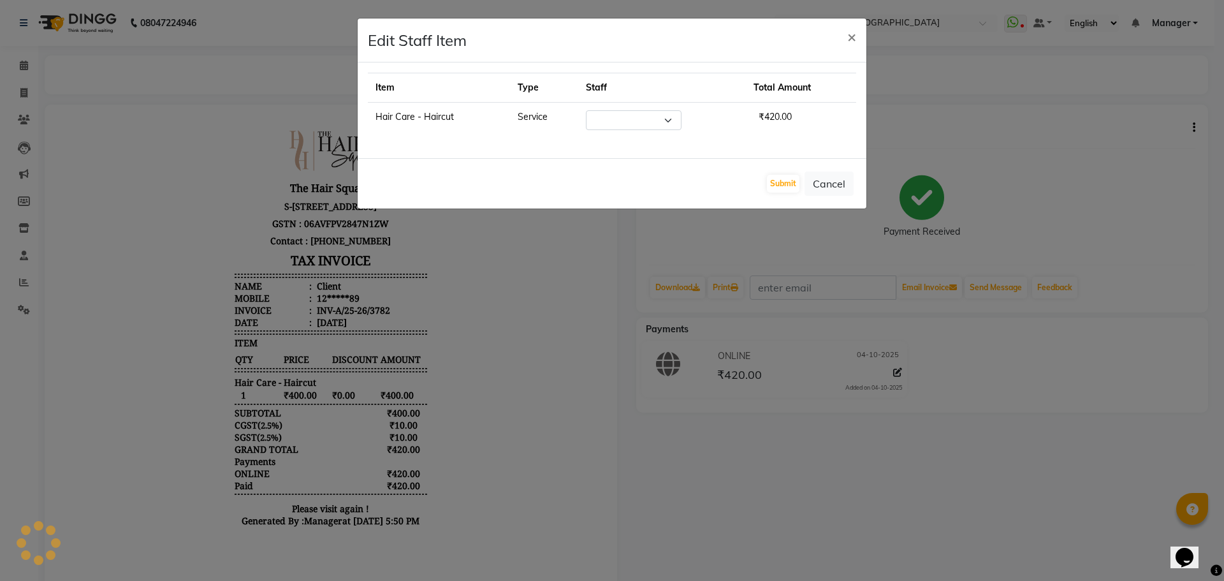
select select "39369"
click at [790, 183] on button "Submit" at bounding box center [783, 184] width 33 height 18
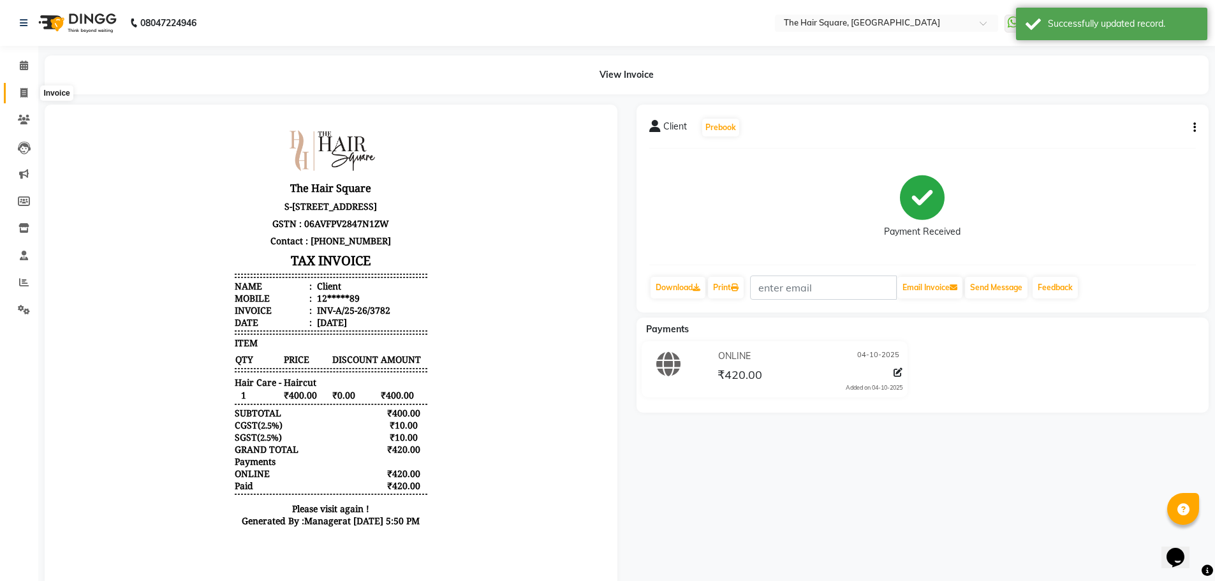
click at [22, 93] on icon at bounding box center [23, 93] width 7 height 10
select select "5768"
select select "service"
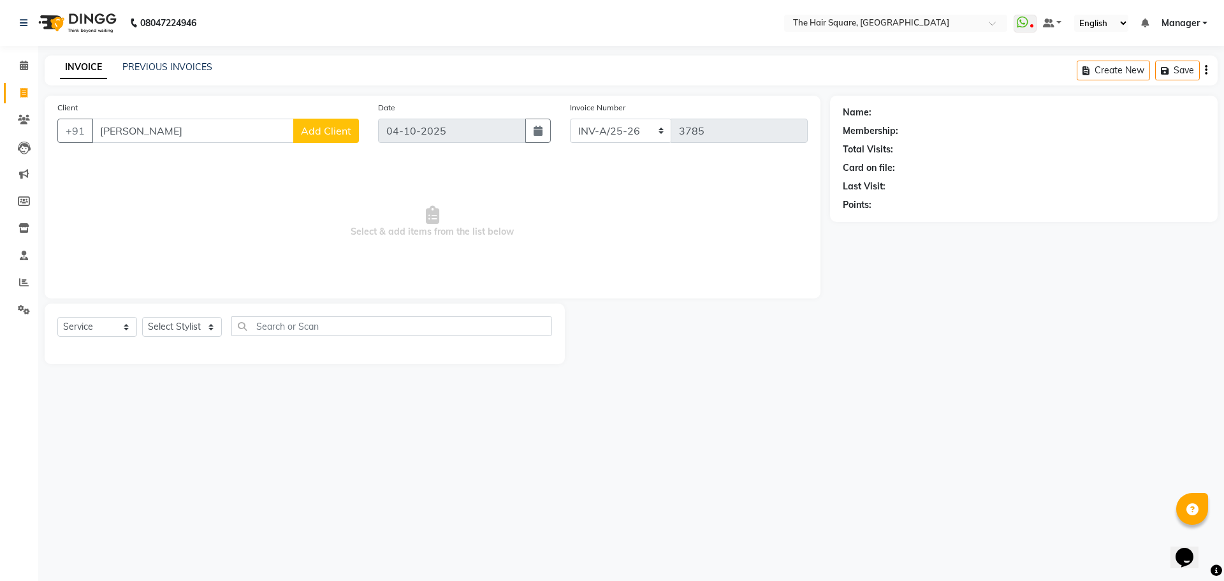
type input "rajesh"
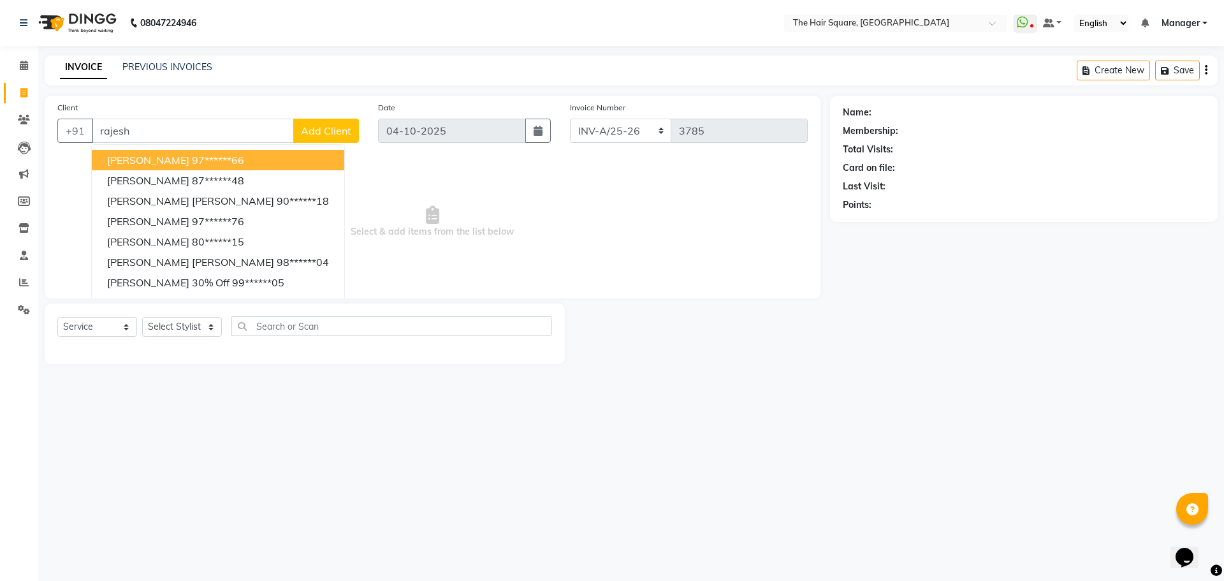
drag, startPoint x: 153, startPoint y: 135, endPoint x: 0, endPoint y: 179, distance: 159.3
click at [0, 179] on app-home "08047224946 Select Location × The Hair Square, [GEOGRAPHIC_DATA] Island WhatsAp…" at bounding box center [612, 191] width 1224 height 383
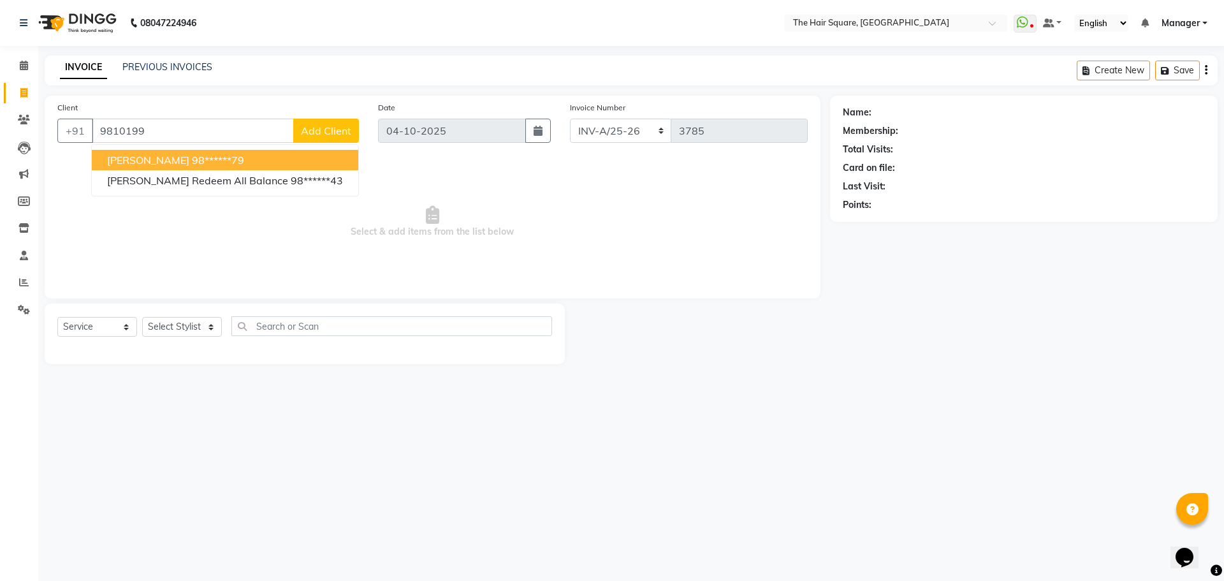
click at [192, 154] on ngb-highlight "98******79" at bounding box center [218, 160] width 52 height 13
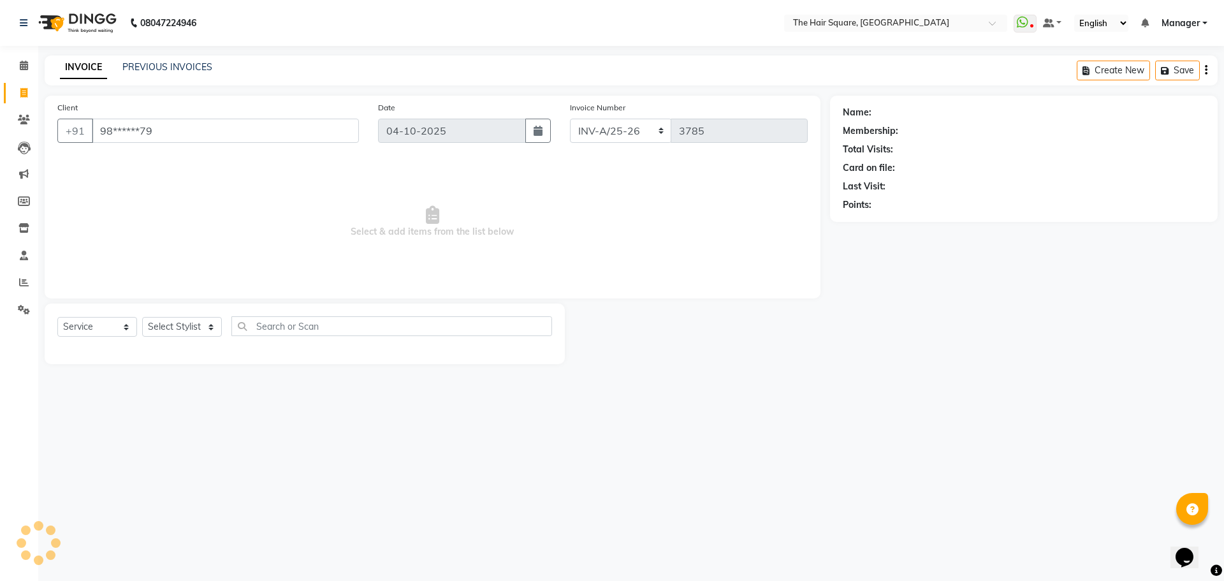
type input "98******79"
click at [875, 226] on icon "button" at bounding box center [878, 223] width 9 height 9
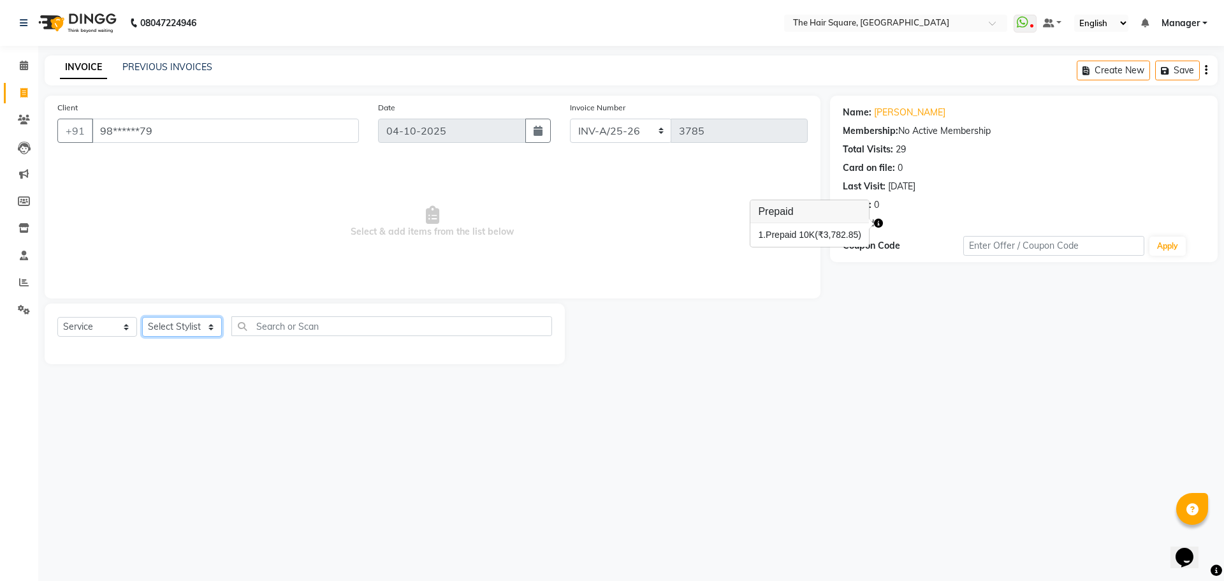
click at [174, 335] on select "Select Stylist Amit [PERSON_NAME] Dev Imran [PERSON_NAME] [PERSON_NAME] Manager…" at bounding box center [182, 327] width 80 height 20
select select "39369"
click at [142, 317] on select "Select Stylist Amit [PERSON_NAME] Dev Imran [PERSON_NAME] [PERSON_NAME] Manager…" at bounding box center [182, 327] width 80 height 20
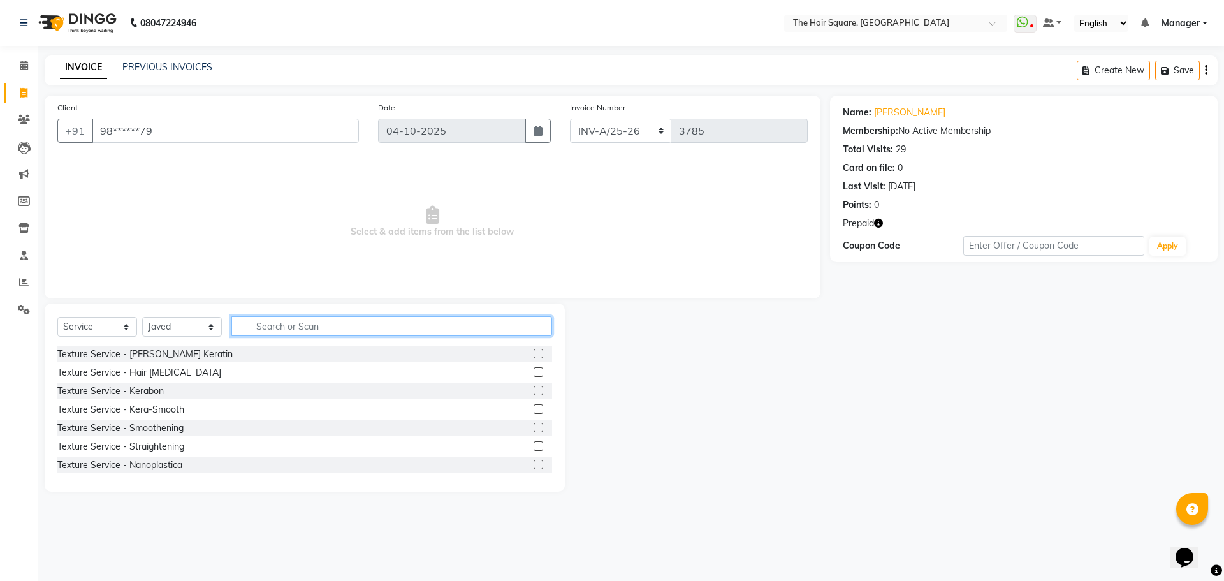
click at [288, 328] on input "text" at bounding box center [391, 326] width 321 height 20
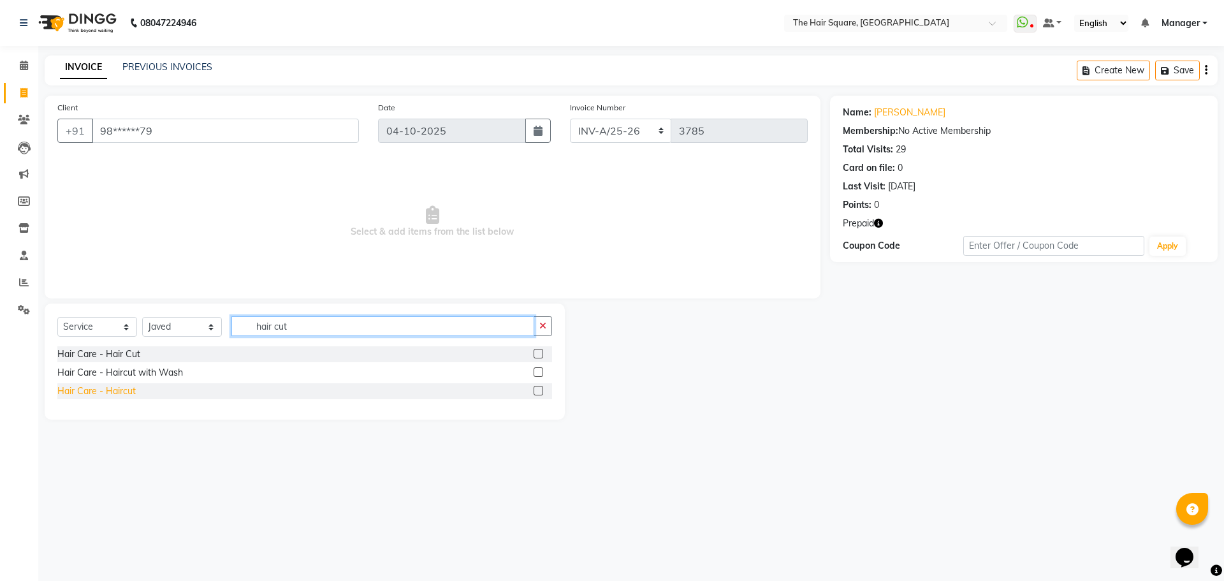
type input "hair cut"
click at [85, 397] on div "Hair Care - Haircut" at bounding box center [96, 391] width 78 height 13
checkbox input "false"
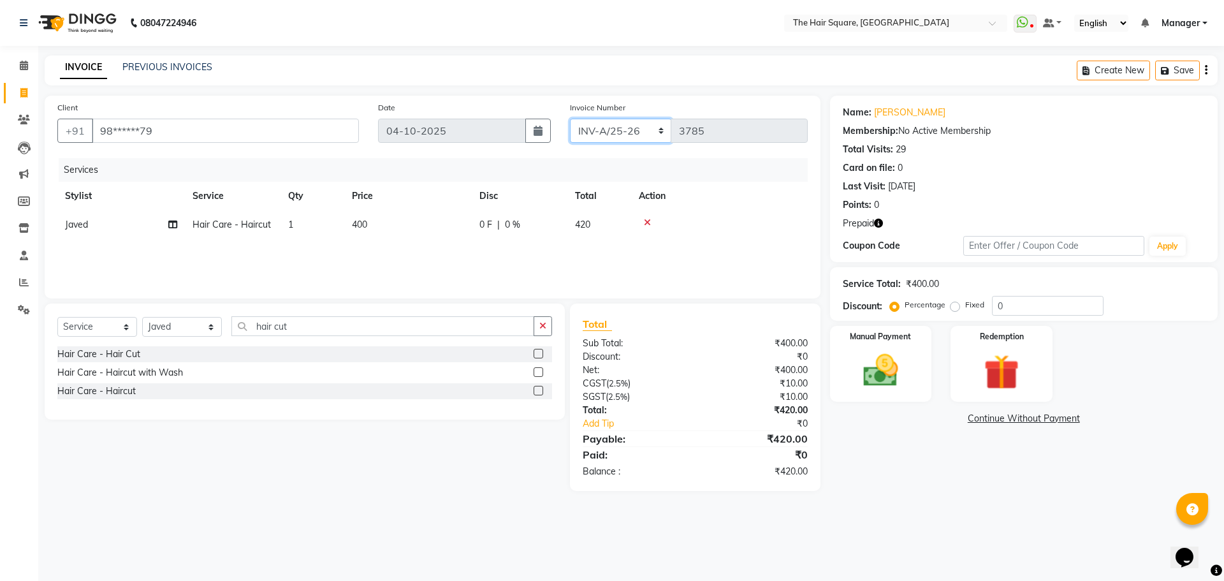
drag, startPoint x: 588, startPoint y: 129, endPoint x: 590, endPoint y: 140, distance: 11.0
click at [588, 129] on select "INV-A-M/25-26 INV-A/25-26" at bounding box center [621, 131] width 102 height 24
select select "5954"
click at [570, 119] on select "INV-A-M/25-26 INV-A/25-26" at bounding box center [621, 131] width 102 height 24
type input "1102"
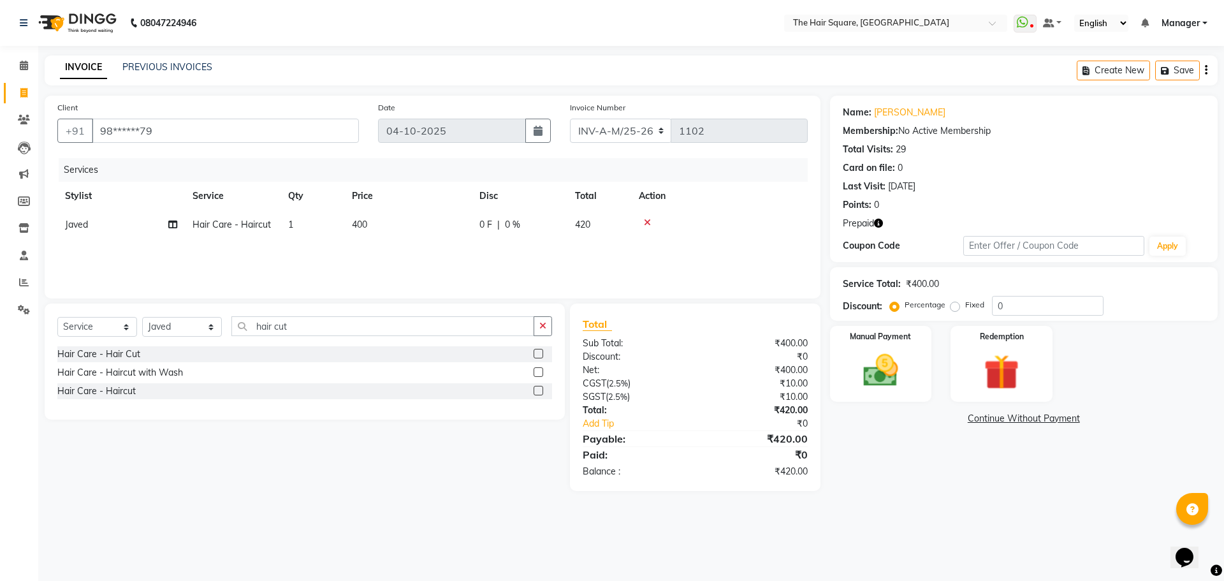
click at [874, 225] on icon "button" at bounding box center [878, 223] width 9 height 9
click at [606, 131] on select "INV-A-M/25-26 INV-A/25-26" at bounding box center [621, 131] width 102 height 24
select select "5768"
click at [570, 119] on select "INV-A-M/25-26 INV-A/25-26" at bounding box center [621, 131] width 102 height 24
type input "3785"
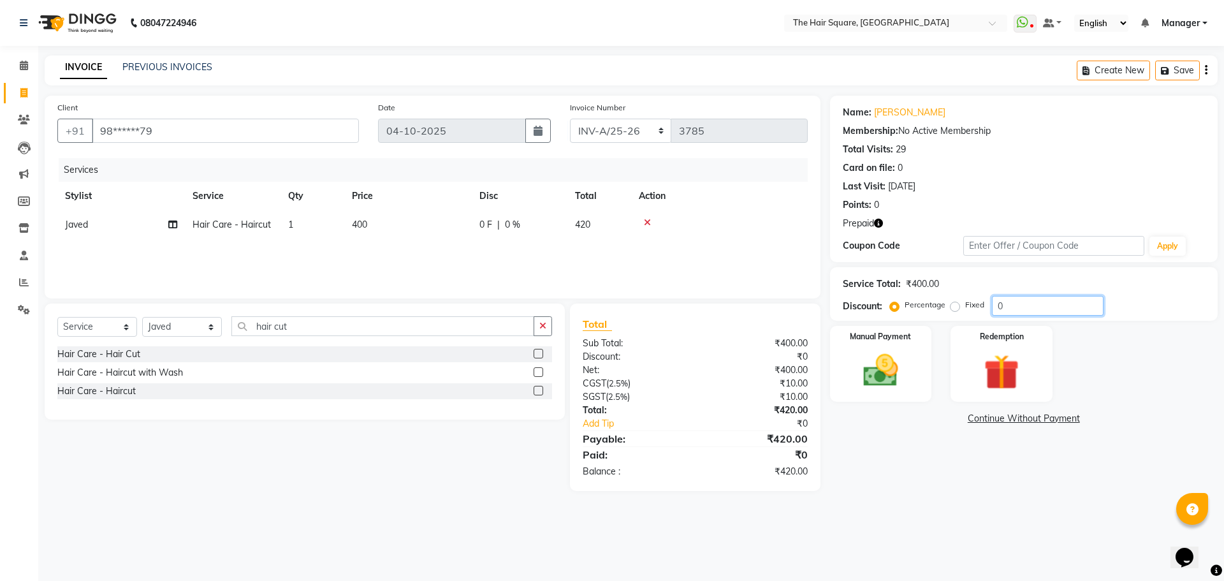
drag, startPoint x: 1017, startPoint y: 301, endPoint x: 716, endPoint y: 282, distance: 302.2
click at [724, 282] on div "Client +91 98******79 Date [DATE] Invoice Number INV-A-M/25-26 INV-A/25-26 3785…" at bounding box center [631, 293] width 1193 height 395
type input "25"
drag, startPoint x: 877, startPoint y: 223, endPoint x: 889, endPoint y: 223, distance: 12.1
click at [878, 223] on icon "button" at bounding box center [878, 223] width 9 height 9
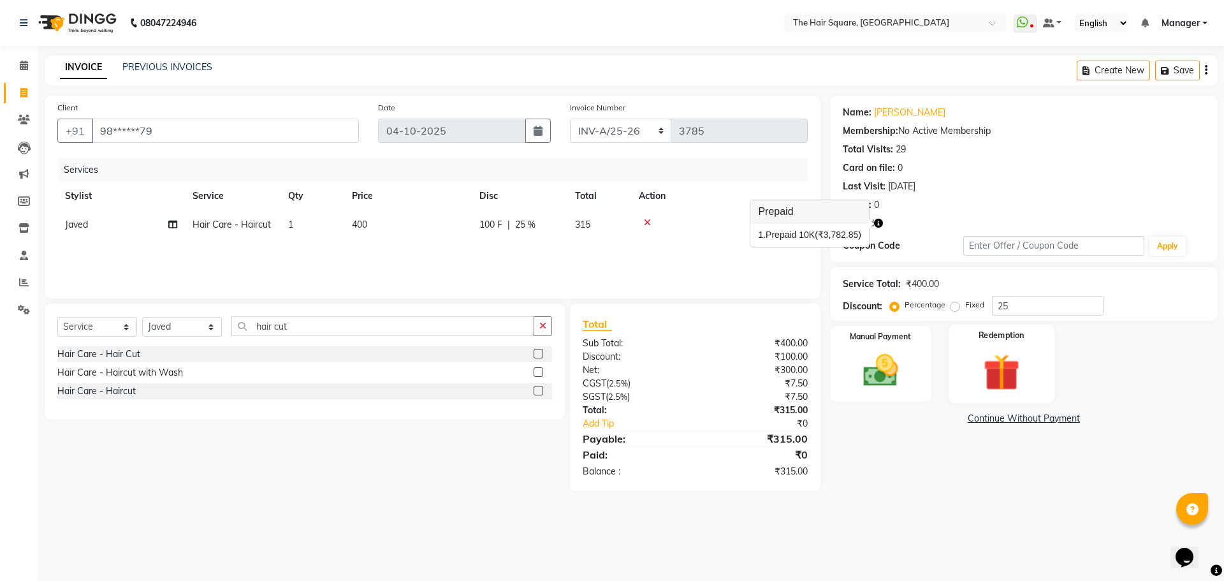
click at [983, 369] on img at bounding box center [1001, 371] width 59 height 45
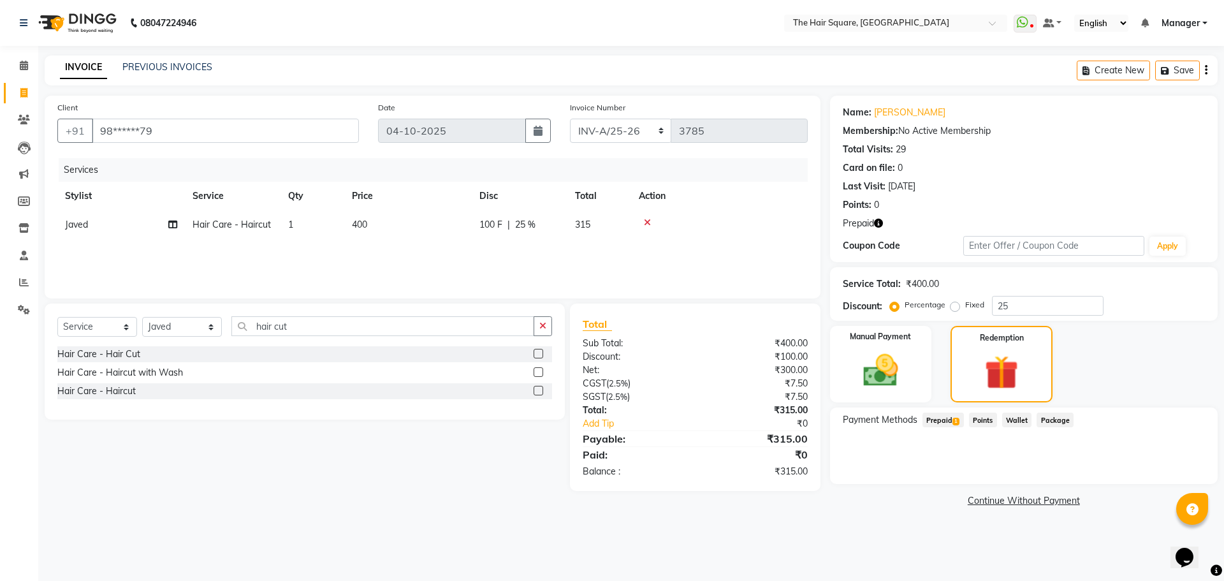
click at [920, 424] on div "Prepaid 1" at bounding box center [941, 421] width 47 height 17
click at [942, 417] on span "Prepaid 1" at bounding box center [943, 420] width 41 height 15
click at [1168, 468] on button "Add" at bounding box center [1175, 471] width 47 height 22
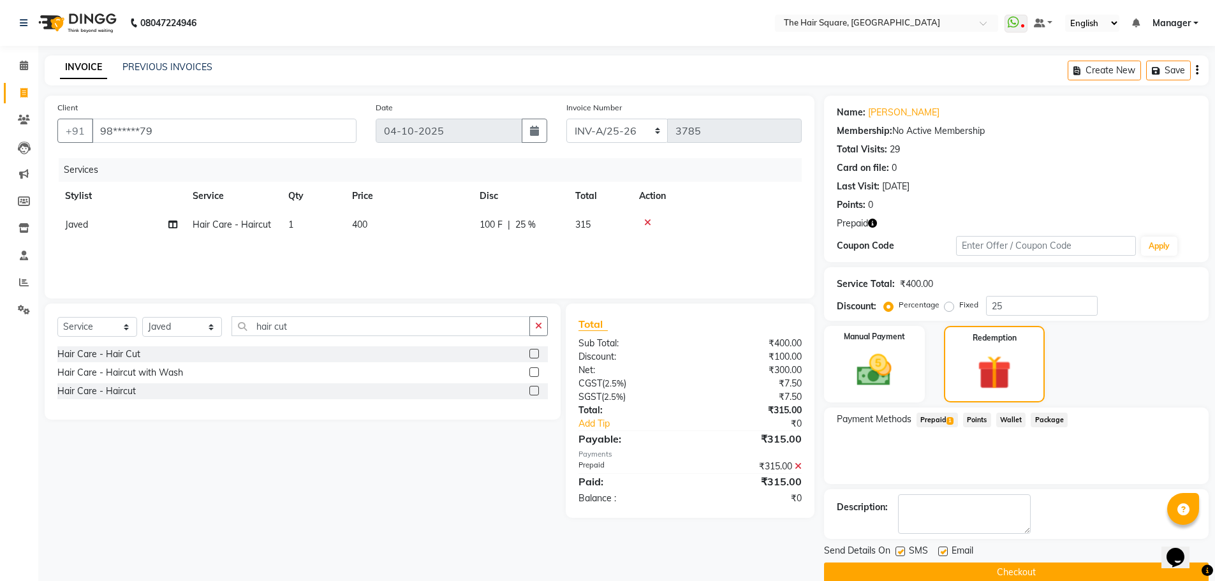
scroll to position [20, 0]
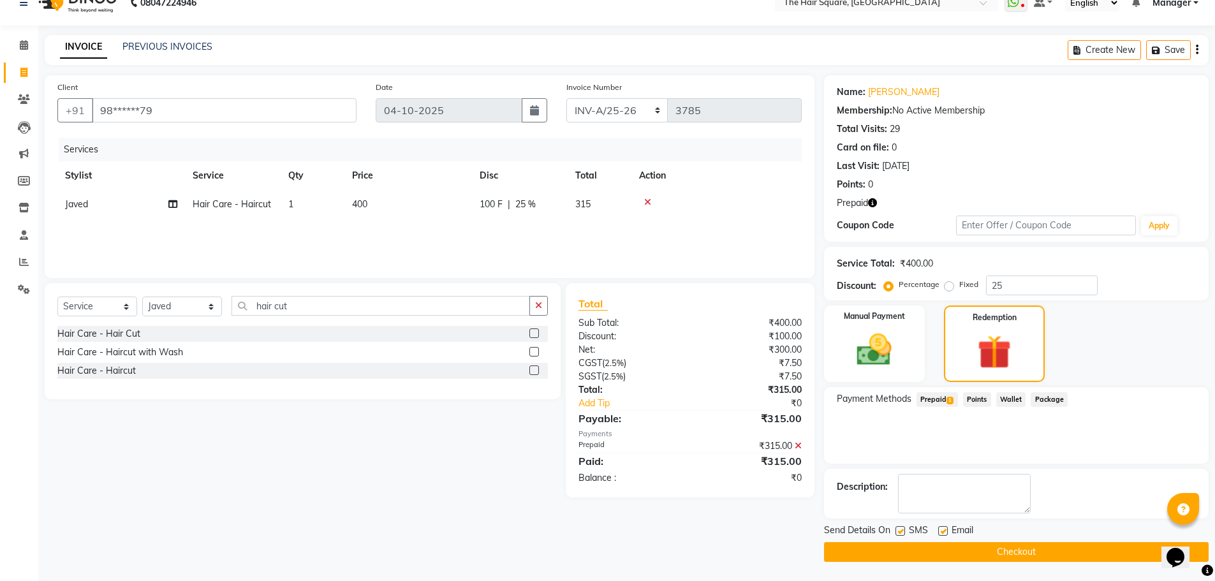
click at [995, 557] on button "Checkout" at bounding box center [1016, 552] width 385 height 20
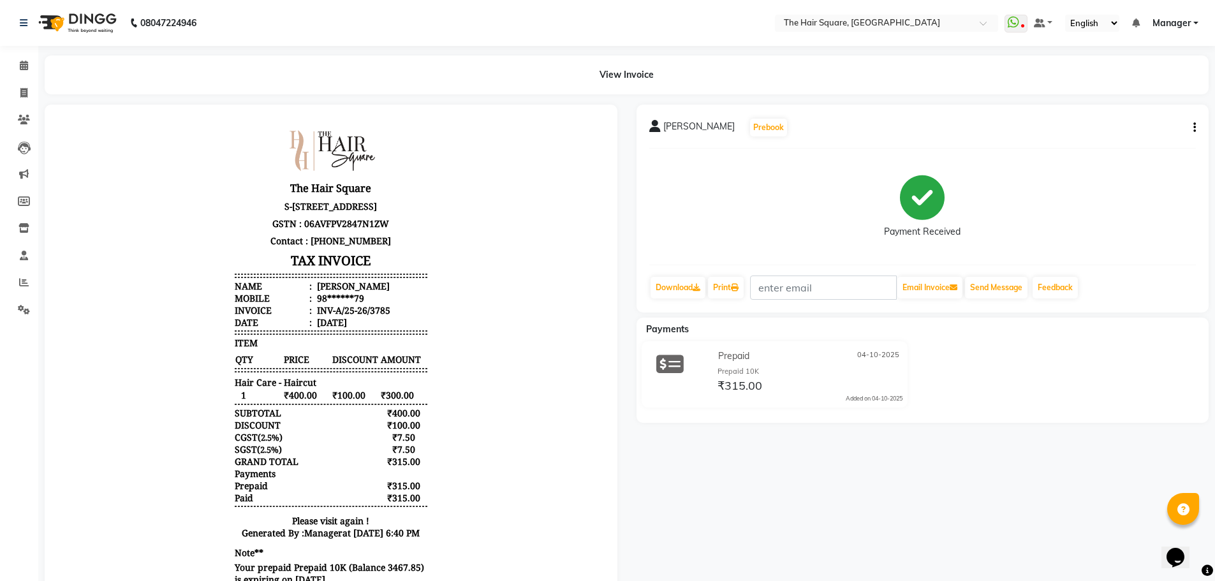
click at [1184, 22] on span "Manager" at bounding box center [1171, 23] width 38 height 13
click at [1120, 90] on link "Sign out" at bounding box center [1133, 88] width 117 height 20
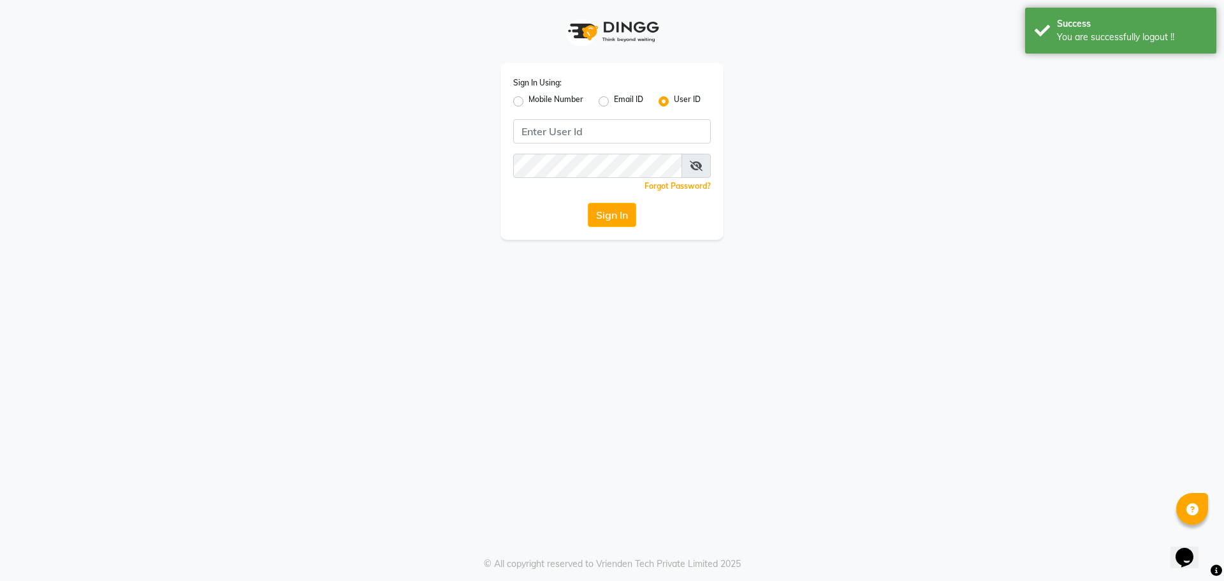
click at [524, 102] on div "Mobile Number" at bounding box center [548, 101] width 70 height 15
click at [529, 99] on label "Mobile Number" at bounding box center [556, 101] width 55 height 15
click at [529, 99] on input "Mobile Number" at bounding box center [533, 98] width 8 height 8
radio input "true"
radio input "false"
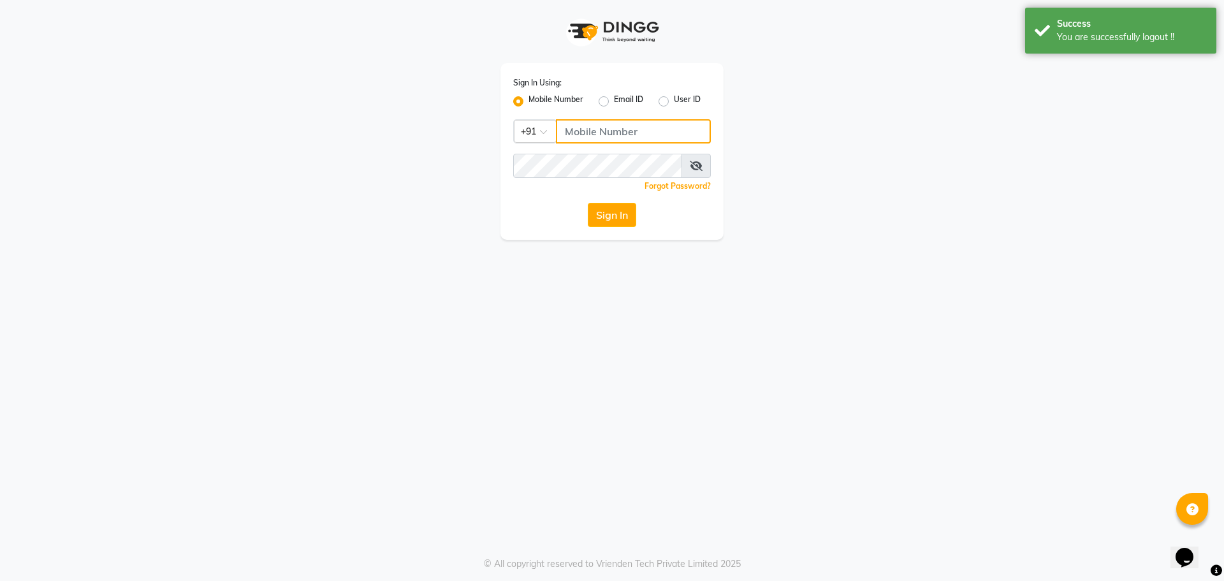
click at [584, 133] on input "Username" at bounding box center [633, 131] width 155 height 24
type input "9910321348"
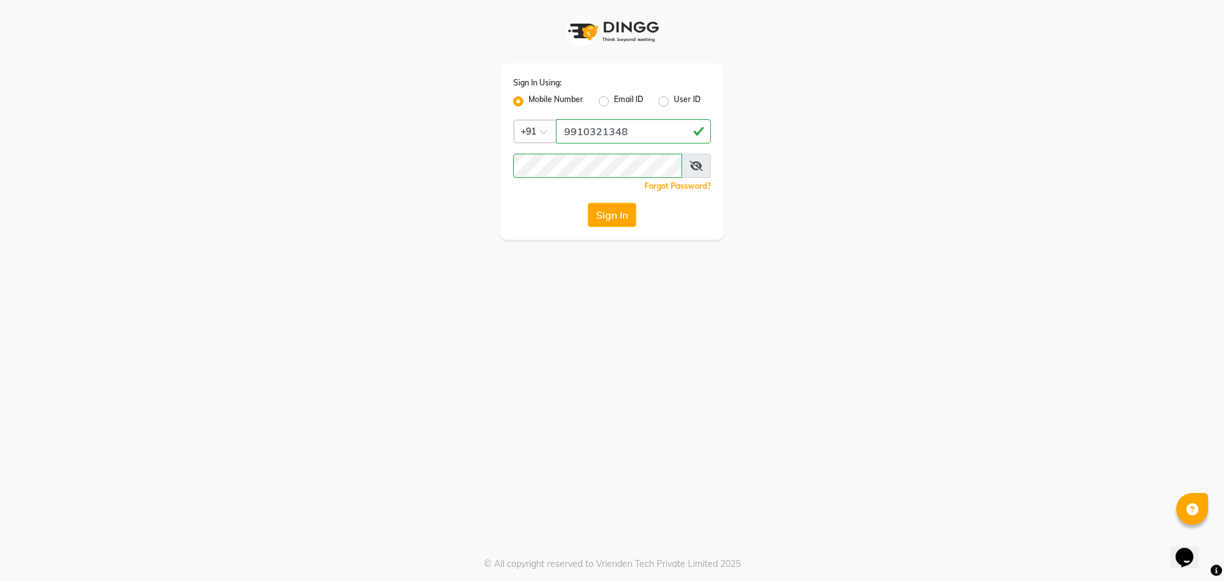
click at [604, 210] on button "Sign In" at bounding box center [612, 215] width 48 height 24
